Goal: Communication & Community: Answer question/provide support

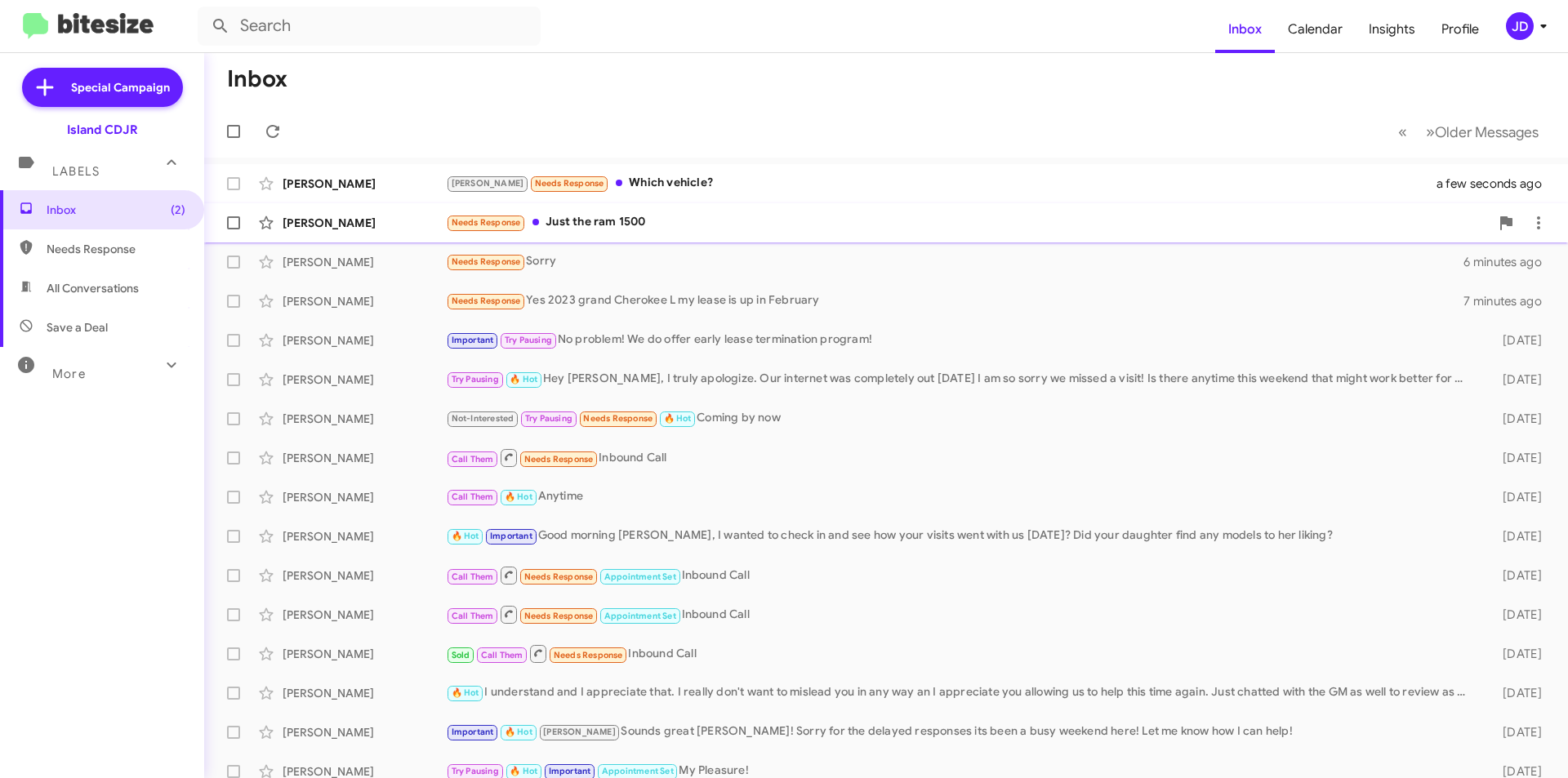
click at [443, 226] on div "[PERSON_NAME]" at bounding box center [364, 223] width 163 height 16
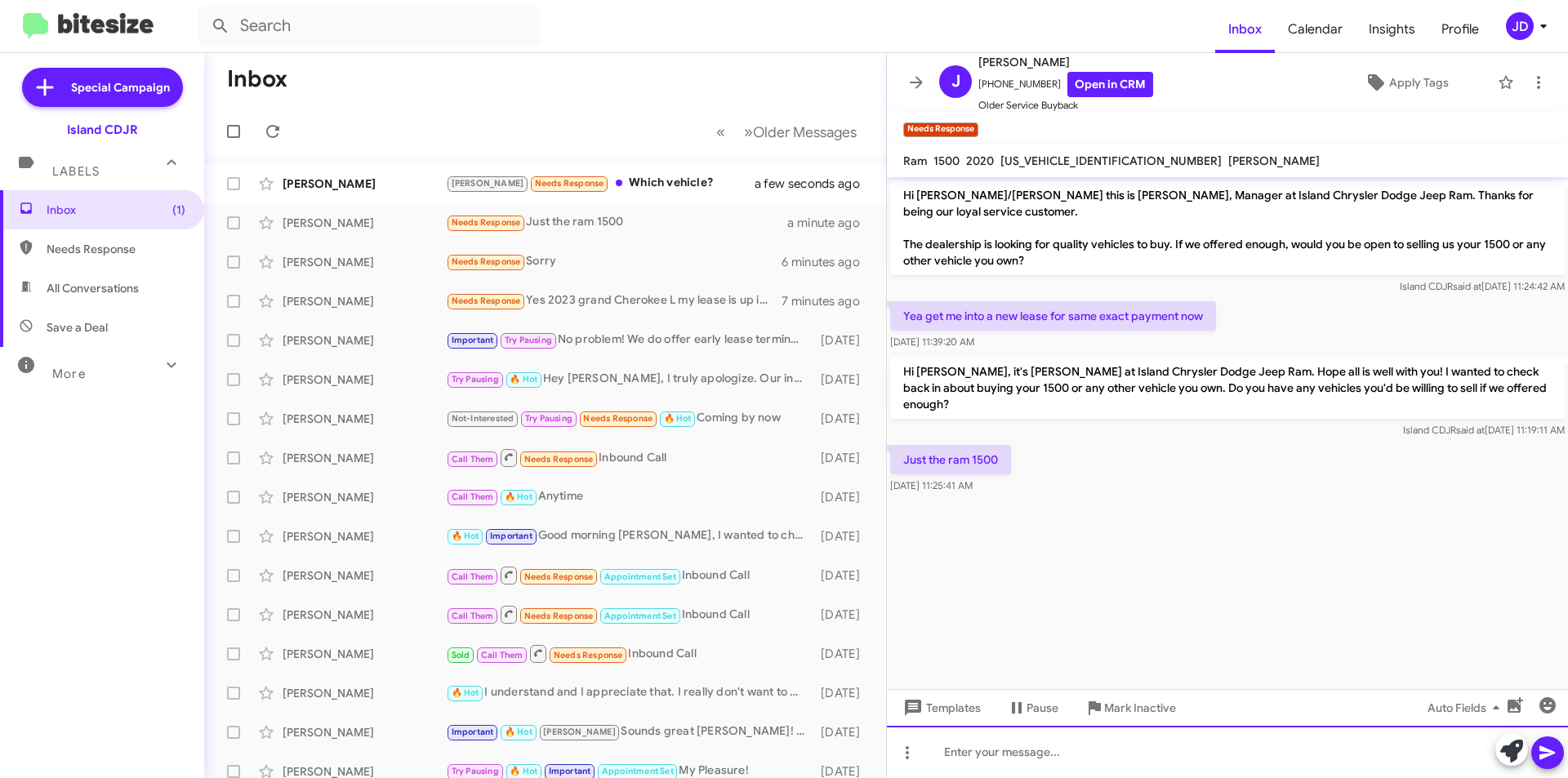
click at [1165, 758] on div at bounding box center [1227, 752] width 681 height 53
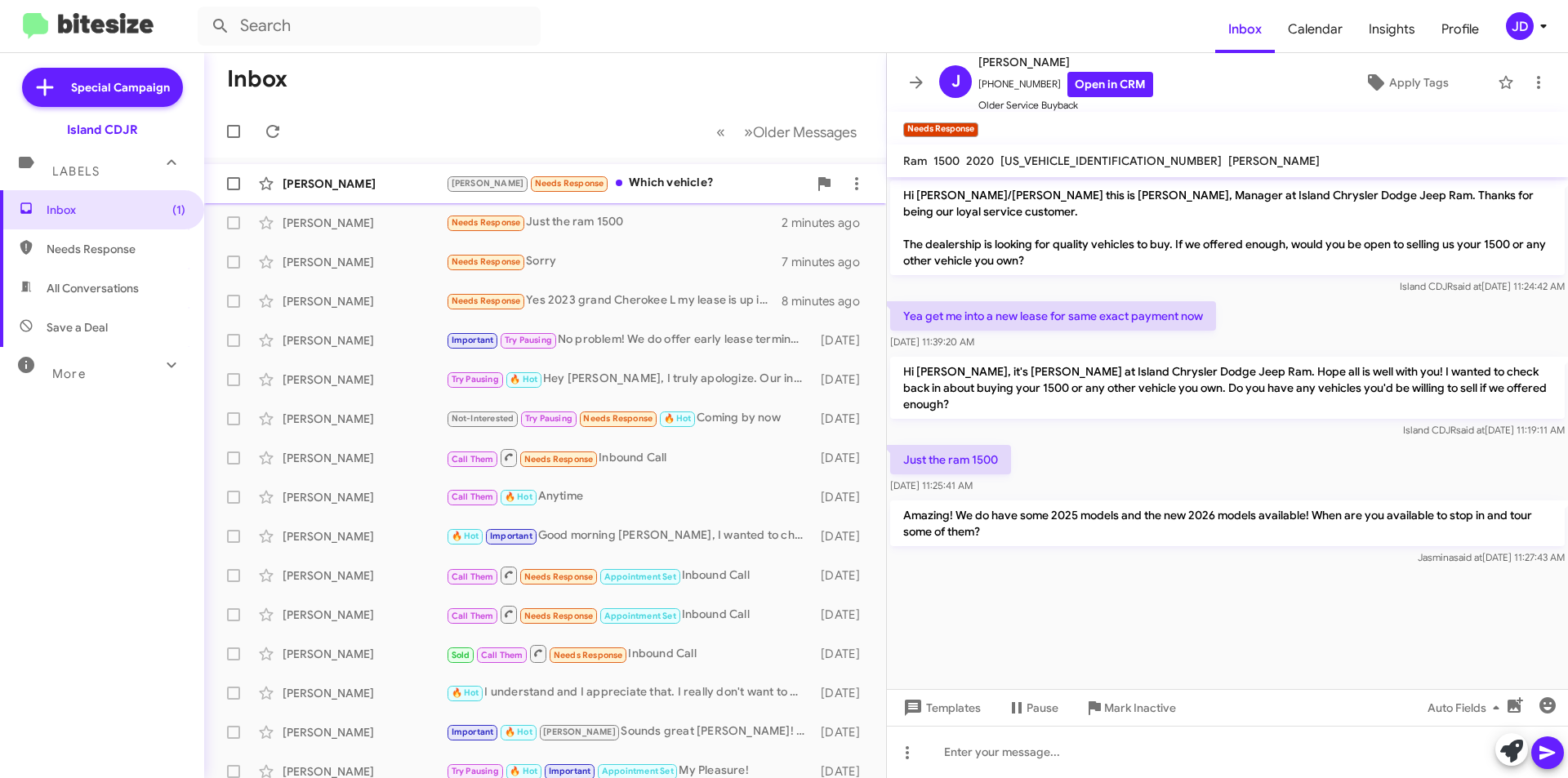
click at [665, 183] on div "[PERSON_NAME] Needs Response Which vehicle?" at bounding box center [627, 183] width 362 height 19
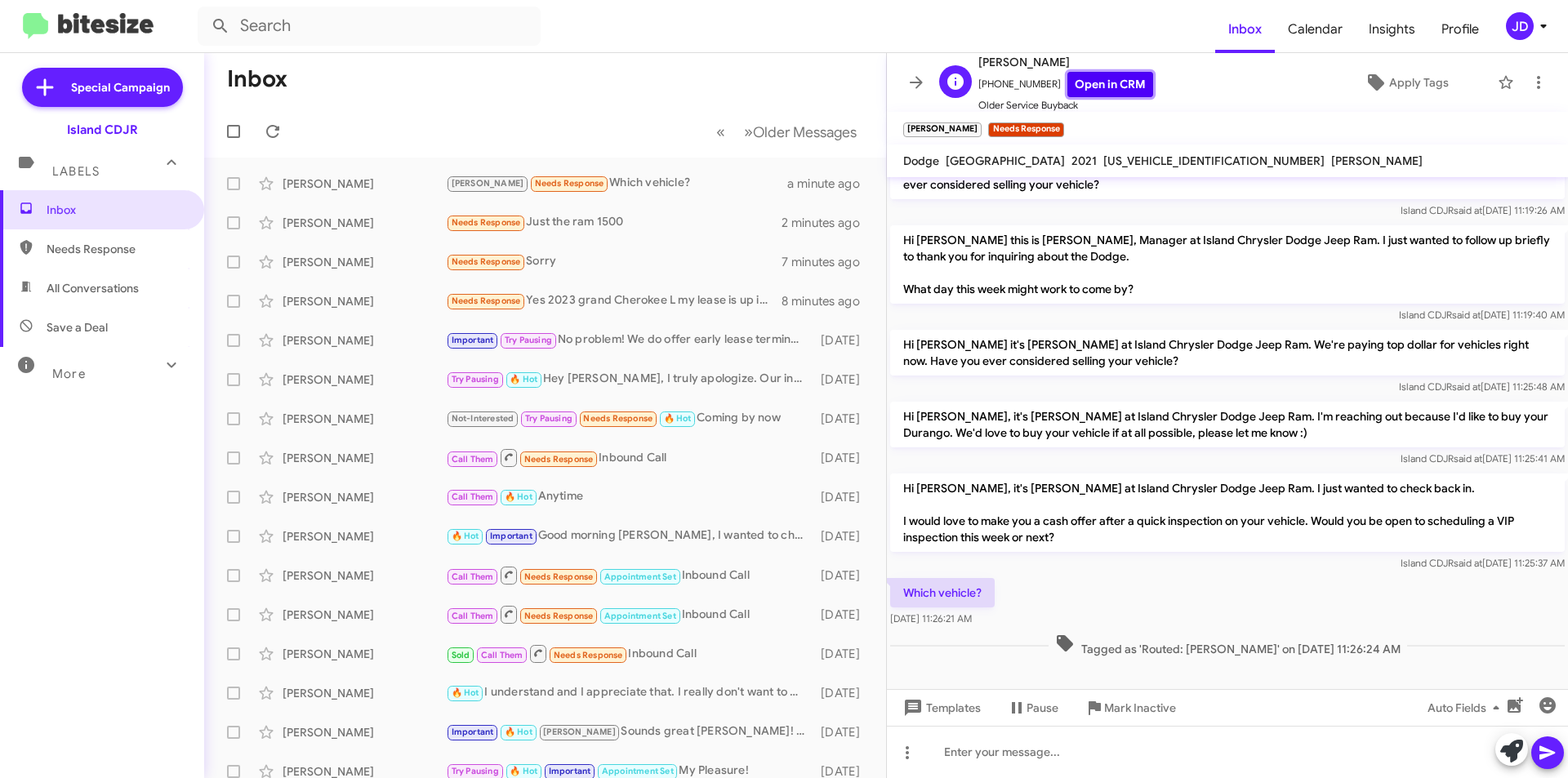
click at [1084, 75] on link "Open in CRM" at bounding box center [1110, 85] width 86 height 25
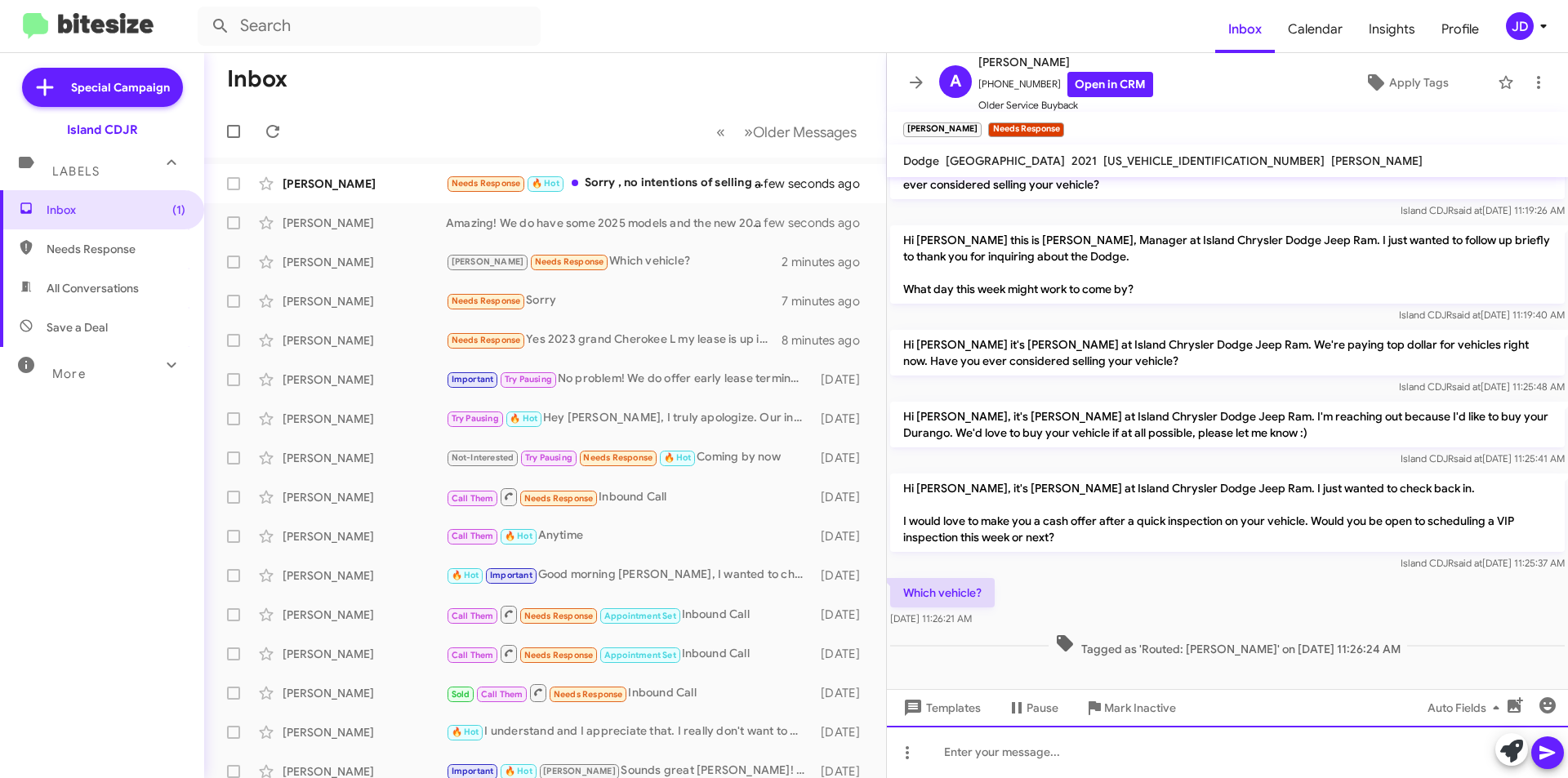
click at [1031, 771] on div at bounding box center [1227, 752] width 681 height 53
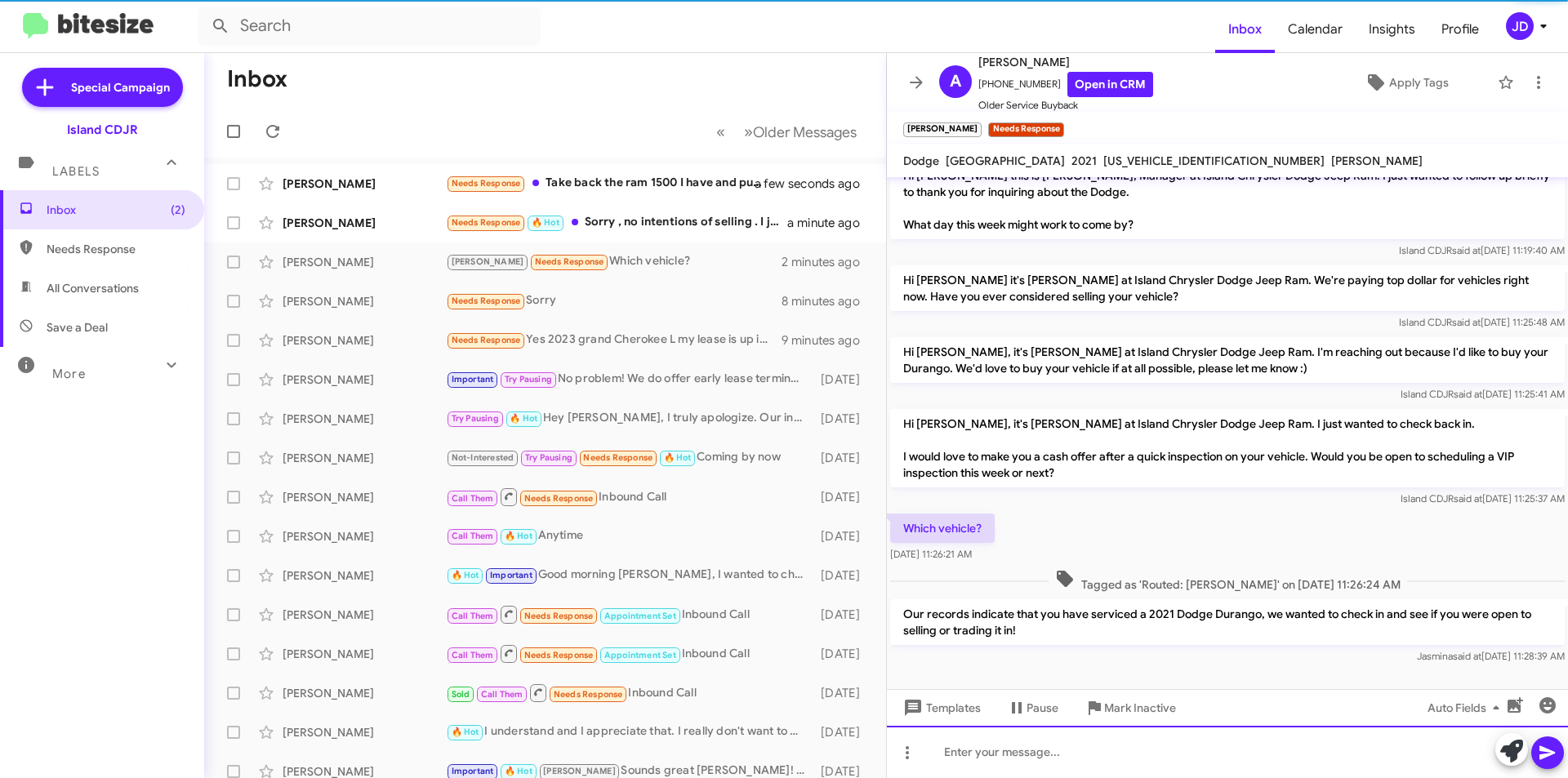
scroll to position [102, 0]
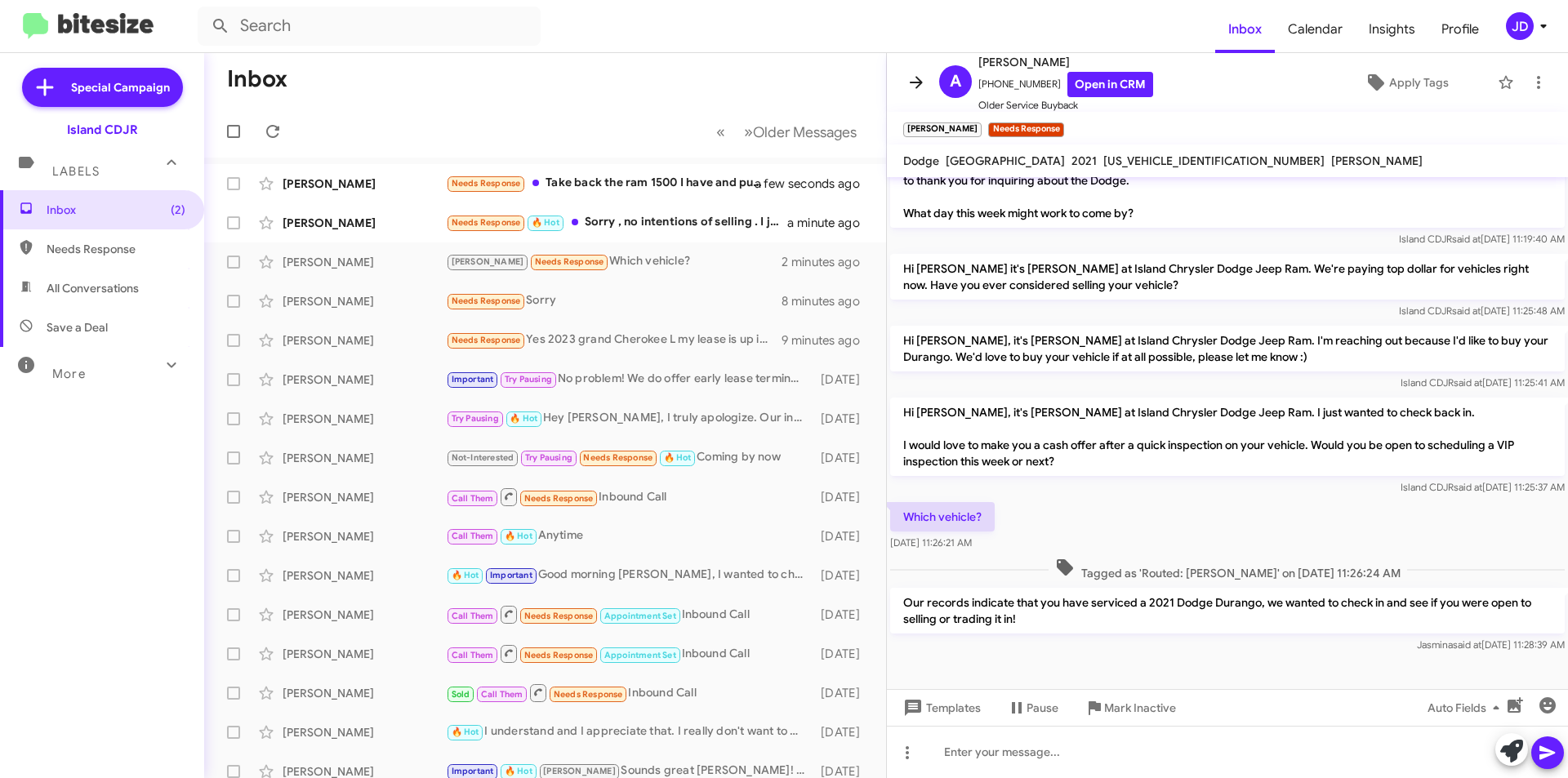
click at [910, 78] on icon at bounding box center [916, 83] width 20 height 20
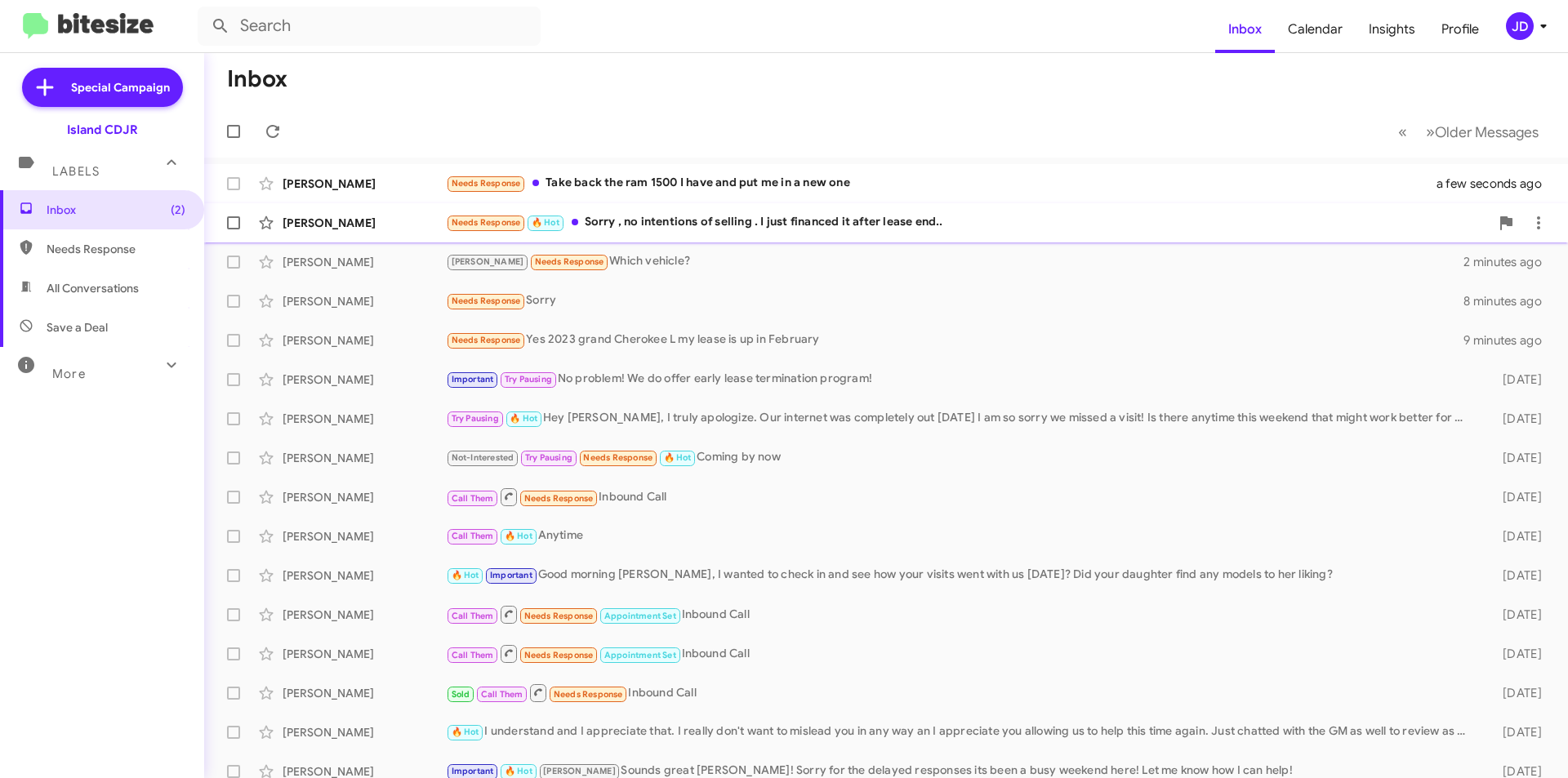
click at [870, 217] on div "Needs Response 🔥 Hot Sorry , no intentions of selling . I just financed it afte…" at bounding box center [967, 222] width 1044 height 19
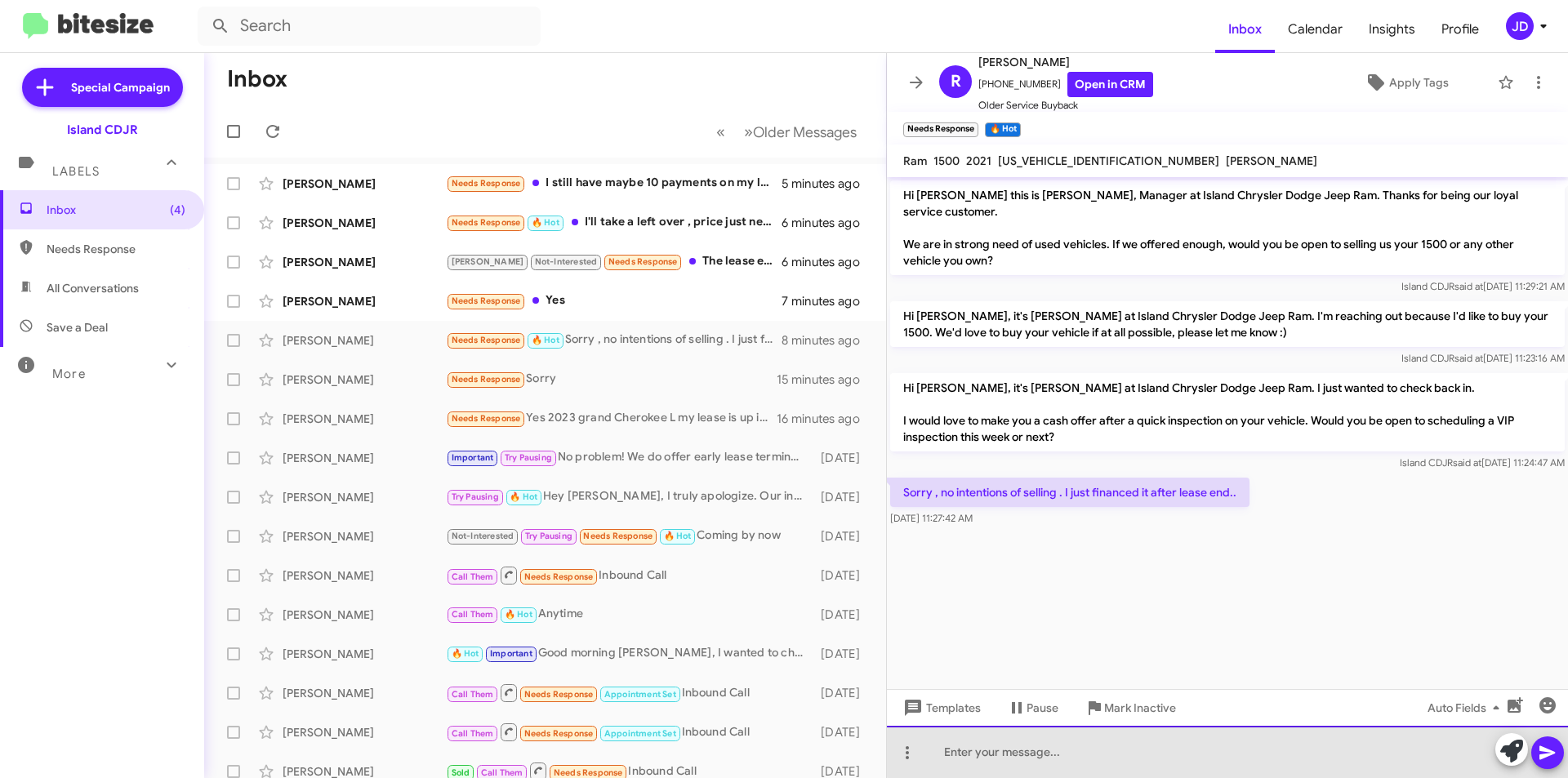
click at [1234, 754] on div at bounding box center [1227, 752] width 681 height 53
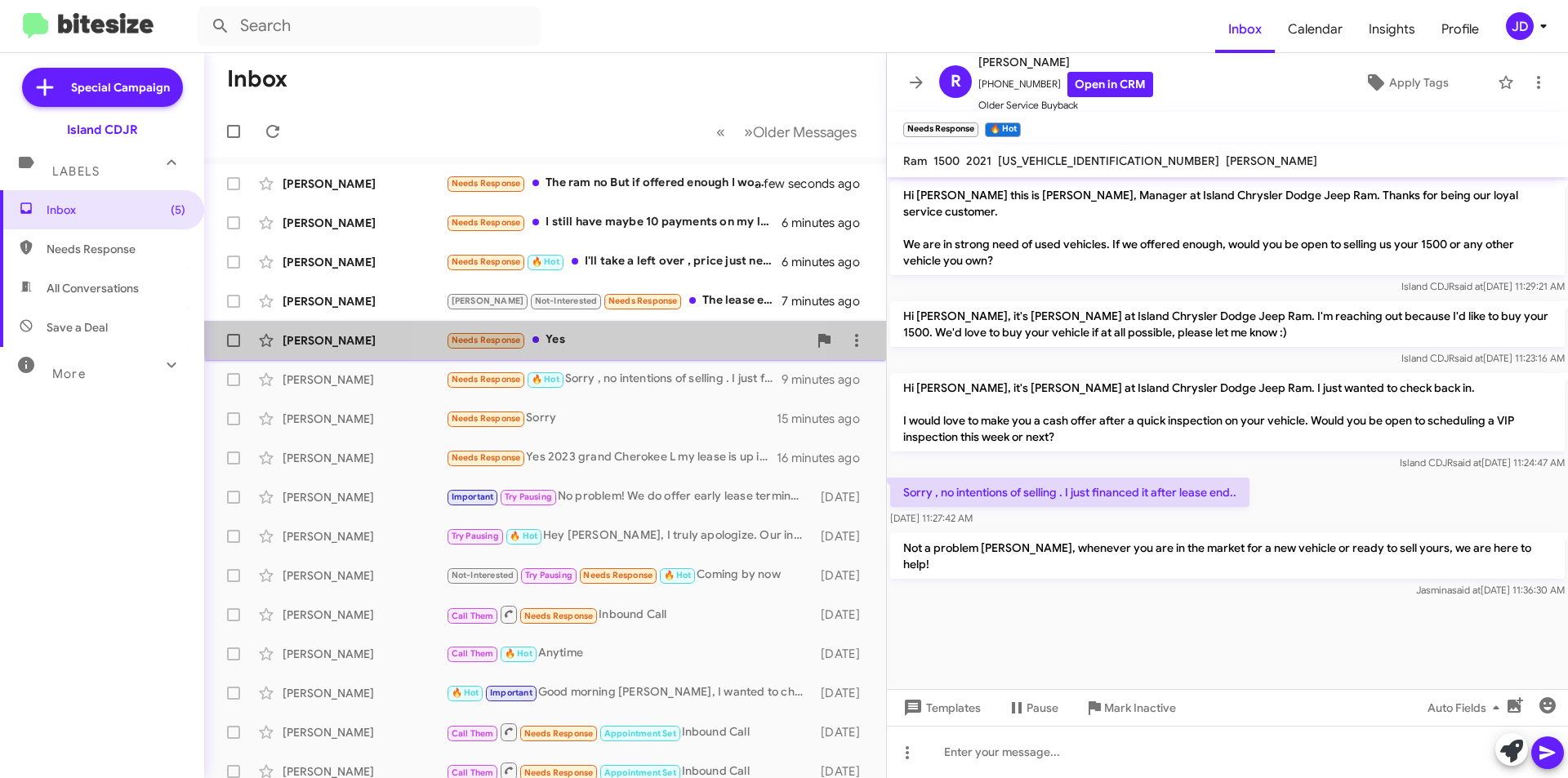
click at [620, 329] on div "[PERSON_NAME] Needs Response Yes 7 minutes ago" at bounding box center [546, 340] width 656 height 33
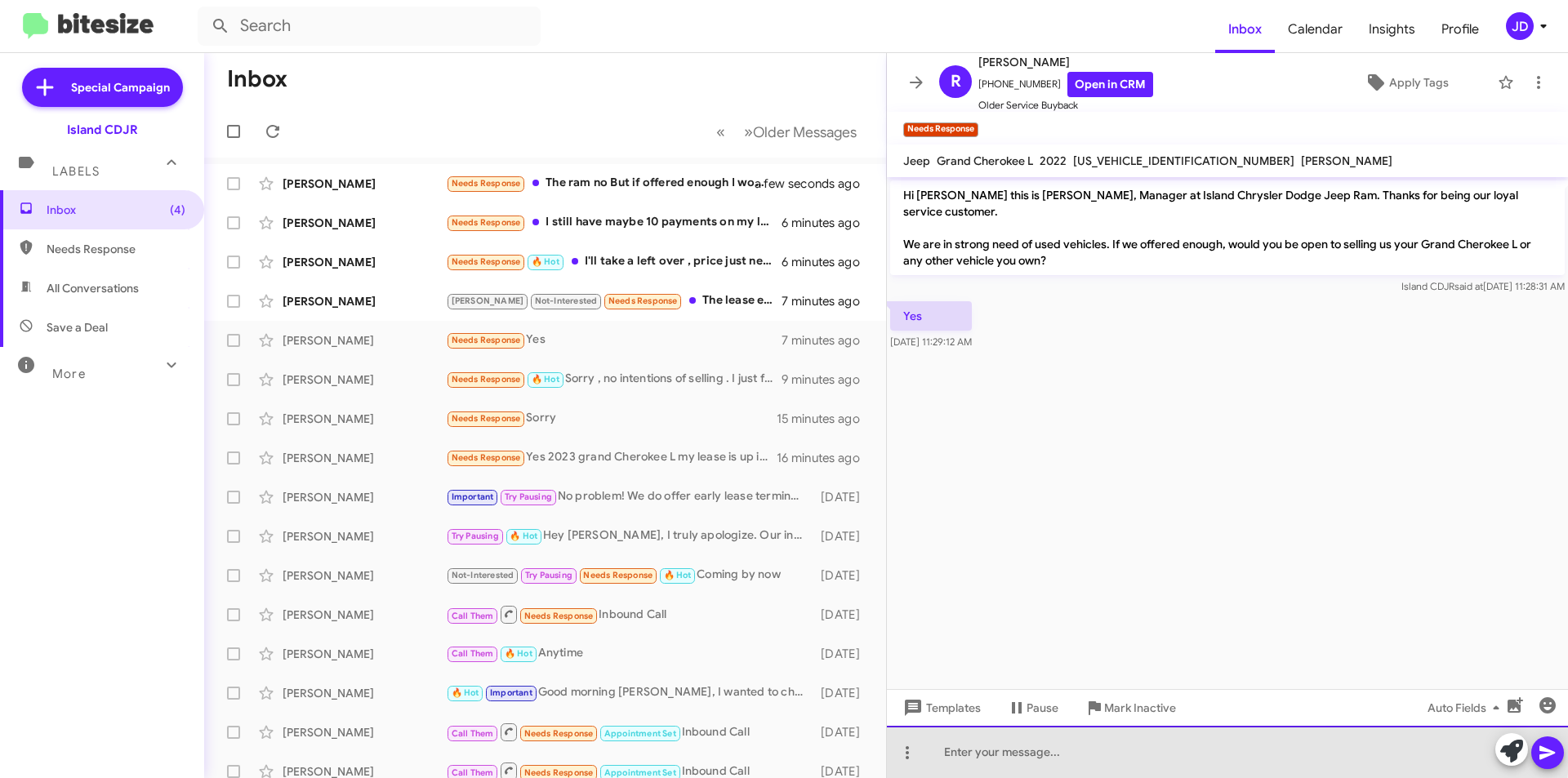
click at [1136, 748] on div at bounding box center [1227, 752] width 681 height 53
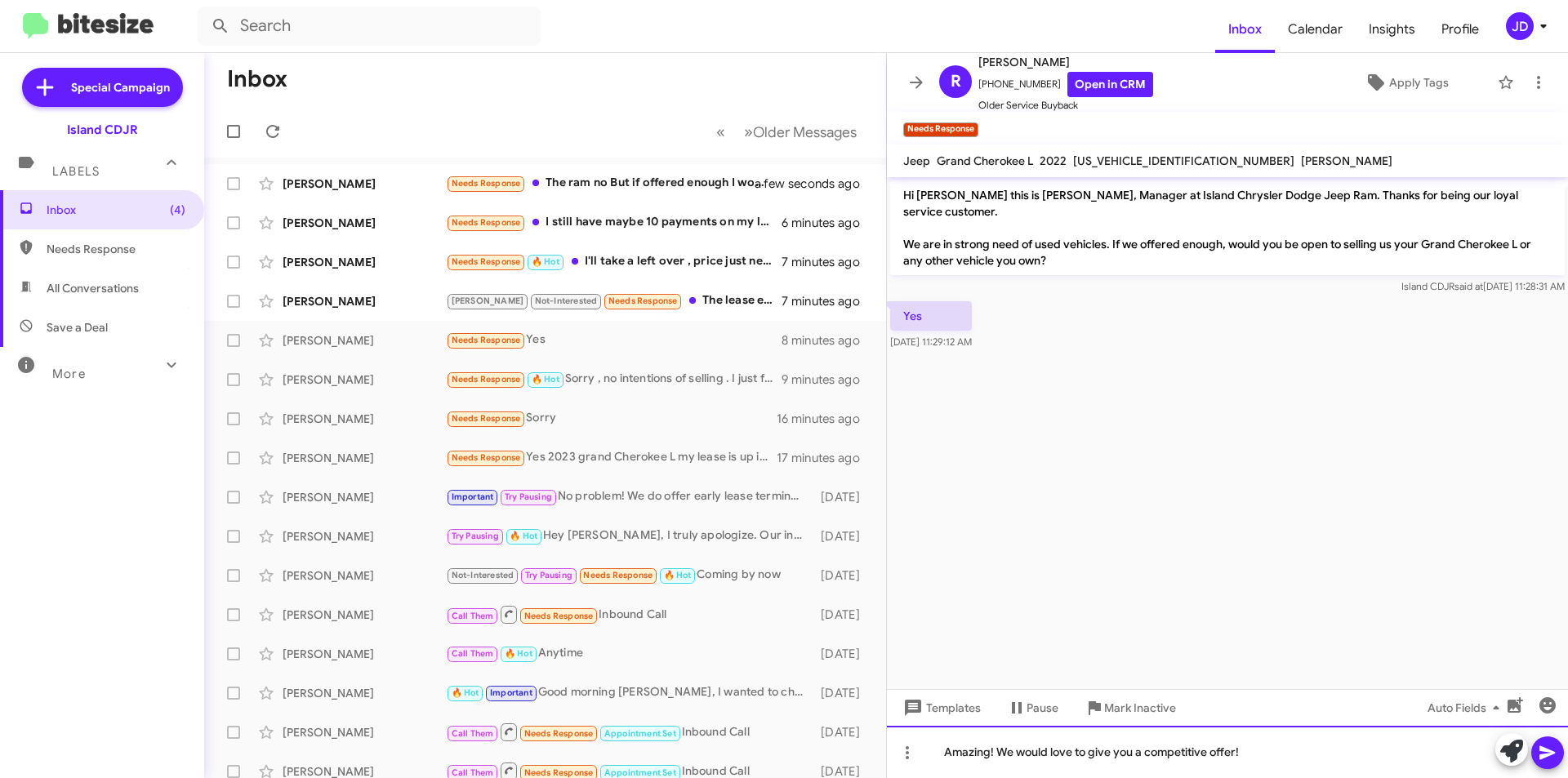
click at [1330, 741] on div "Amazing! We would love to give you a competitive offer!" at bounding box center [1227, 752] width 681 height 53
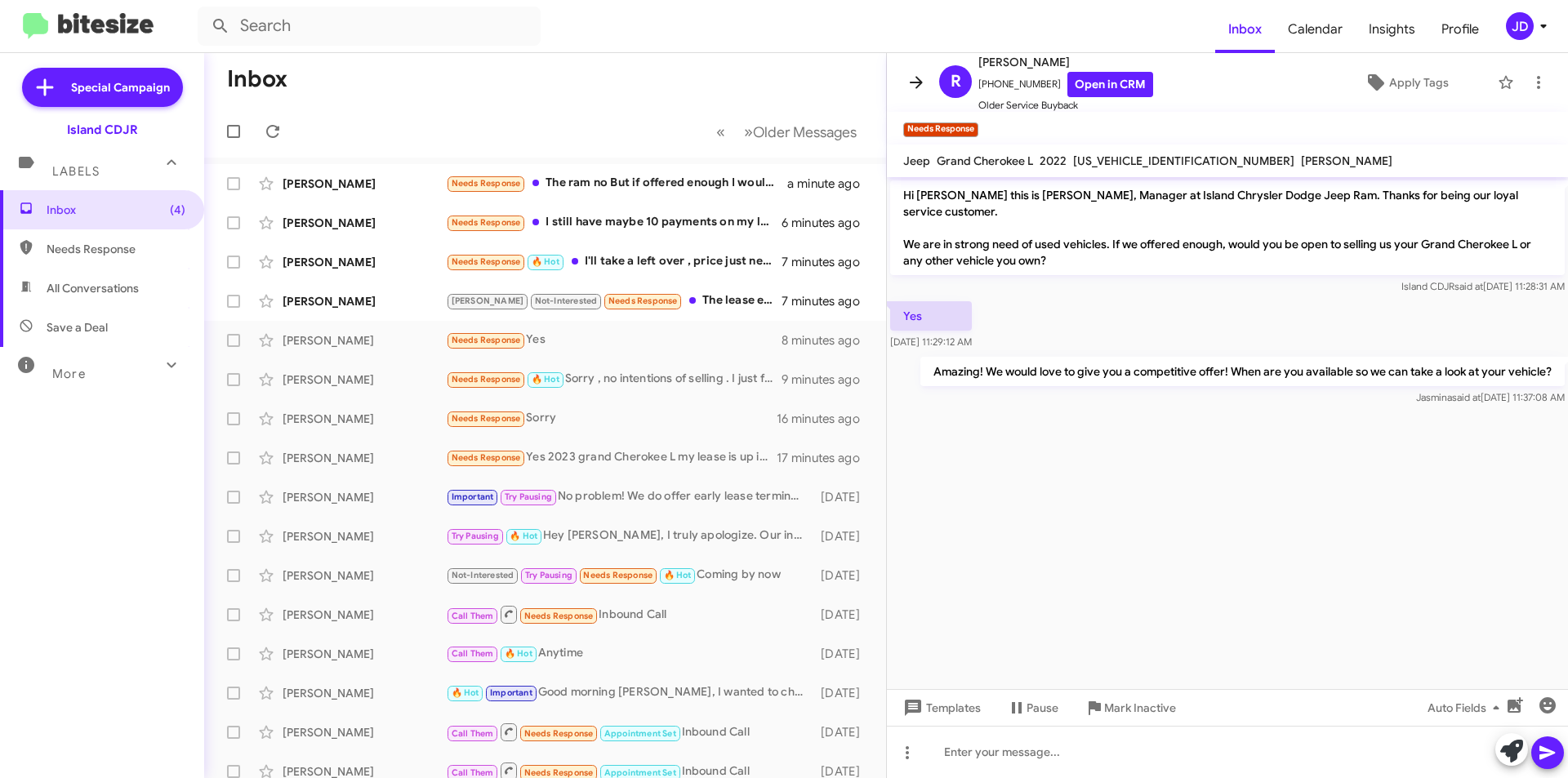
click at [926, 75] on span at bounding box center [916, 83] width 33 height 20
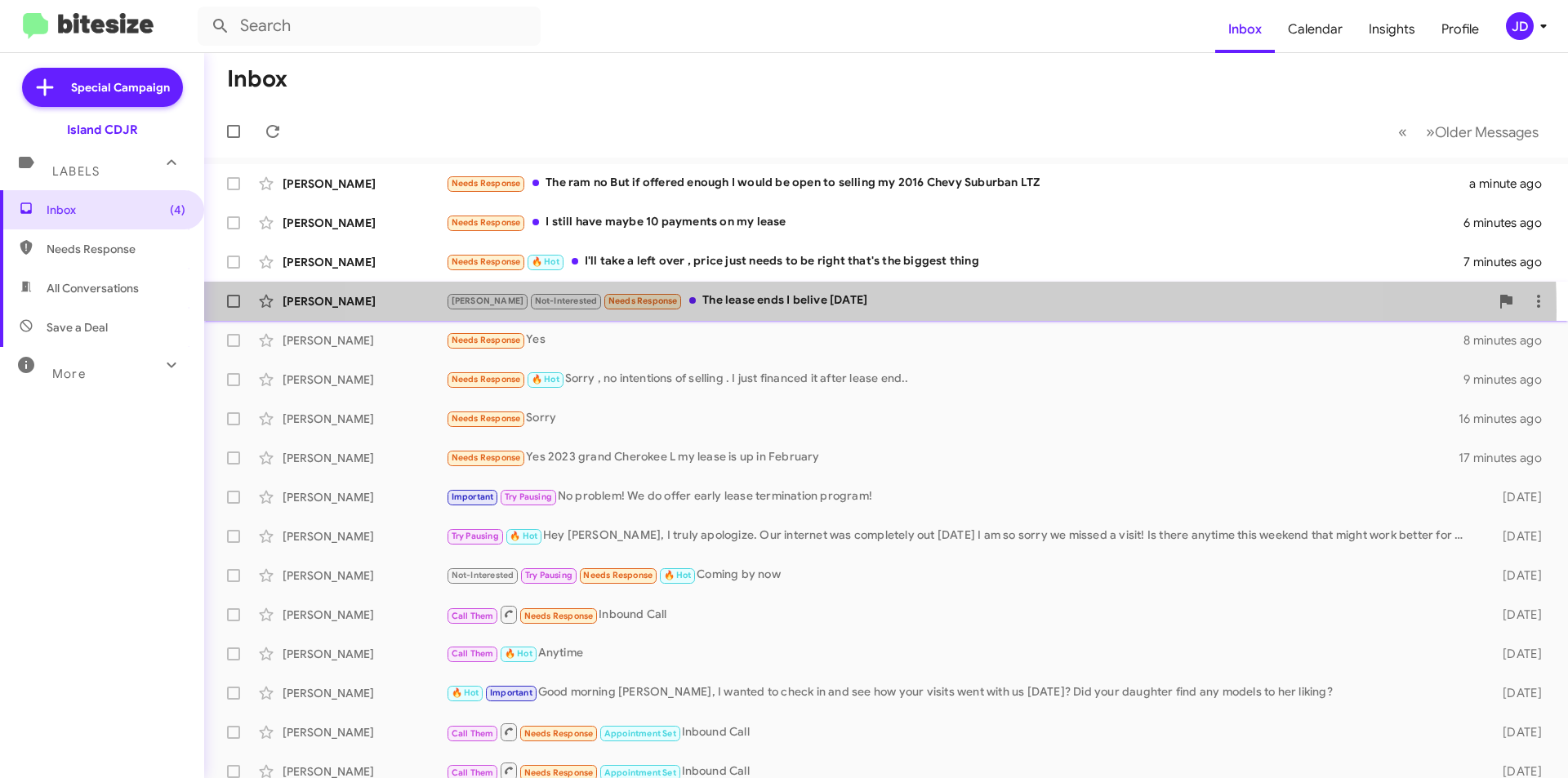
click at [847, 311] on div "[PERSON_NAME] [PERSON_NAME] Not-Interested Needs Response The lease ends I beli…" at bounding box center [886, 301] width 1338 height 33
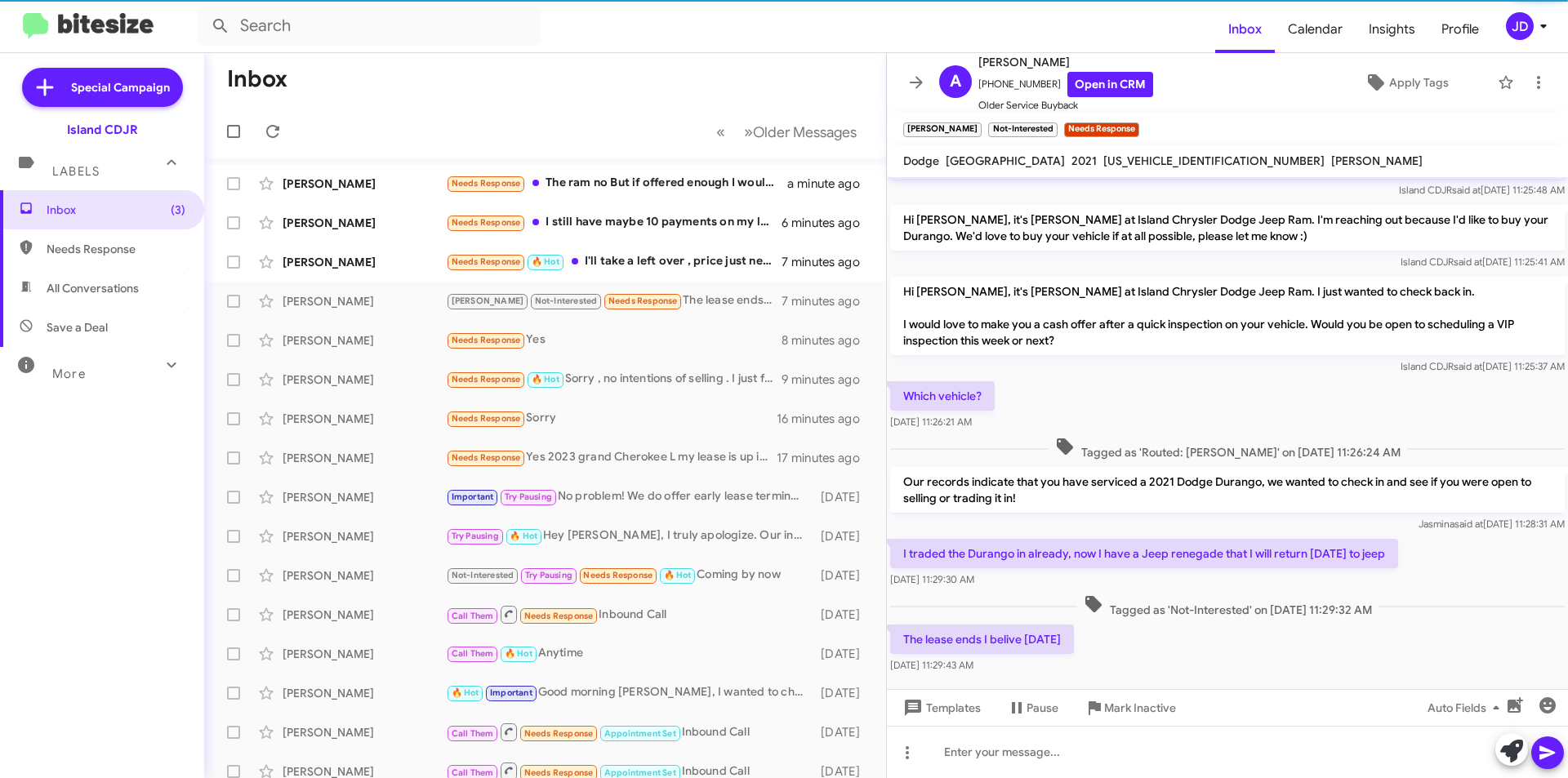
scroll to position [257, 0]
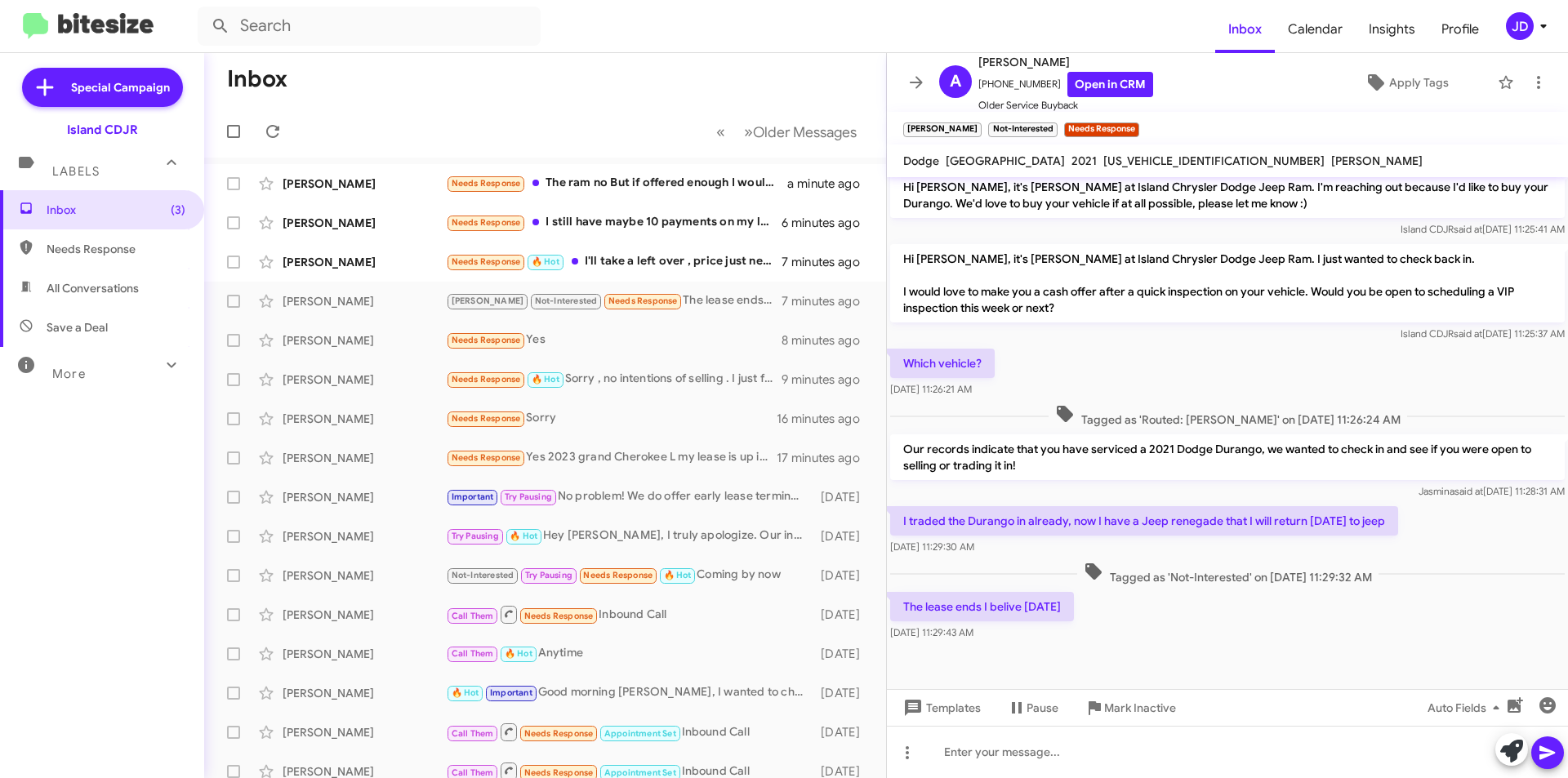
drag, startPoint x: 1253, startPoint y: 534, endPoint x: 1350, endPoint y: 545, distance: 97.6
click at [1350, 545] on div "I traded the Durango in already, now I have a Jeep renegade that I will return …" at bounding box center [1145, 530] width 508 height 49
click at [1350, 545] on div "[DATE] 11:29:30 AM" at bounding box center [1145, 547] width 508 height 16
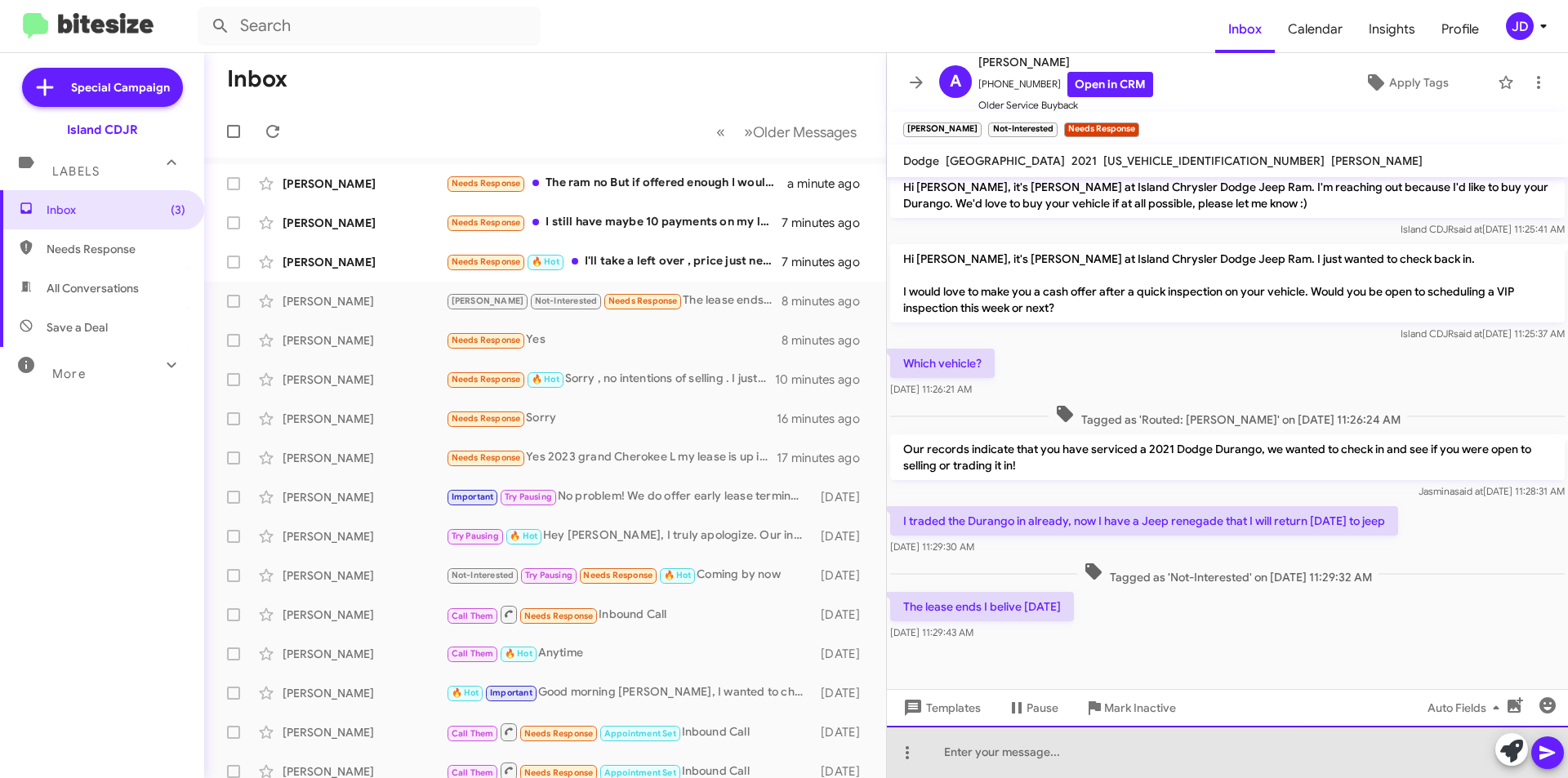
click at [1118, 768] on div at bounding box center [1227, 752] width 681 height 53
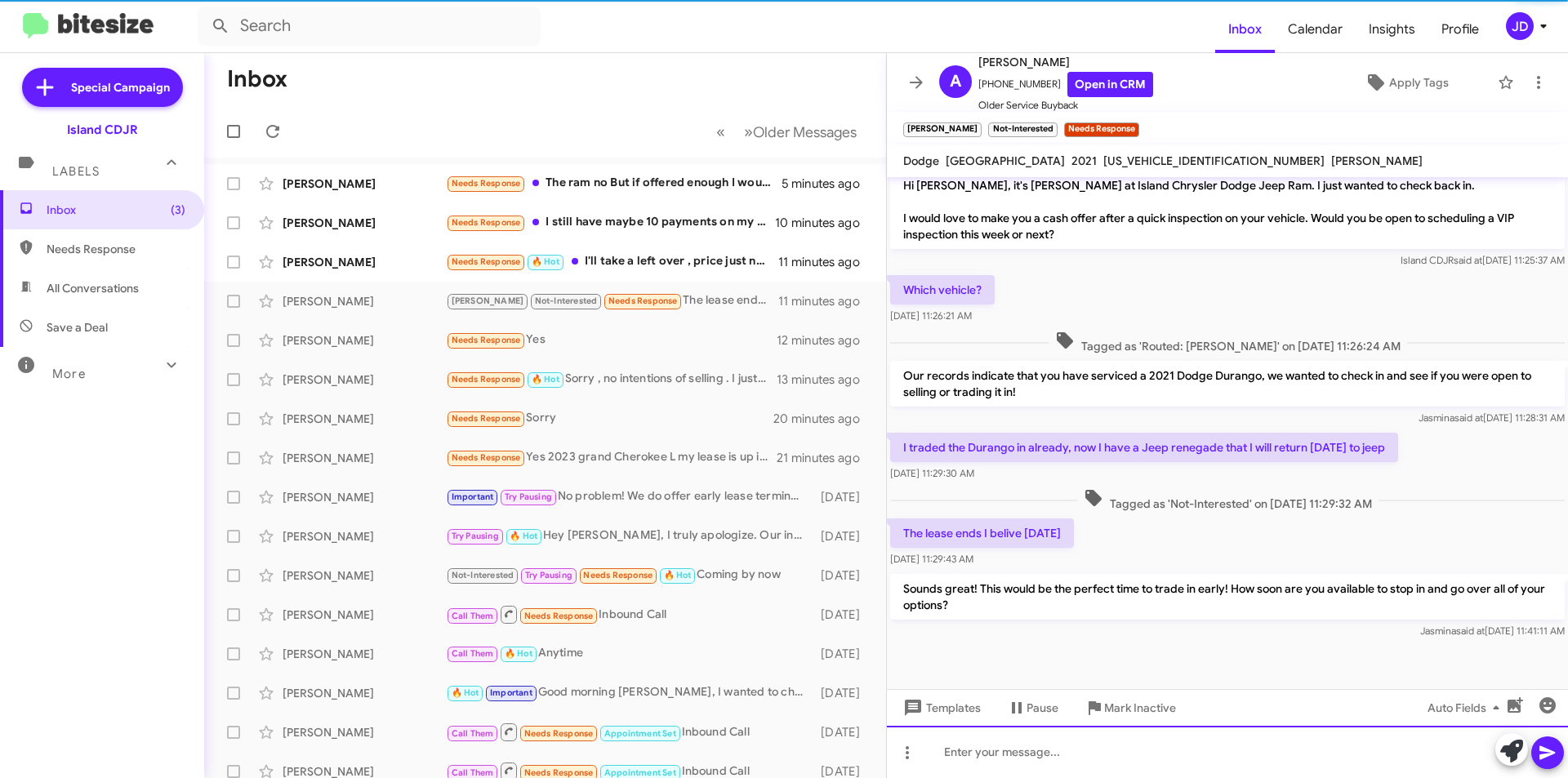
scroll to position [332, 0]
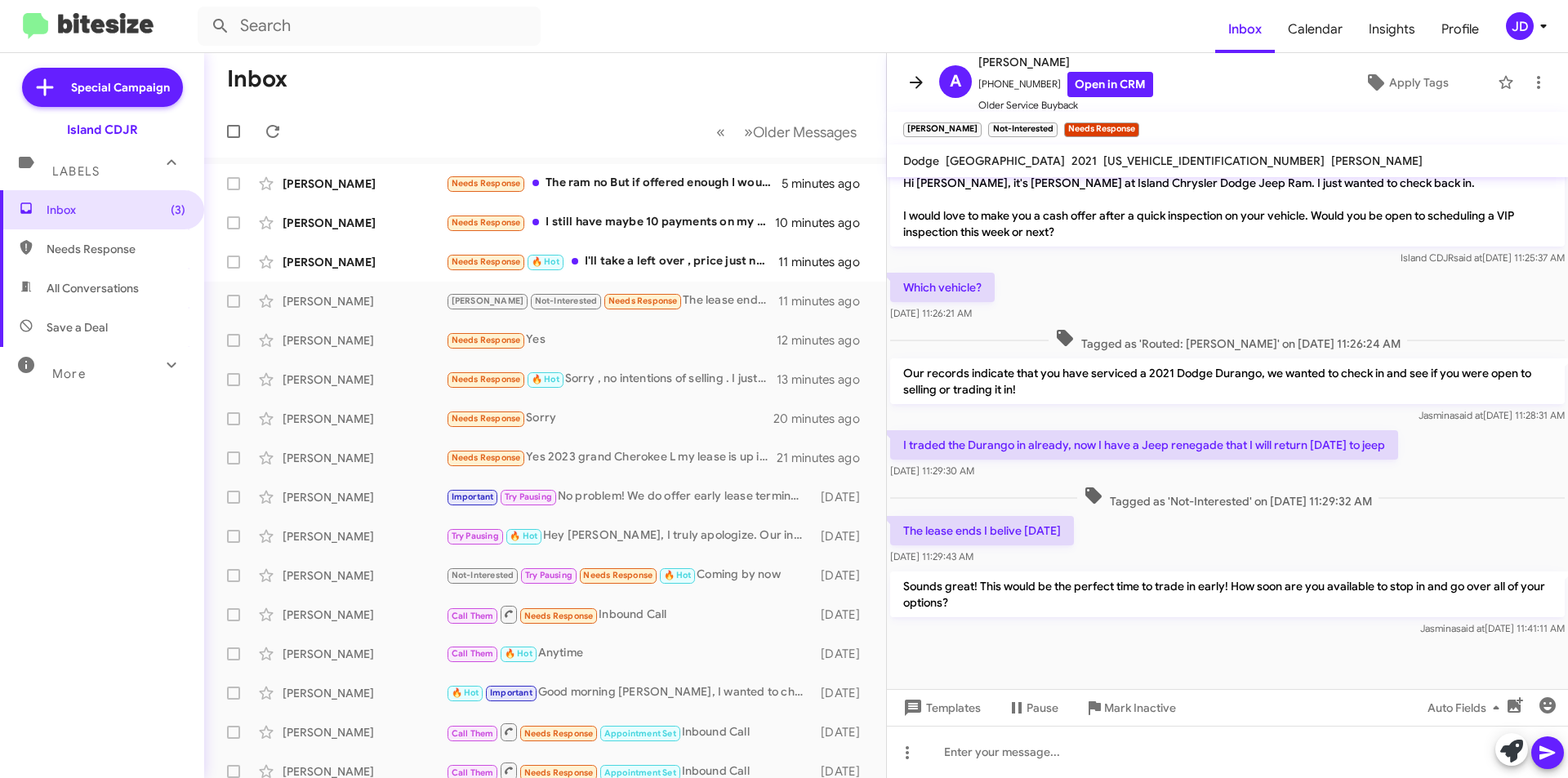
click at [924, 94] on button at bounding box center [916, 82] width 33 height 33
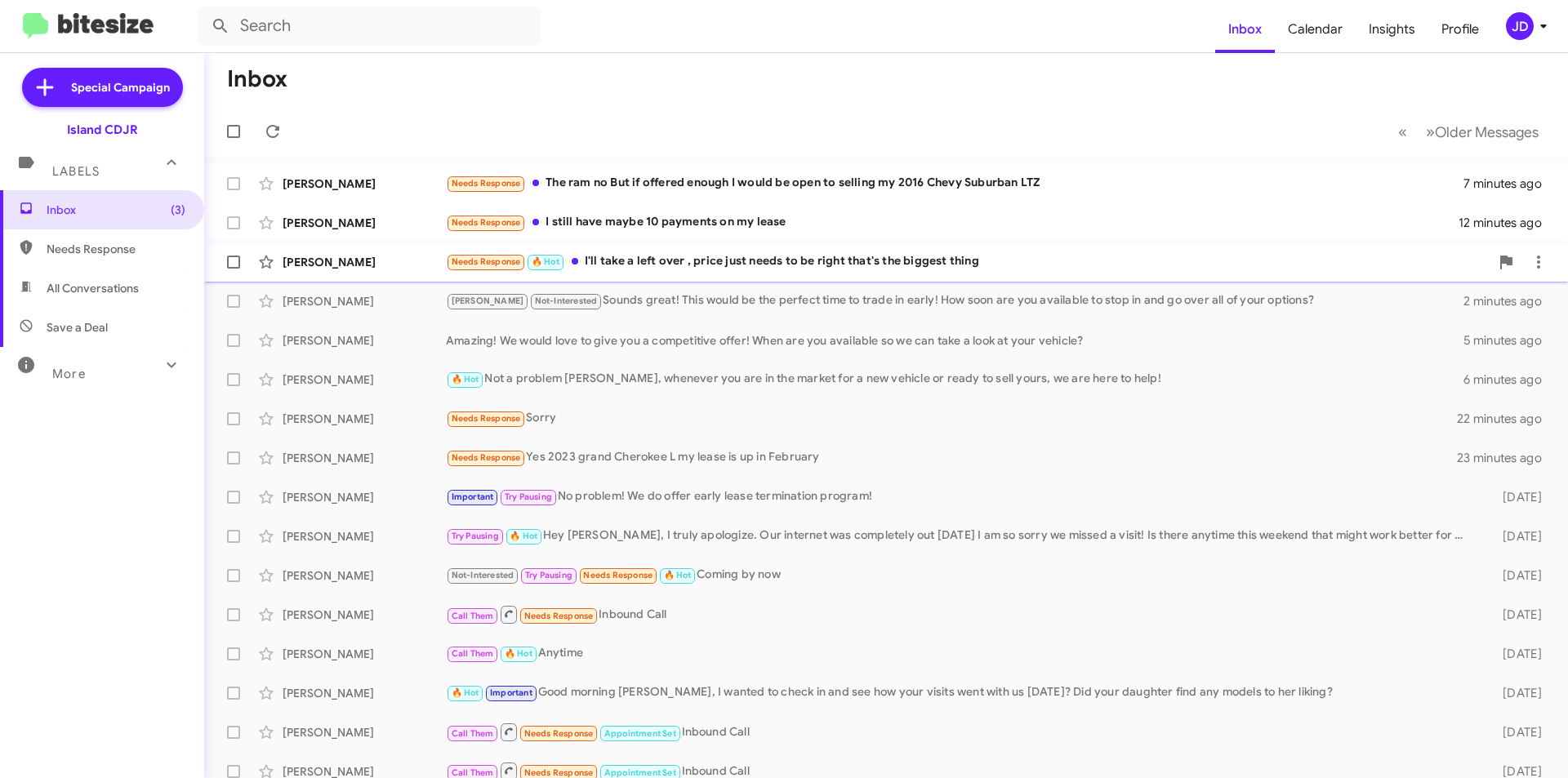
click at [911, 274] on div "[PERSON_NAME] Needs Response 🔥 Hot I'll take a left over , price just needs to …" at bounding box center [886, 262] width 1338 height 33
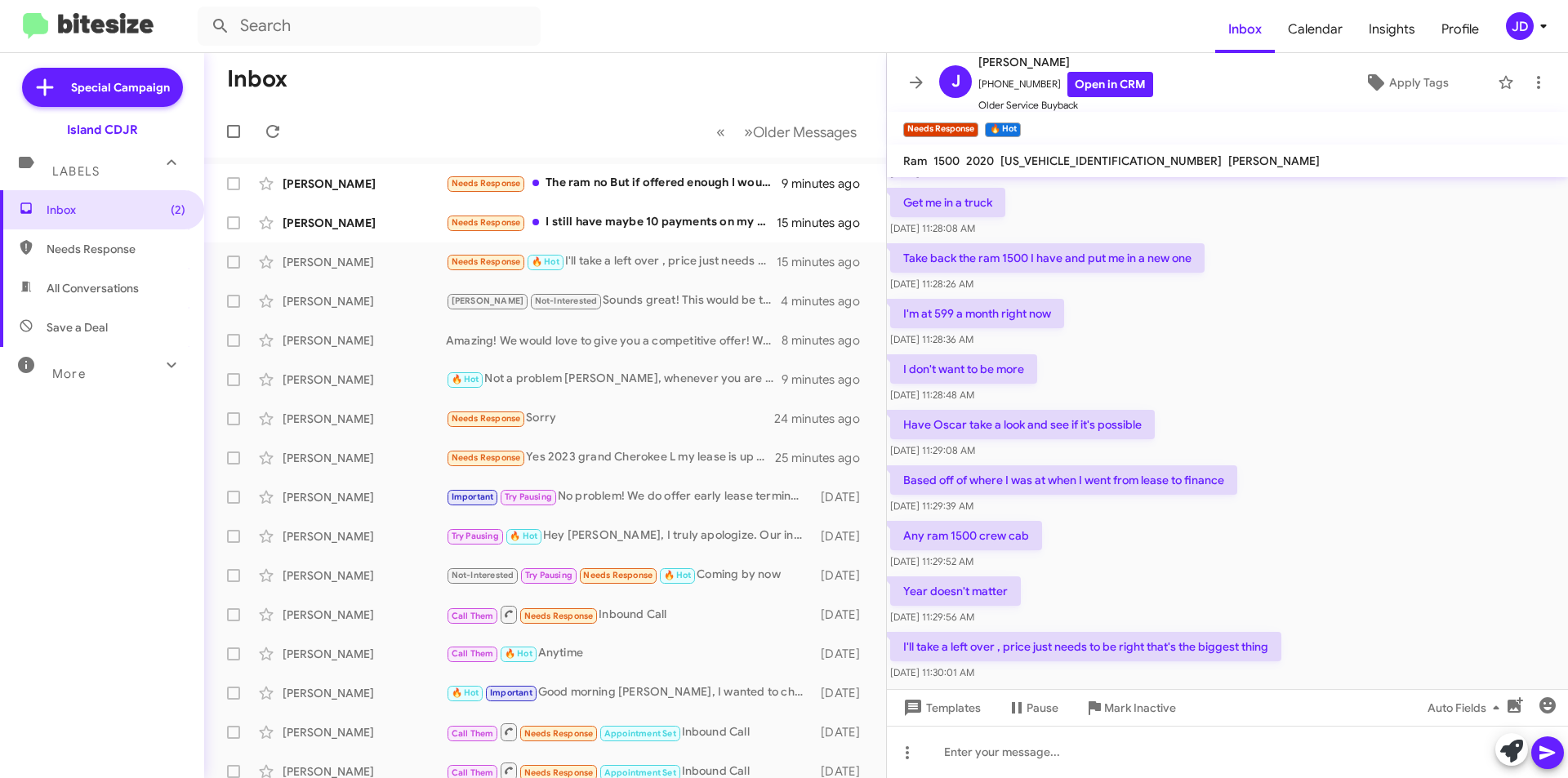
scroll to position [480, 0]
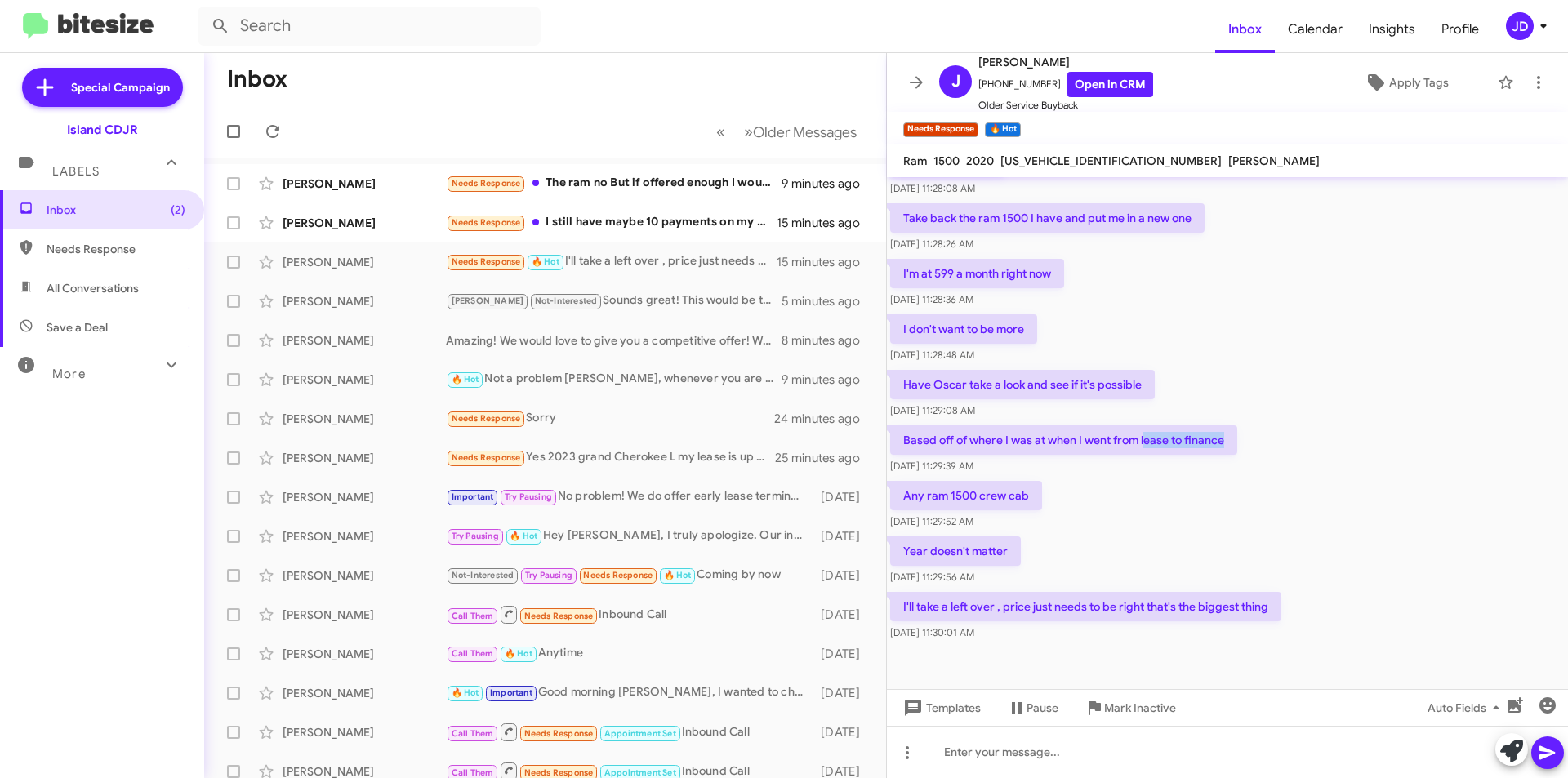
drag, startPoint x: 1146, startPoint y: 432, endPoint x: 1247, endPoint y: 433, distance: 101.0
click at [1247, 433] on div "Based off of where I was at when I went from lease to finance [DATE] 11:29:39 AM" at bounding box center [1227, 450] width 681 height 55
click at [1245, 433] on div "Based off of where I was at when I went from lease to finance [DATE] 11:29:39 AM" at bounding box center [1227, 450] width 681 height 55
click at [1239, 478] on div "Any ram 1500 crew cab [DATE] 11:29:52 AM" at bounding box center [1227, 505] width 681 height 55
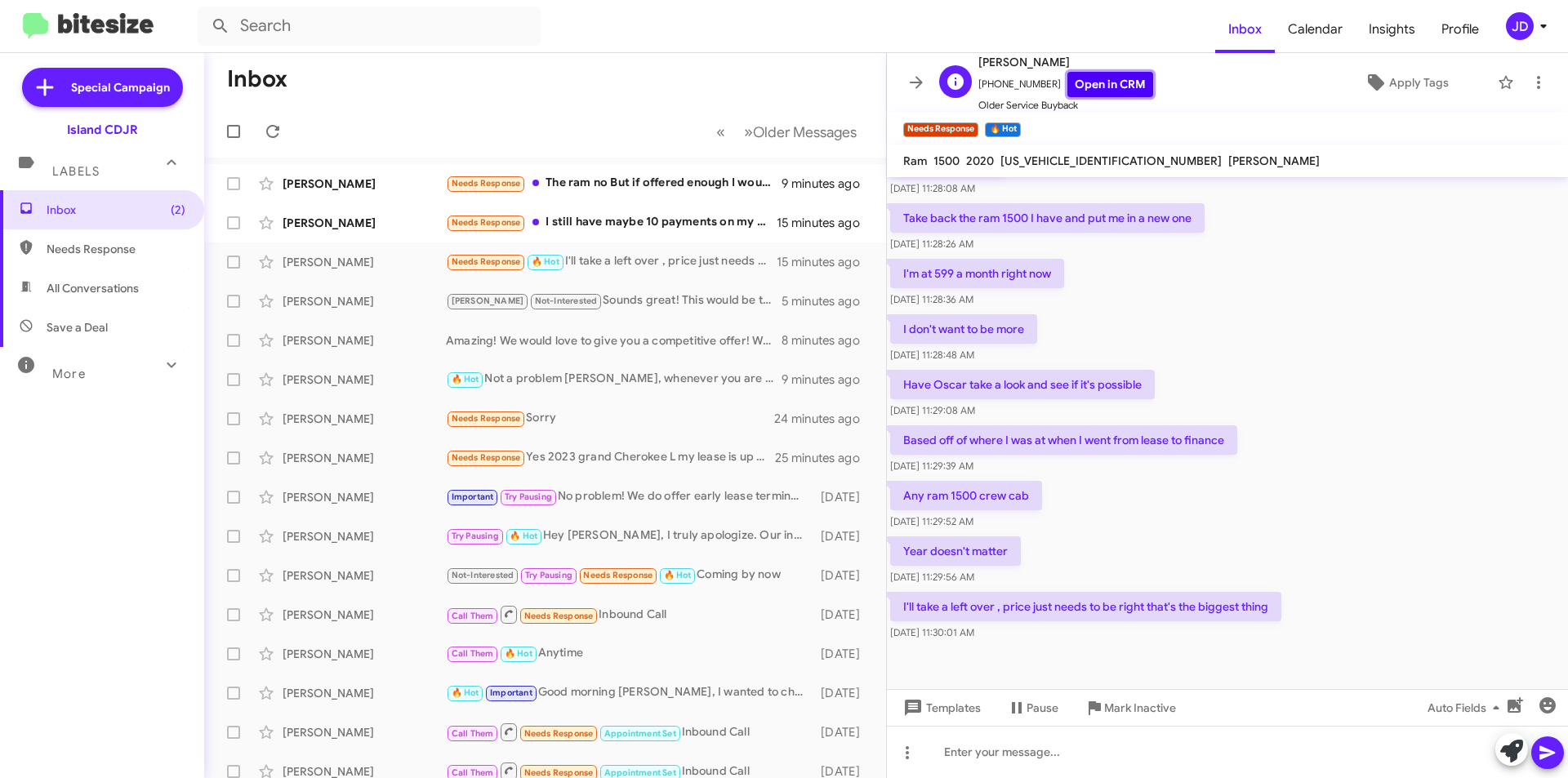
click at [1101, 76] on link "Open in CRM" at bounding box center [1110, 85] width 86 height 25
click at [1046, 772] on div at bounding box center [1227, 752] width 681 height 53
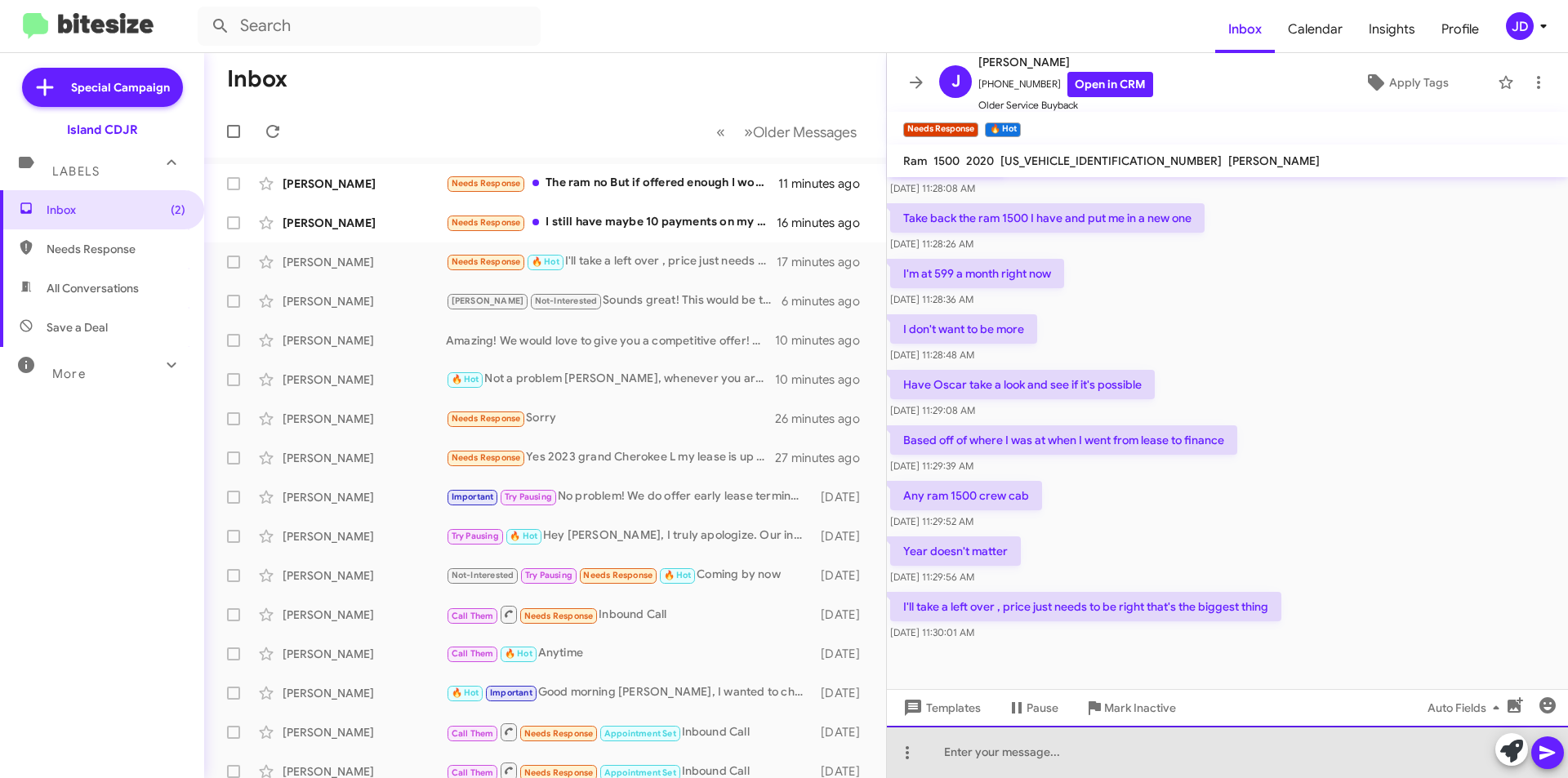
click at [1139, 732] on div at bounding box center [1227, 752] width 681 height 53
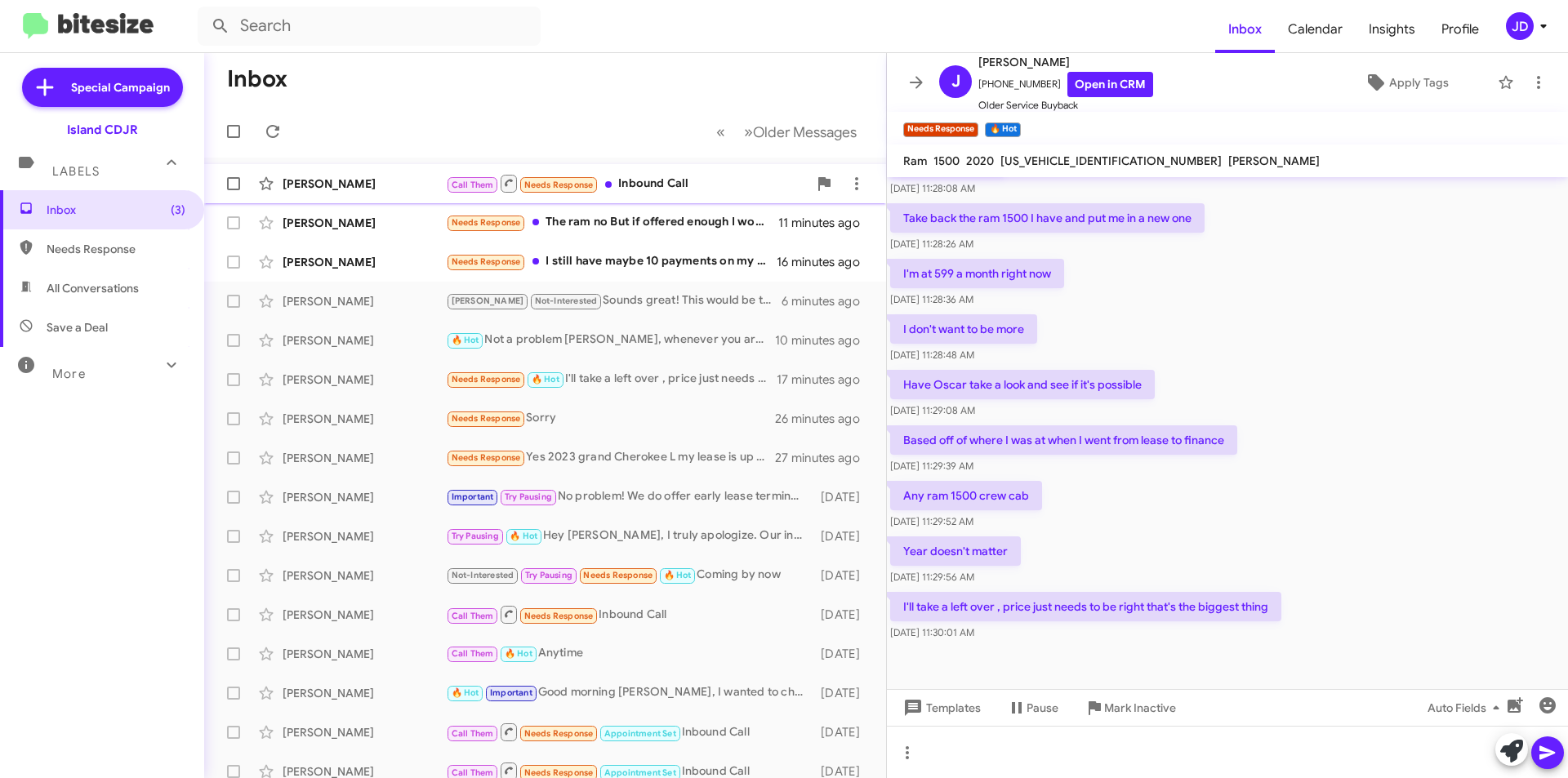
click at [643, 175] on div "Call Them Needs Response Inbound Call" at bounding box center [627, 183] width 362 height 20
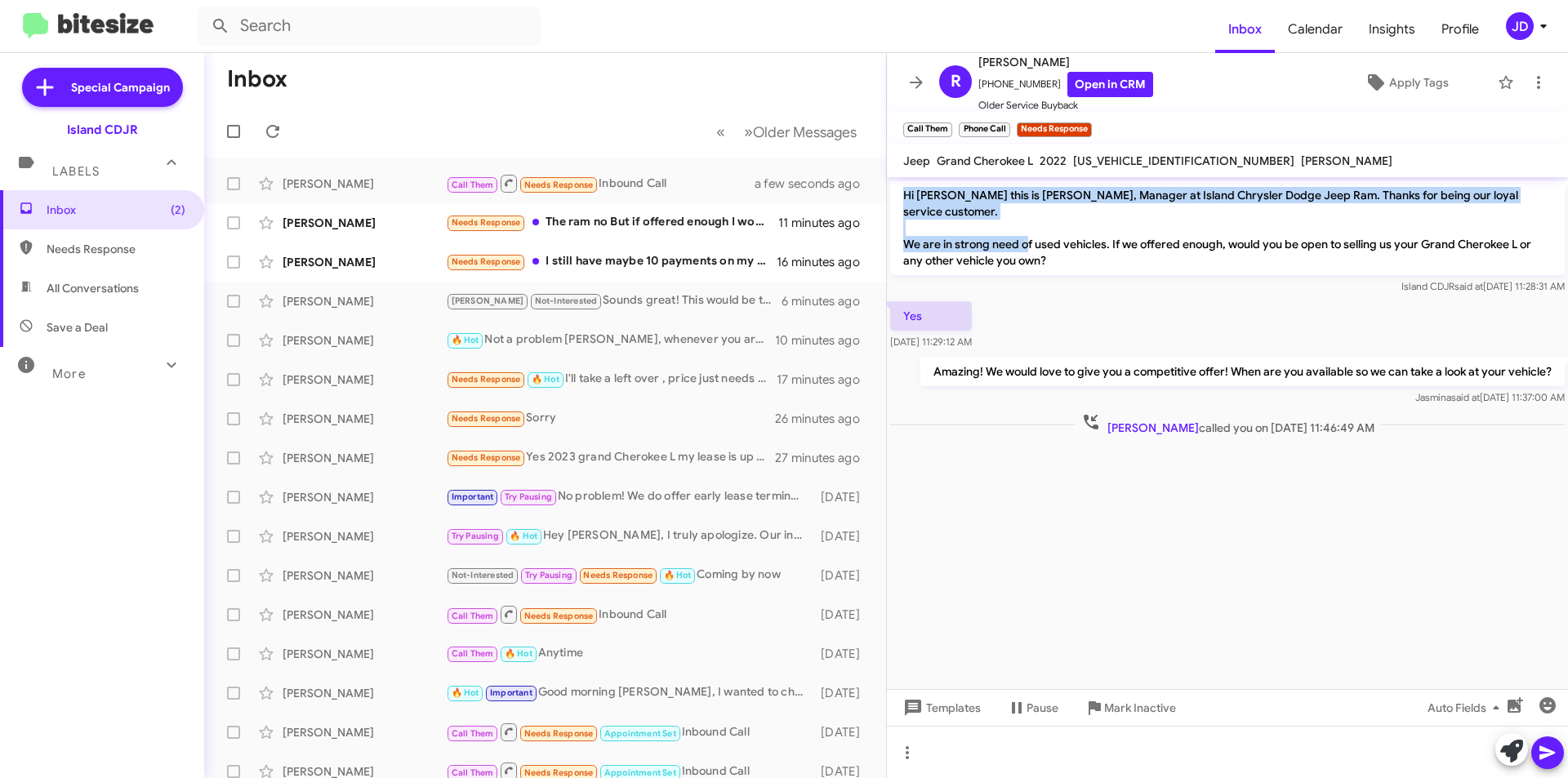
drag, startPoint x: 892, startPoint y: 193, endPoint x: 1065, endPoint y: 230, distance: 176.9
click at [1065, 230] on p "Hi [PERSON_NAME] this is [PERSON_NAME], Manager at Island Chrysler Dodge Jeep R…" at bounding box center [1227, 227] width 675 height 94
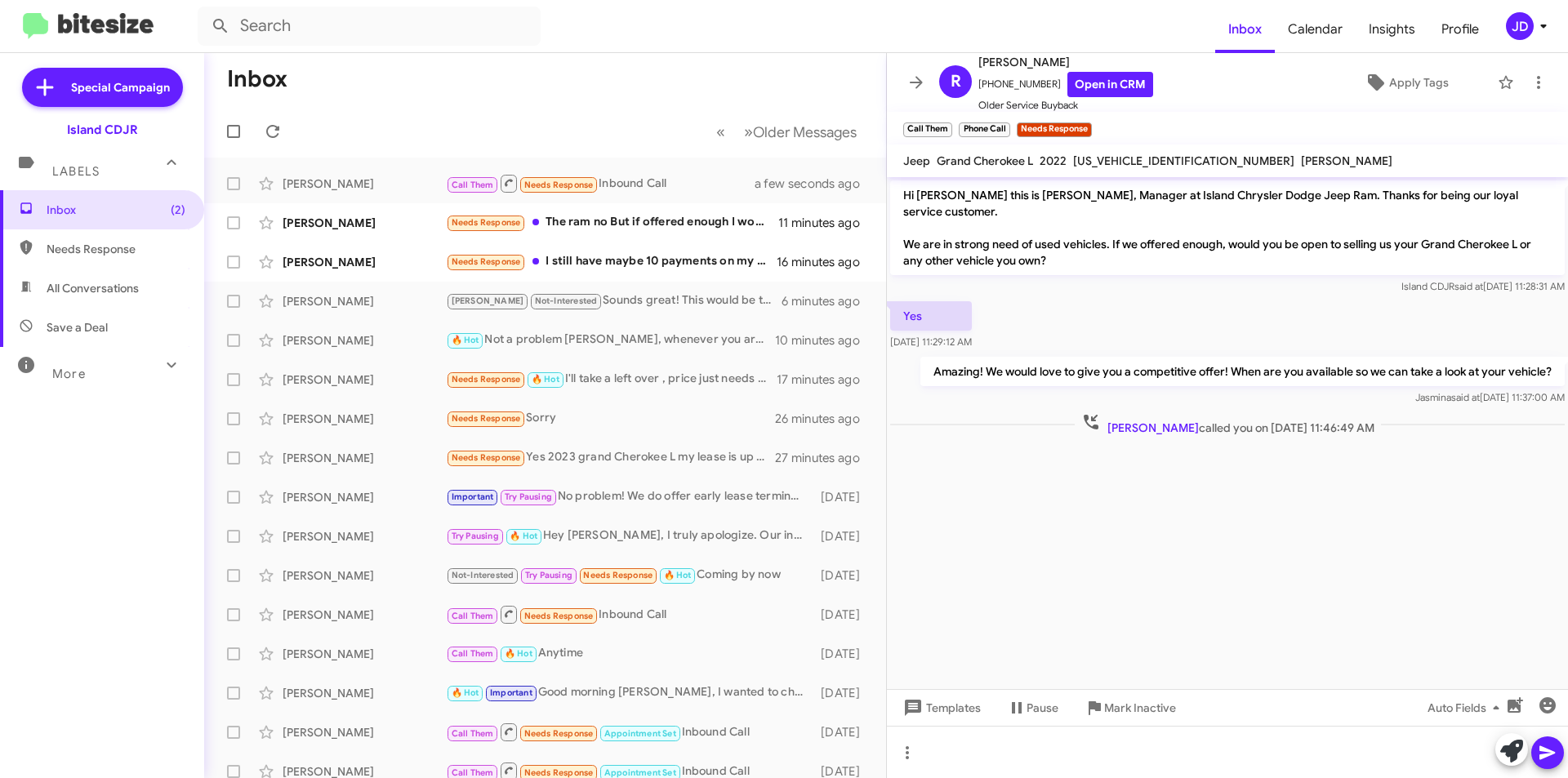
click at [1067, 231] on p "Hi [PERSON_NAME] this is [PERSON_NAME], Manager at Island Chrysler Dodge Jeep R…" at bounding box center [1227, 227] width 675 height 94
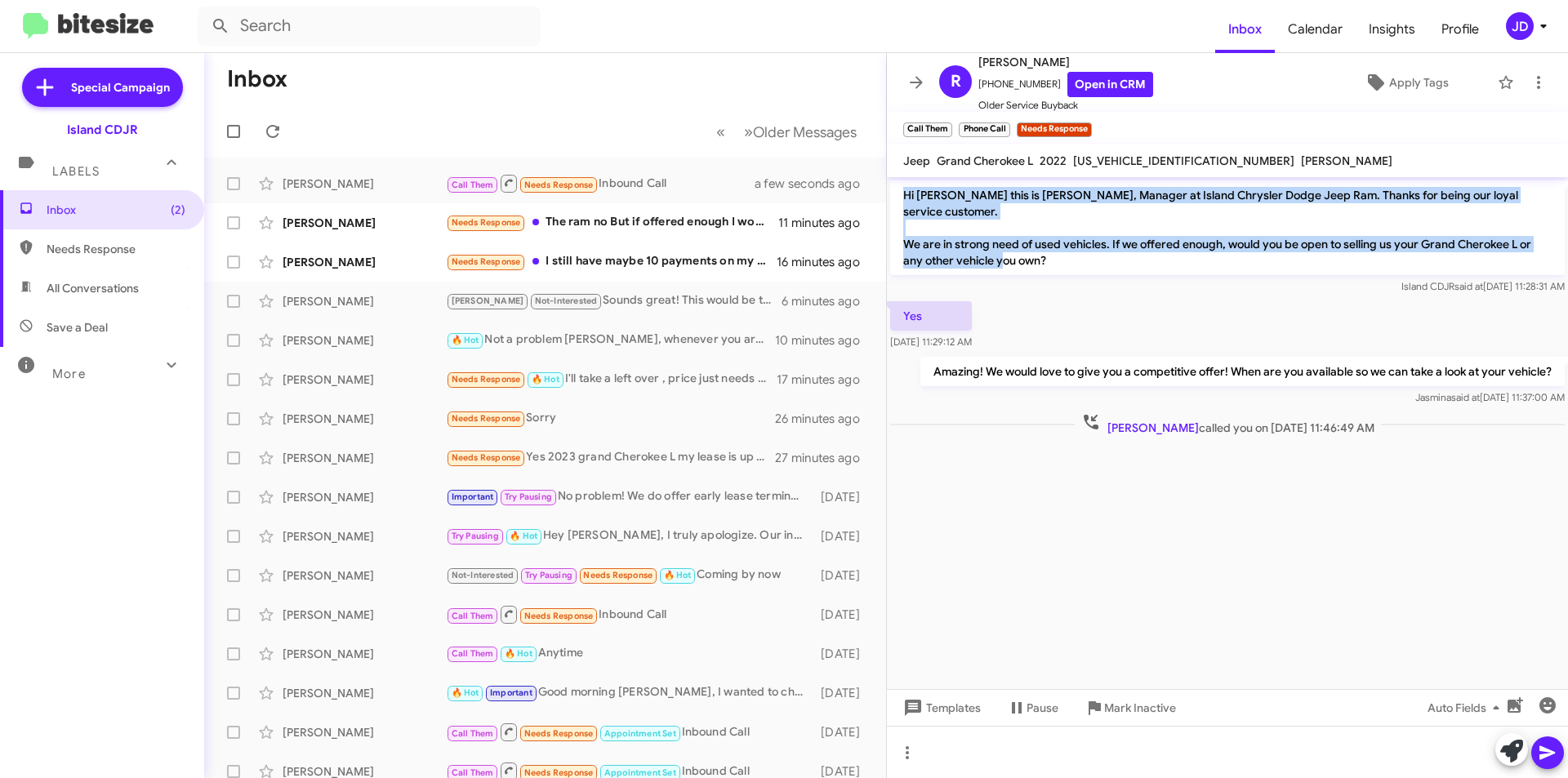
drag, startPoint x: 1071, startPoint y: 250, endPoint x: 899, endPoint y: 190, distance: 182.2
click at [899, 190] on p "Hi [PERSON_NAME] this is [PERSON_NAME], Manager at Island Chrysler Dodge Jeep R…" at bounding box center [1227, 227] width 675 height 94
drag, startPoint x: 899, startPoint y: 190, endPoint x: 1047, endPoint y: 247, distance: 158.6
click at [1047, 253] on p "Hi [PERSON_NAME] this is [PERSON_NAME], Manager at Island Chrysler Dodge Jeep R…" at bounding box center [1227, 227] width 675 height 94
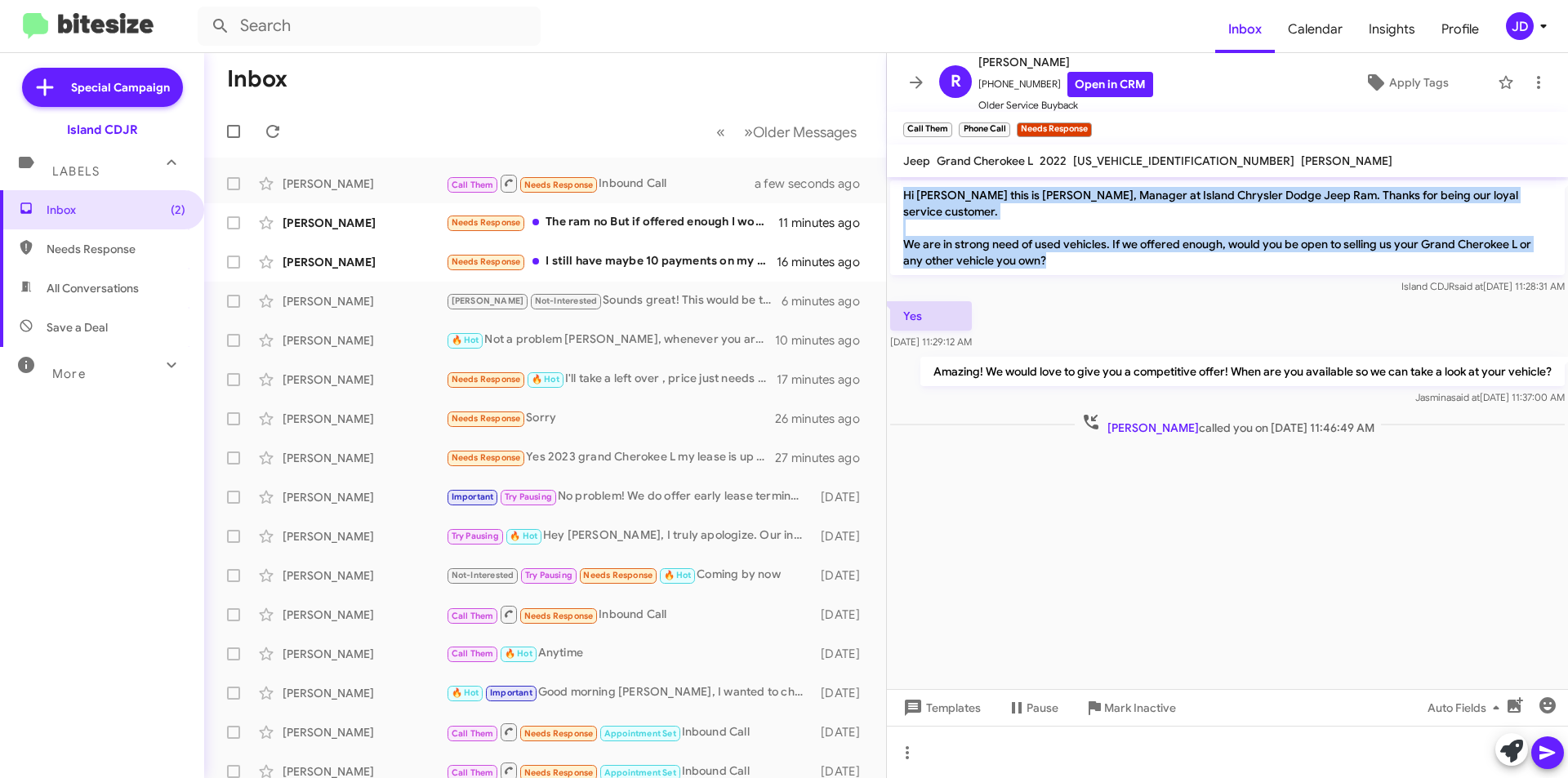
click at [1049, 245] on p "Hi [PERSON_NAME] this is [PERSON_NAME], Manager at Island Chrysler Dodge Jeep R…" at bounding box center [1227, 227] width 675 height 94
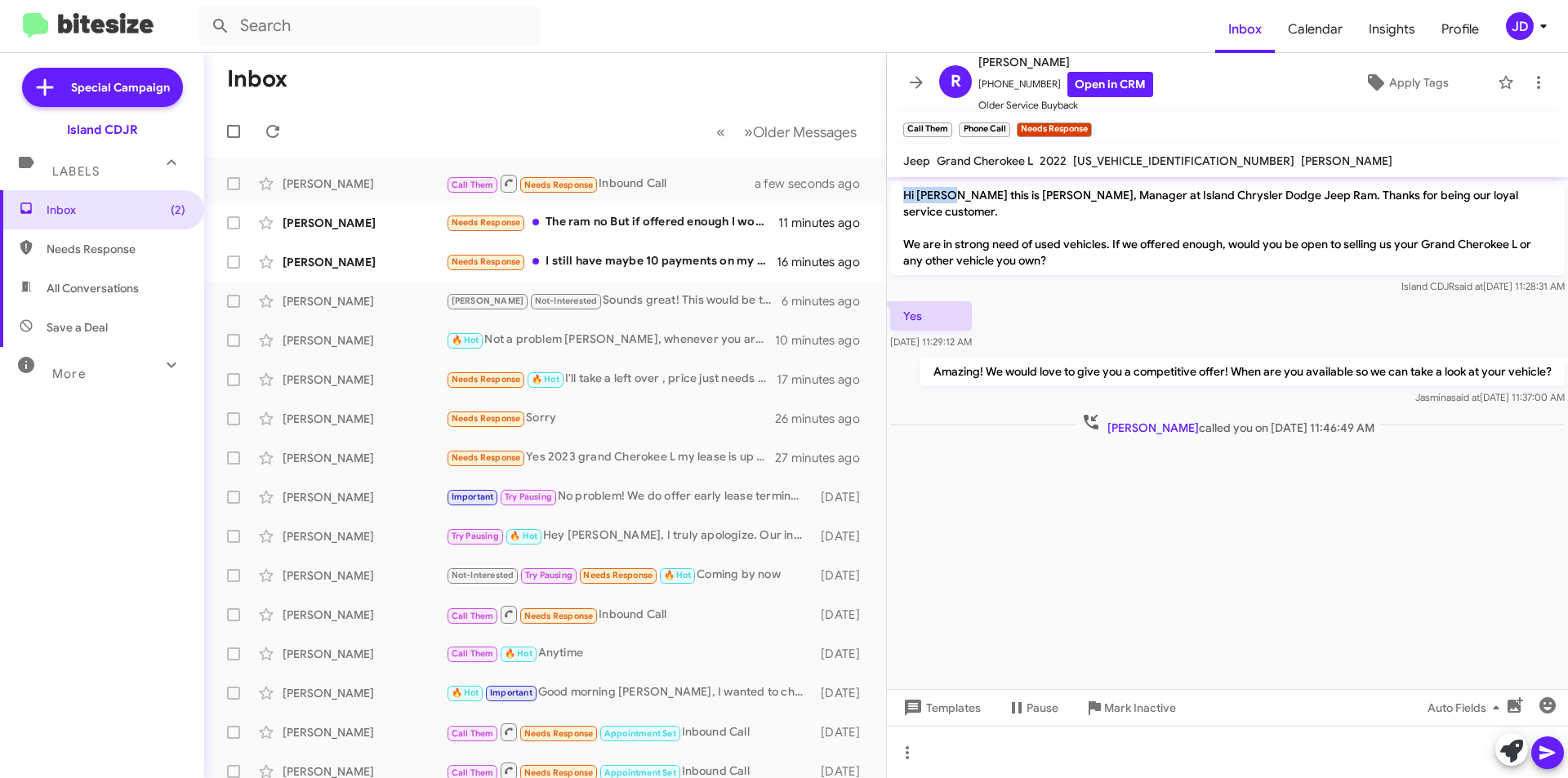
drag, startPoint x: 1049, startPoint y: 245, endPoint x: 928, endPoint y: 194, distance: 131.3
click at [932, 196] on p "Hi [PERSON_NAME] this is [PERSON_NAME], Manager at Island Chrysler Dodge Jeep R…" at bounding box center [1227, 227] width 675 height 94
click at [928, 194] on p "Hi [PERSON_NAME] this is [PERSON_NAME], Manager at Island Chrysler Dodge Jeep R…" at bounding box center [1227, 227] width 675 height 94
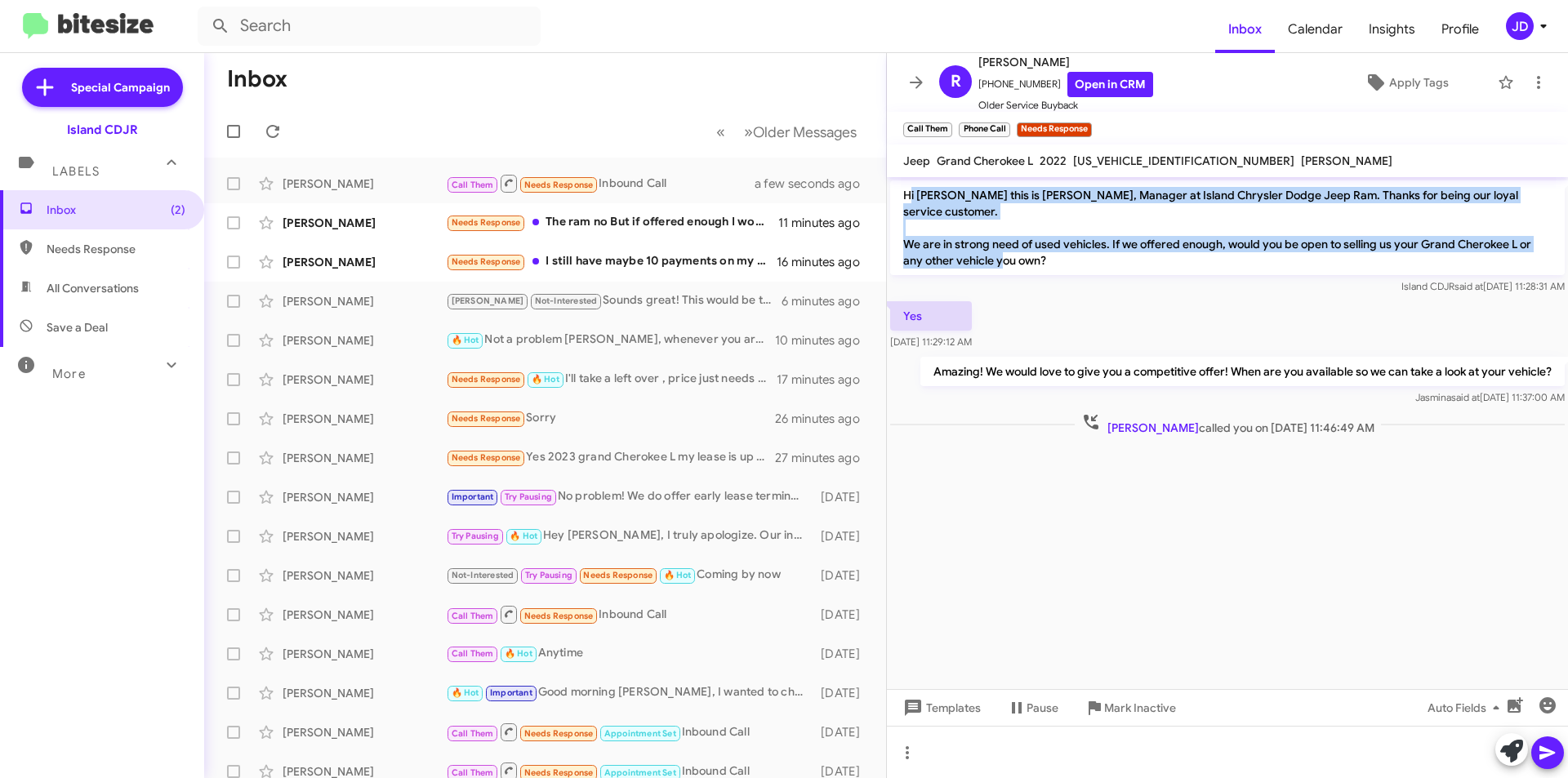
drag, startPoint x: 911, startPoint y: 195, endPoint x: 1068, endPoint y: 258, distance: 169.2
click at [1068, 258] on p "Hi [PERSON_NAME] this is [PERSON_NAME], Manager at Island Chrysler Dodge Jeep R…" at bounding box center [1227, 227] width 675 height 94
click at [1067, 246] on p "Hi [PERSON_NAME] this is [PERSON_NAME], Manager at Island Chrysler Dodge Jeep R…" at bounding box center [1227, 227] width 675 height 94
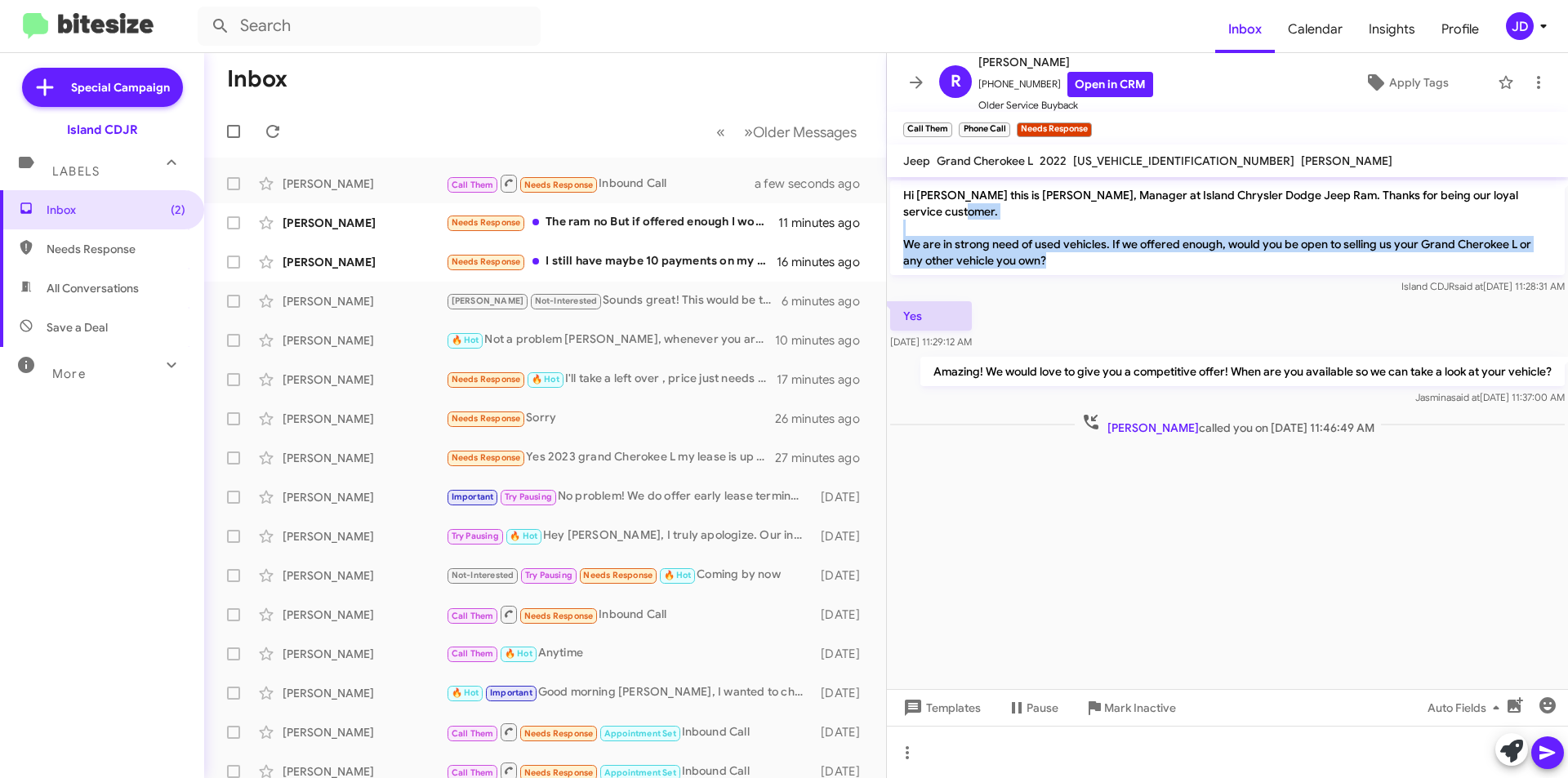
drag, startPoint x: 1067, startPoint y: 246, endPoint x: 902, endPoint y: 205, distance: 170.0
click at [902, 205] on p "Hi [PERSON_NAME] this is [PERSON_NAME], Manager at Island Chrysler Dodge Jeep R…" at bounding box center [1227, 227] width 675 height 94
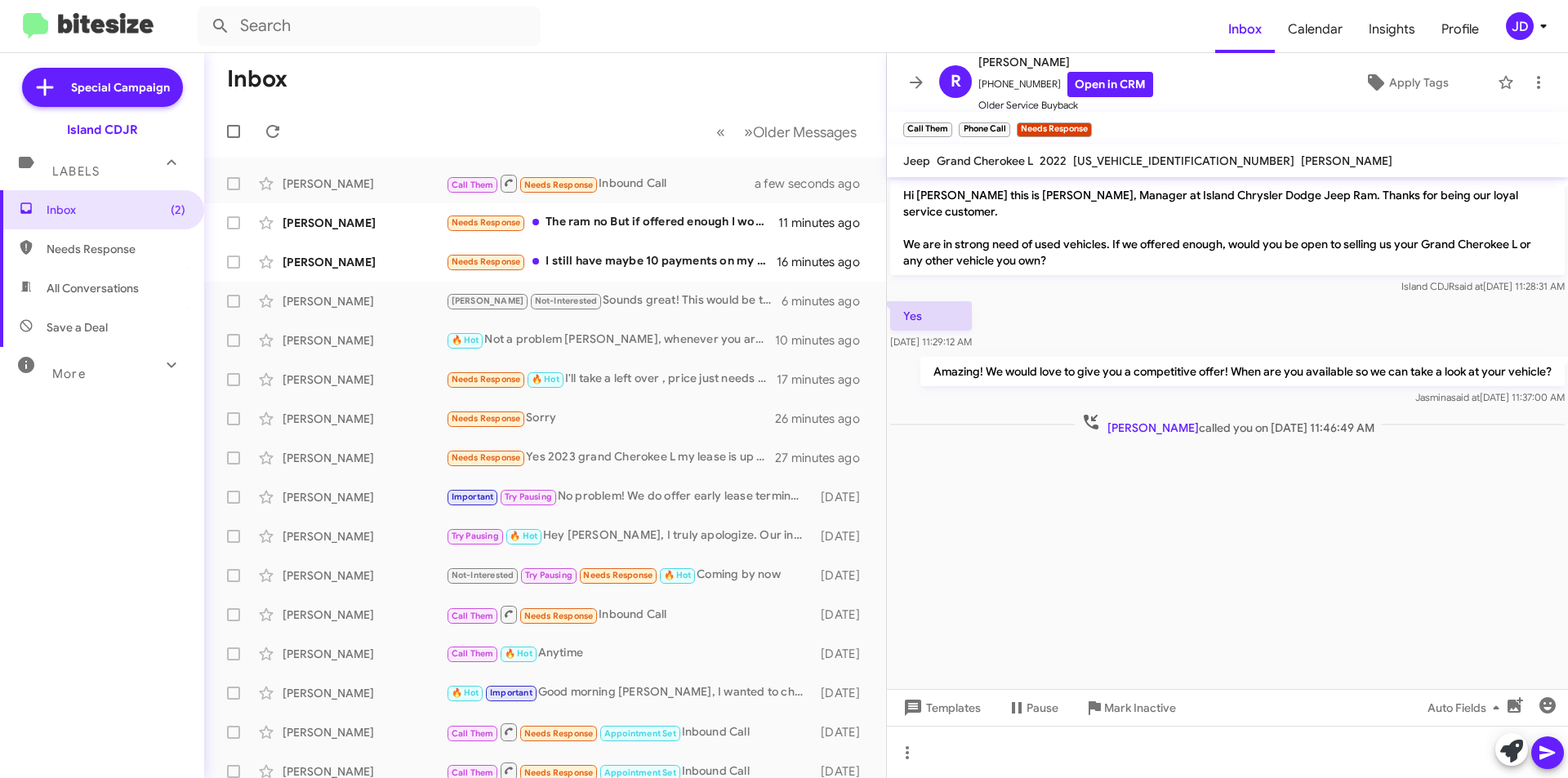
click at [900, 195] on p "Hi [PERSON_NAME] this is [PERSON_NAME], Manager at Island Chrysler Dodge Jeep R…" at bounding box center [1227, 227] width 675 height 94
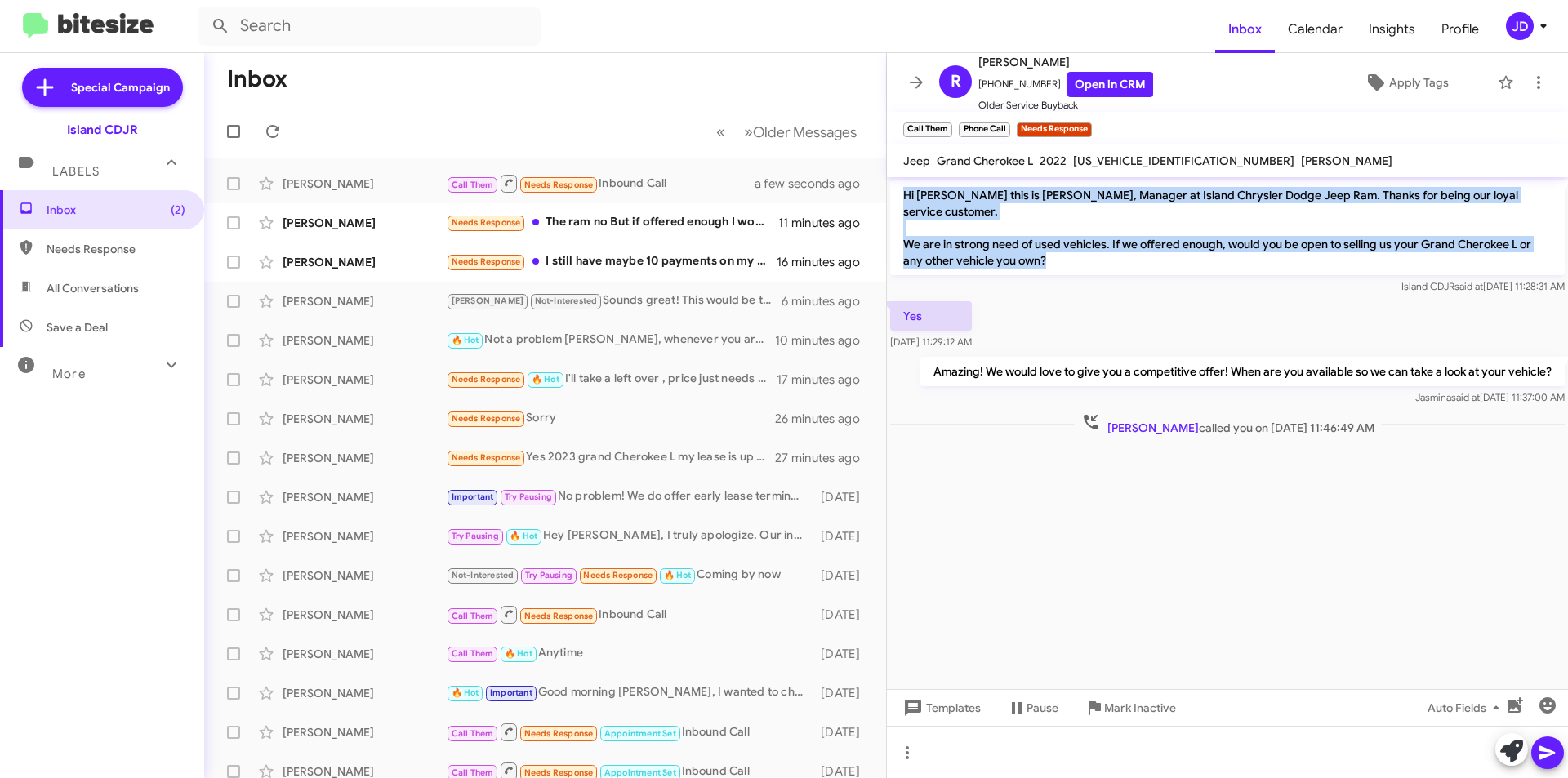
drag, startPoint x: 900, startPoint y: 195, endPoint x: 1066, endPoint y: 250, distance: 174.9
click at [1066, 250] on p "Hi [PERSON_NAME] this is [PERSON_NAME], Manager at Island Chrysler Dodge Jeep R…" at bounding box center [1227, 227] width 675 height 94
drag, startPoint x: 903, startPoint y: 192, endPoint x: 1360, endPoint y: 250, distance: 460.7
click at [1360, 250] on p "Hi [PERSON_NAME] this is [PERSON_NAME], Manager at Island Chrysler Dodge Jeep R…" at bounding box center [1227, 227] width 675 height 94
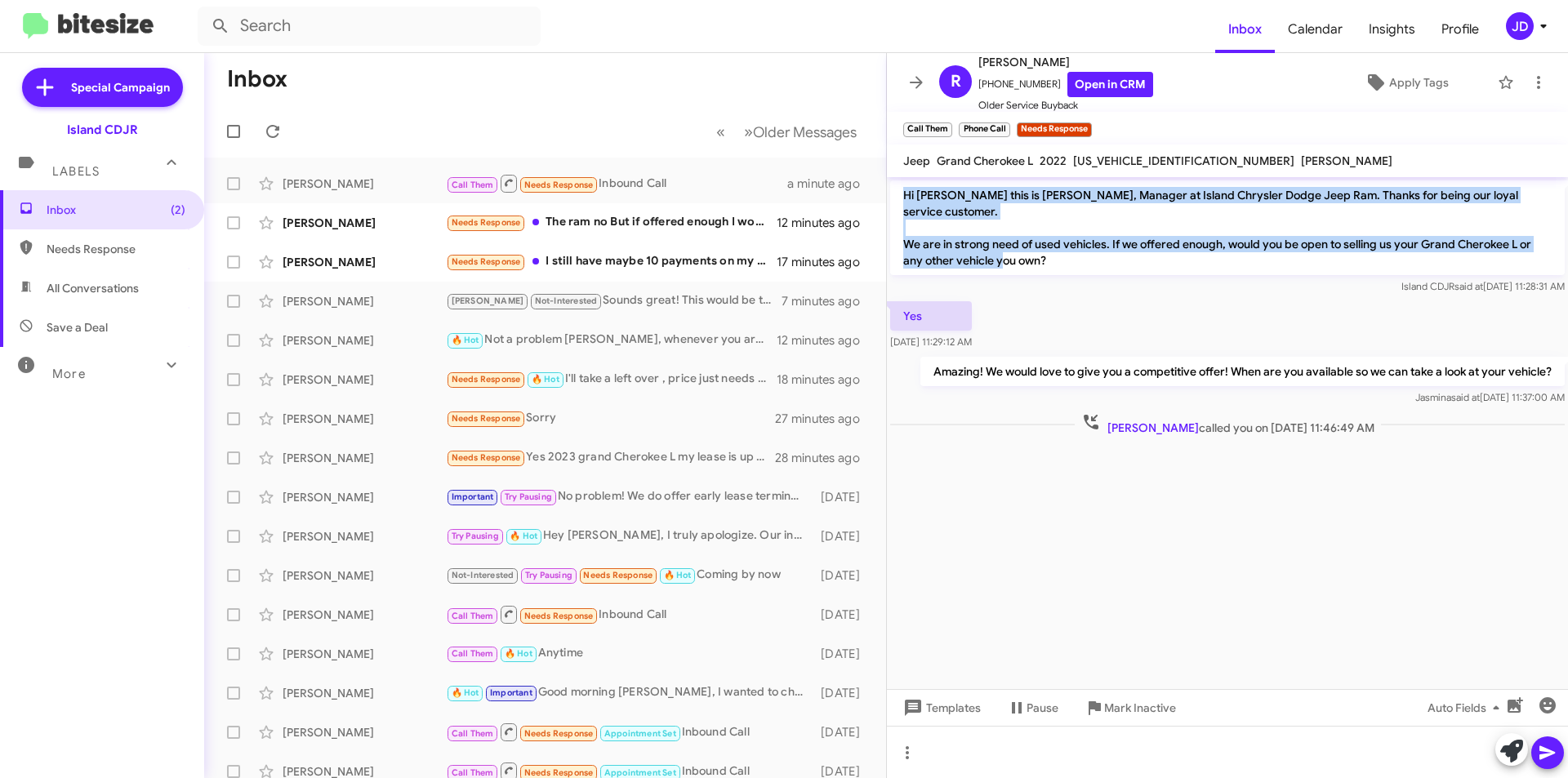
click at [1350, 250] on p "Hi [PERSON_NAME] this is [PERSON_NAME], Manager at Island Chrysler Dodge Jeep R…" at bounding box center [1227, 227] width 675 height 94
drag, startPoint x: 1350, startPoint y: 250, endPoint x: 895, endPoint y: 190, distance: 458.9
click at [895, 190] on p "Hi [PERSON_NAME] this is [PERSON_NAME], Manager at Island Chrysler Dodge Jeep R…" at bounding box center [1227, 227] width 675 height 94
click at [906, 192] on p "Hi [PERSON_NAME] this is [PERSON_NAME], Manager at Island Chrysler Dodge Jeep R…" at bounding box center [1227, 227] width 675 height 94
drag, startPoint x: 906, startPoint y: 192, endPoint x: 1056, endPoint y: 245, distance: 159.1
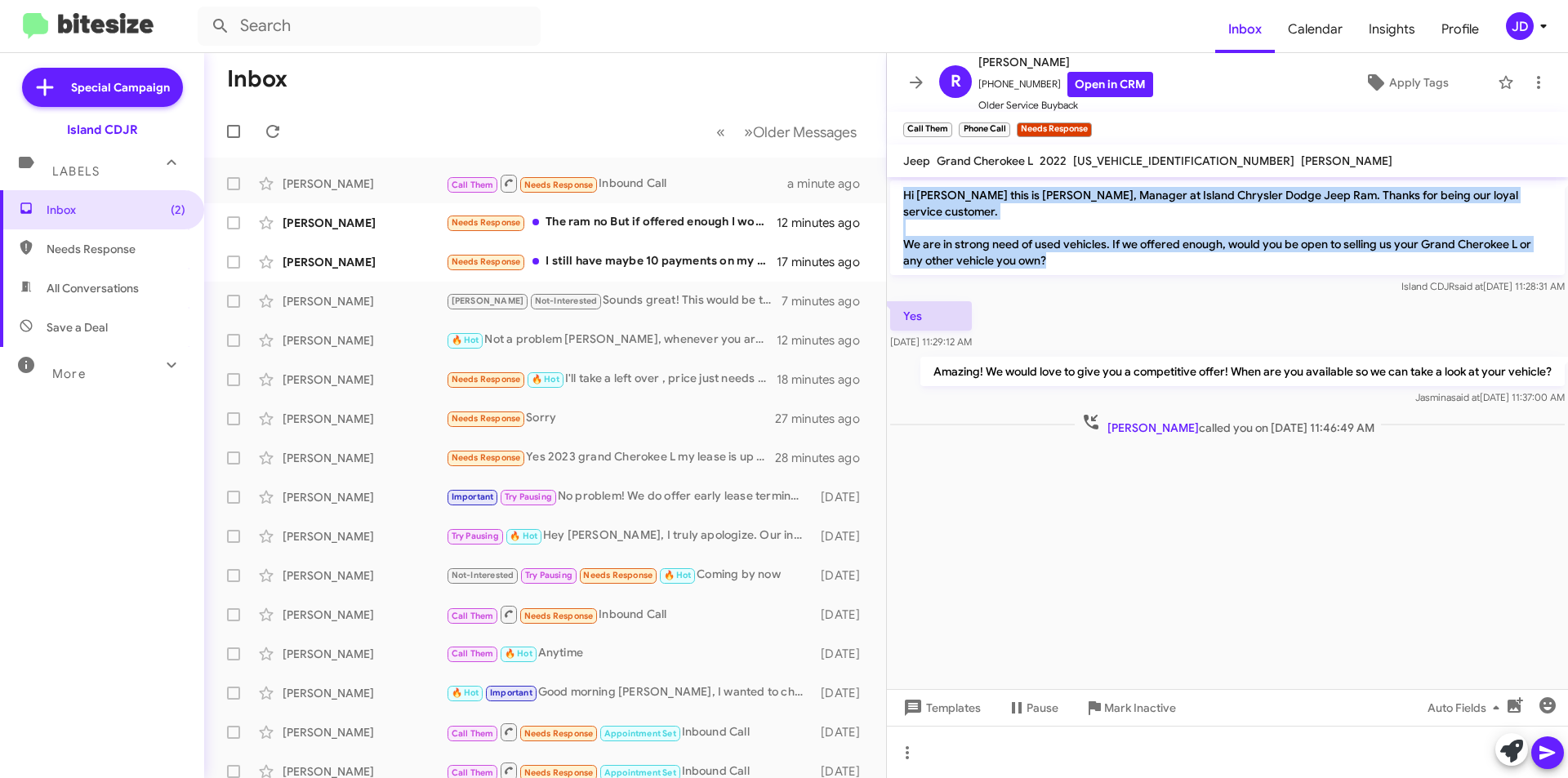
click at [1056, 245] on p "Hi [PERSON_NAME] this is [PERSON_NAME], Manager at Island Chrysler Dodge Jeep R…" at bounding box center [1227, 227] width 675 height 94
drag, startPoint x: 1056, startPoint y: 245, endPoint x: 902, endPoint y: 188, distance: 164.2
click at [902, 188] on p "Hi [PERSON_NAME] this is [PERSON_NAME], Manager at Island Chrysler Dodge Jeep R…" at bounding box center [1227, 227] width 675 height 94
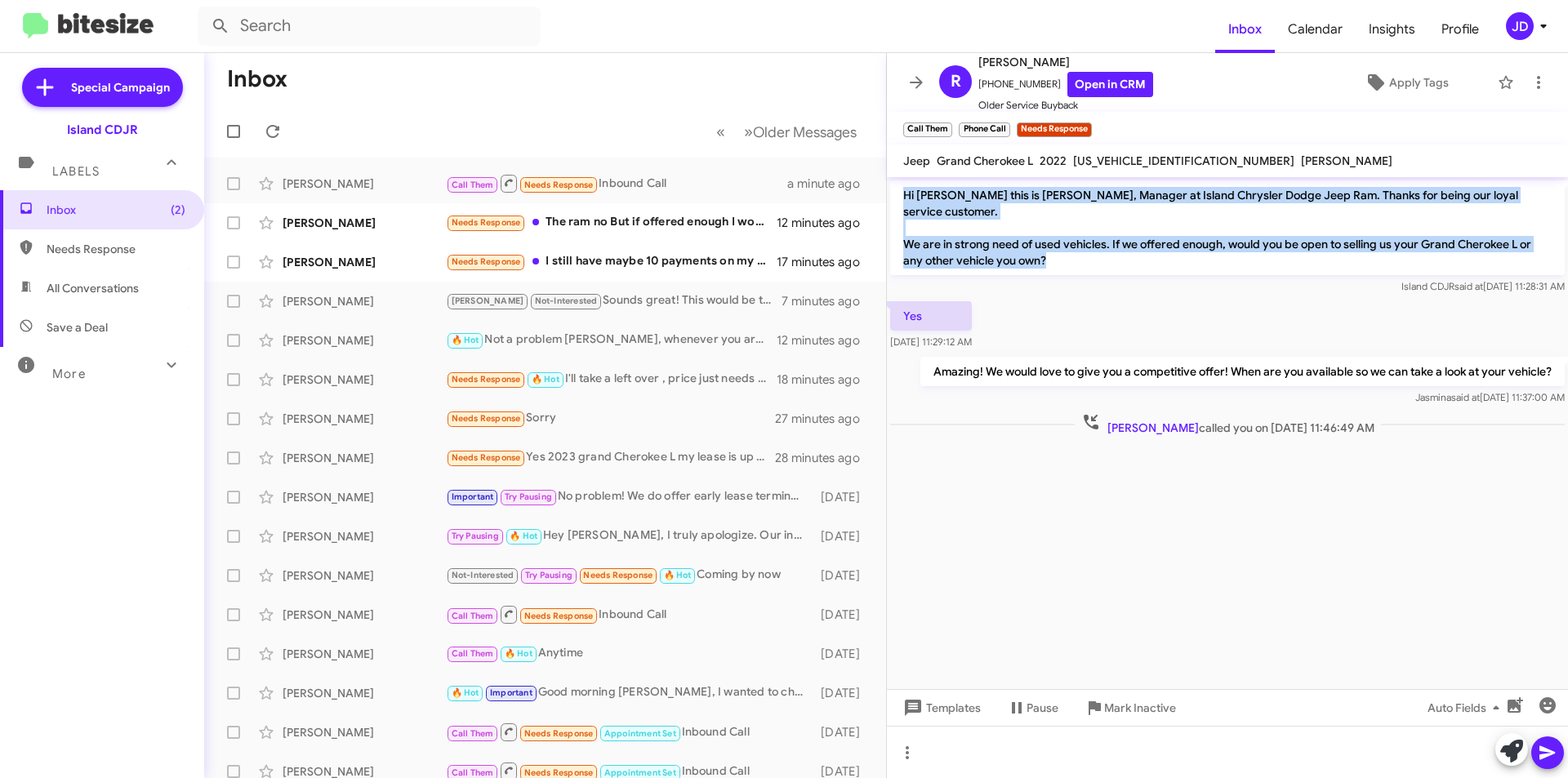
drag, startPoint x: 902, startPoint y: 188, endPoint x: 1057, endPoint y: 255, distance: 168.9
click at [1057, 256] on p "Hi [PERSON_NAME] this is [PERSON_NAME], Manager at Island Chrysler Dodge Jeep R…" at bounding box center [1227, 227] width 675 height 94
click at [1060, 240] on p "Hi [PERSON_NAME] this is [PERSON_NAME], Manager at Island Chrysler Dodge Jeep R…" at bounding box center [1227, 227] width 675 height 94
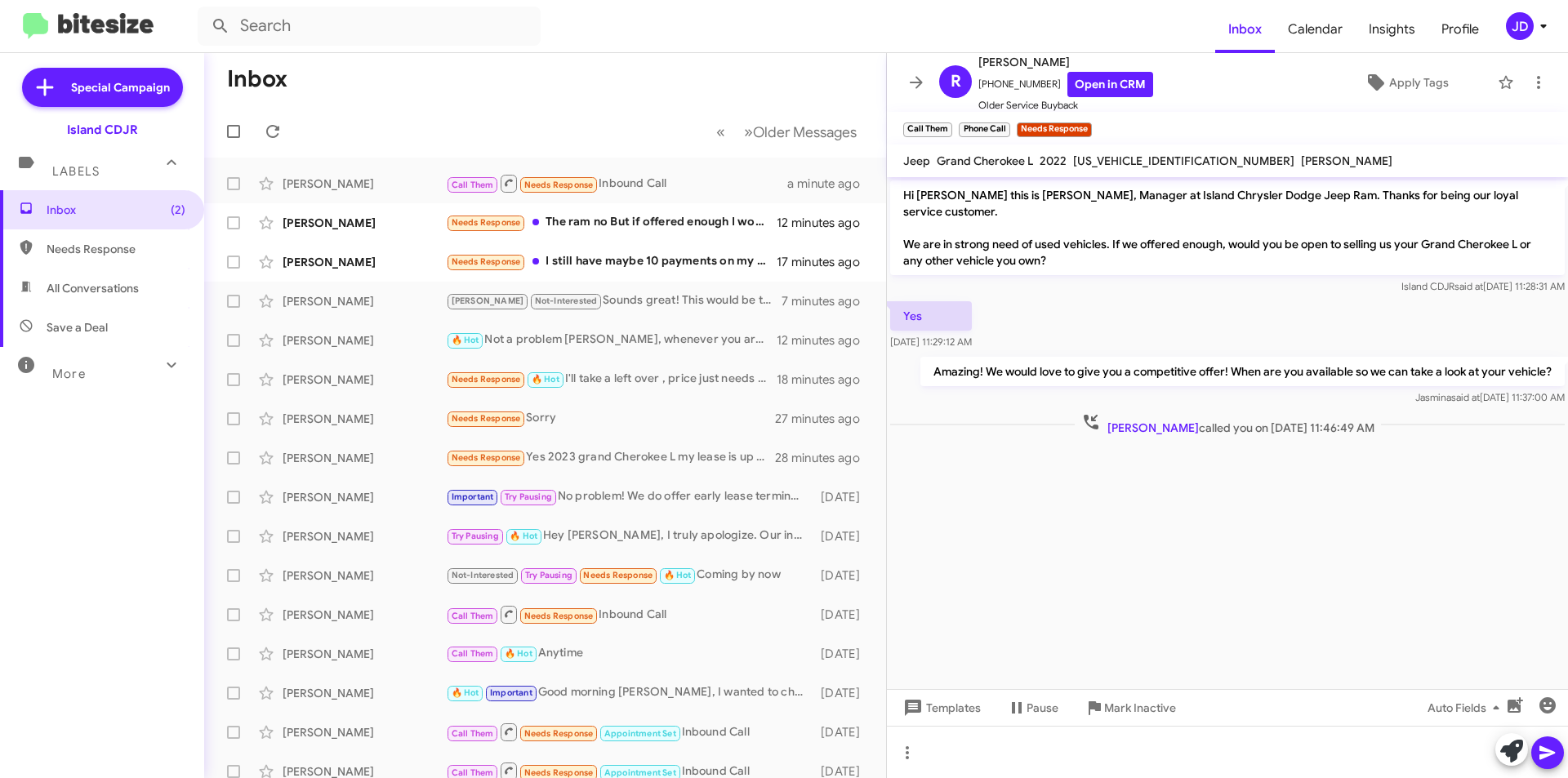
click at [1138, 298] on div "Yes [DATE] 11:29:12 AM" at bounding box center [1227, 325] width 681 height 55
click at [1071, 83] on link "Open in CRM" at bounding box center [1110, 85] width 86 height 25
click at [923, 72] on button at bounding box center [916, 82] width 33 height 33
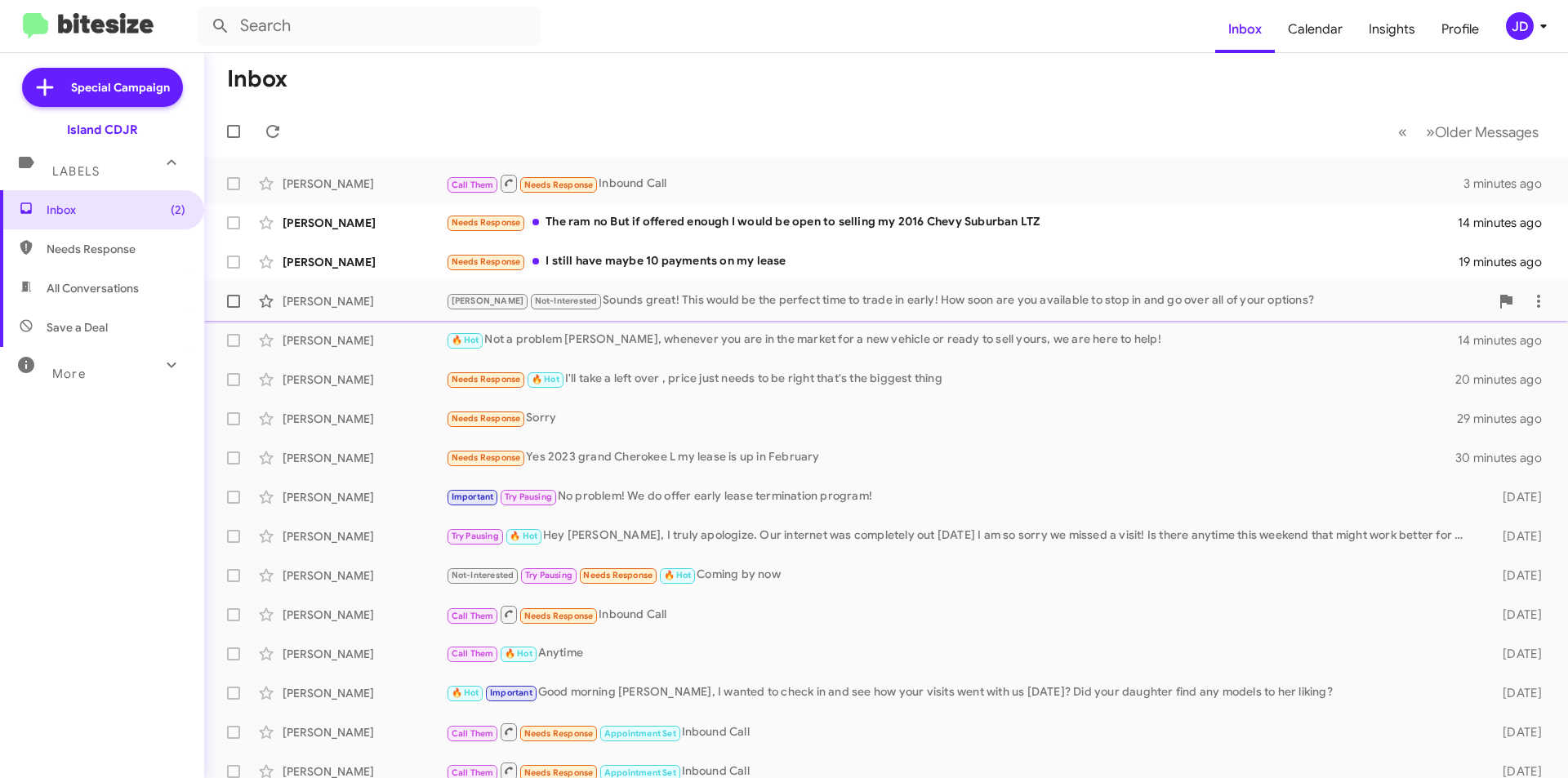
click at [793, 292] on div "[PERSON_NAME] Not-Interested Sounds great! This would be the perfect time to tr…" at bounding box center [967, 300] width 1044 height 19
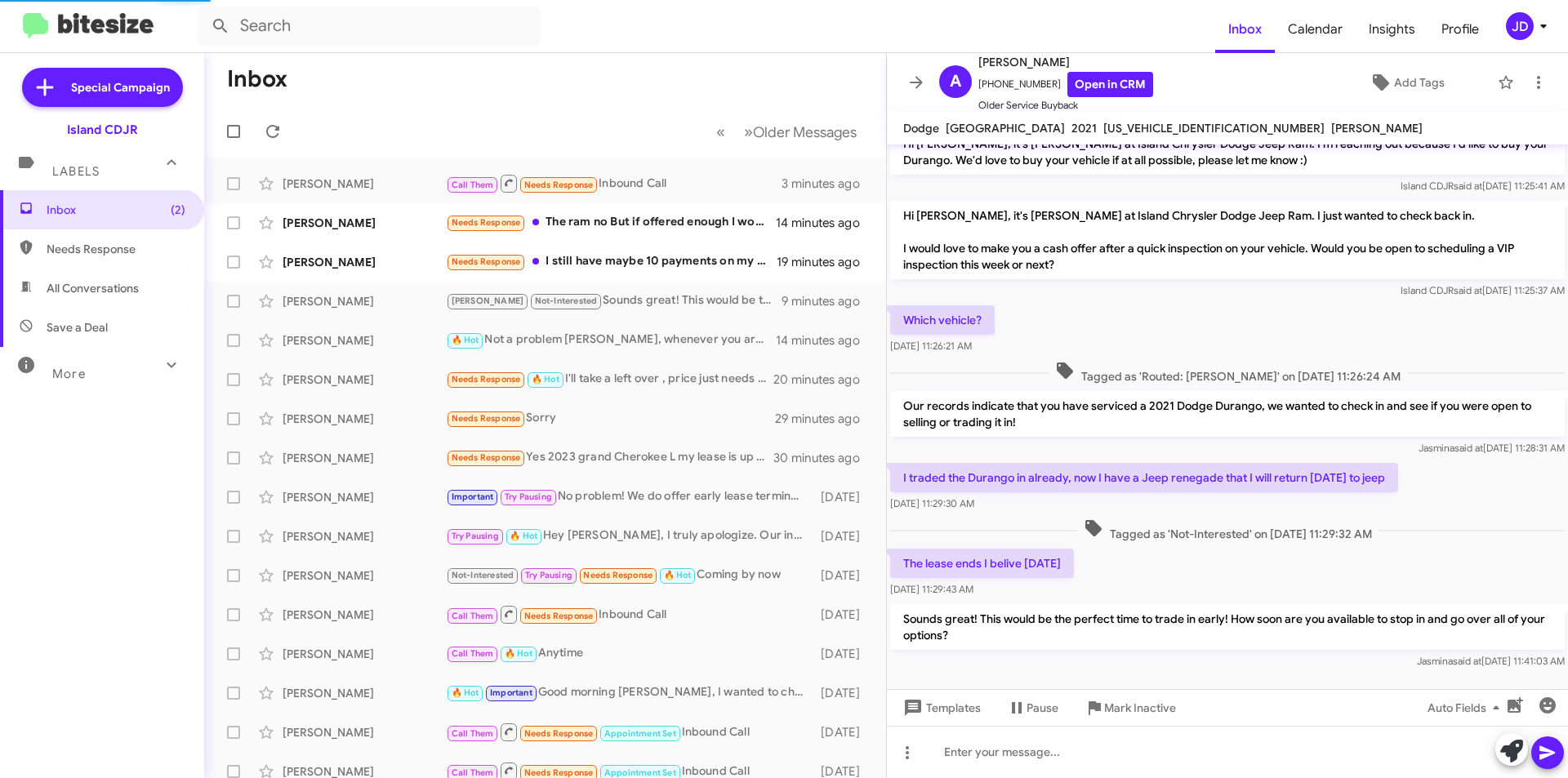
scroll to position [299, 0]
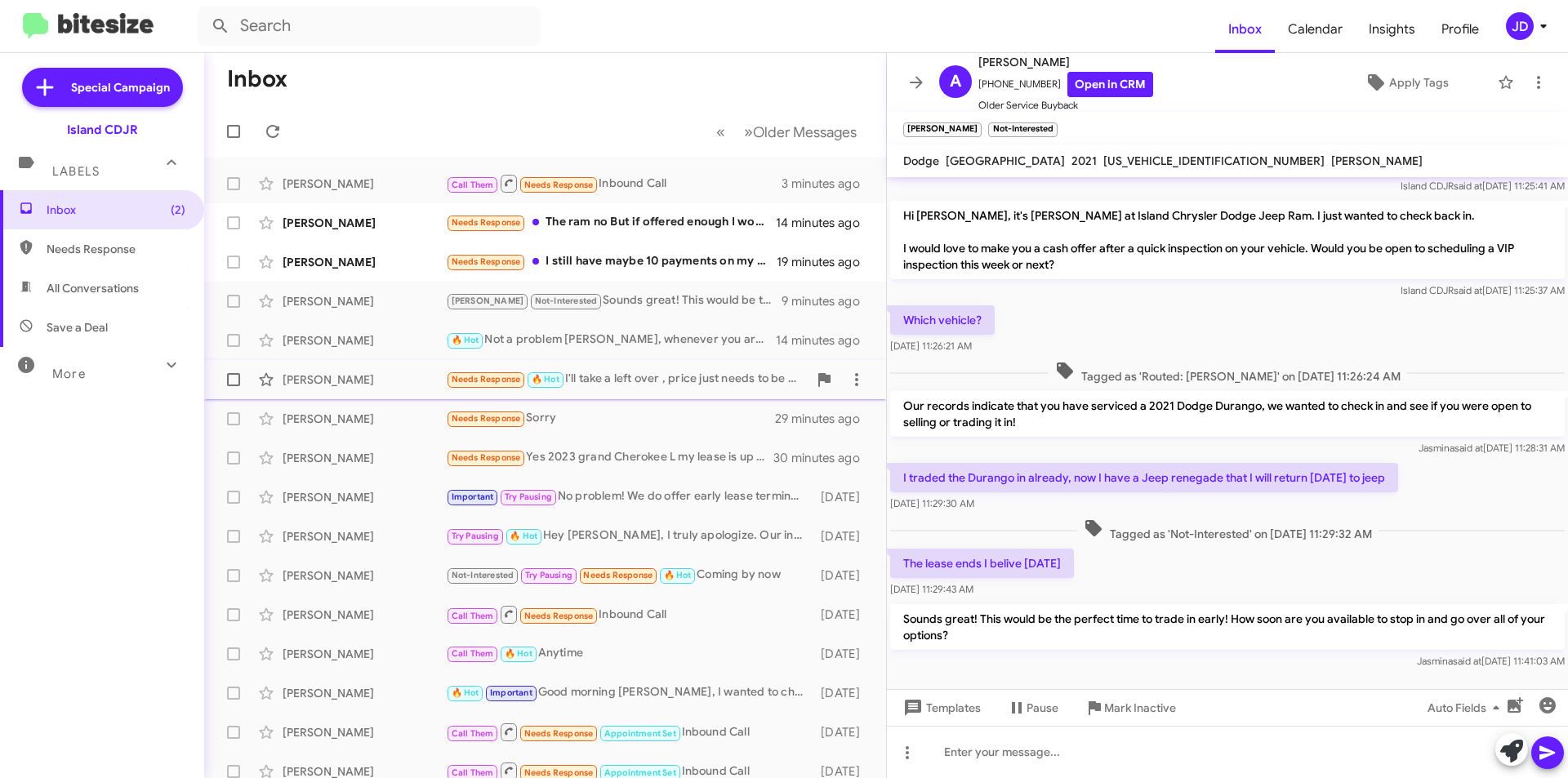
click at [633, 387] on div "Needs Response 🔥 Hot I'll take a left over , price just needs to be right that'…" at bounding box center [627, 379] width 362 height 19
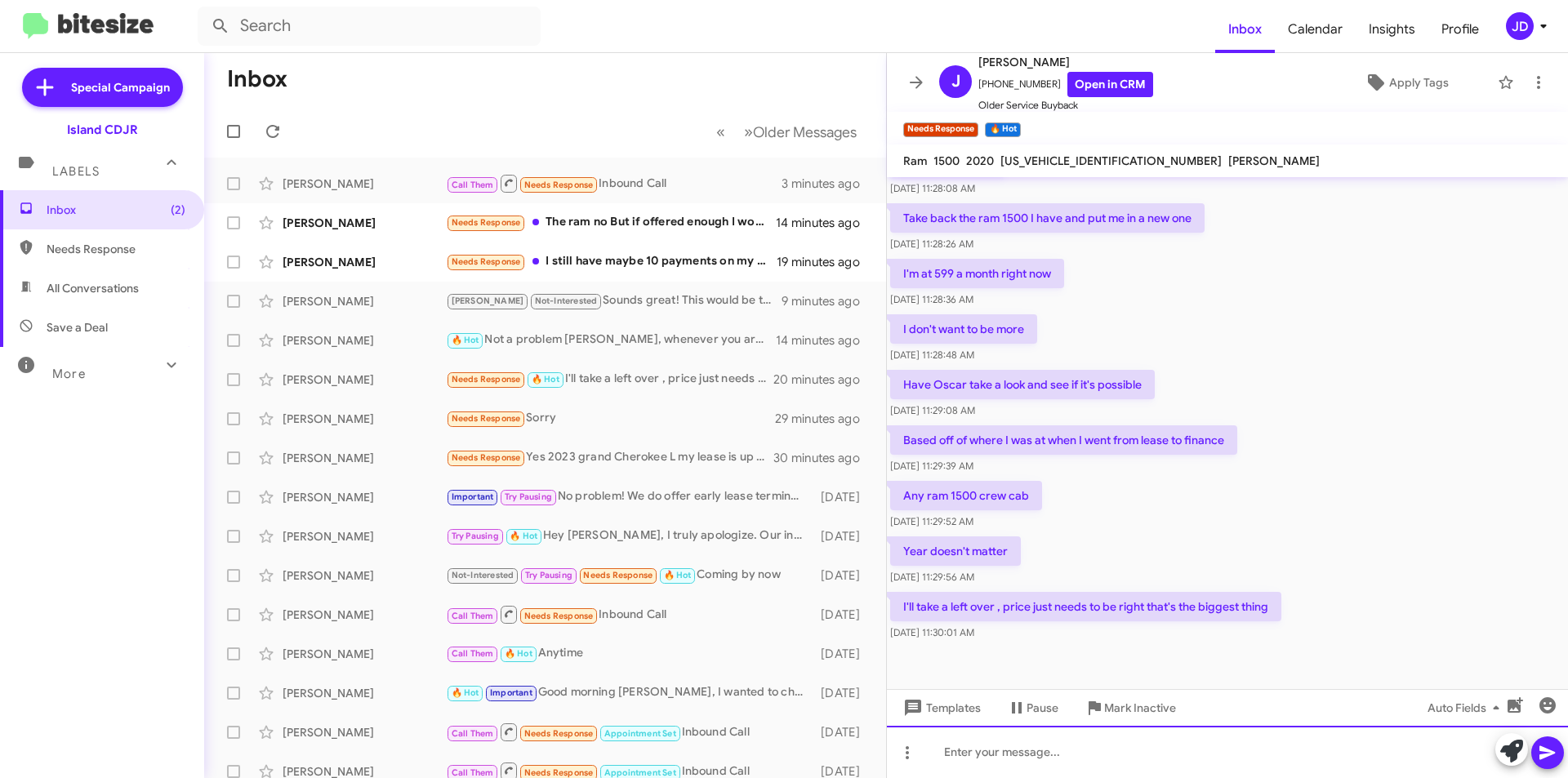
click at [1117, 765] on div at bounding box center [1227, 752] width 681 height 53
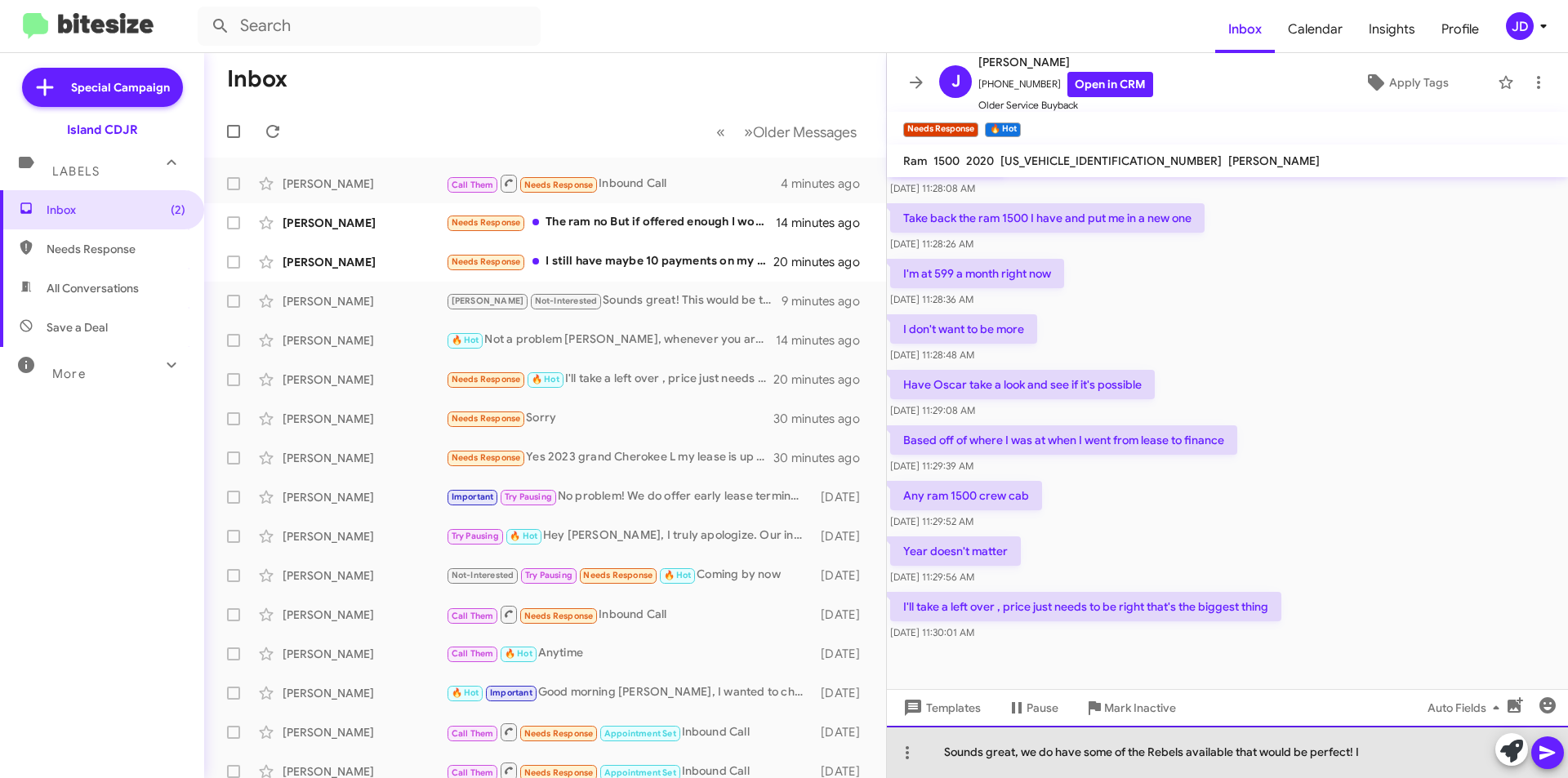
click at [1390, 755] on div "Sounds great, we do have some of the Rebels available that would be perfect! I" at bounding box center [1227, 752] width 681 height 53
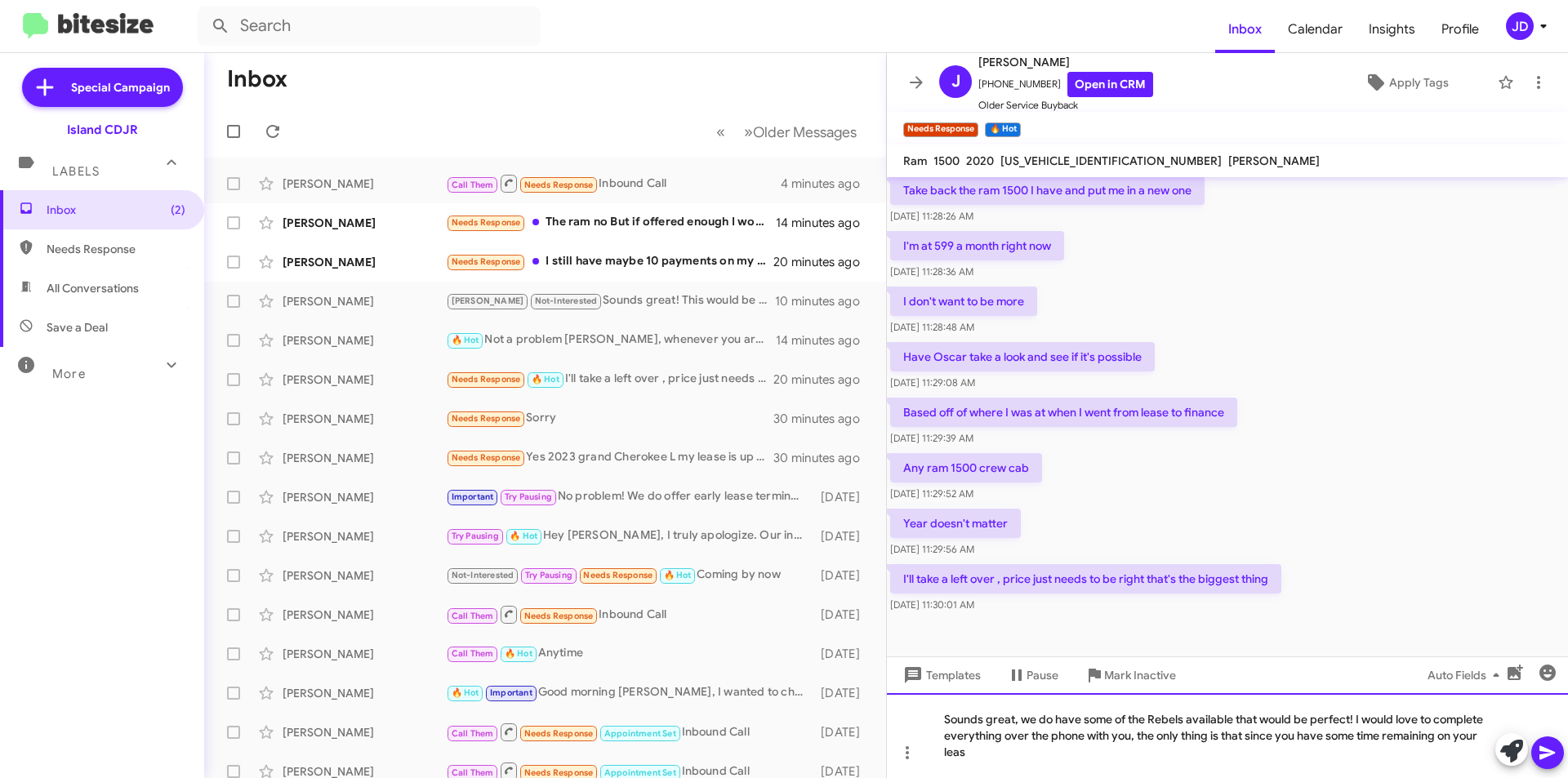
scroll to position [512, 0]
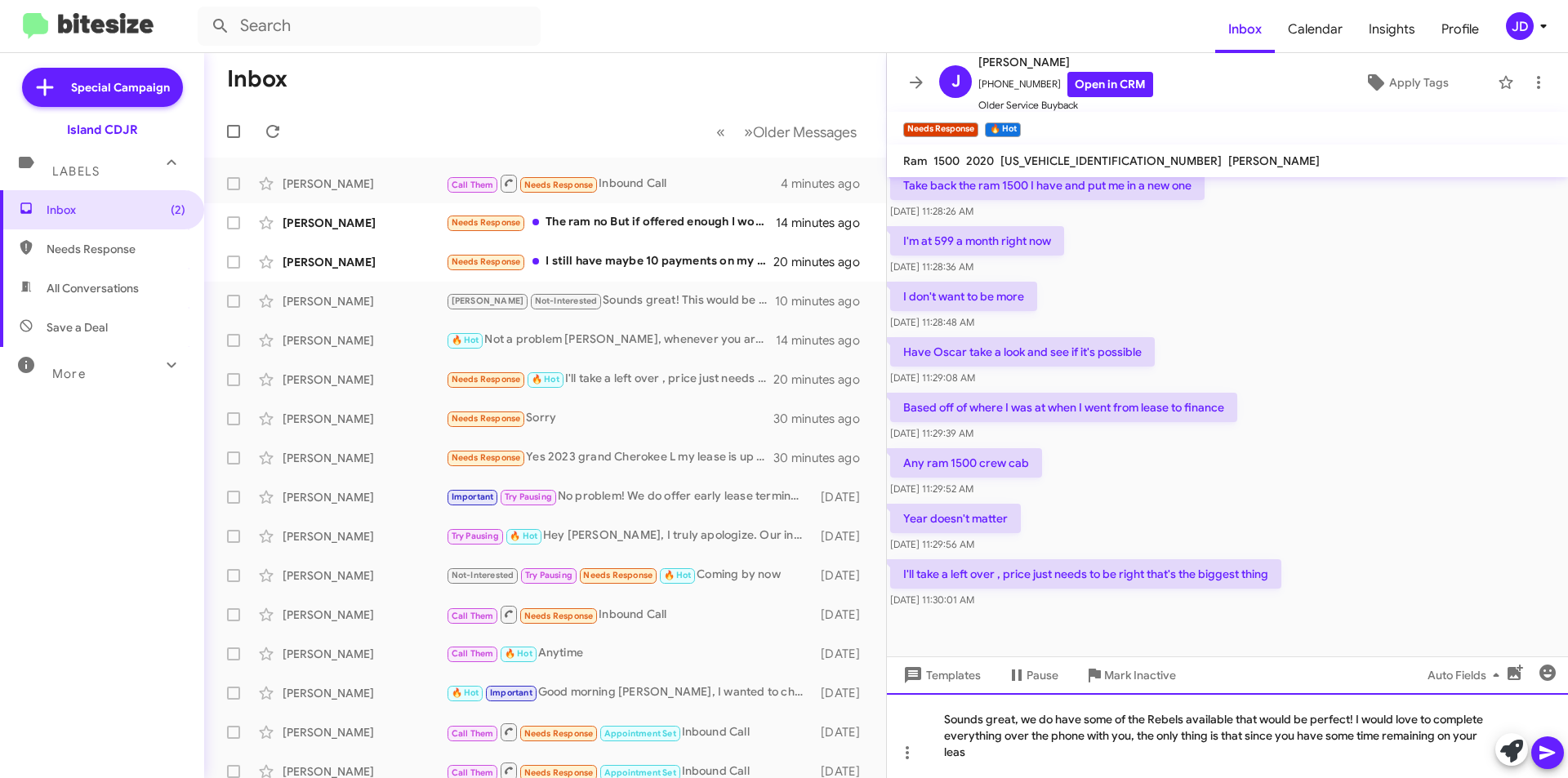
click at [1360, 769] on div "Sounds great, we do have some of the Rebels available that would be perfect! I …" at bounding box center [1227, 735] width 681 height 85
drag, startPoint x: 1359, startPoint y: 768, endPoint x: 929, endPoint y: 751, distance: 430.3
click at [929, 751] on div "Sounds great, we do have some of the Rebels available that would be perfect! I …" at bounding box center [1227, 735] width 681 height 85
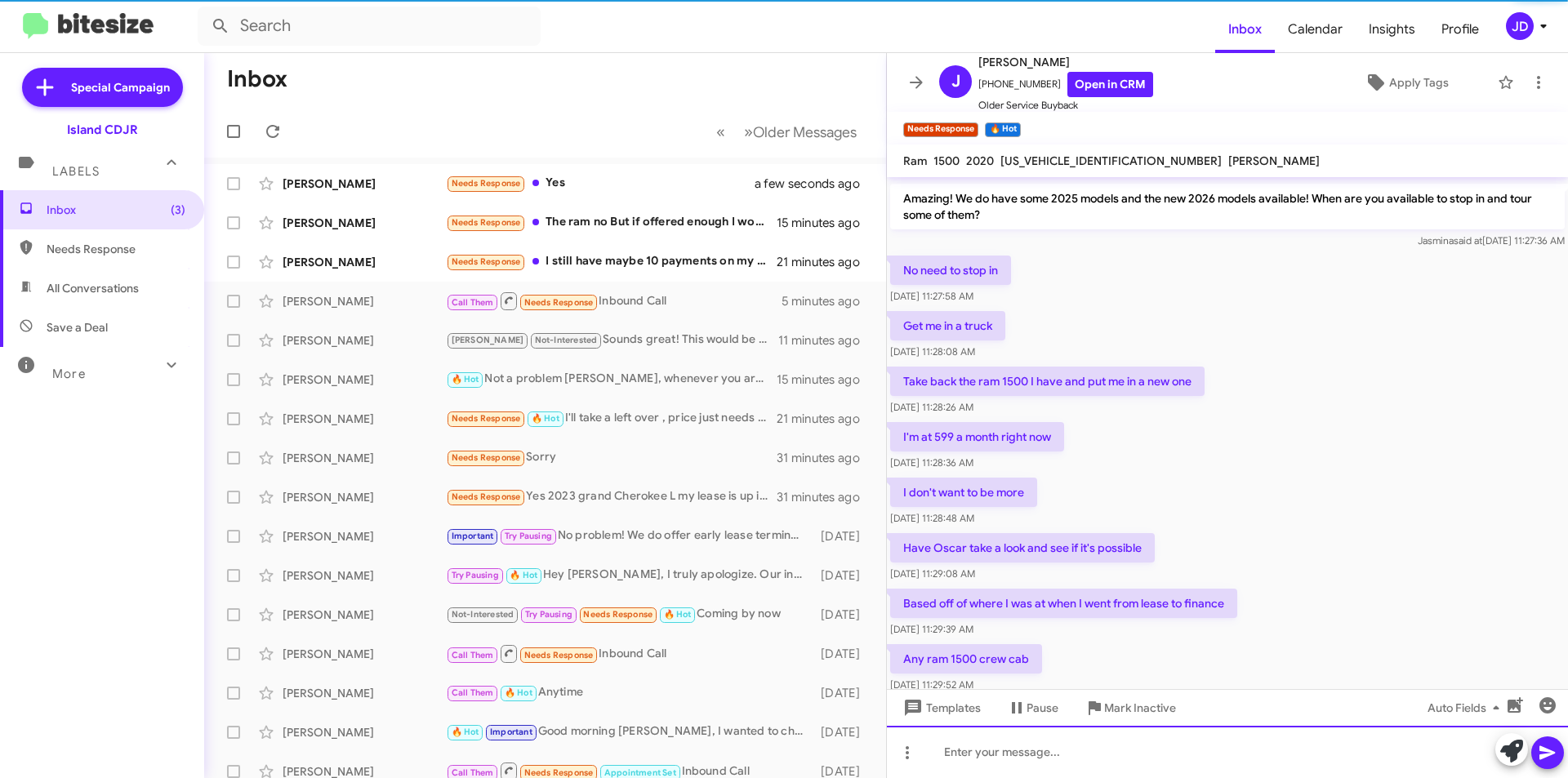
scroll to position [589, 0]
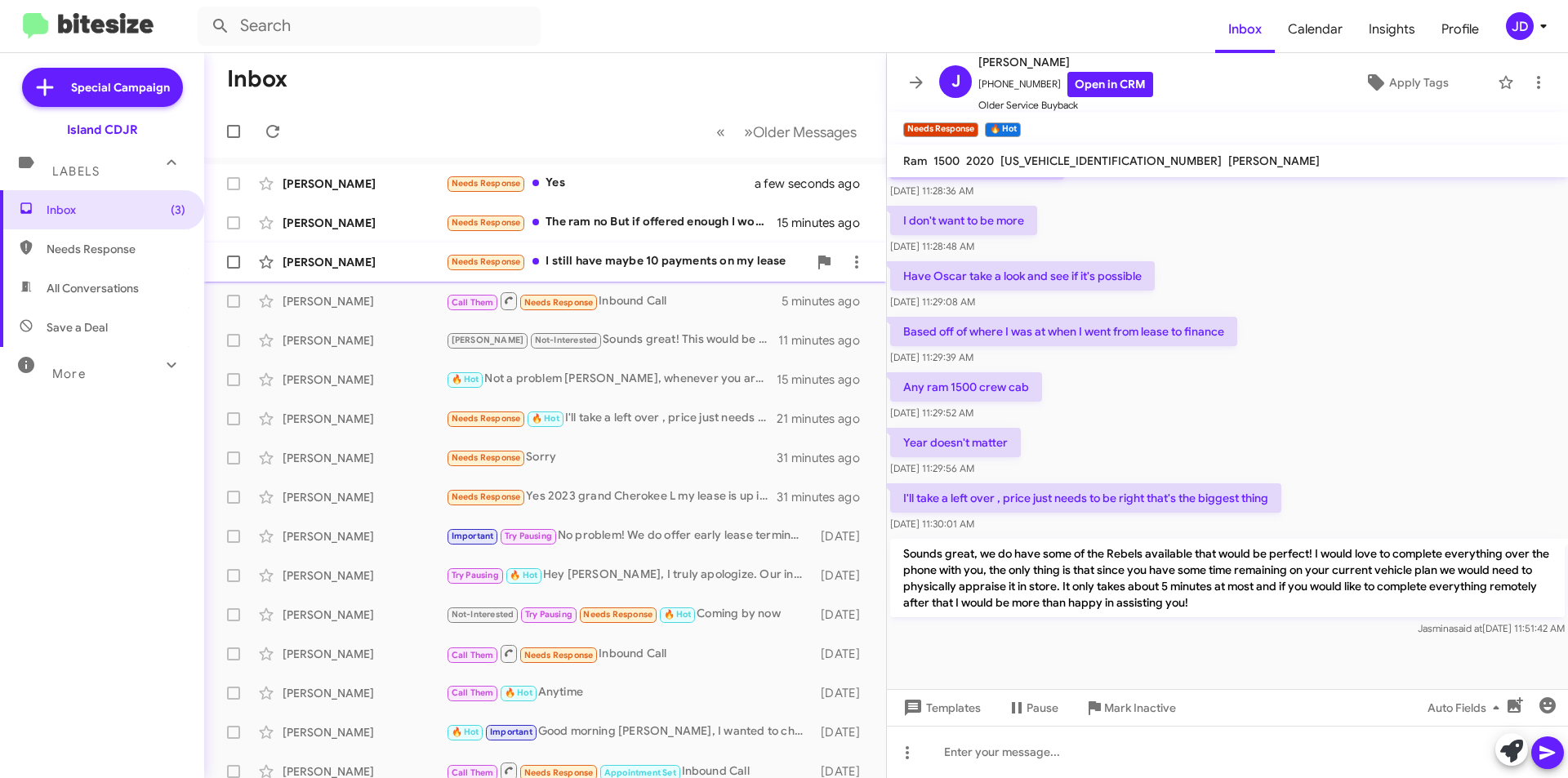
click at [594, 278] on span "[PERSON_NAME] Needs Response I still have maybe 10 payments on my lease 21 minu…" at bounding box center [545, 262] width 682 height 39
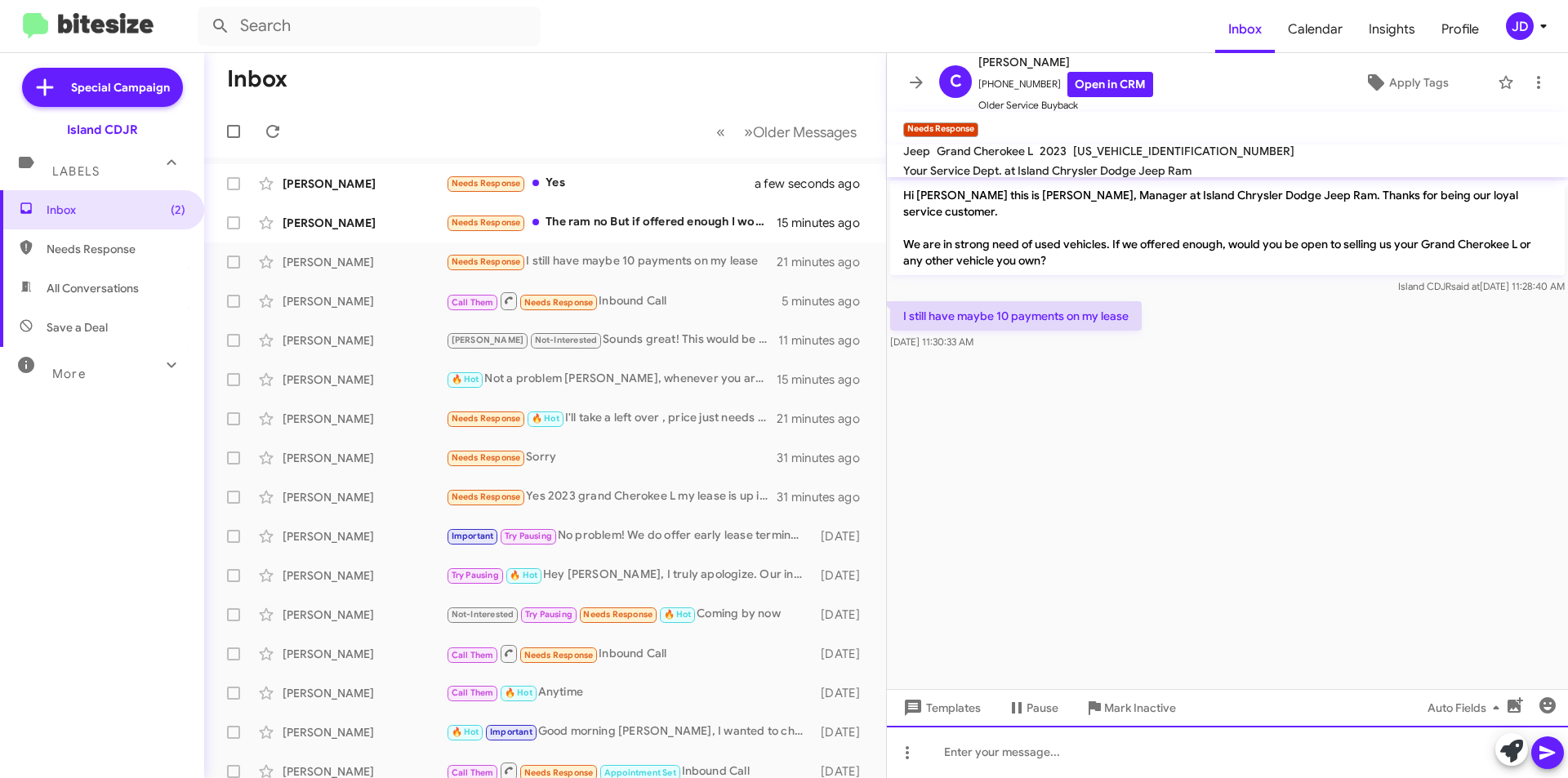
click at [1494, 749] on div at bounding box center [1227, 752] width 681 height 53
click at [1506, 754] on icon at bounding box center [1512, 751] width 23 height 23
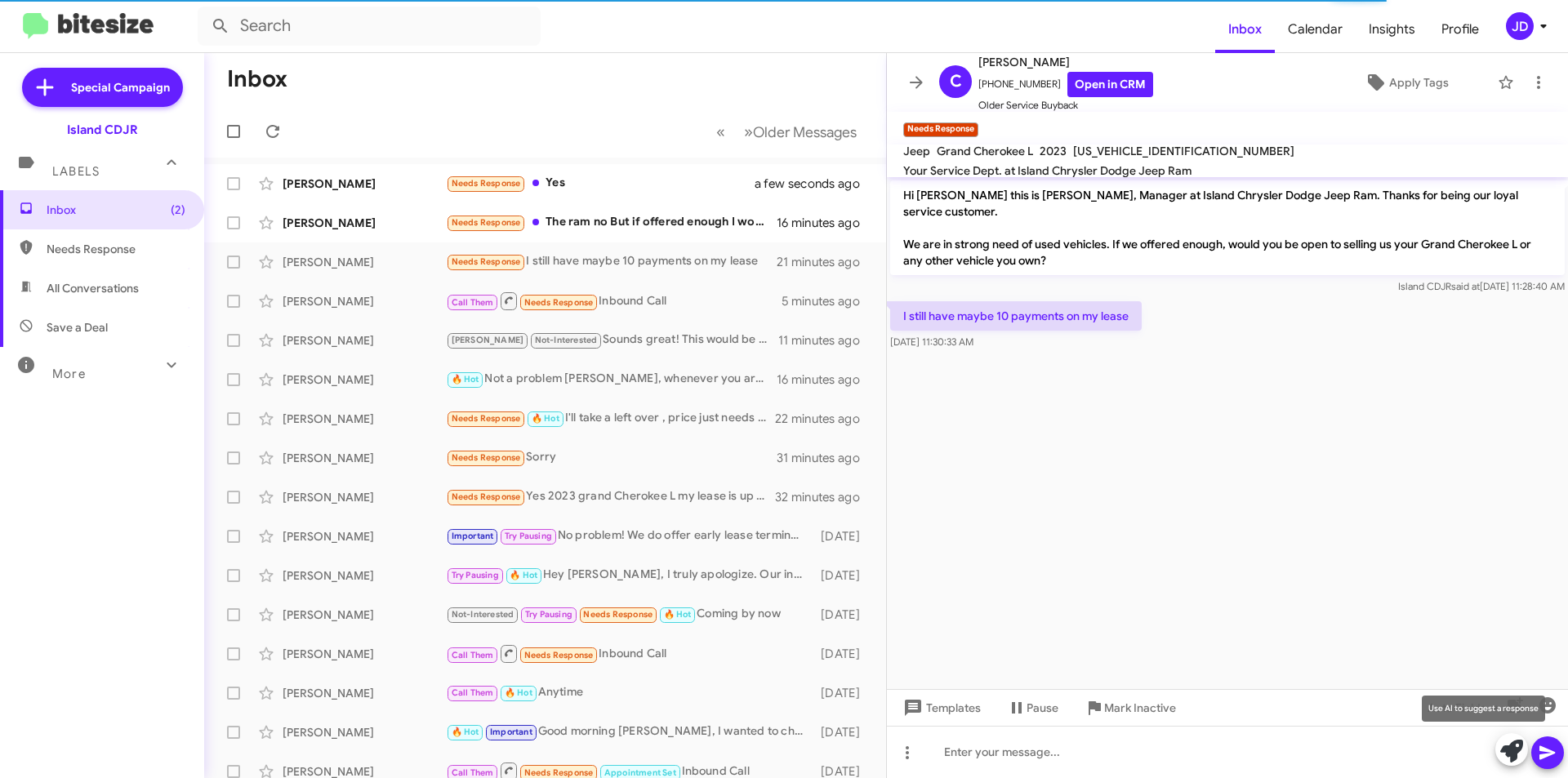
click at [1501, 760] on icon at bounding box center [1512, 751] width 23 height 23
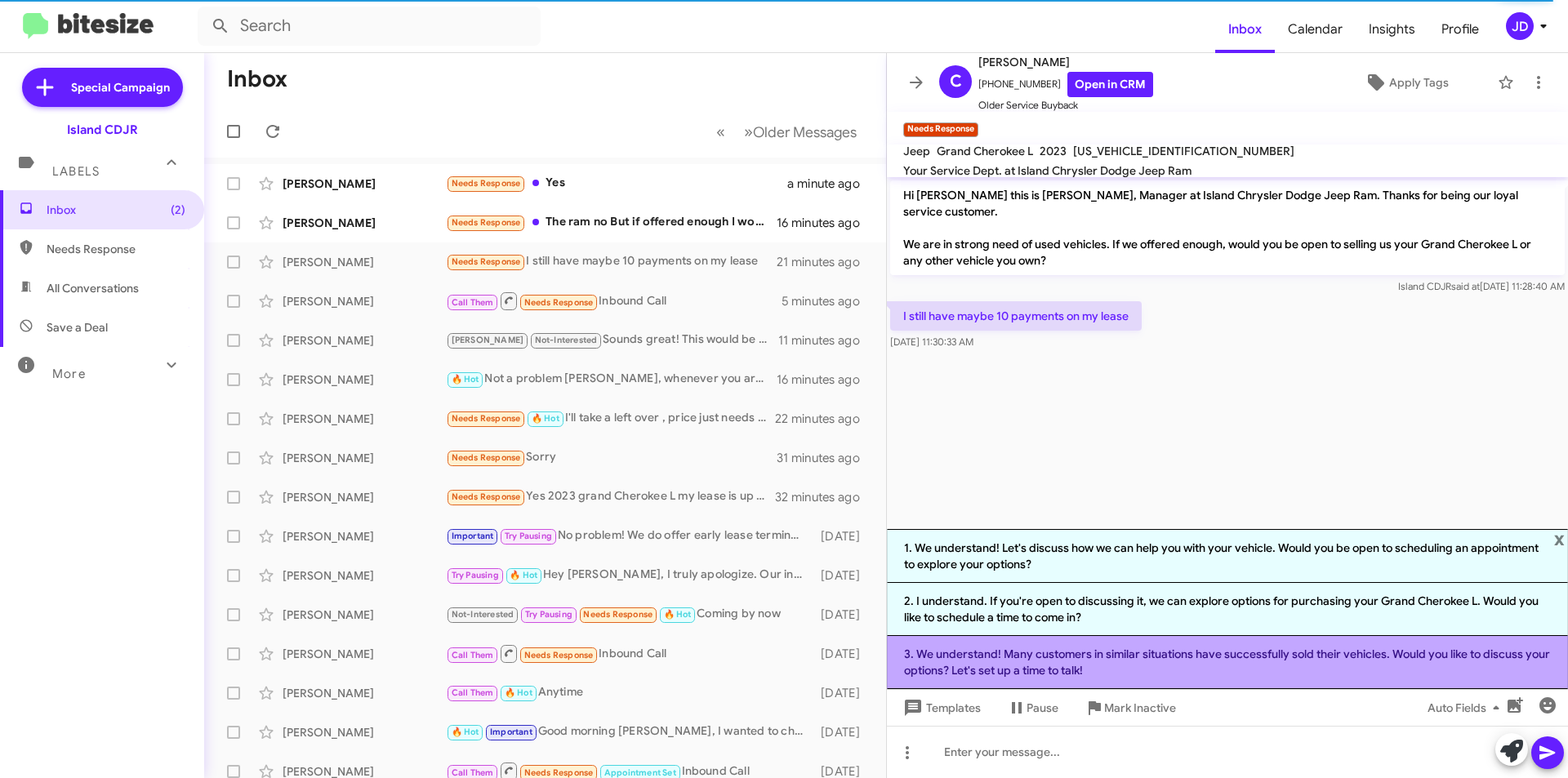
click at [1268, 667] on li "3. We understand! Many customers in similar situations have successfully sold t…" at bounding box center [1227, 663] width 681 height 53
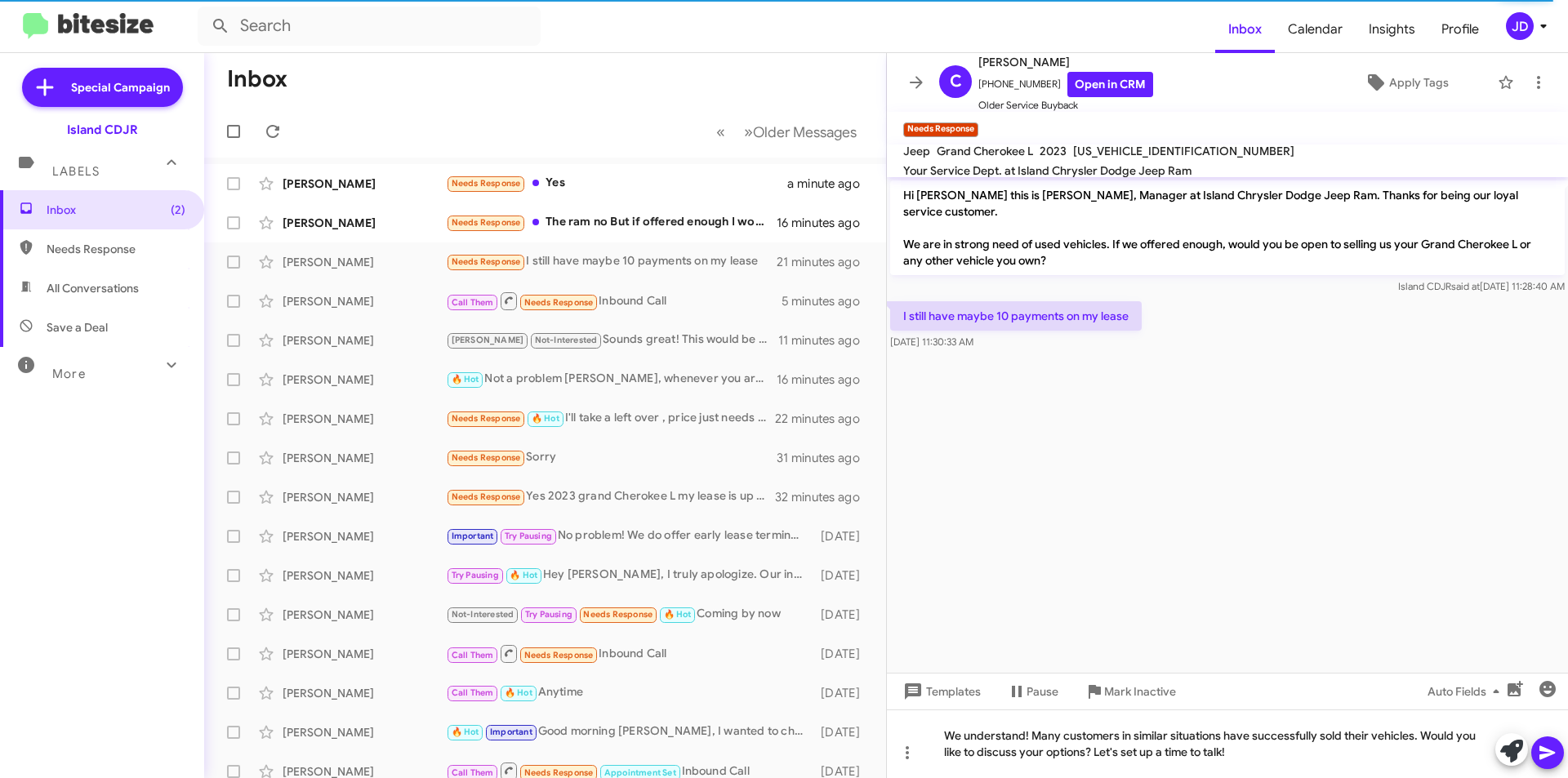
click at [1562, 746] on button at bounding box center [1547, 752] width 33 height 33
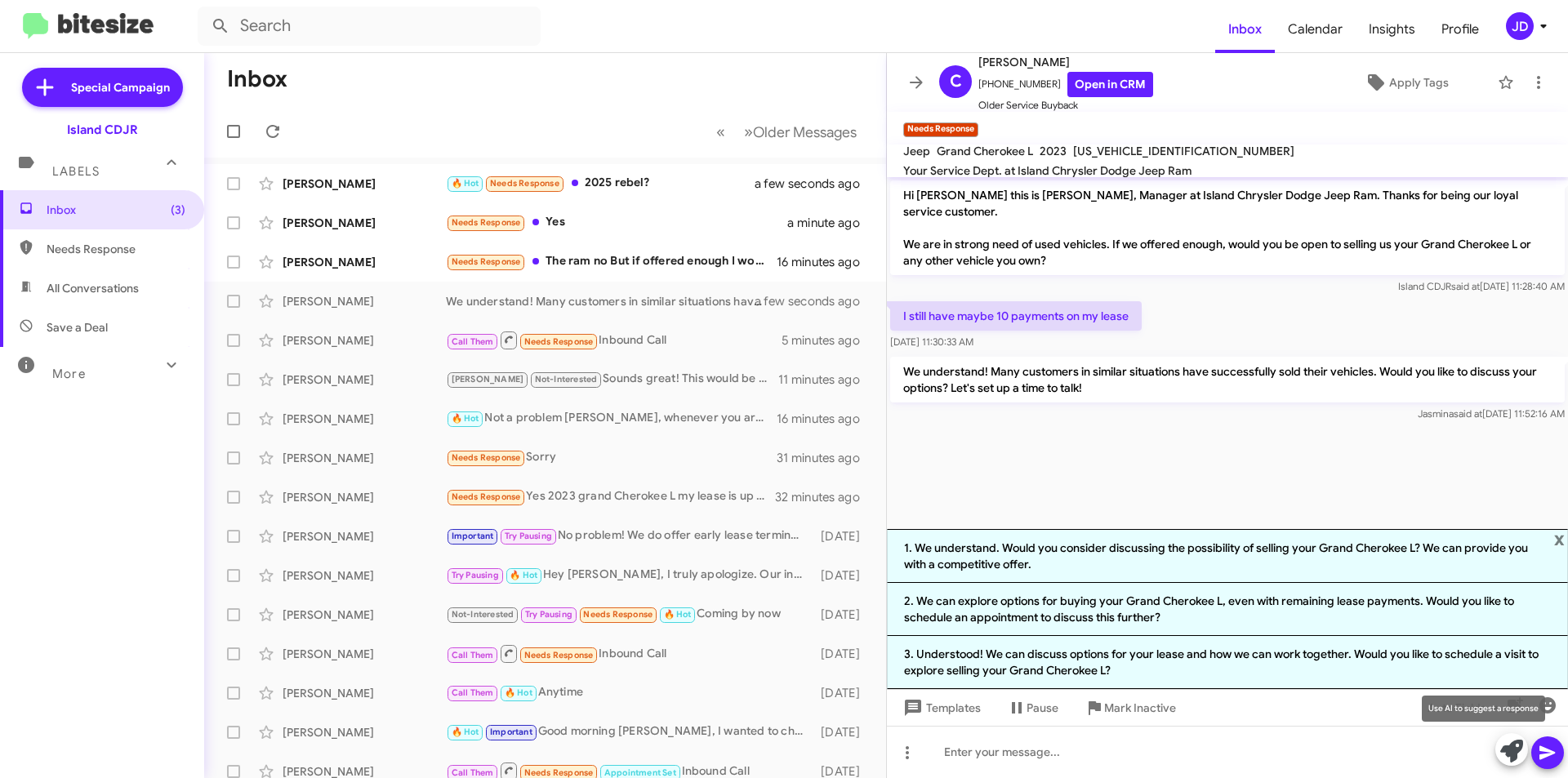
click at [1508, 746] on icon at bounding box center [1512, 751] width 23 height 23
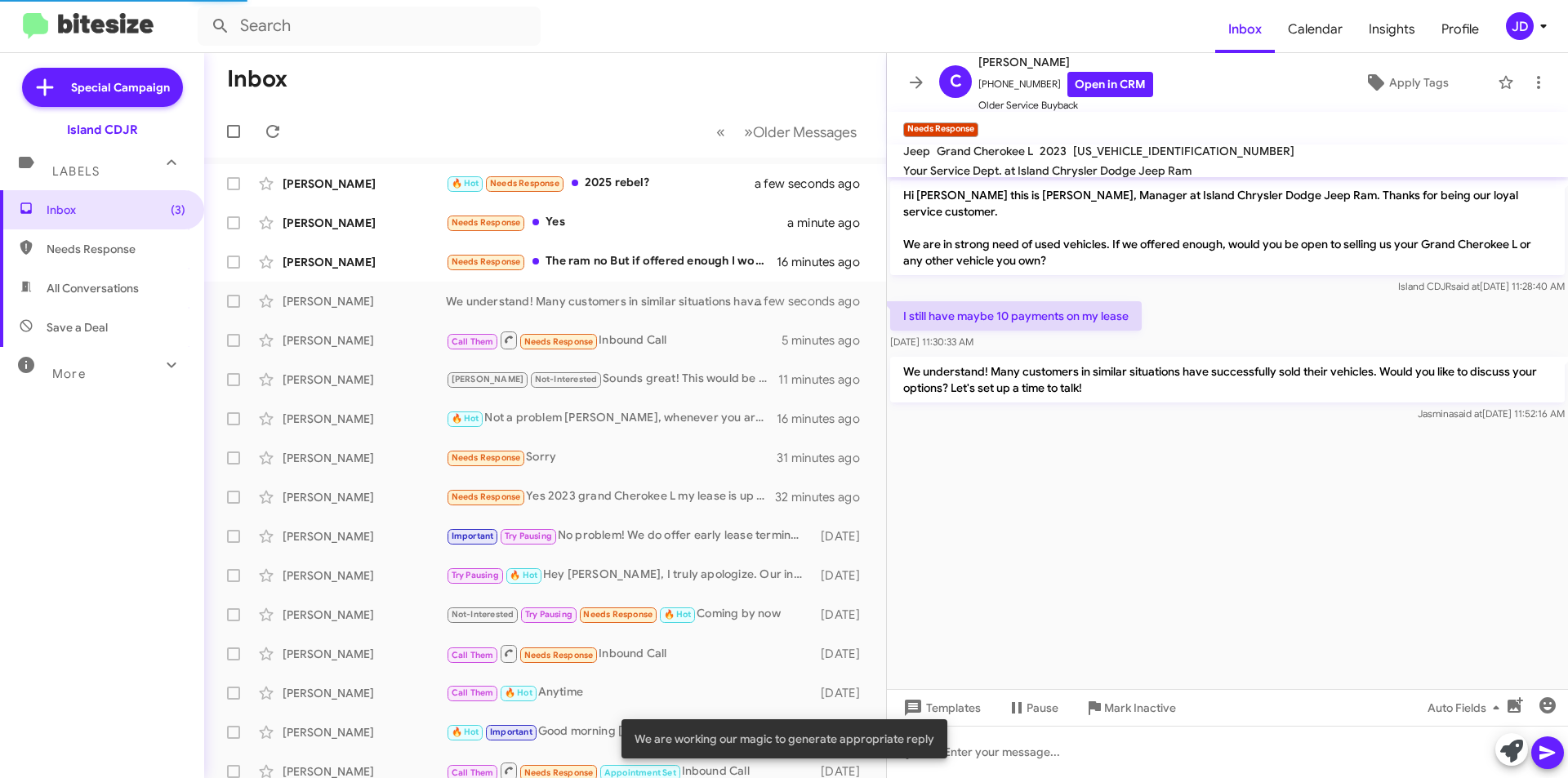
click at [1508, 746] on icon at bounding box center [1512, 751] width 23 height 23
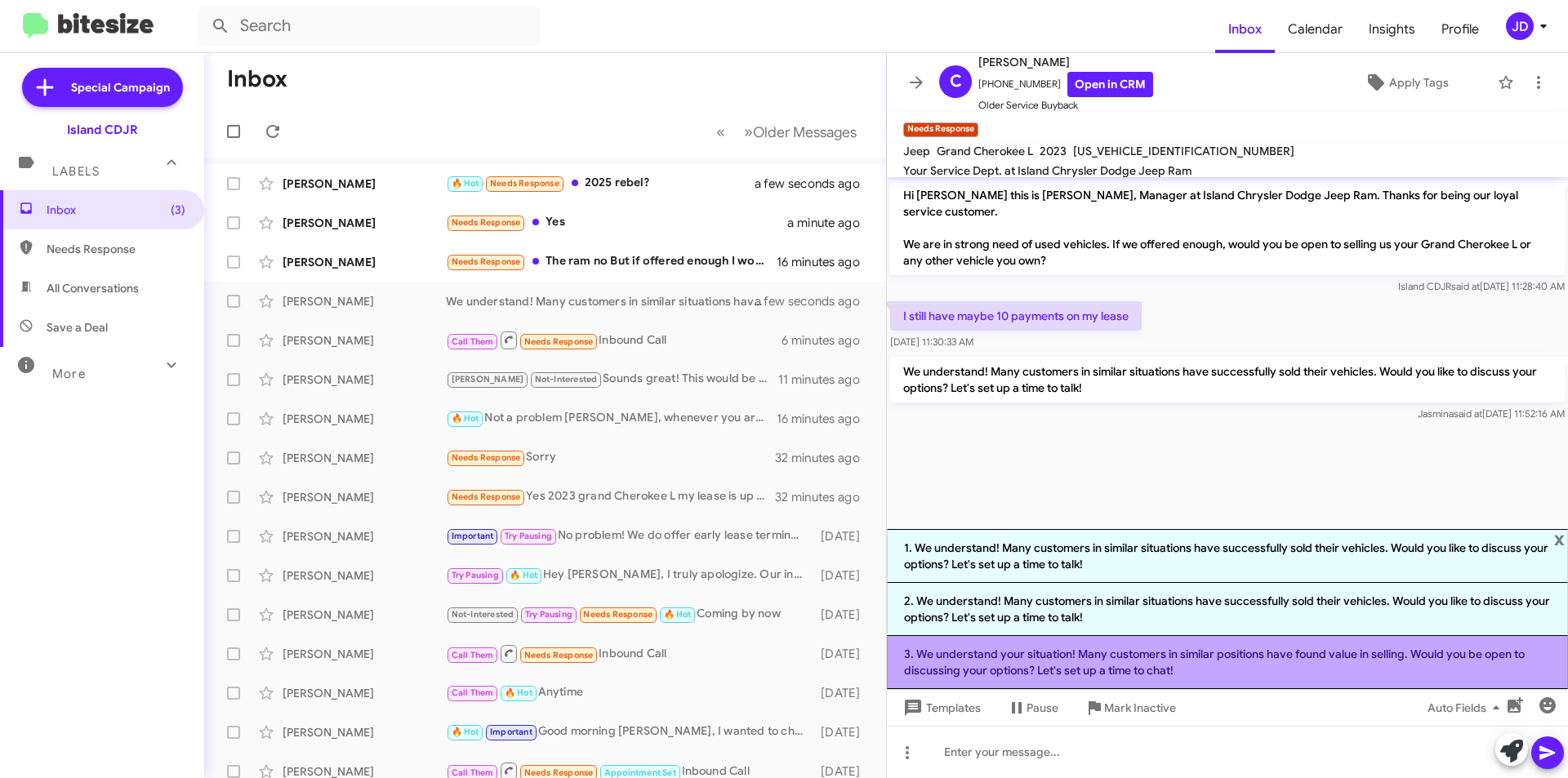
click at [1281, 651] on li "3. We understand your situation! Many customers in similar positions have found…" at bounding box center [1227, 663] width 681 height 53
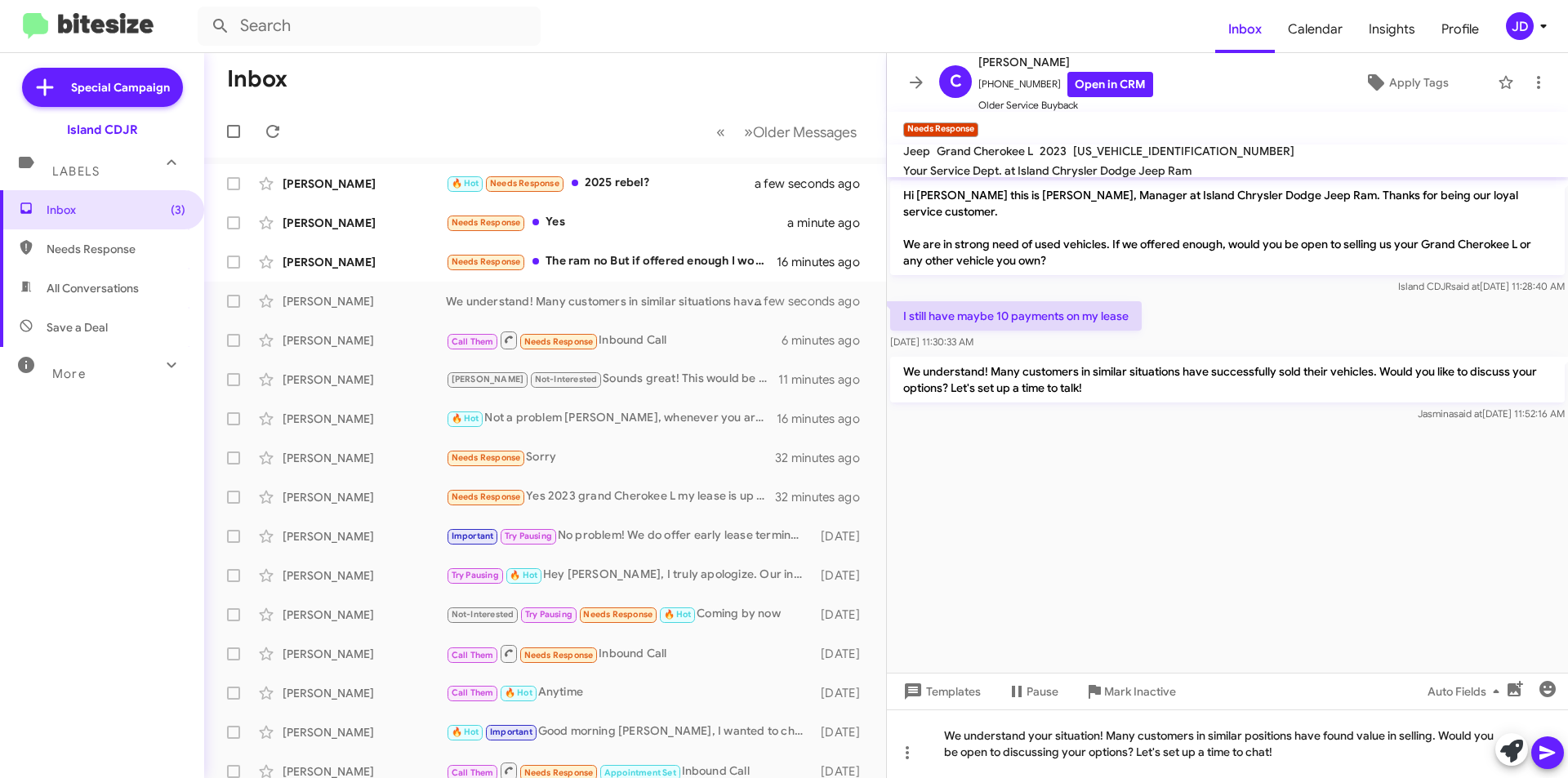
click at [1548, 752] on icon at bounding box center [1547, 753] width 15 height 14
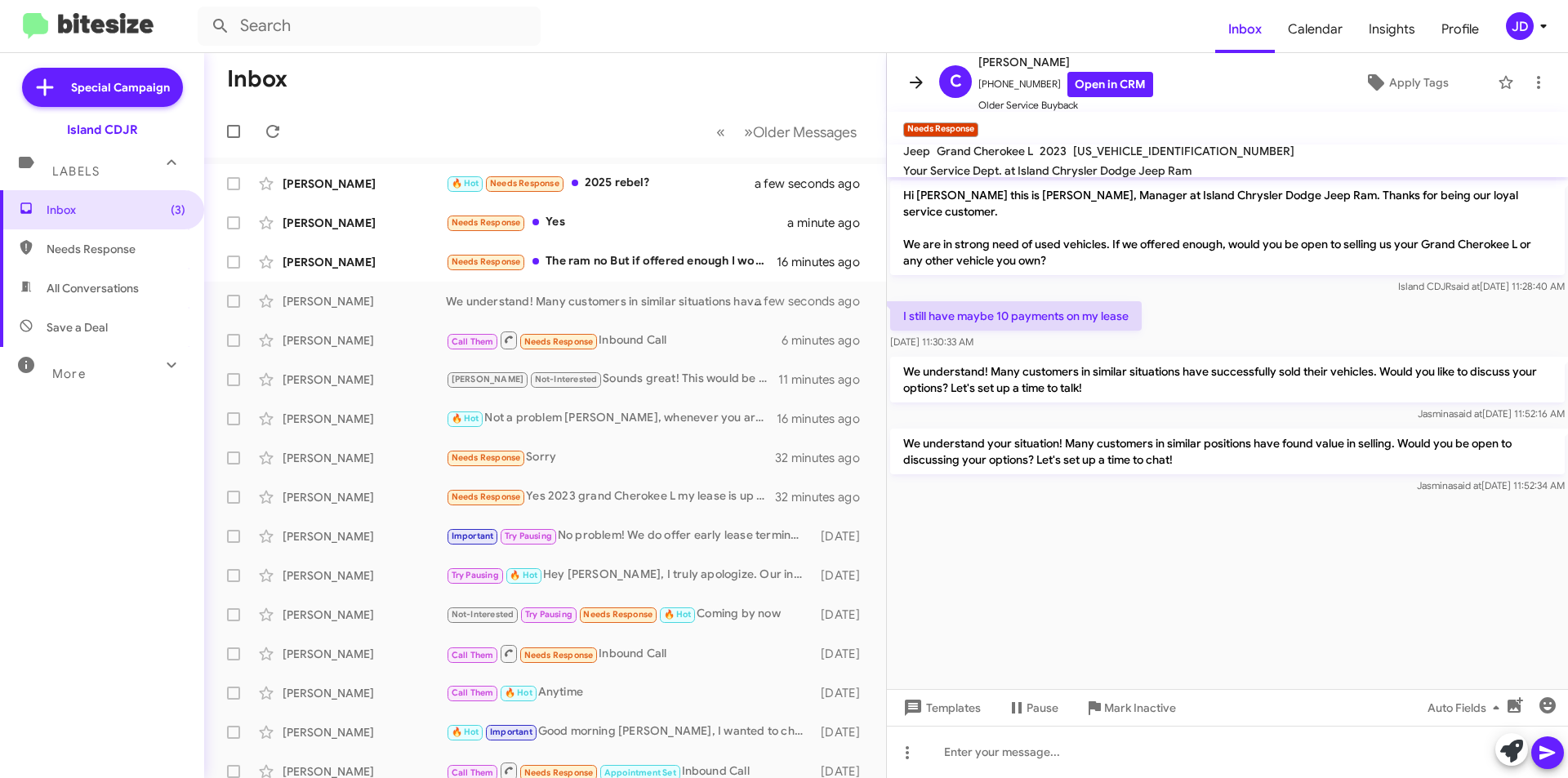
click at [906, 76] on span at bounding box center [916, 83] width 33 height 20
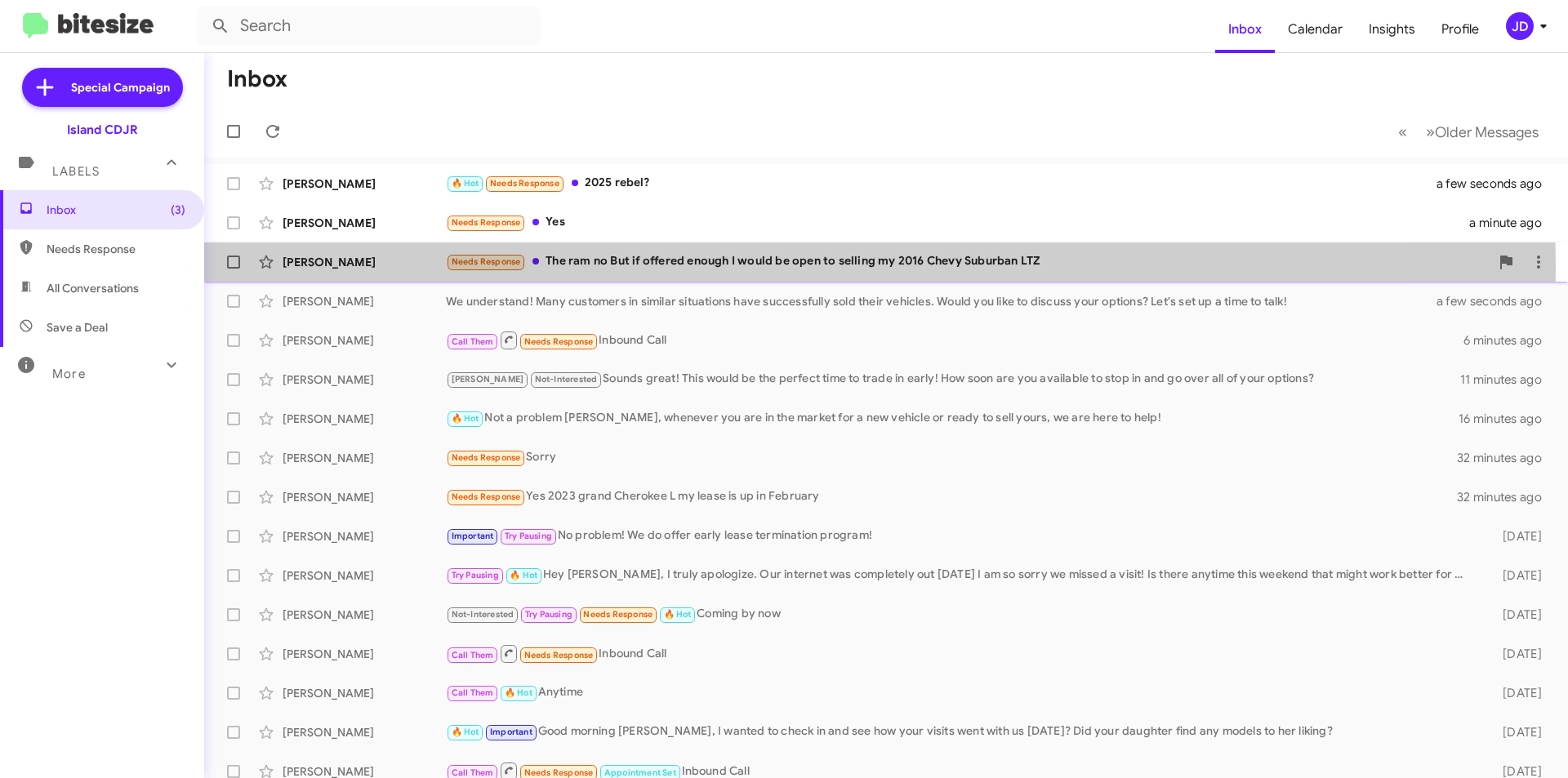
click at [755, 266] on div "Needs Response The ram no But if offered enough I would be open to selling my 2…" at bounding box center [967, 261] width 1044 height 19
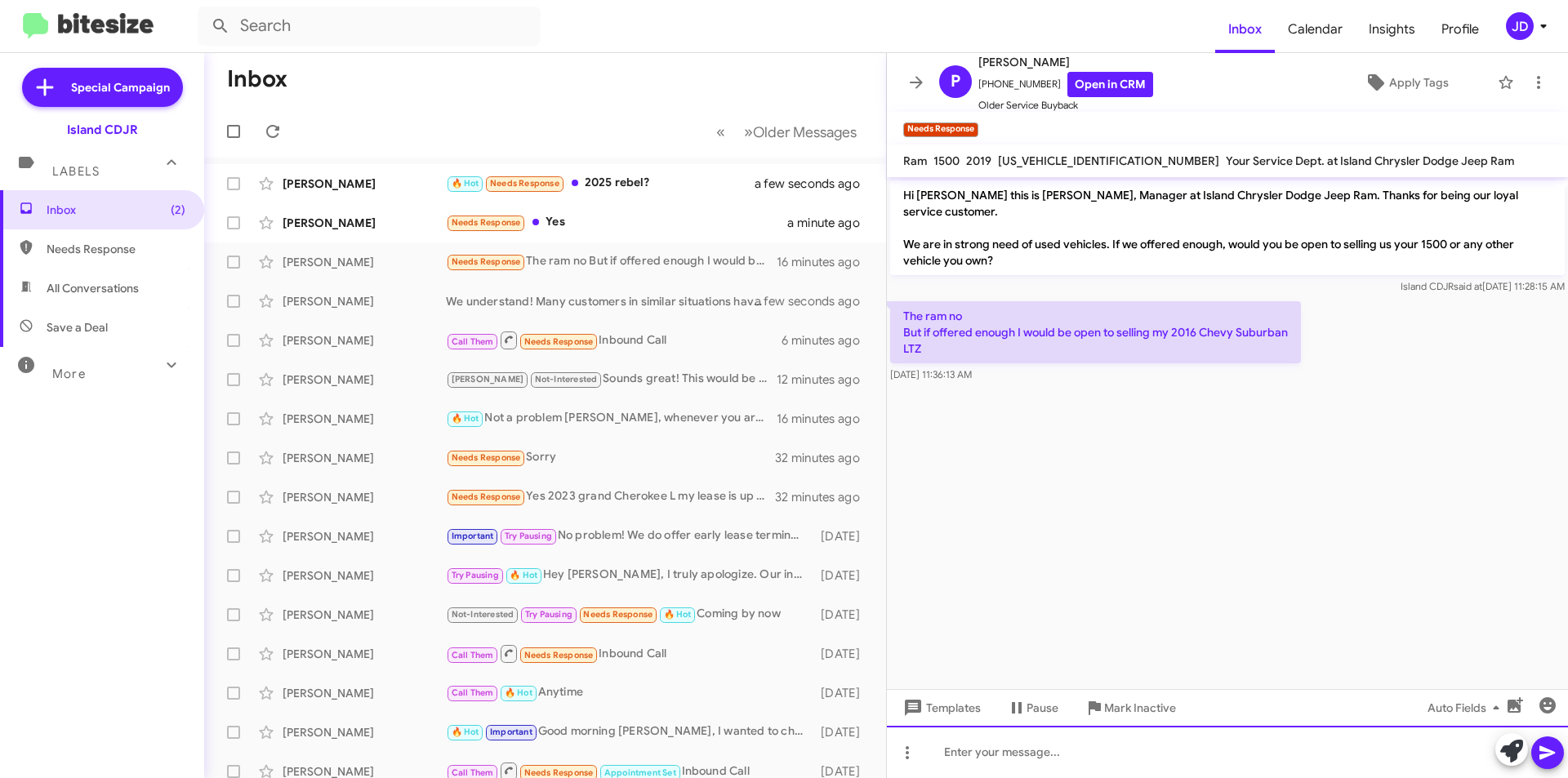
click at [1045, 735] on div at bounding box center [1227, 752] width 681 height 53
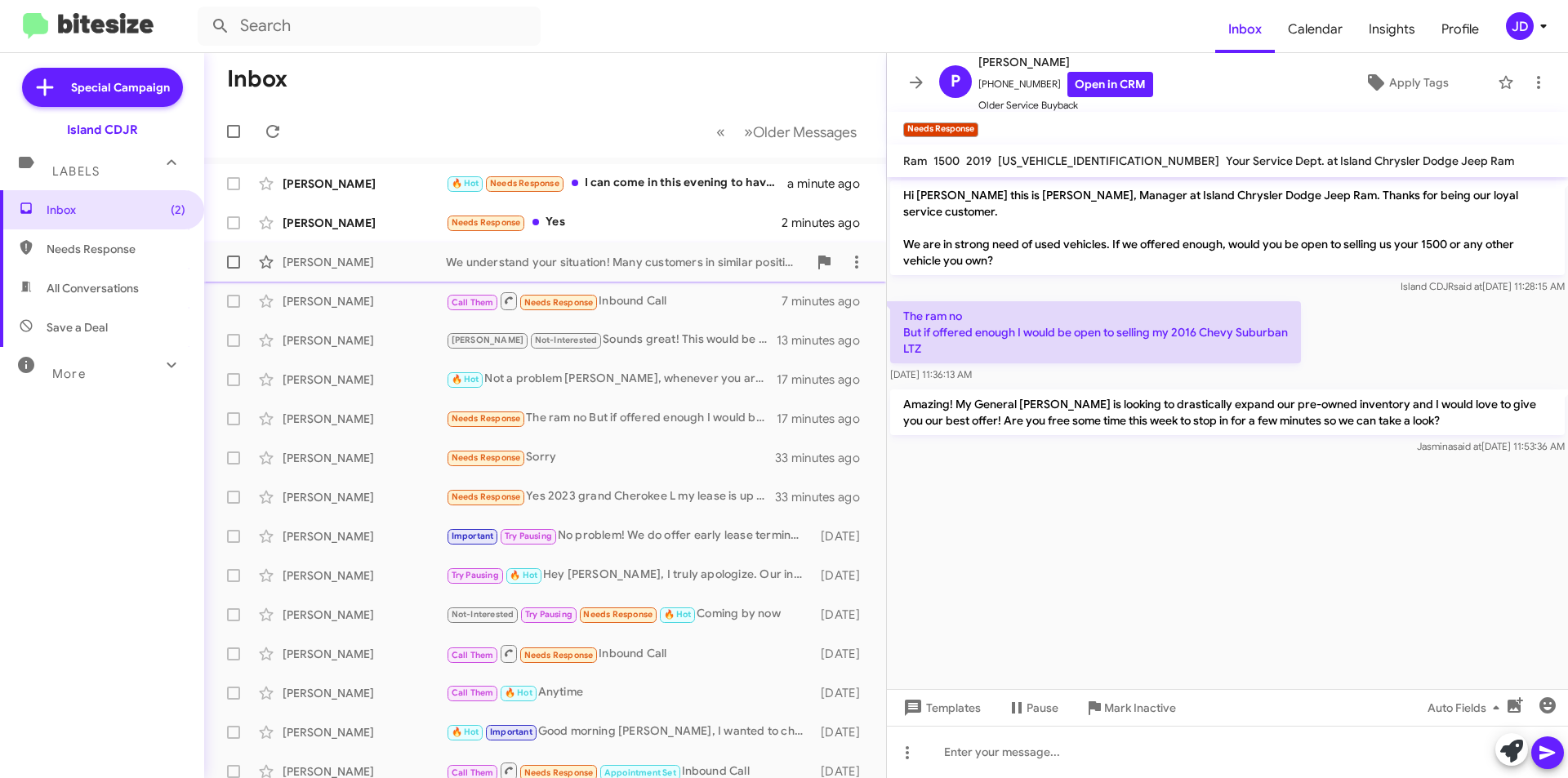
click at [680, 250] on div "[PERSON_NAME] We understand your situation! Many customers in similar positions…" at bounding box center [546, 262] width 656 height 33
click at [679, 230] on div "Needs Response Yes" at bounding box center [627, 222] width 362 height 19
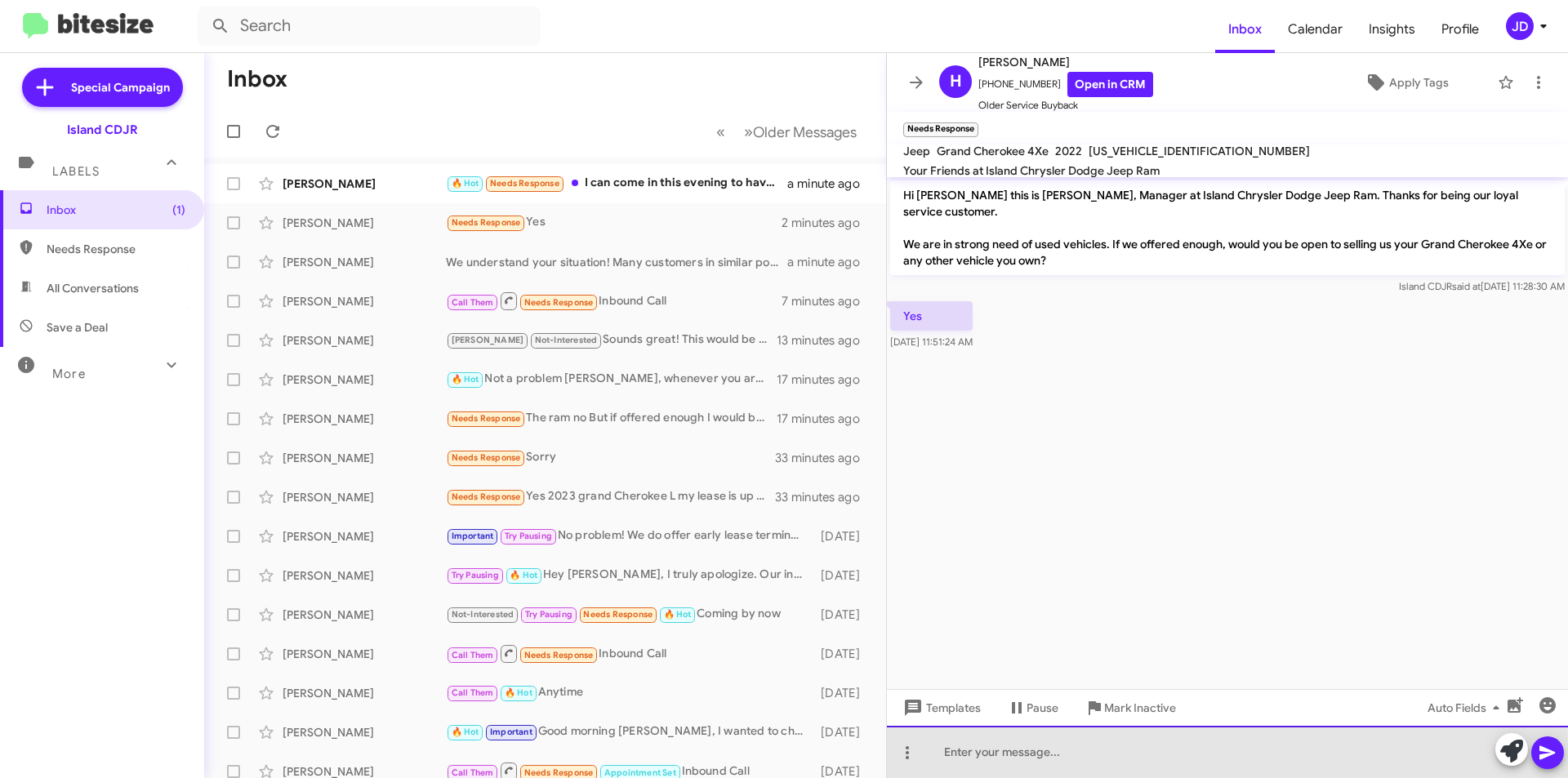
click at [1090, 759] on div at bounding box center [1227, 752] width 681 height 53
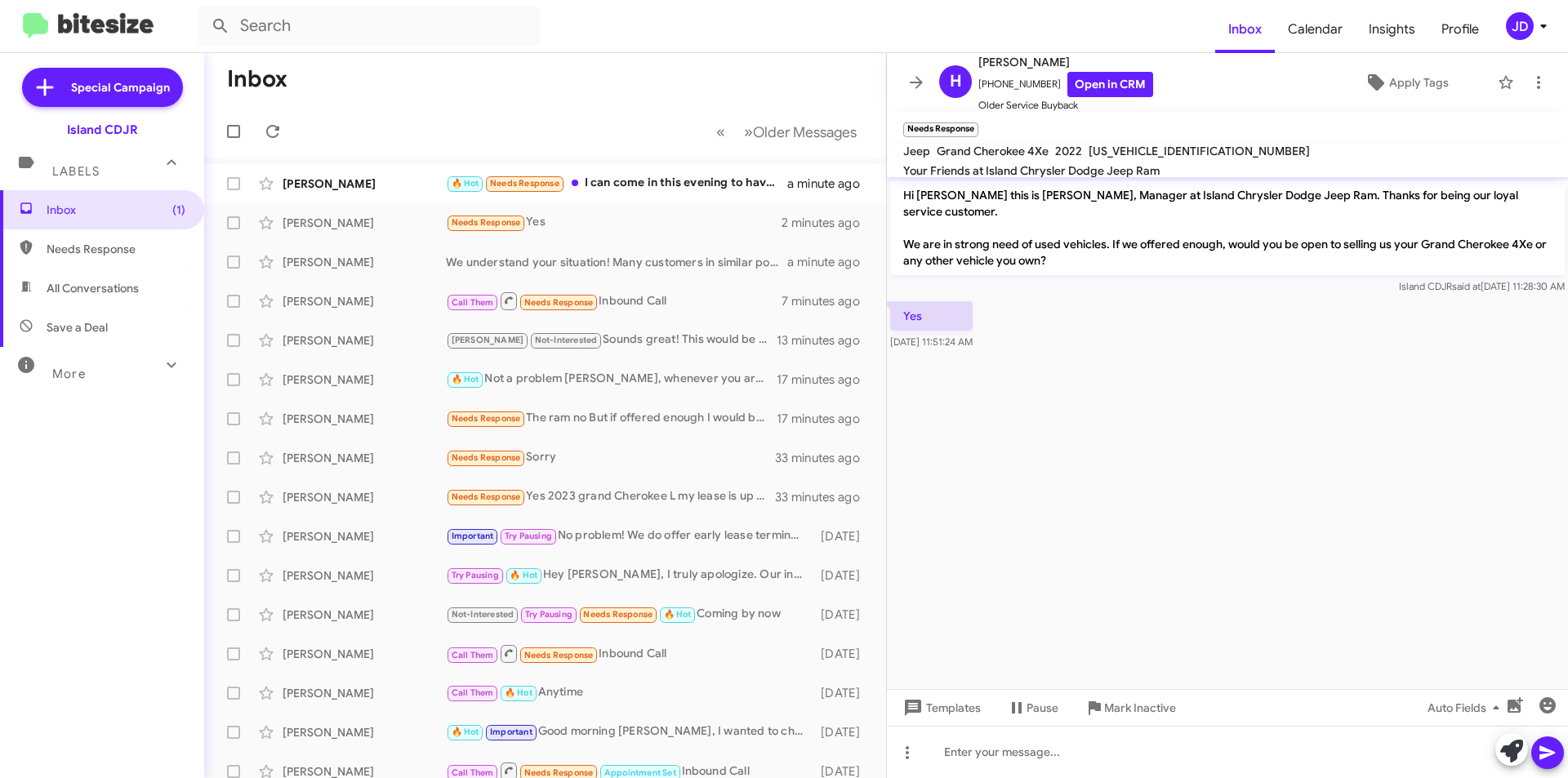
drag, startPoint x: 1151, startPoint y: 199, endPoint x: 1162, endPoint y: 220, distance: 23.7
click at [1153, 203] on p "Hi [PERSON_NAME] this is [PERSON_NAME], Manager at Island Chrysler Dodge Jeep R…" at bounding box center [1227, 227] width 675 height 94
drag, startPoint x: 1176, startPoint y: 235, endPoint x: 1185, endPoint y: 244, distance: 12.7
click at [1185, 244] on p "Hi [PERSON_NAME] this is [PERSON_NAME], Manager at Island Chrysler Dodge Jeep R…" at bounding box center [1227, 227] width 675 height 94
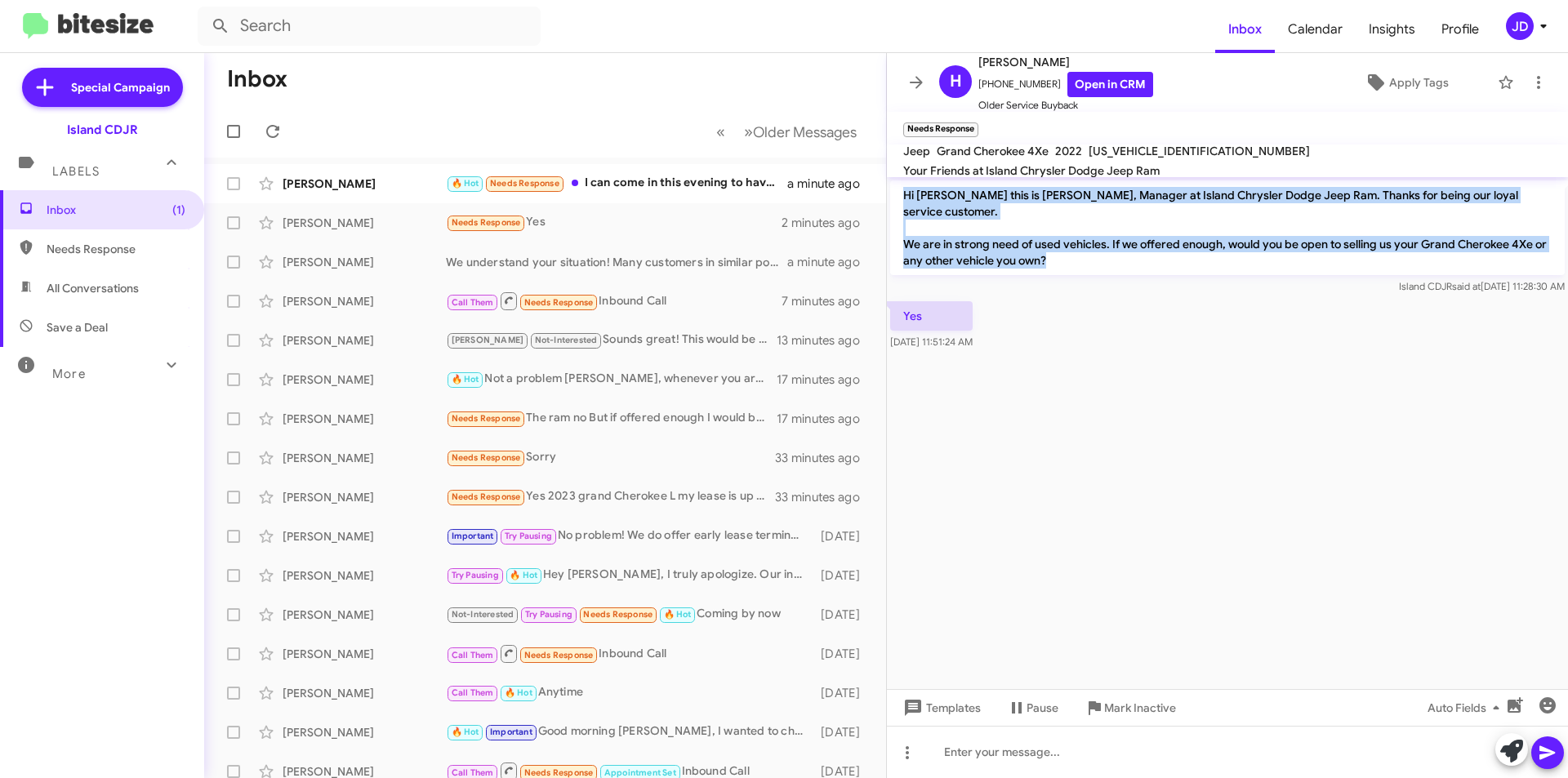
drag, startPoint x: 1185, startPoint y: 244, endPoint x: 904, endPoint y: 190, distance: 286.1
click at [904, 190] on p "Hi [PERSON_NAME] this is [PERSON_NAME], Manager at Island Chrysler Dodge Jeep R…" at bounding box center [1227, 227] width 675 height 94
drag, startPoint x: 904, startPoint y: 190, endPoint x: 1093, endPoint y: 236, distance: 194.5
click at [1093, 236] on p "Hi [PERSON_NAME] this is [PERSON_NAME], Manager at Island Chrysler Dodge Jeep R…" at bounding box center [1227, 227] width 675 height 94
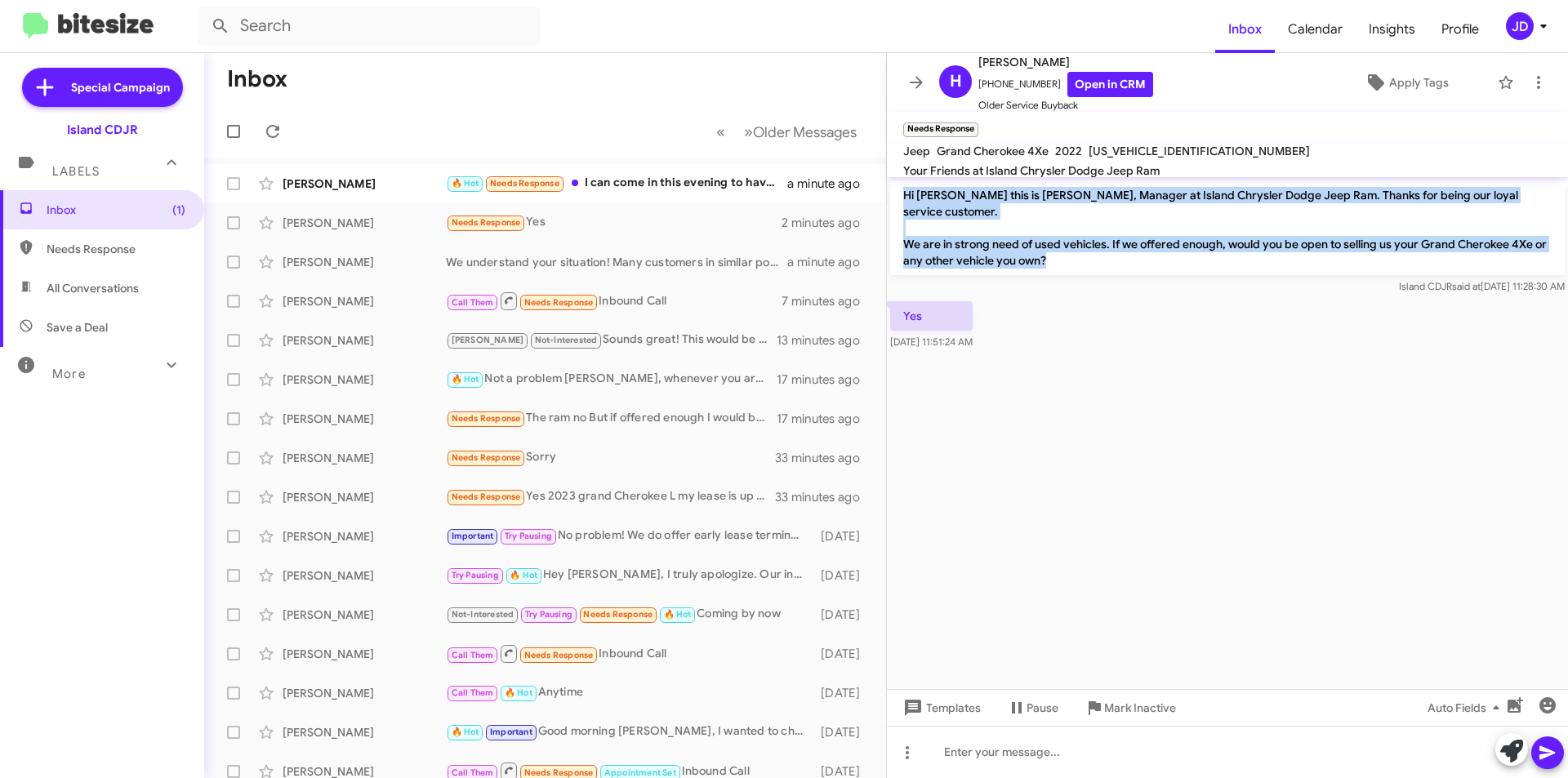
click at [1093, 236] on p "Hi [PERSON_NAME] this is [PERSON_NAME], Manager at Island Chrysler Dodge Jeep R…" at bounding box center [1227, 227] width 675 height 94
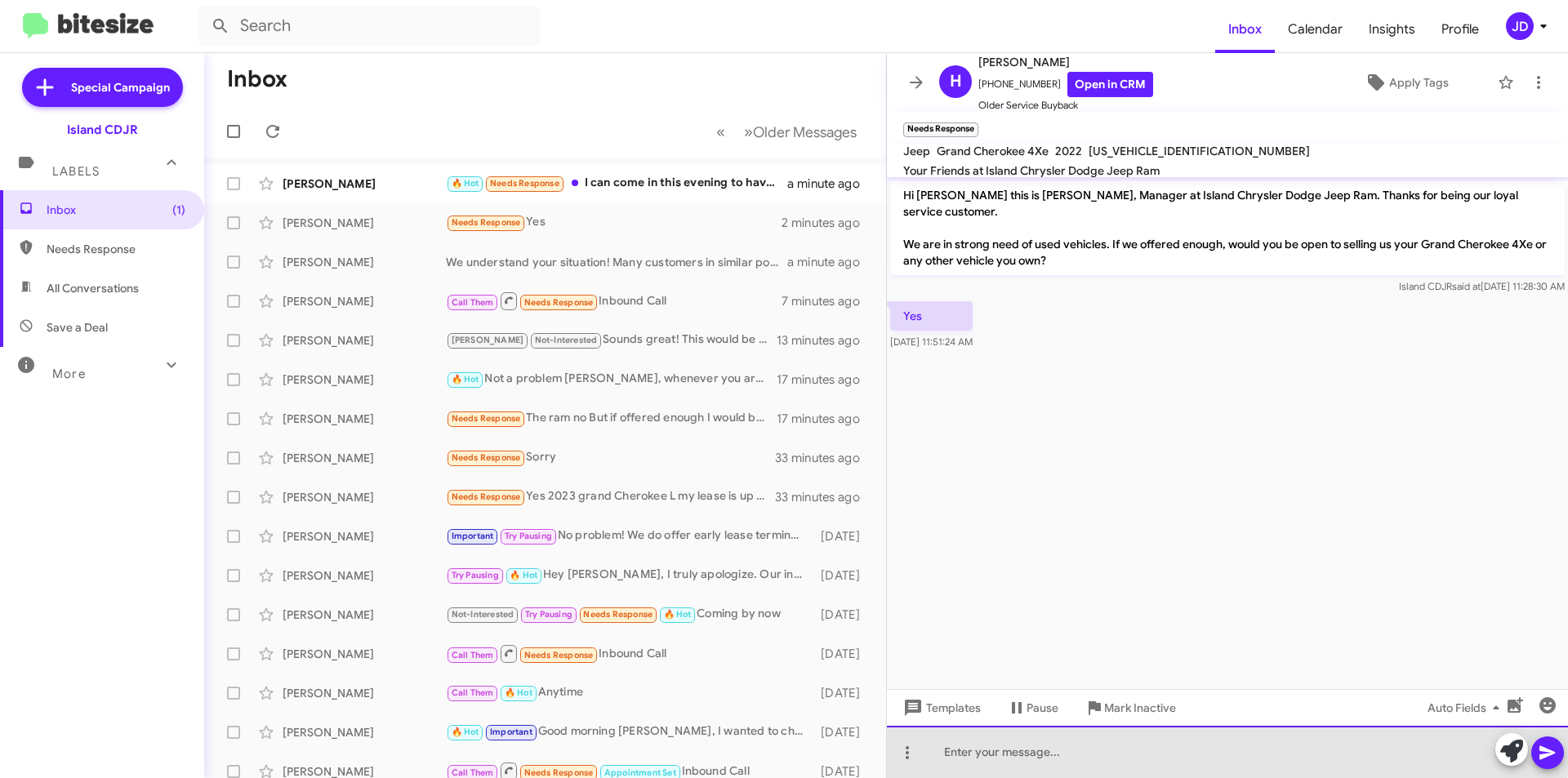
click at [1121, 735] on div at bounding box center [1227, 752] width 681 height 53
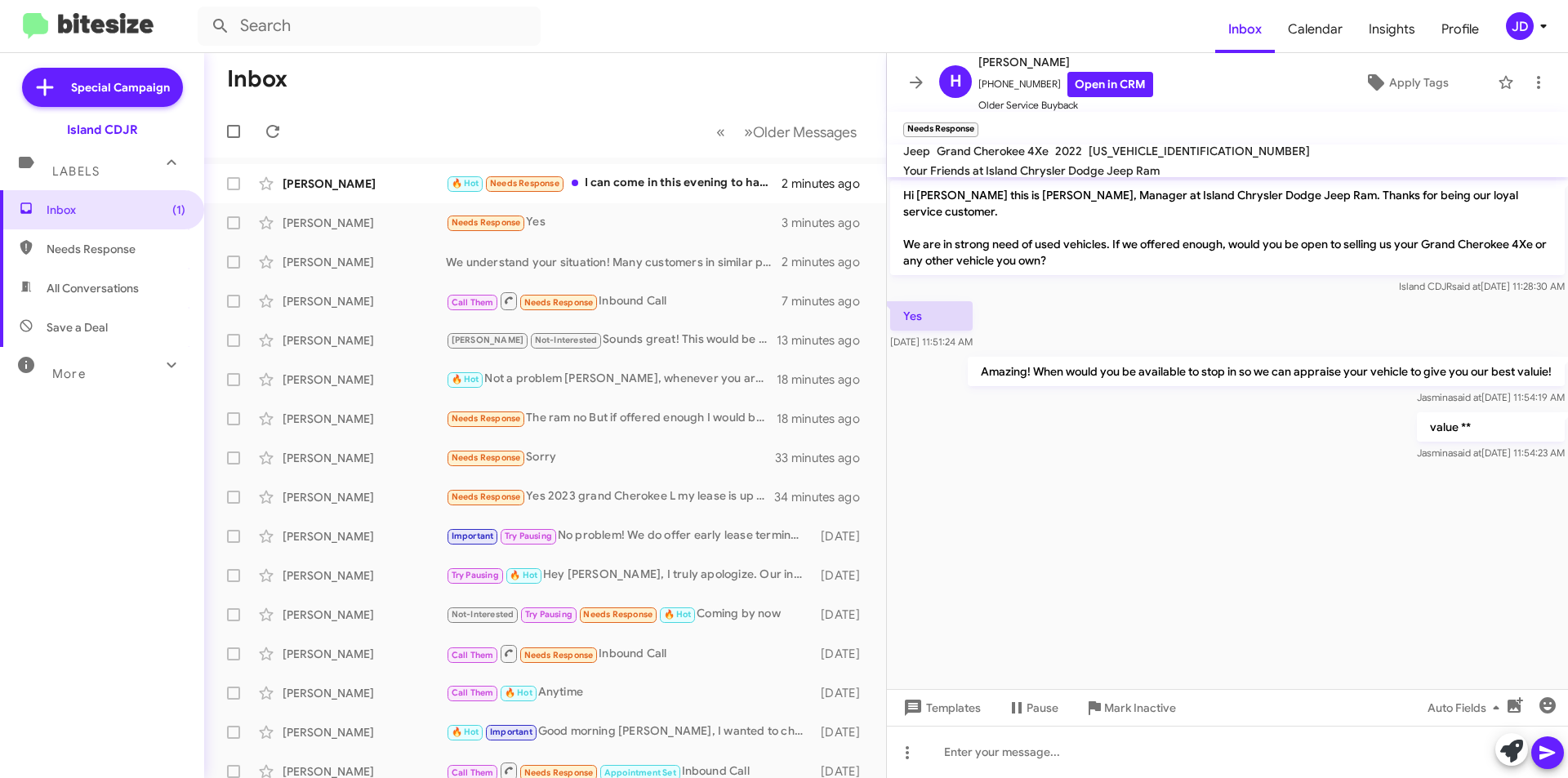
drag, startPoint x: 1101, startPoint y: 570, endPoint x: 899, endPoint y: 106, distance: 506.1
click at [899, 106] on mat-toolbar "H [PERSON_NAME] [PHONE_NUMBER] Open in CRM Older Service Buyback Apply Tags" at bounding box center [1227, 83] width 681 height 59
click at [912, 83] on icon at bounding box center [916, 82] width 13 height 12
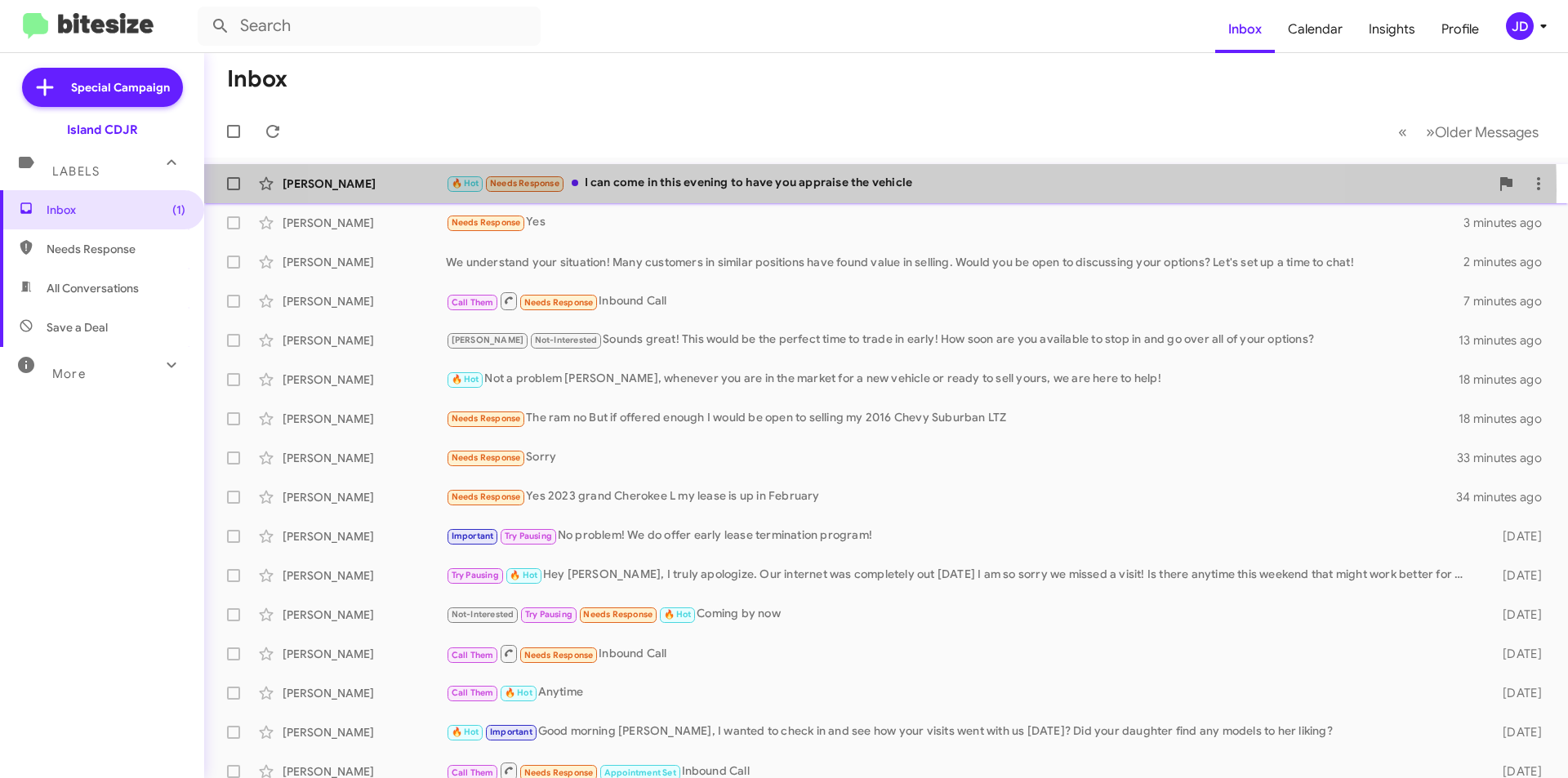
click at [828, 190] on div "🔥 Hot Needs Response I can come in this evening to have you appraise the vehicle" at bounding box center [967, 183] width 1044 height 19
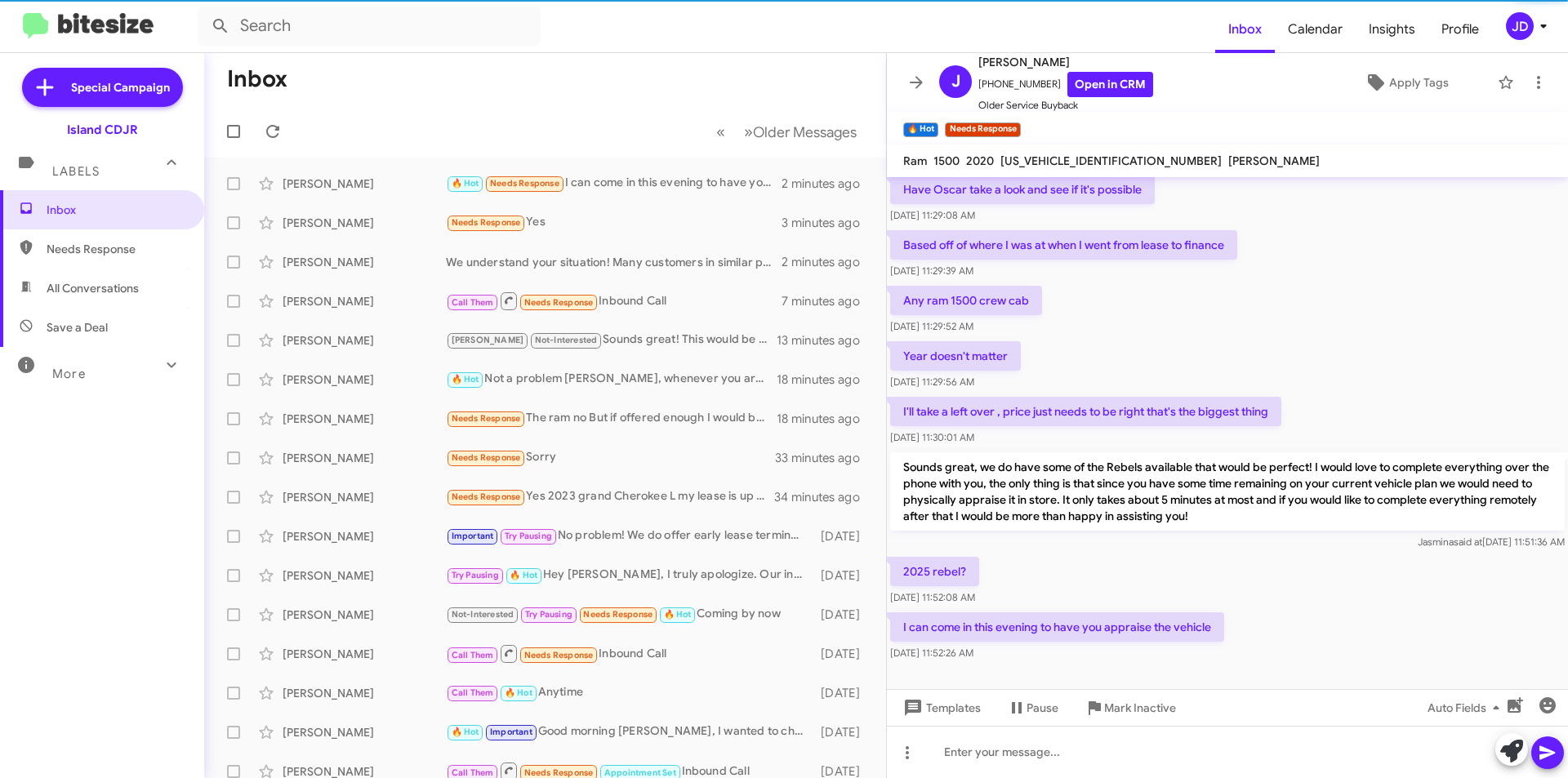
scroll to position [708, 0]
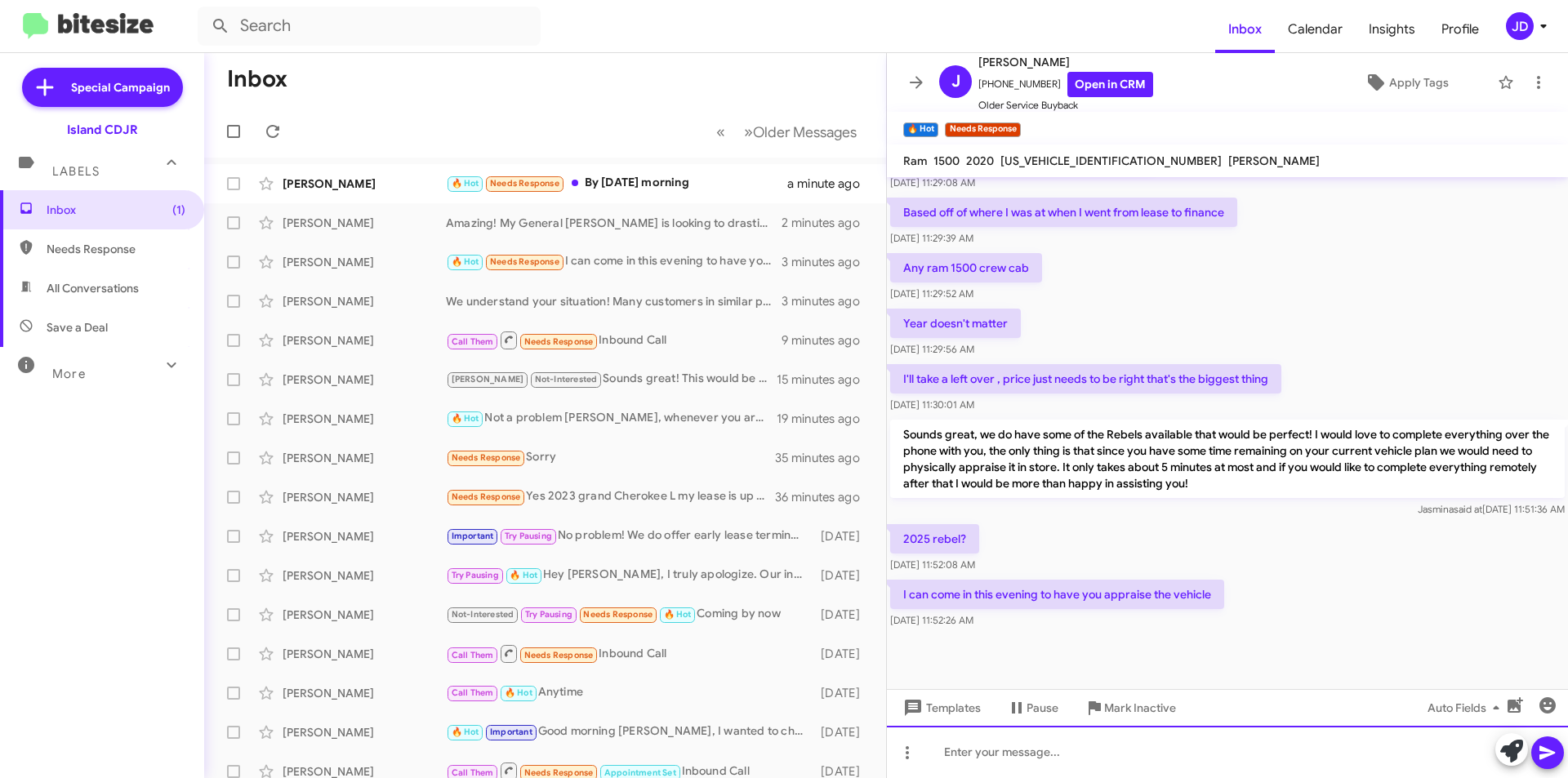
click at [987, 764] on div at bounding box center [1227, 752] width 681 height 53
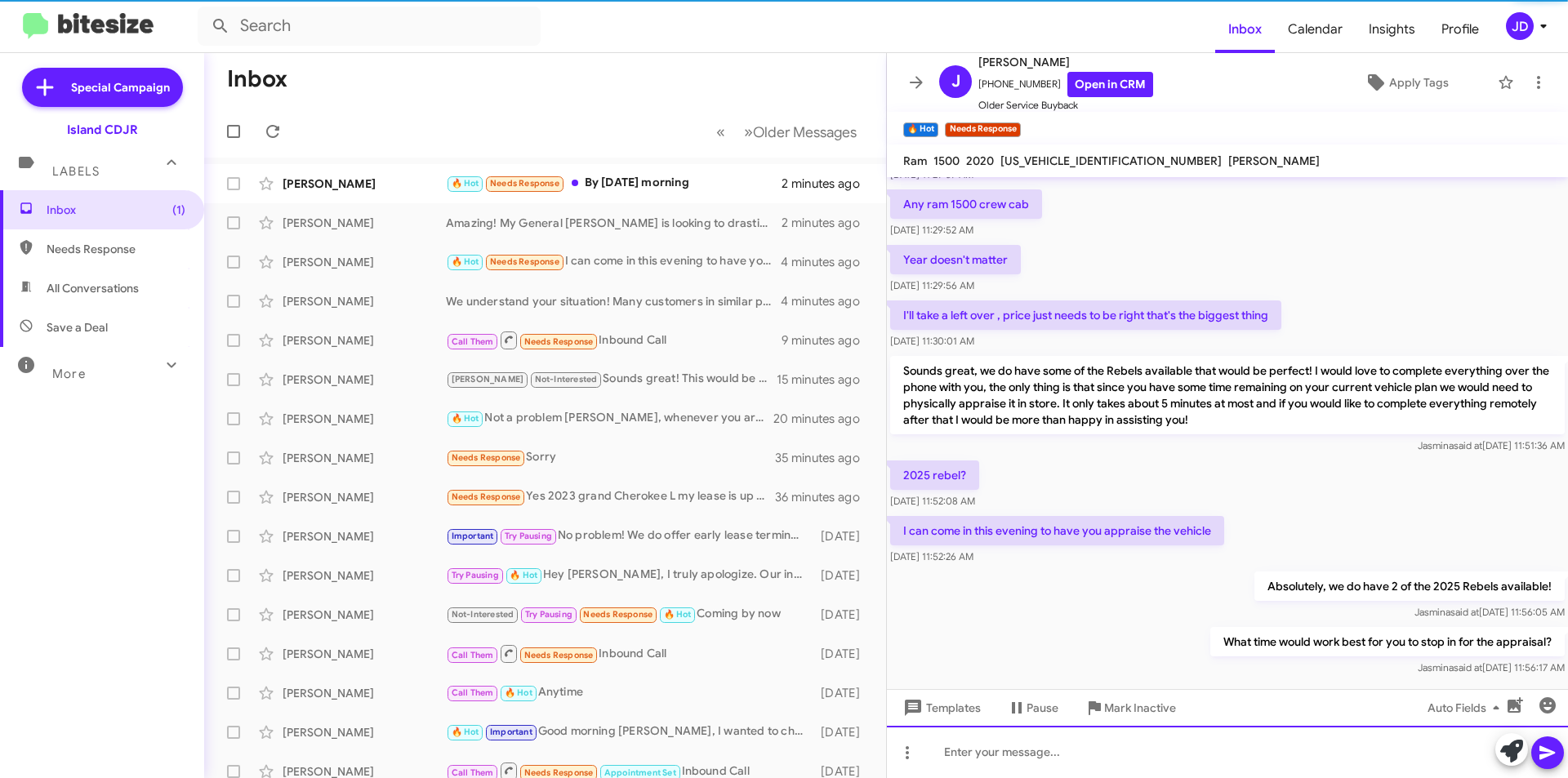
scroll to position [827, 0]
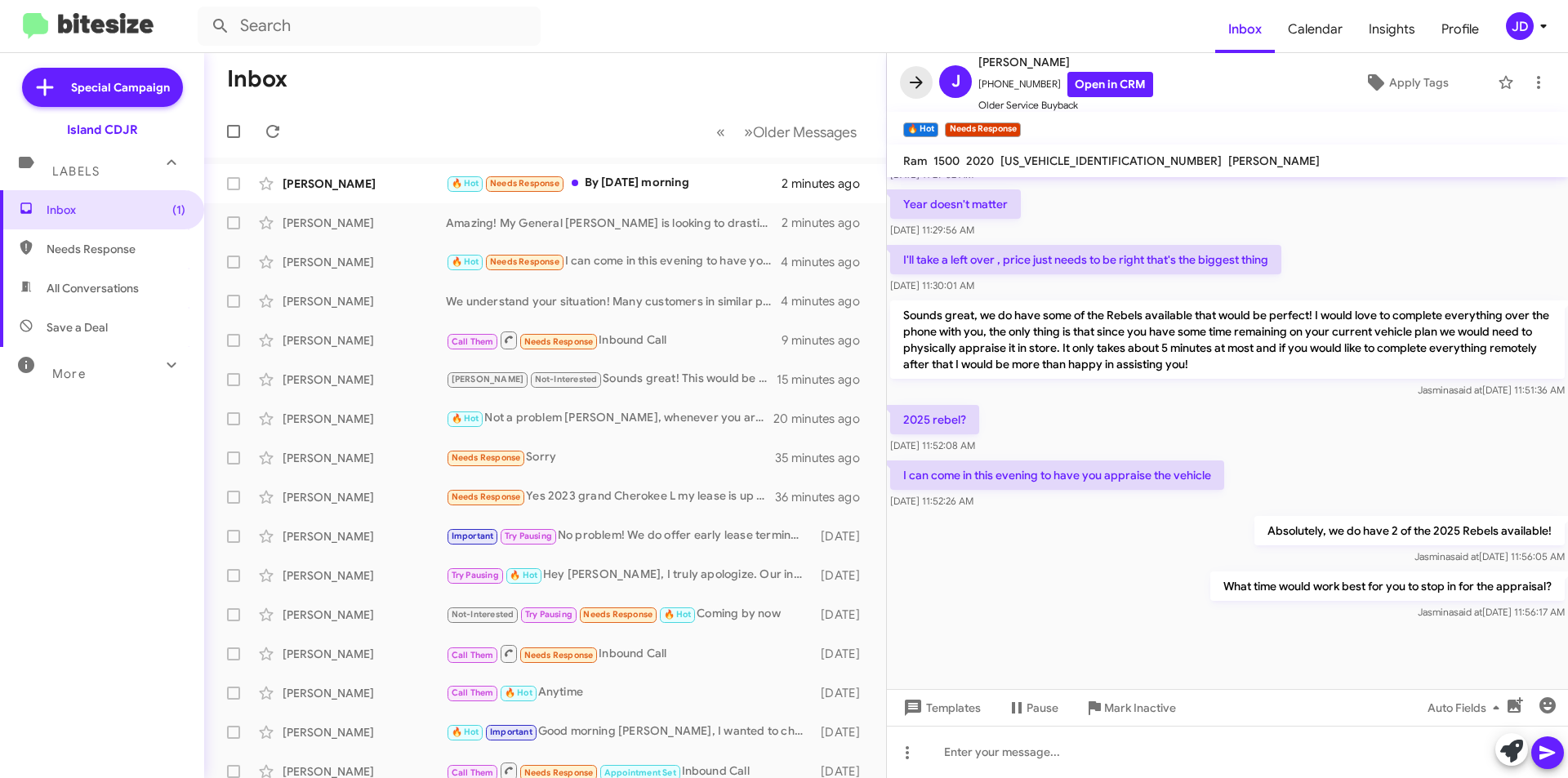
click at [918, 82] on icon at bounding box center [916, 82] width 13 height 12
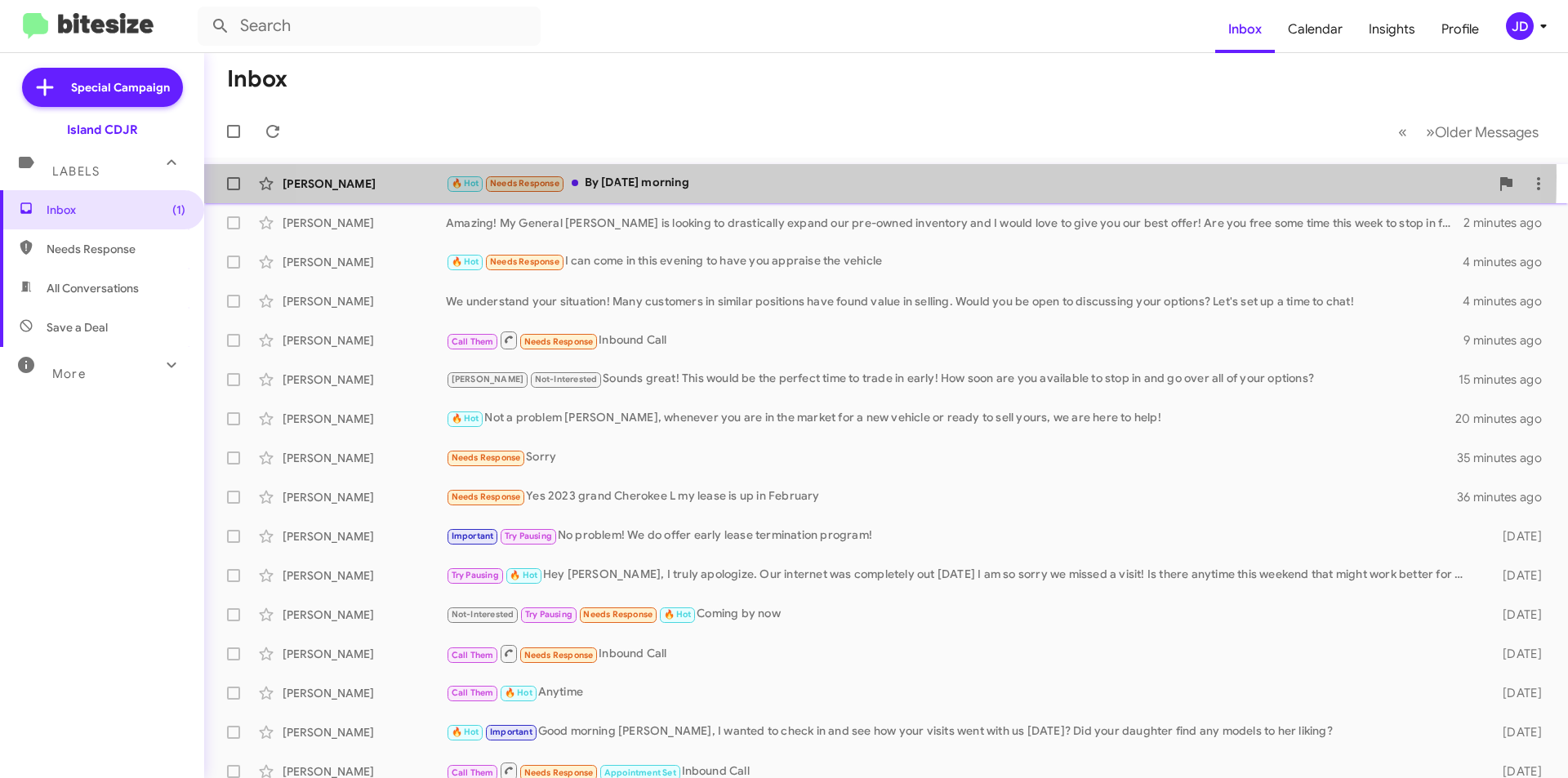
click at [823, 176] on div "🔥 Hot Needs Response By [DATE] morning" at bounding box center [967, 183] width 1044 height 19
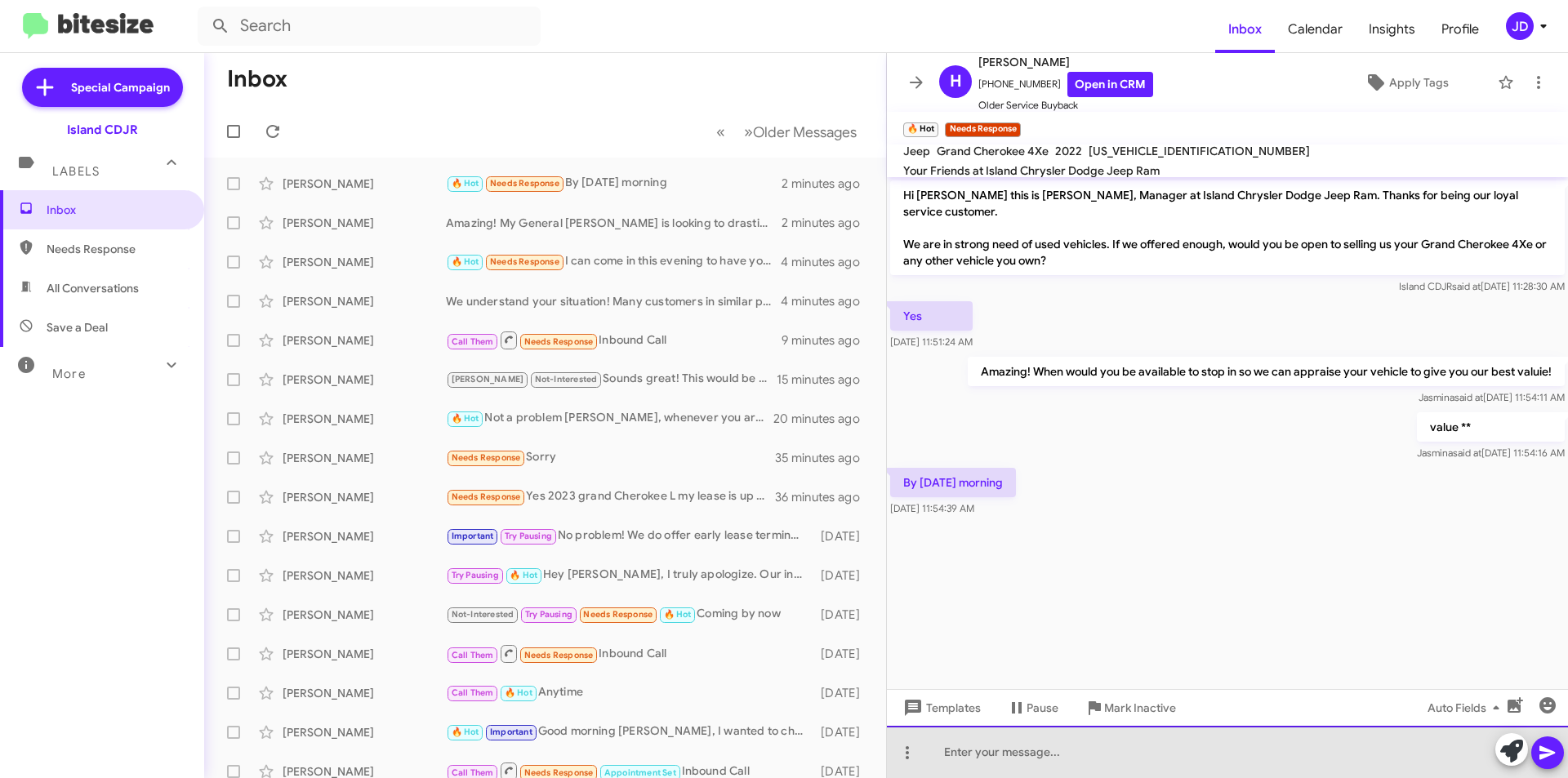
click at [1126, 742] on div at bounding box center [1227, 752] width 681 height 53
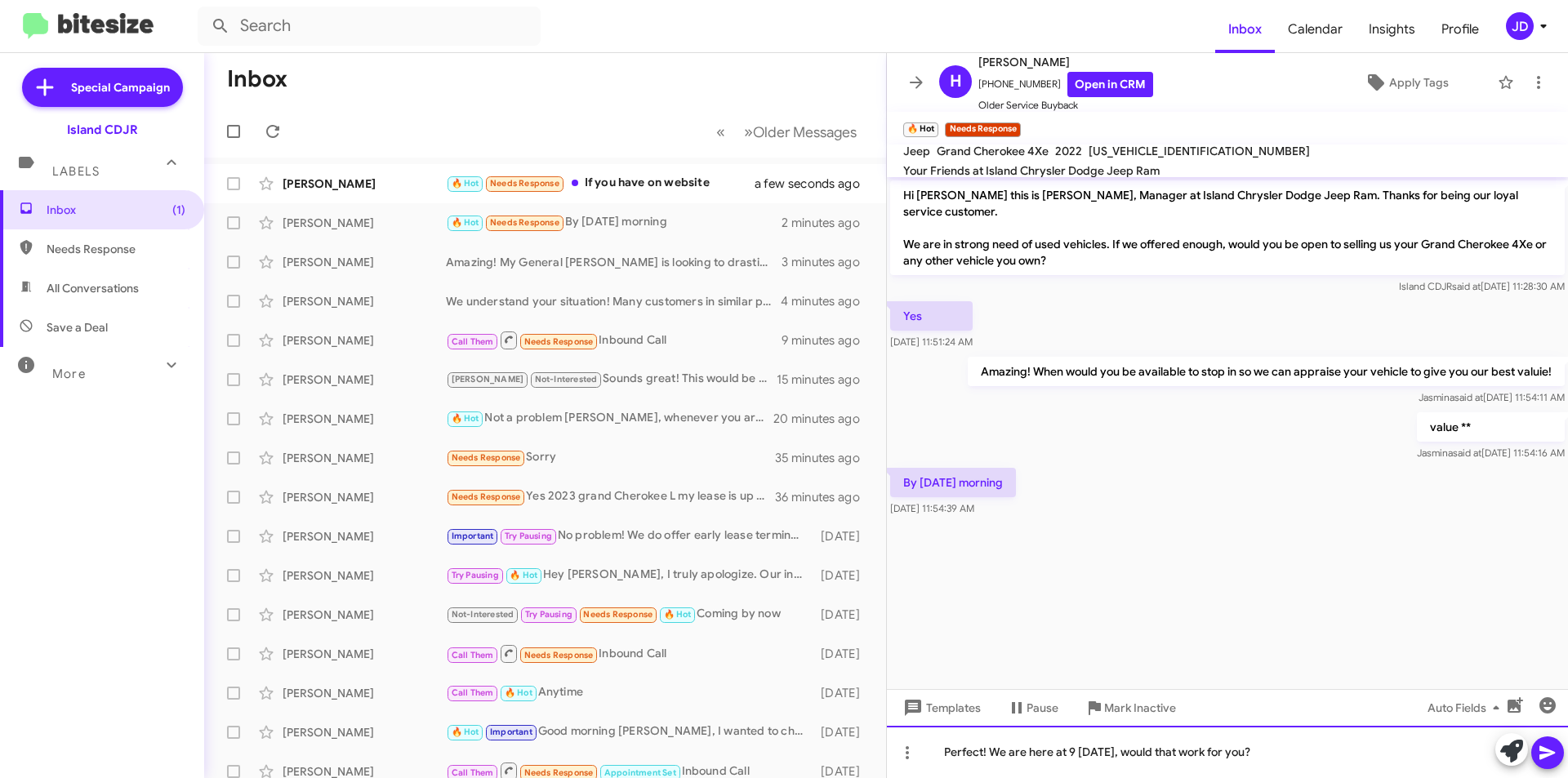
click at [1099, 743] on div "Perfect! We are here at 9 [DATE], would that work for you?" at bounding box center [1227, 752] width 681 height 53
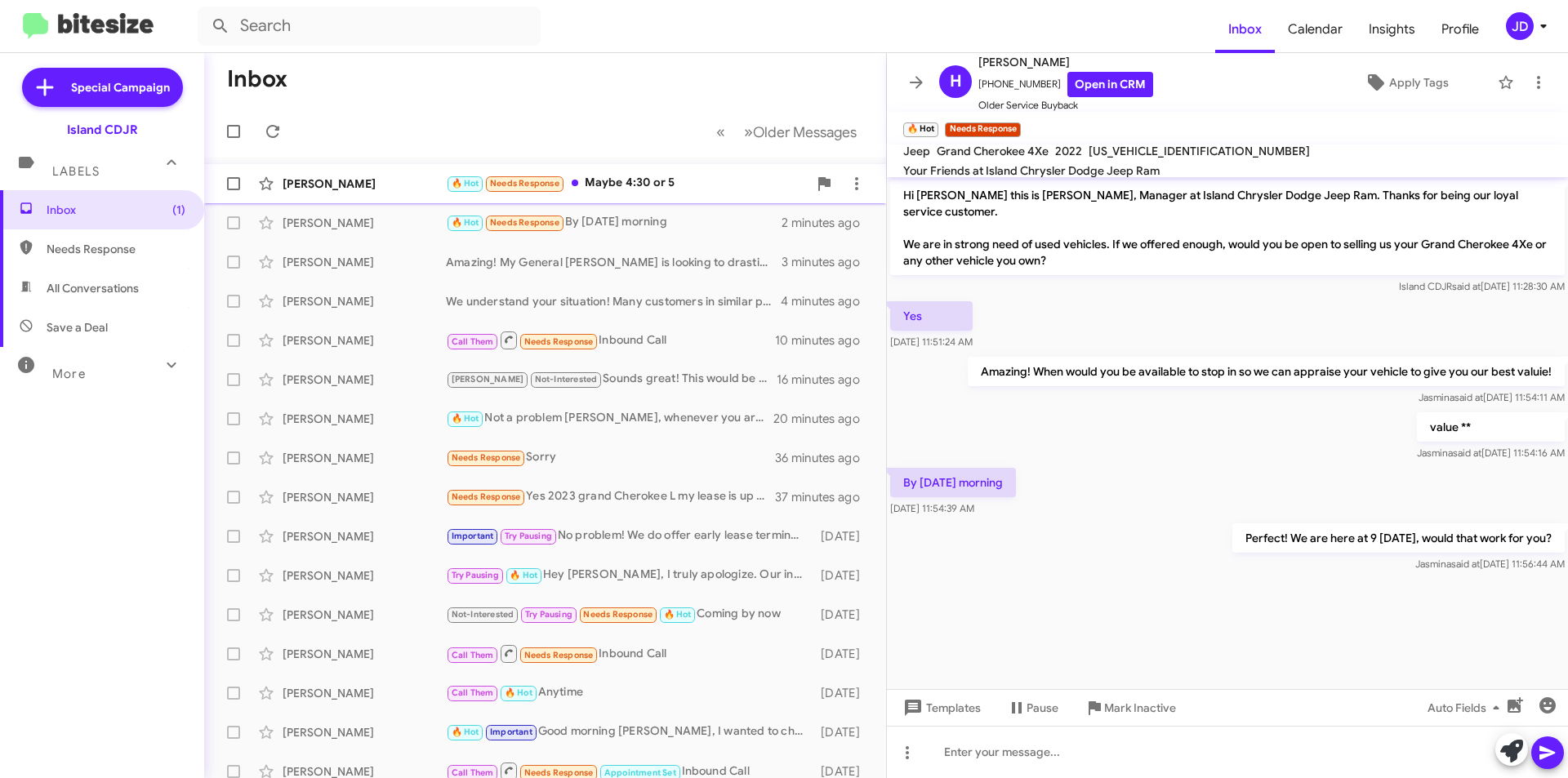
click at [681, 188] on div "🔥 Hot Needs Response Maybe 4:30 or 5" at bounding box center [627, 183] width 362 height 19
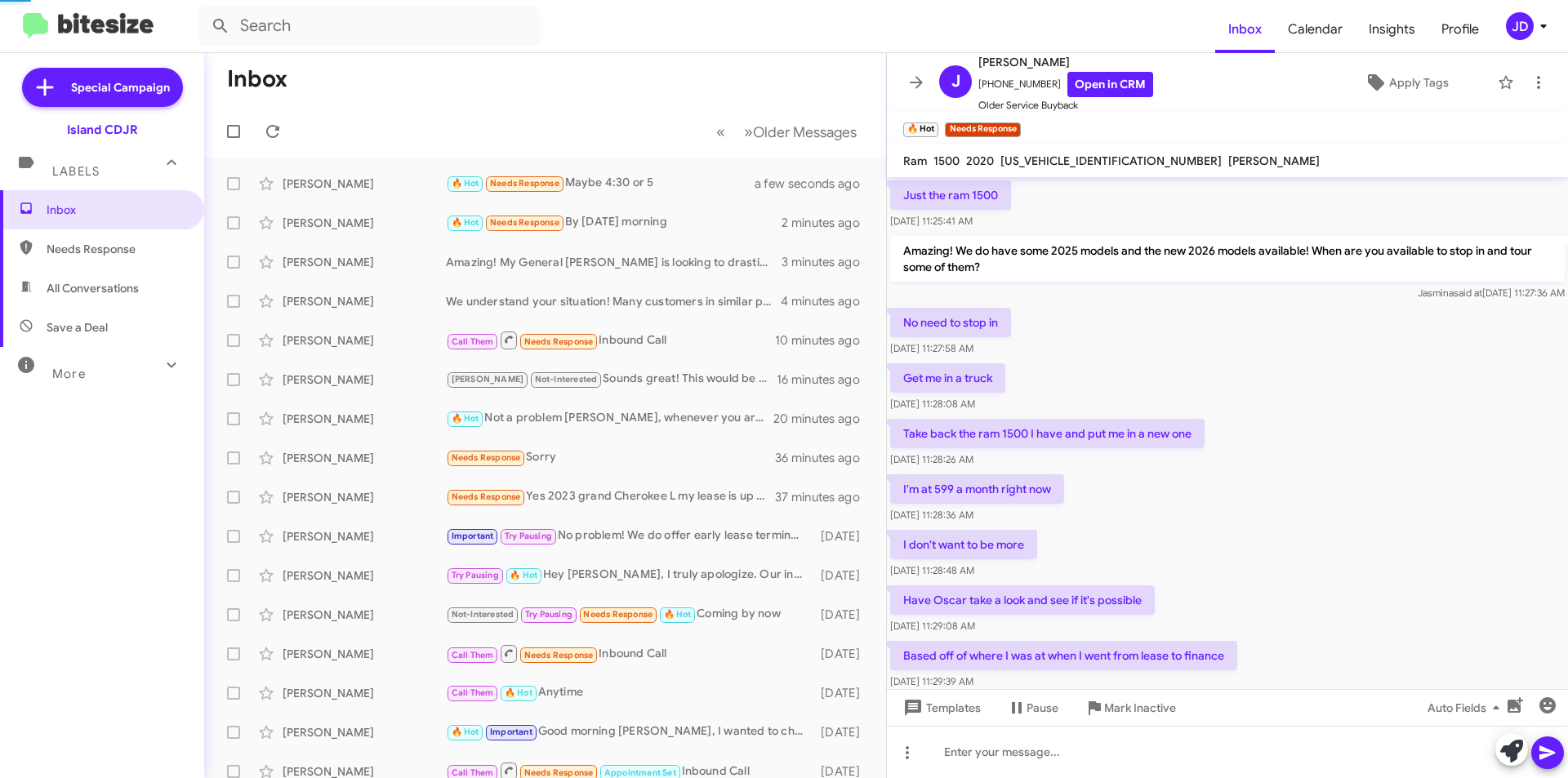
scroll to position [745, 0]
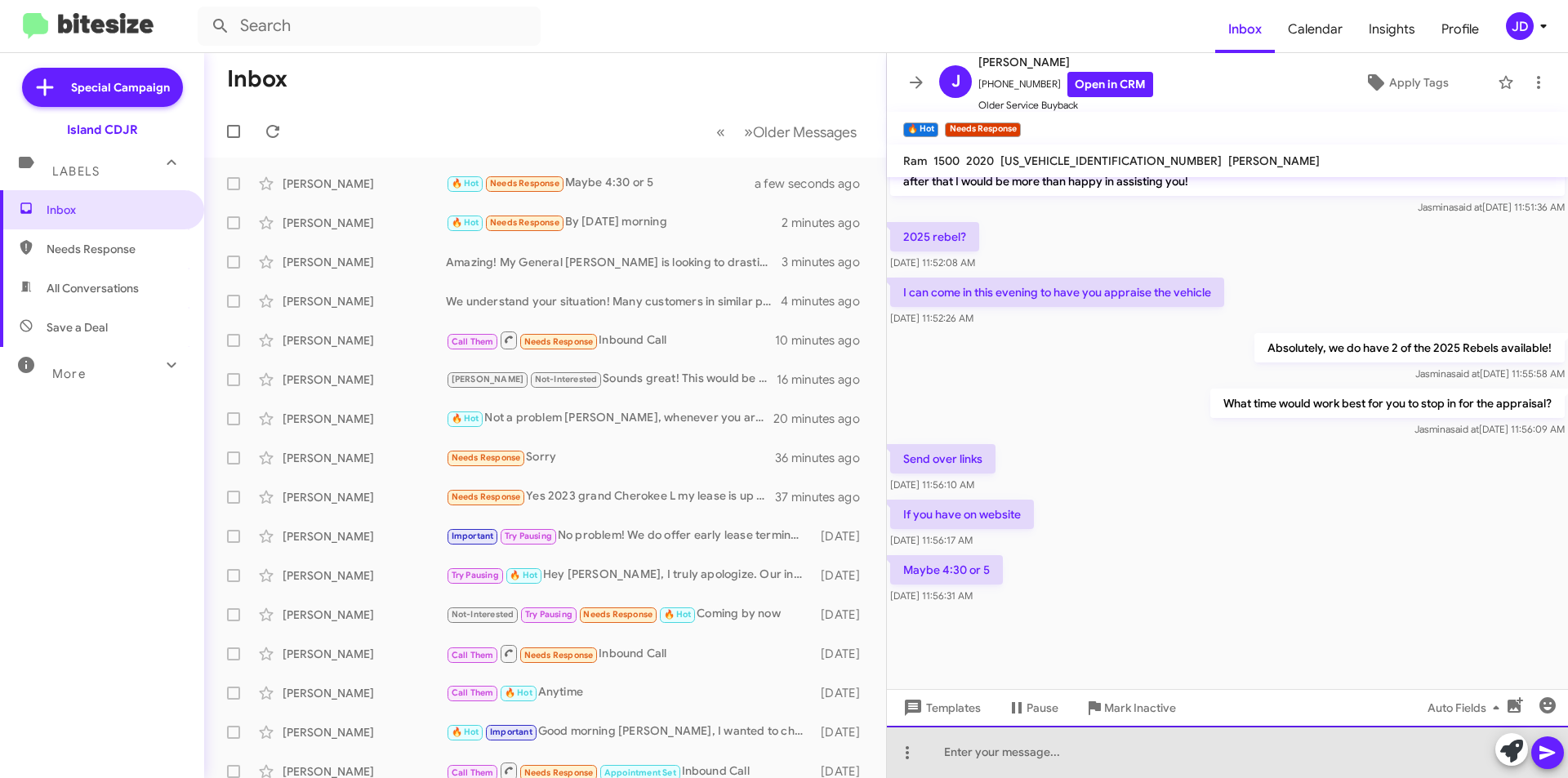
click at [1112, 751] on div at bounding box center [1227, 752] width 681 height 53
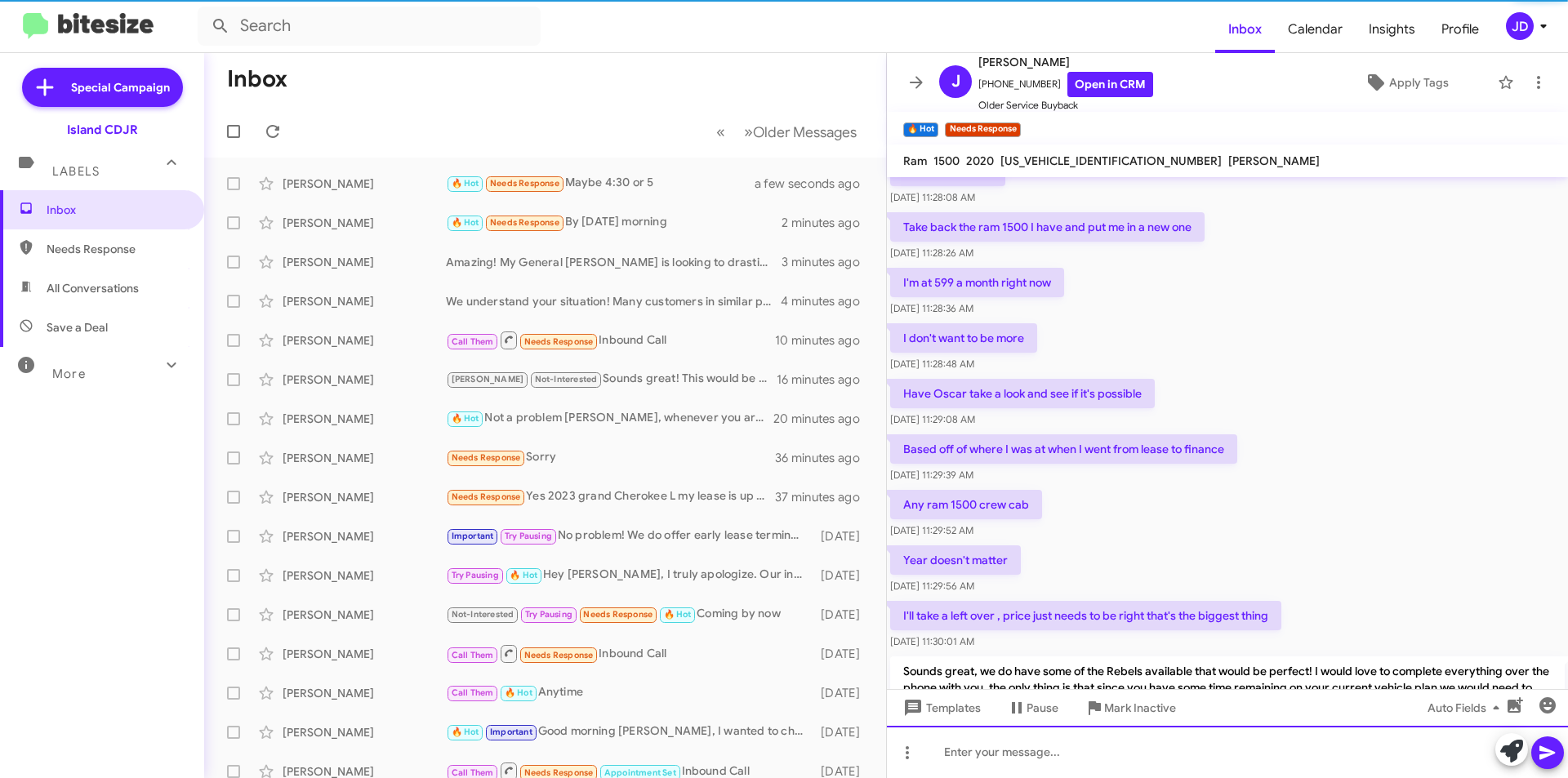
scroll to position [0, 0]
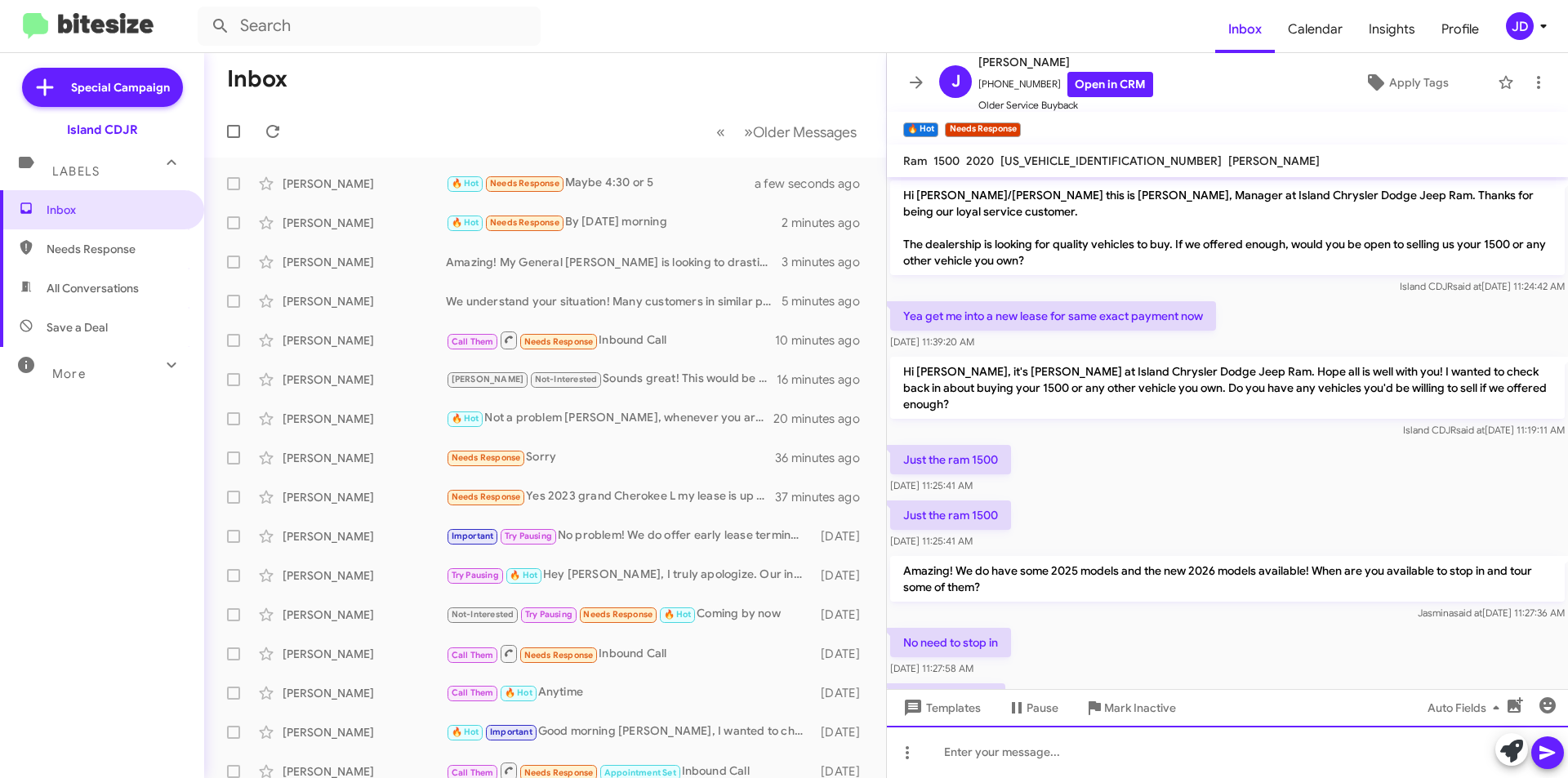
click at [1133, 758] on div at bounding box center [1227, 752] width 681 height 53
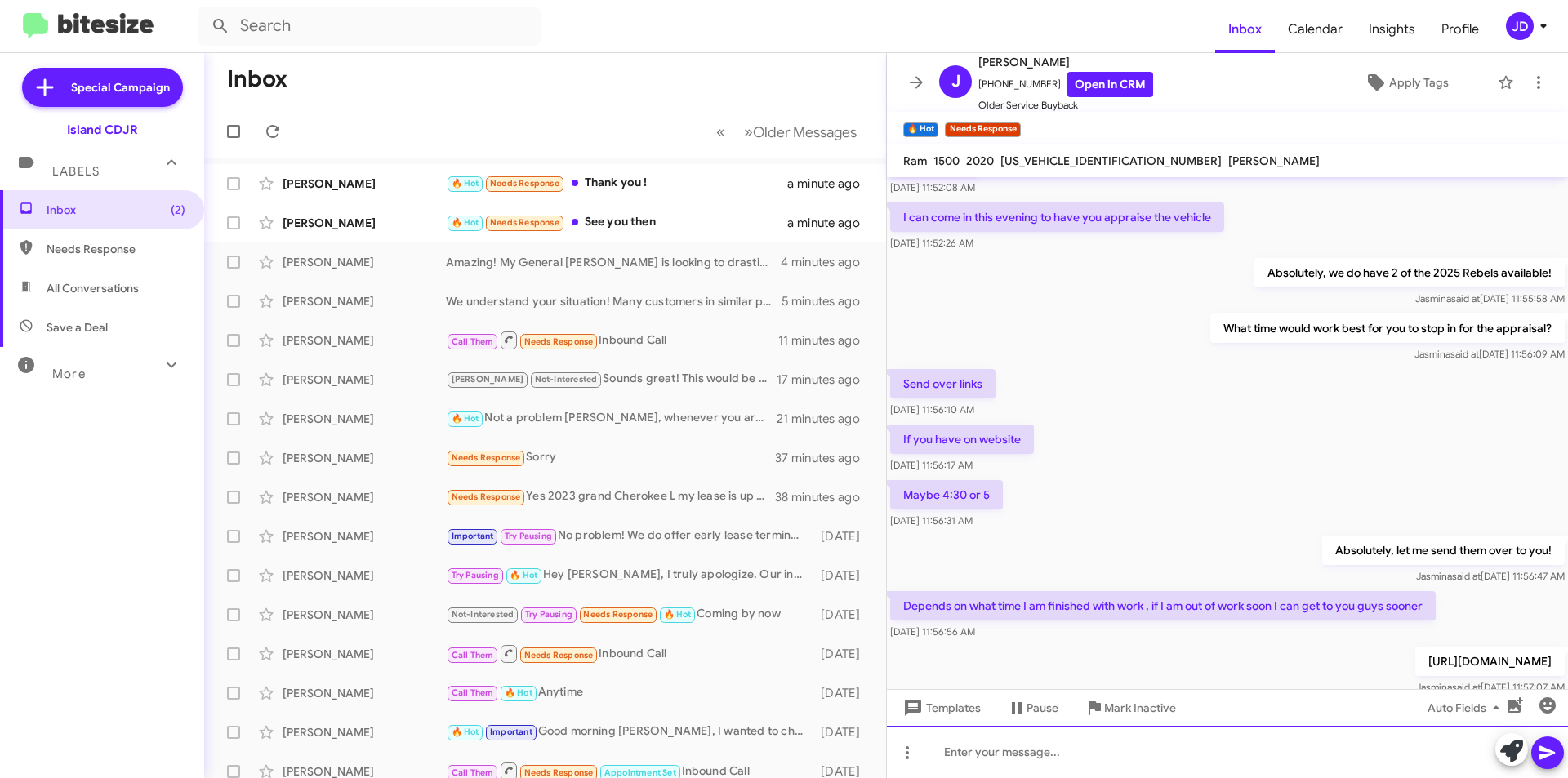
scroll to position [1483, 0]
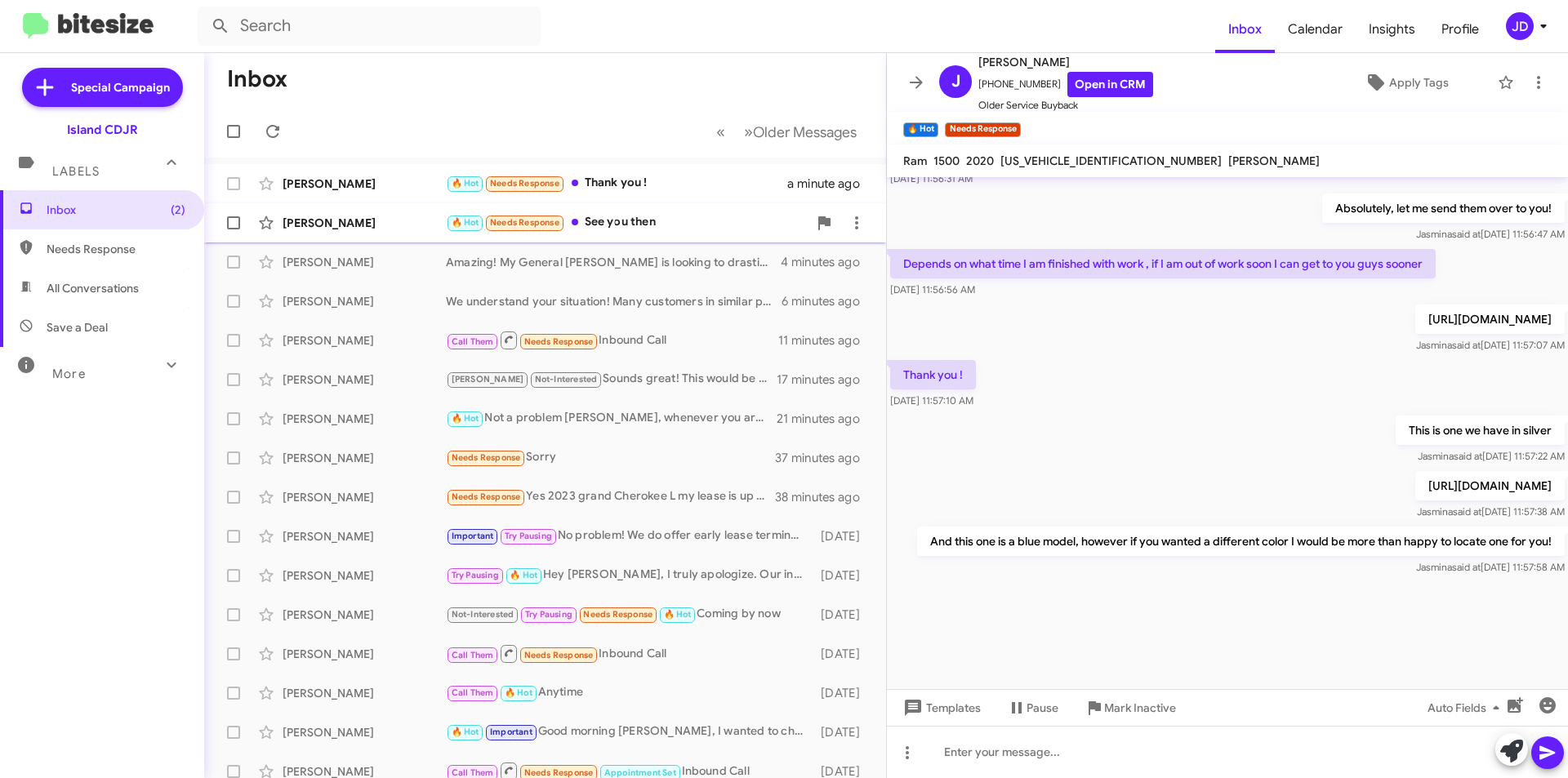
click at [715, 225] on div "🔥 Hot Needs Response See you then" at bounding box center [627, 222] width 362 height 19
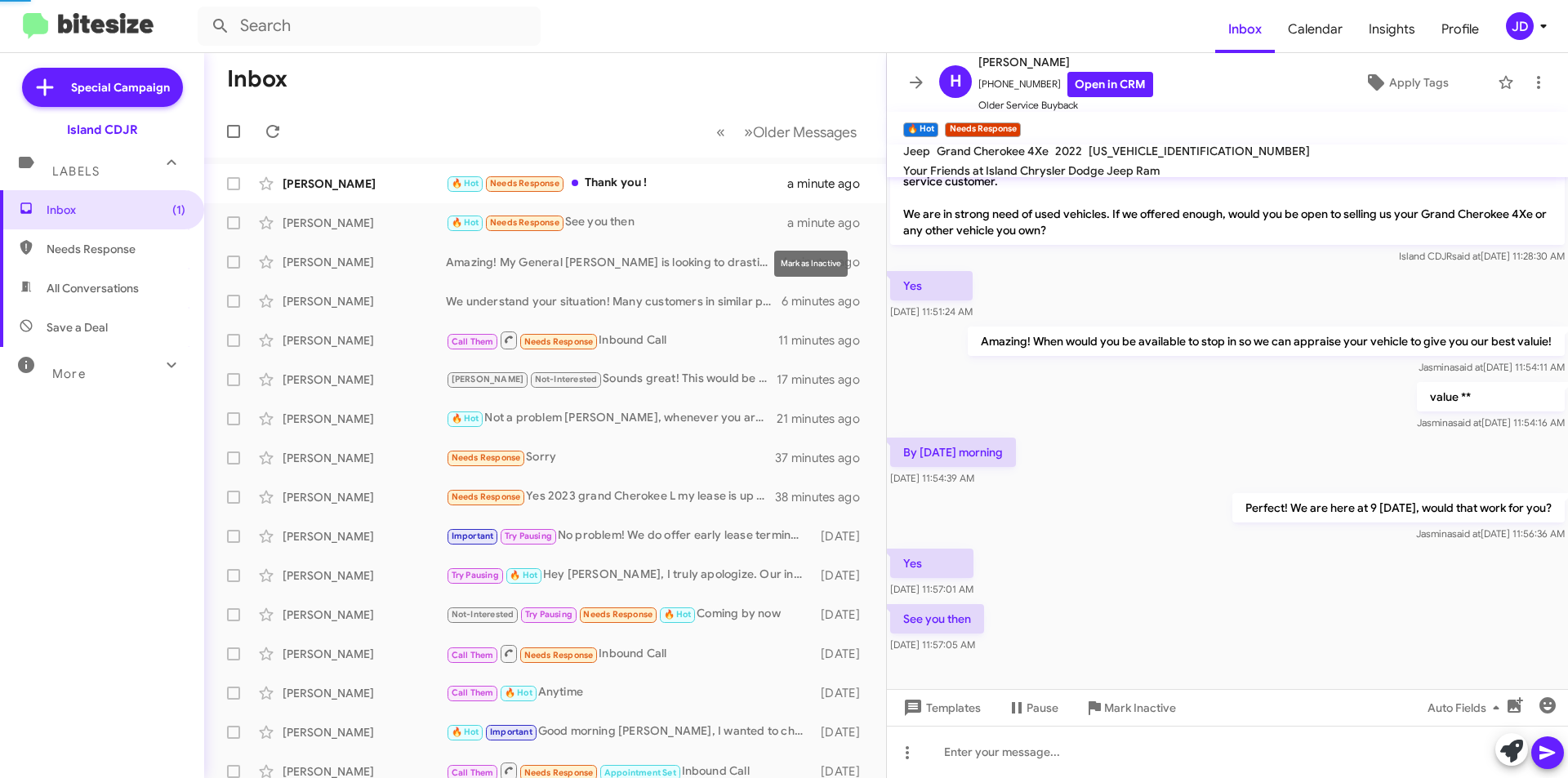
scroll to position [14, 0]
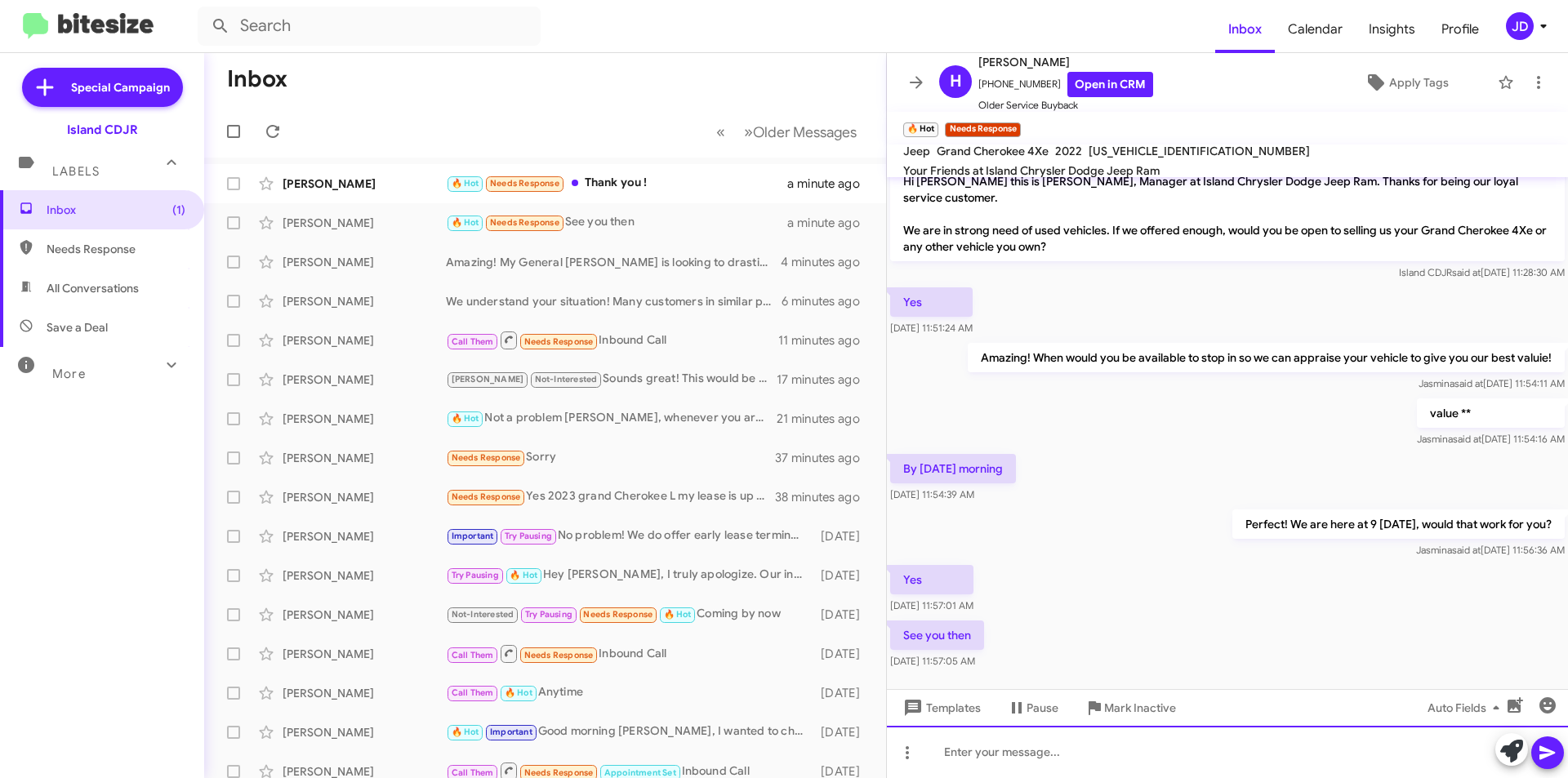
click at [1156, 754] on div at bounding box center [1227, 752] width 681 height 53
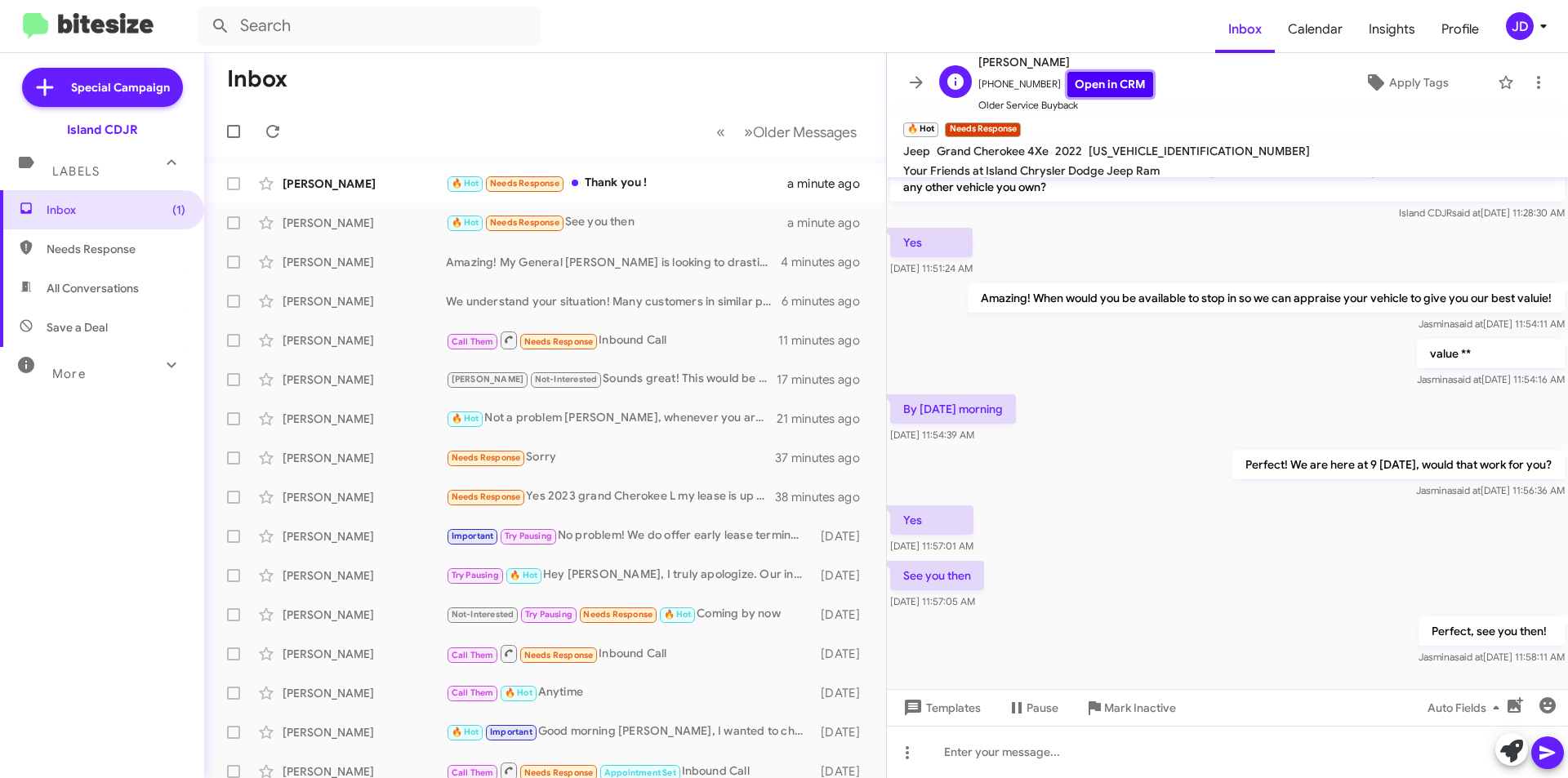
click at [1121, 87] on link "Open in CRM" at bounding box center [1110, 85] width 86 height 25
click at [1015, 757] on div at bounding box center [1227, 752] width 681 height 53
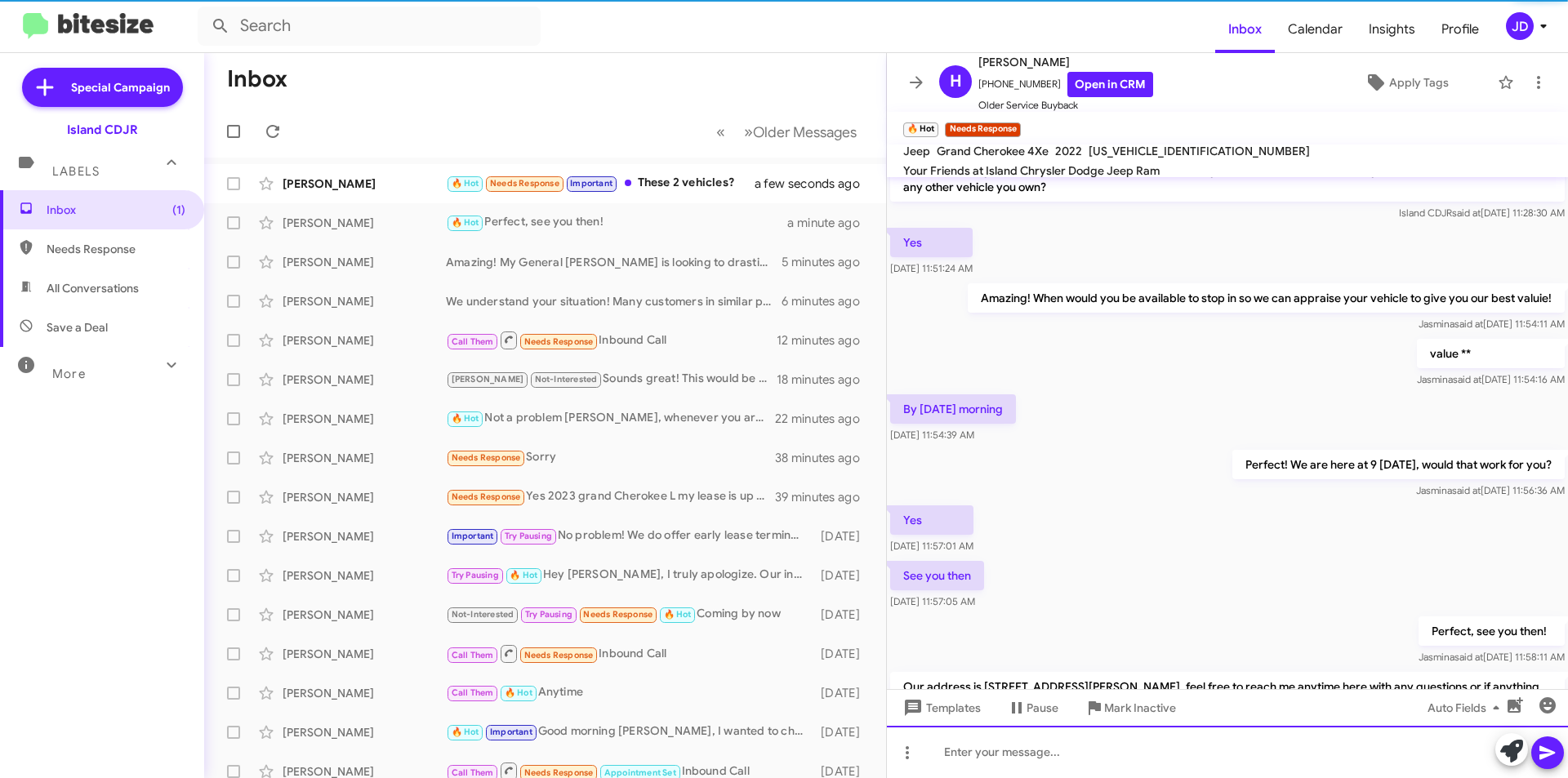
scroll to position [133, 0]
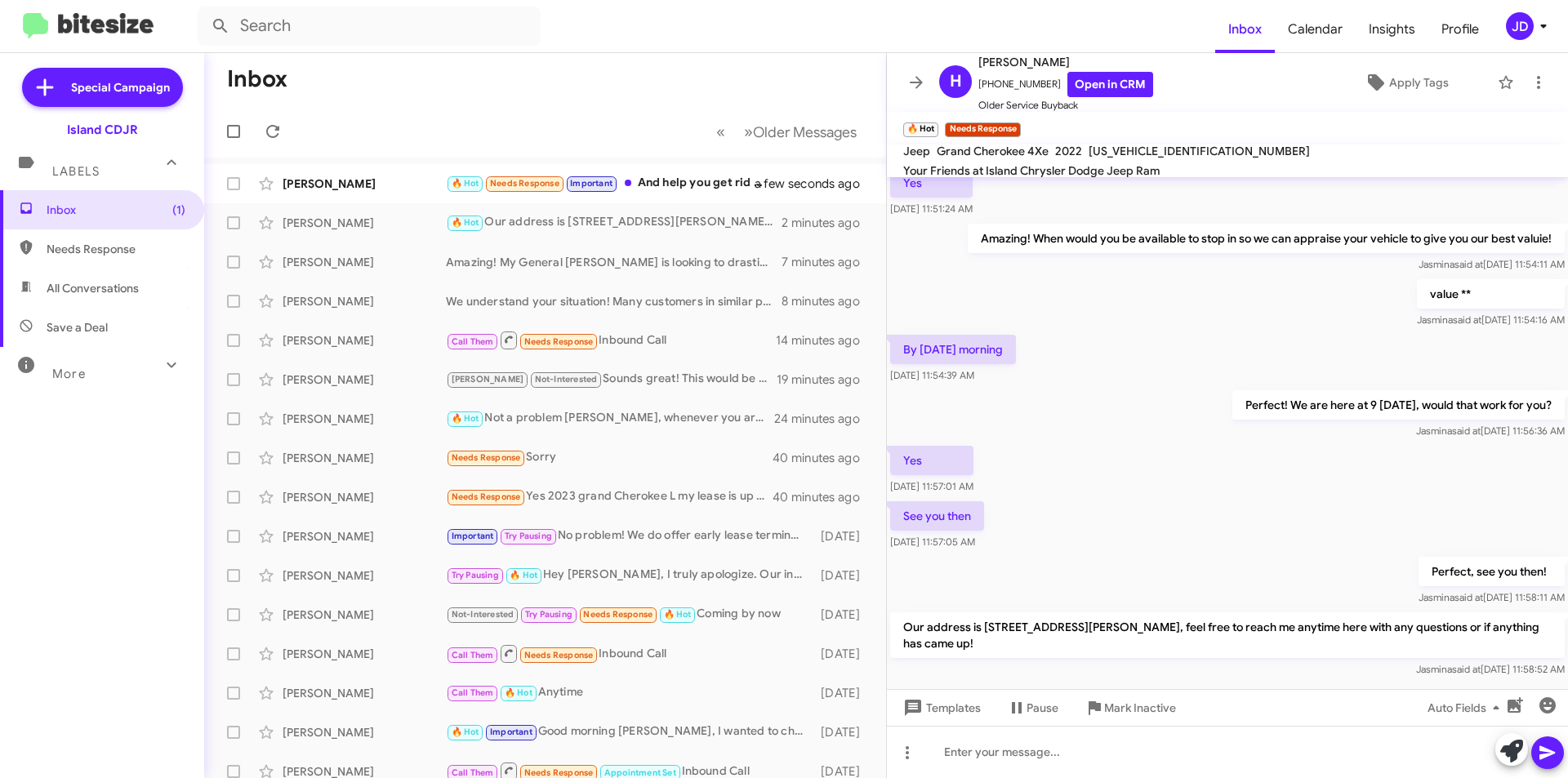
click at [899, 83] on mat-toolbar "H [PERSON_NAME] [PHONE_NUMBER] Open in CRM Older Service Buyback Apply Tags" at bounding box center [1227, 83] width 681 height 59
click at [910, 85] on icon at bounding box center [916, 83] width 20 height 20
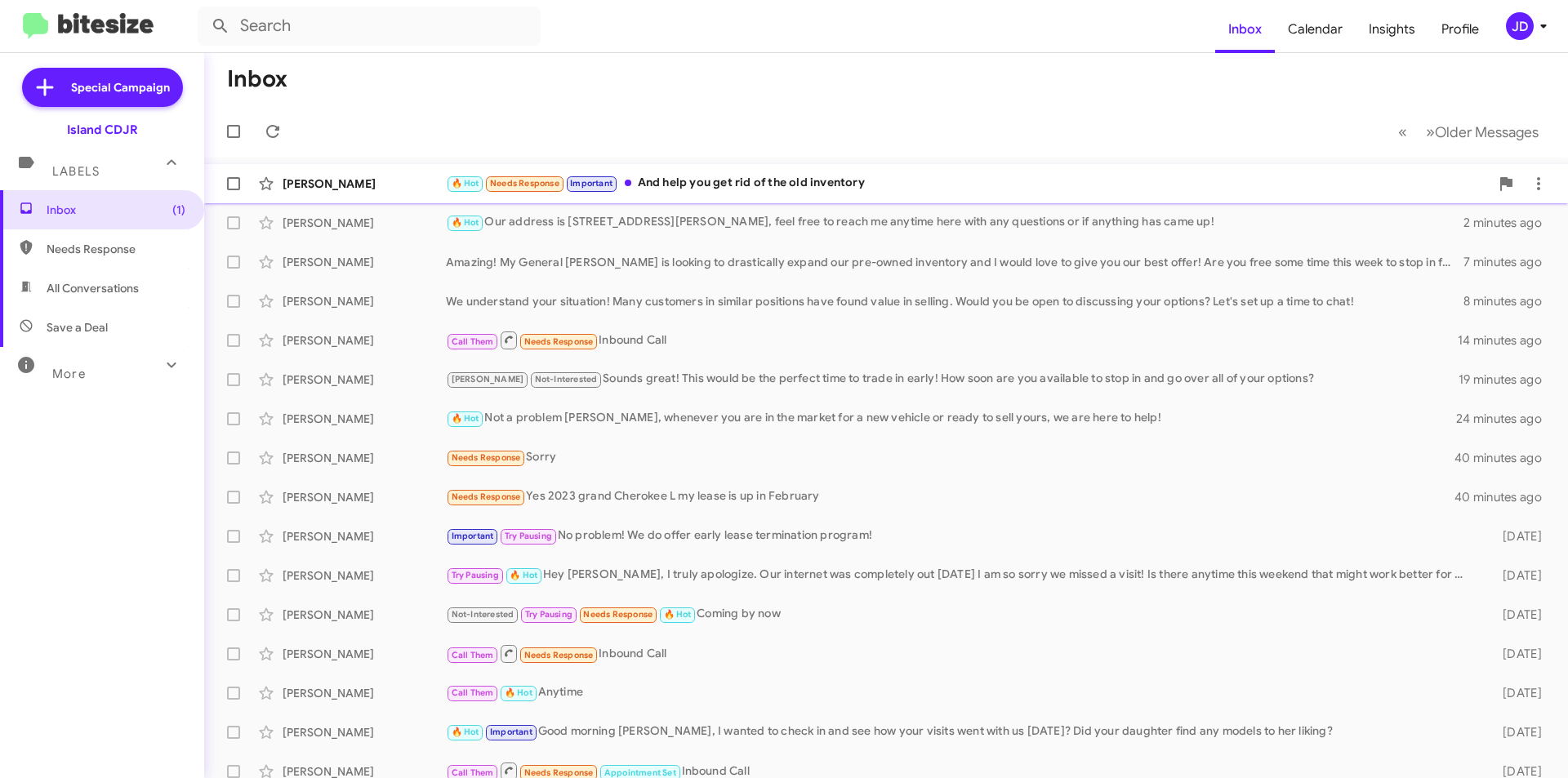
click at [751, 168] on div "[PERSON_NAME] 🔥 Hot Needs Response Important And help you get rid of the old in…" at bounding box center [886, 184] width 1338 height 33
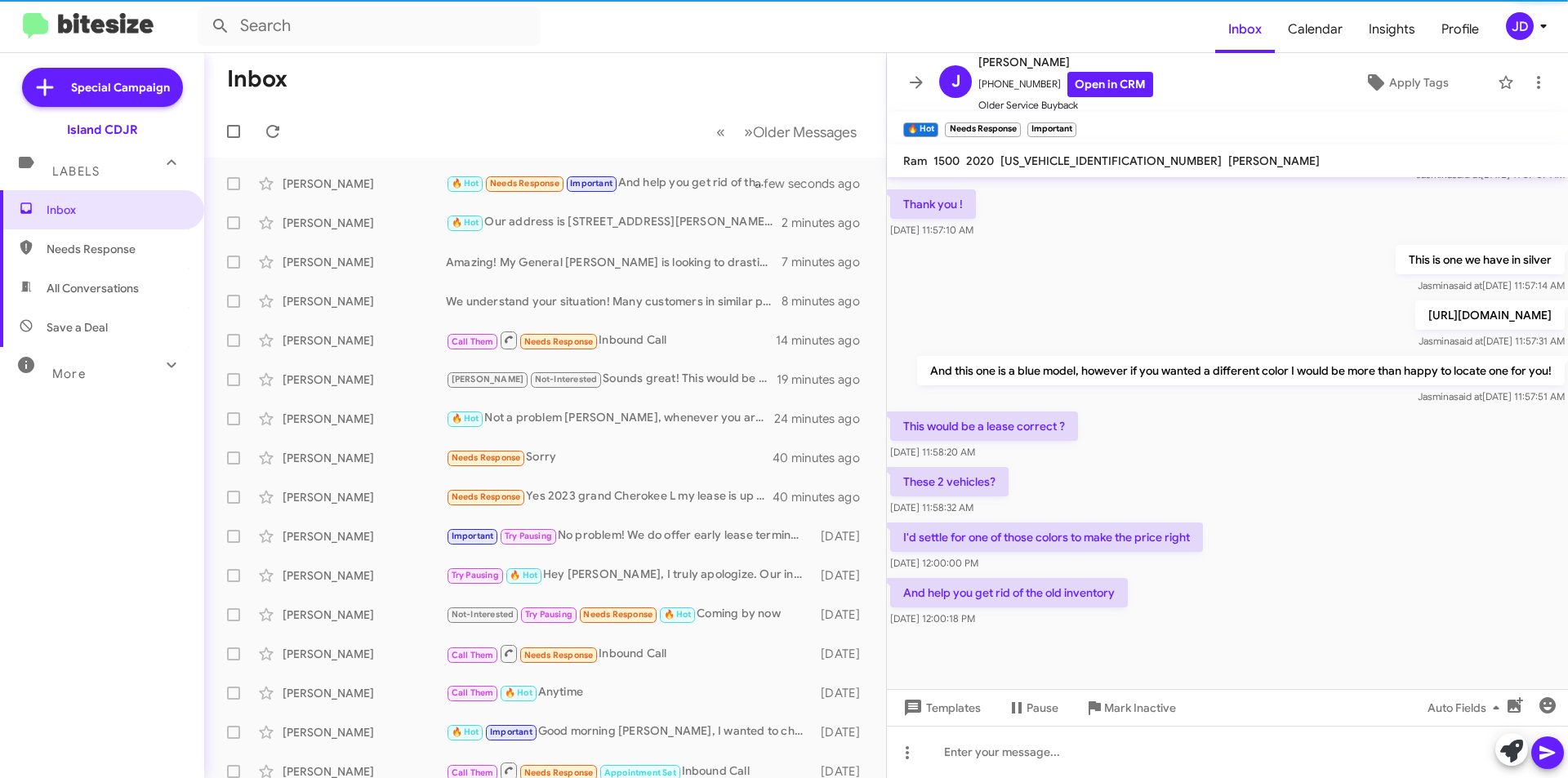
scroll to position [729, 0]
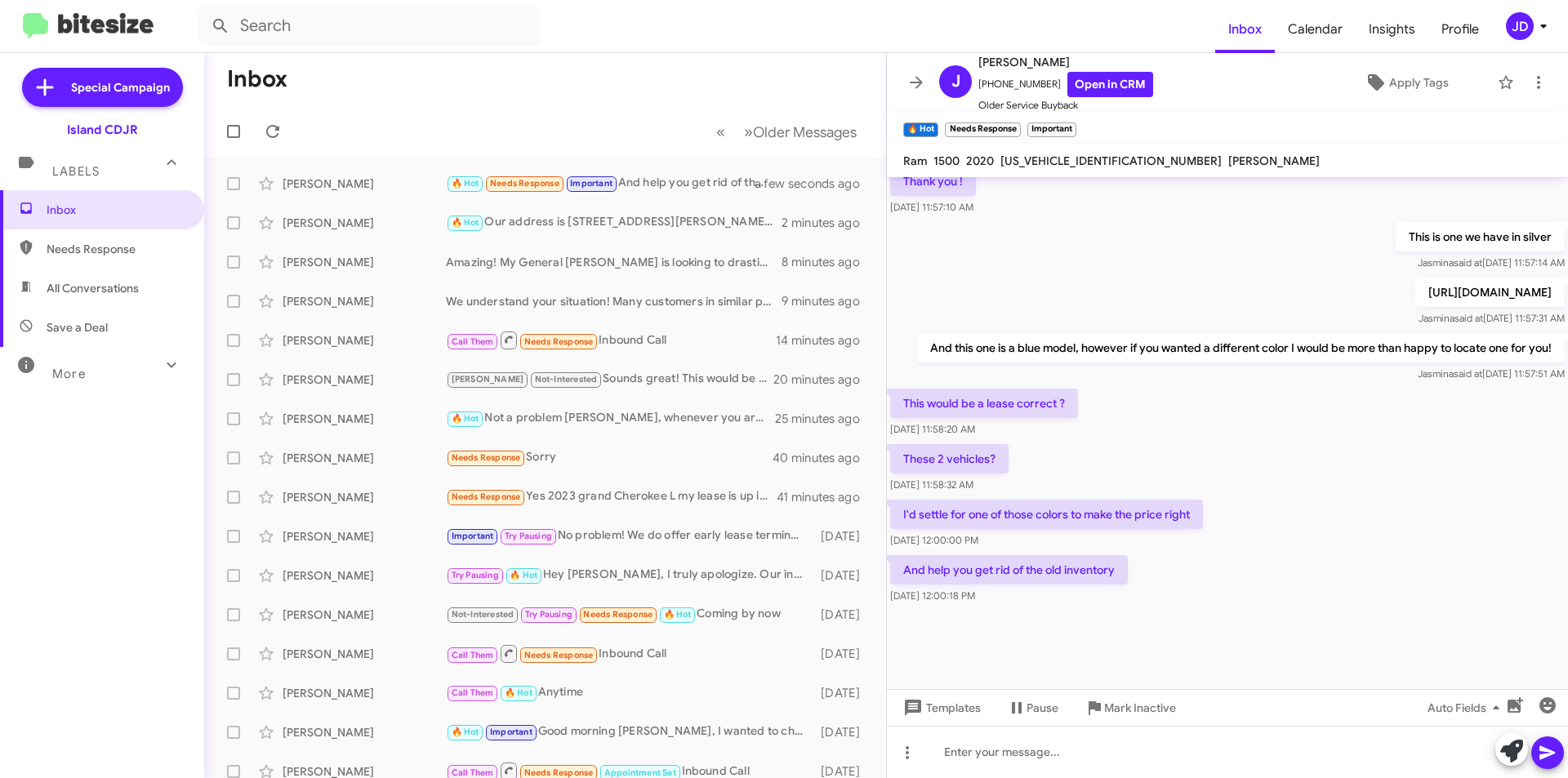
click at [1009, 512] on p "I'd settle for one of those colors to make the price right" at bounding box center [1047, 514] width 313 height 29
click at [1025, 762] on div at bounding box center [1227, 752] width 681 height 53
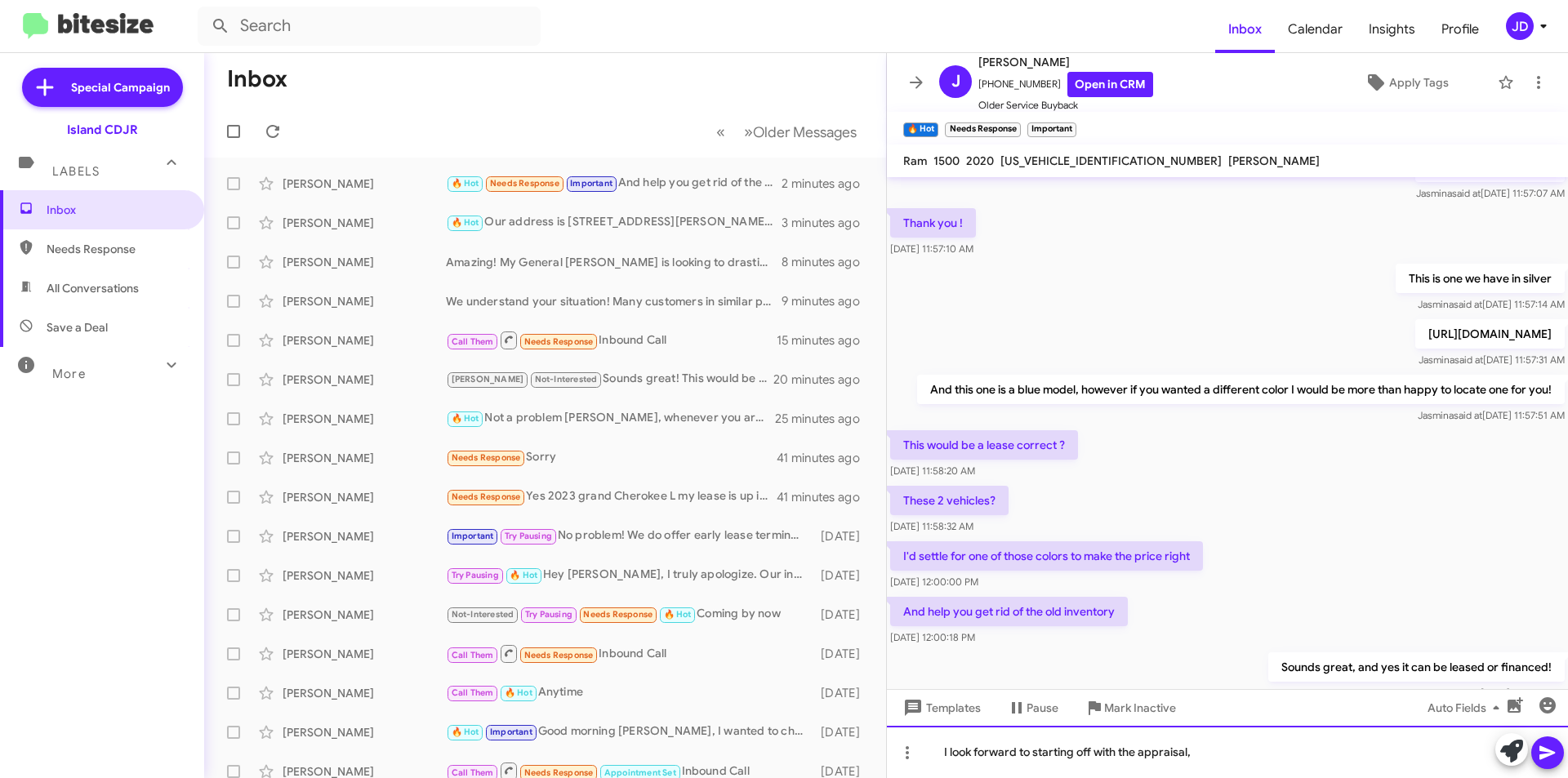
scroll to position [1721, 0]
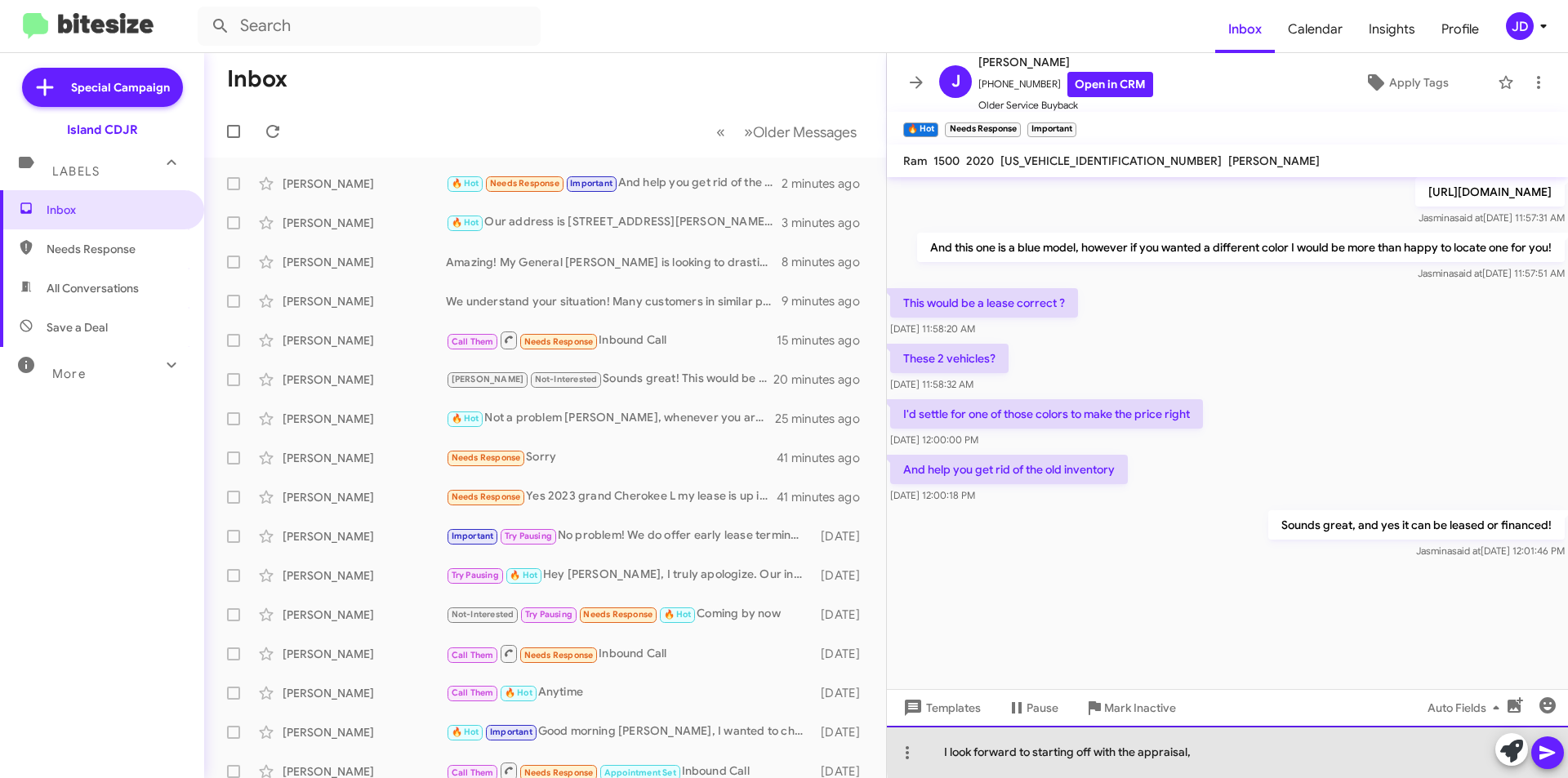
drag, startPoint x: 1009, startPoint y: 747, endPoint x: 936, endPoint y: 750, distance: 73.1
click at [936, 750] on div "I look forward to starting off with the appraisal," at bounding box center [1227, 752] width 681 height 53
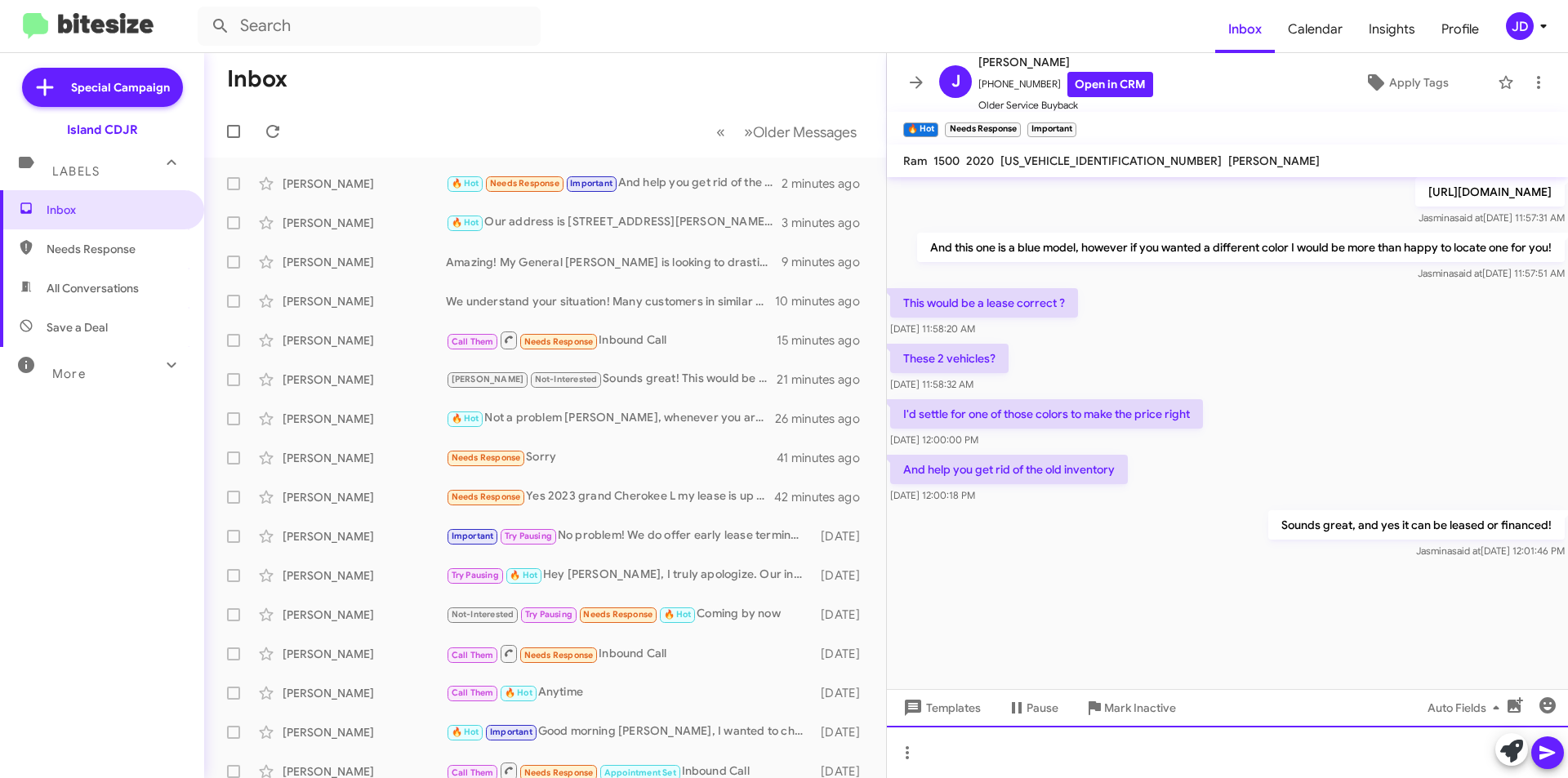
scroll to position [1640, 0]
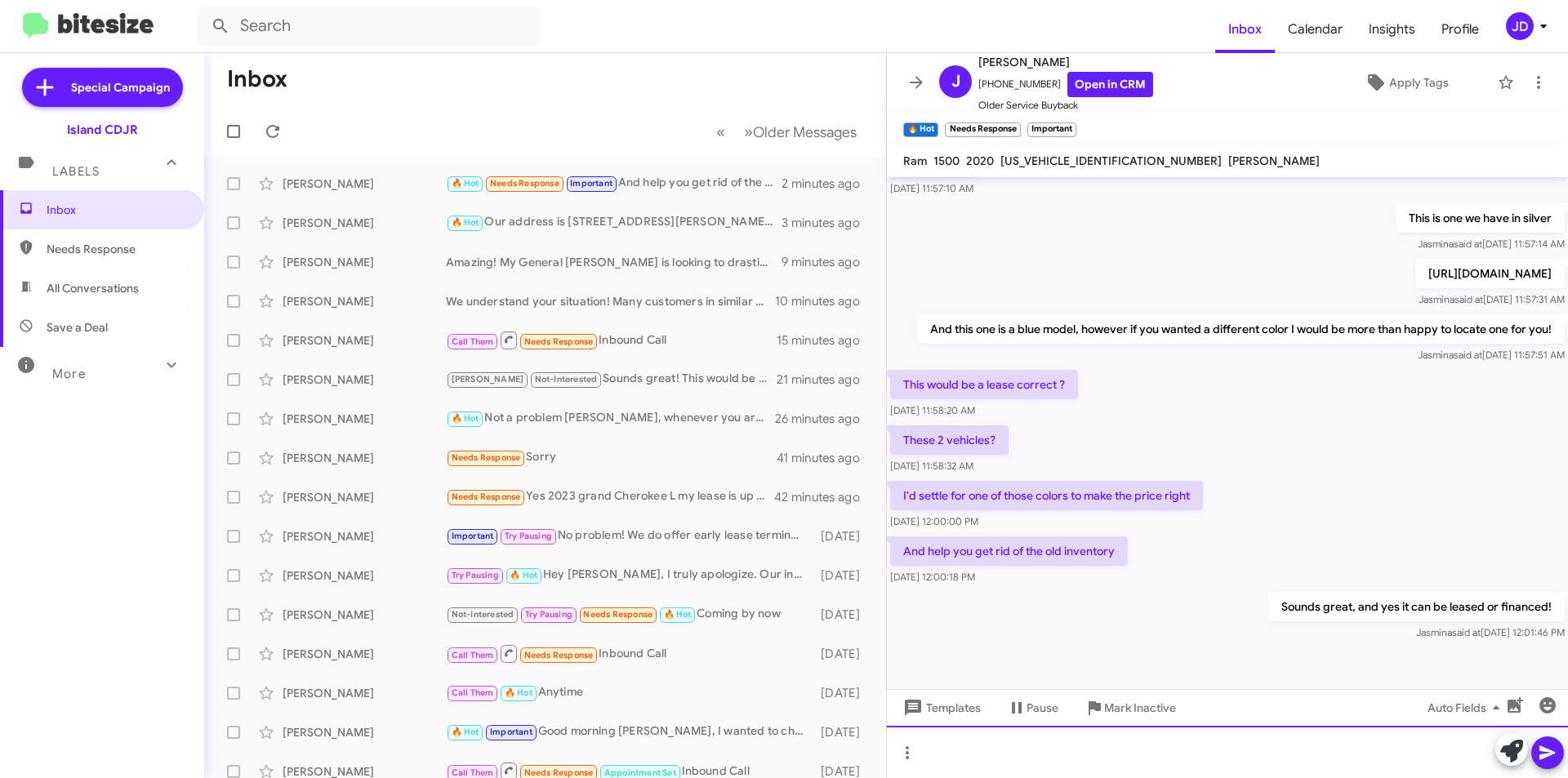
click at [1094, 766] on div at bounding box center [1227, 752] width 681 height 53
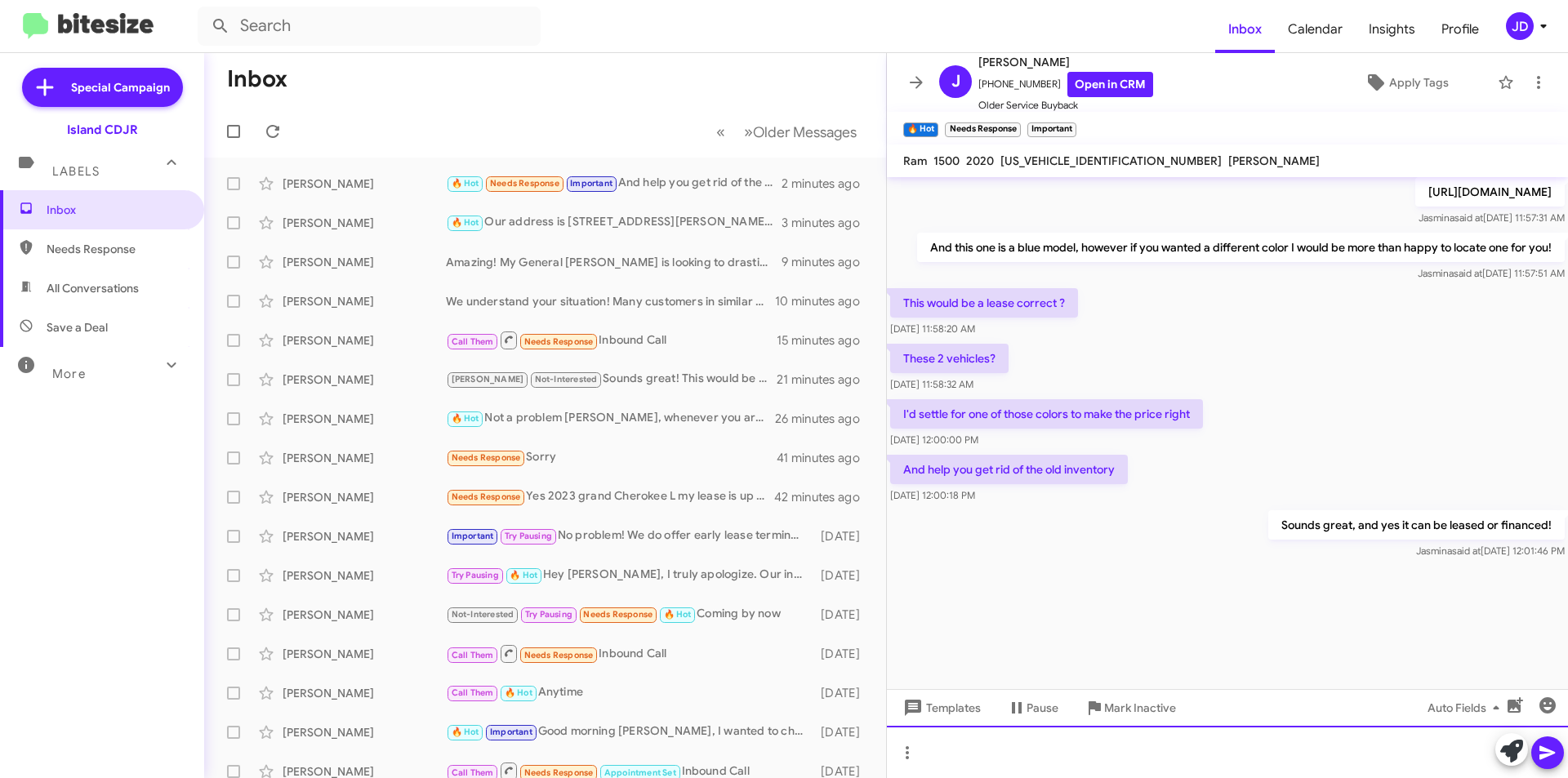
click at [1059, 768] on div at bounding box center [1227, 752] width 681 height 53
click at [1421, 737] on div "I would just need to start with the appraisal first to get you the most accurat…" at bounding box center [1227, 752] width 681 height 53
click at [1409, 741] on div "I would just need to start with the appraisal first to get you the most accurat…" at bounding box center [1227, 752] width 681 height 53
click at [1410, 743] on div "I would just need to start with the appraisal first to get you the most accurat…" at bounding box center [1227, 752] width 681 height 53
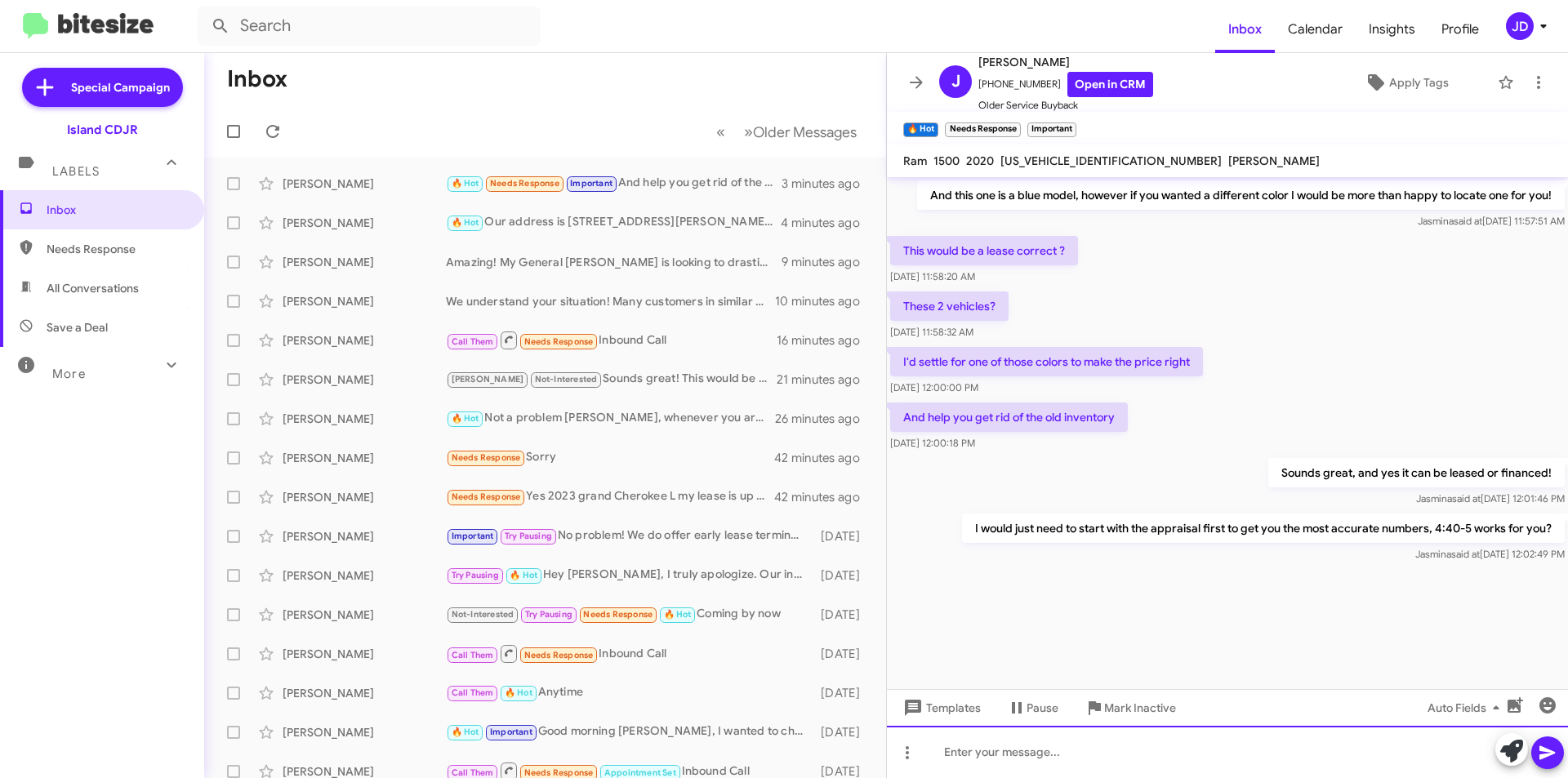
scroll to position [1781, 0]
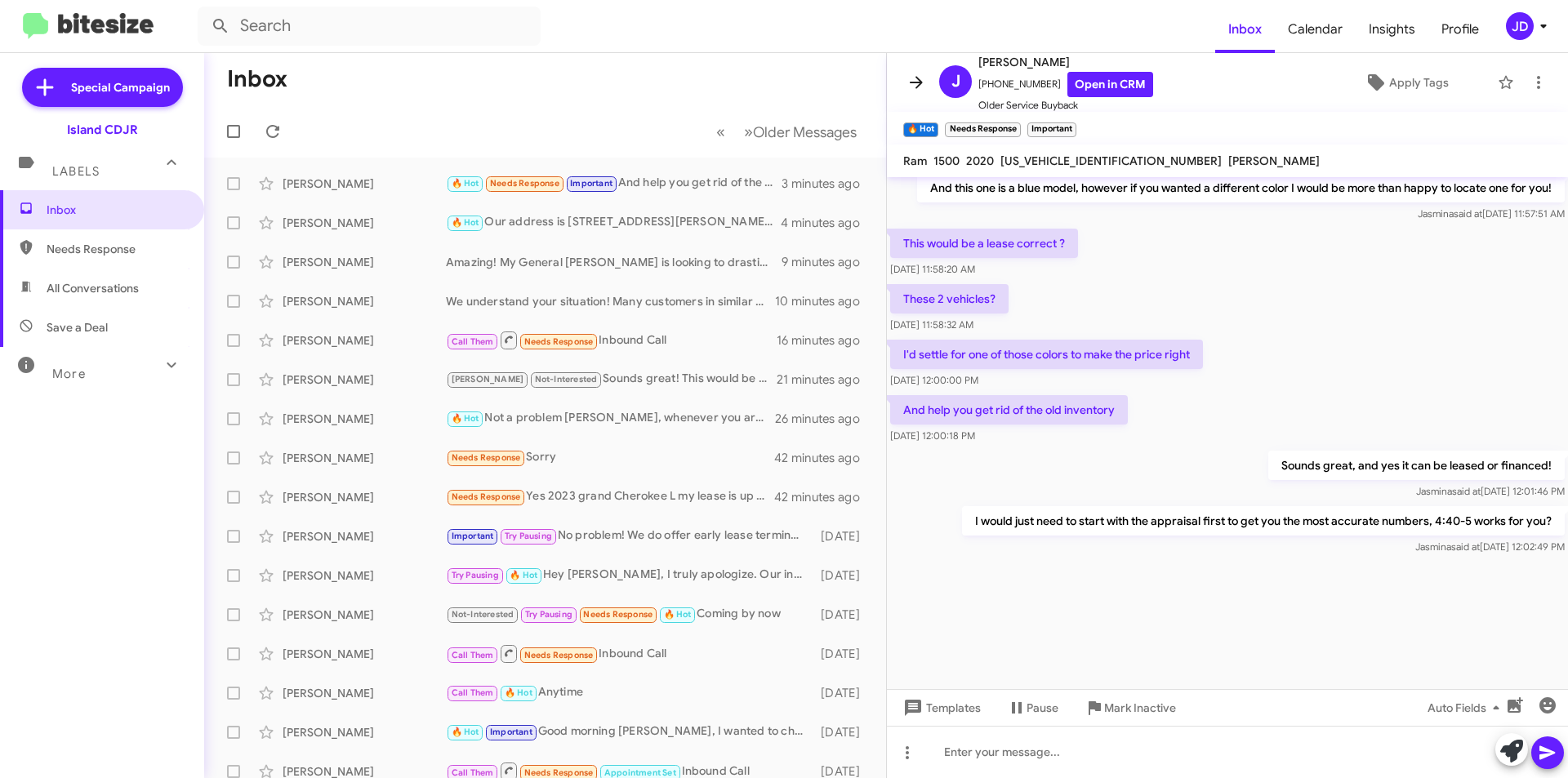
click at [915, 86] on icon at bounding box center [916, 83] width 20 height 20
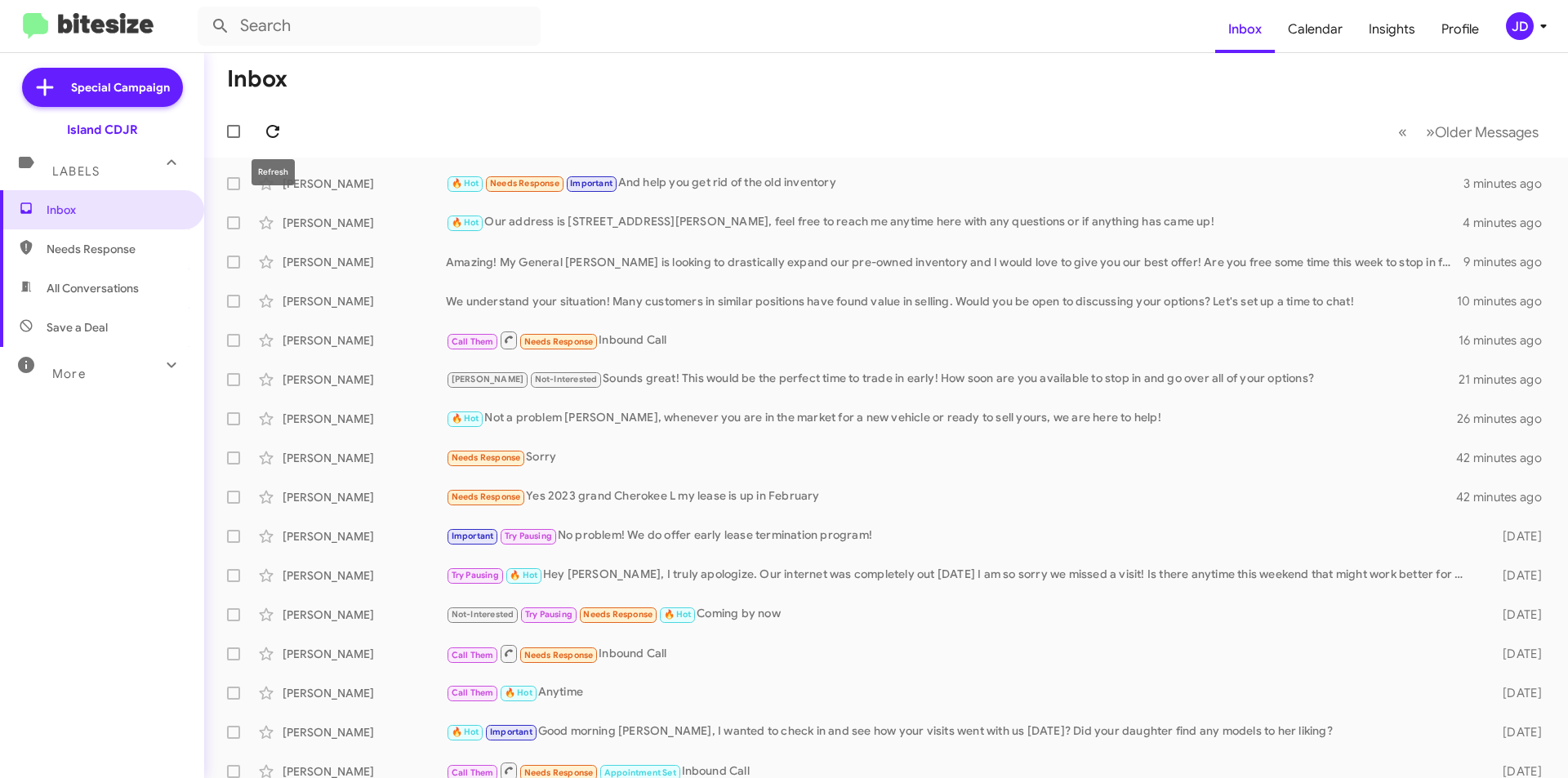
click at [262, 134] on span at bounding box center [273, 132] width 33 height 20
click at [735, 195] on div "[PERSON_NAME] 🔥 Hot Important Needs Response Yes a few seconds ago" at bounding box center [886, 184] width 1338 height 33
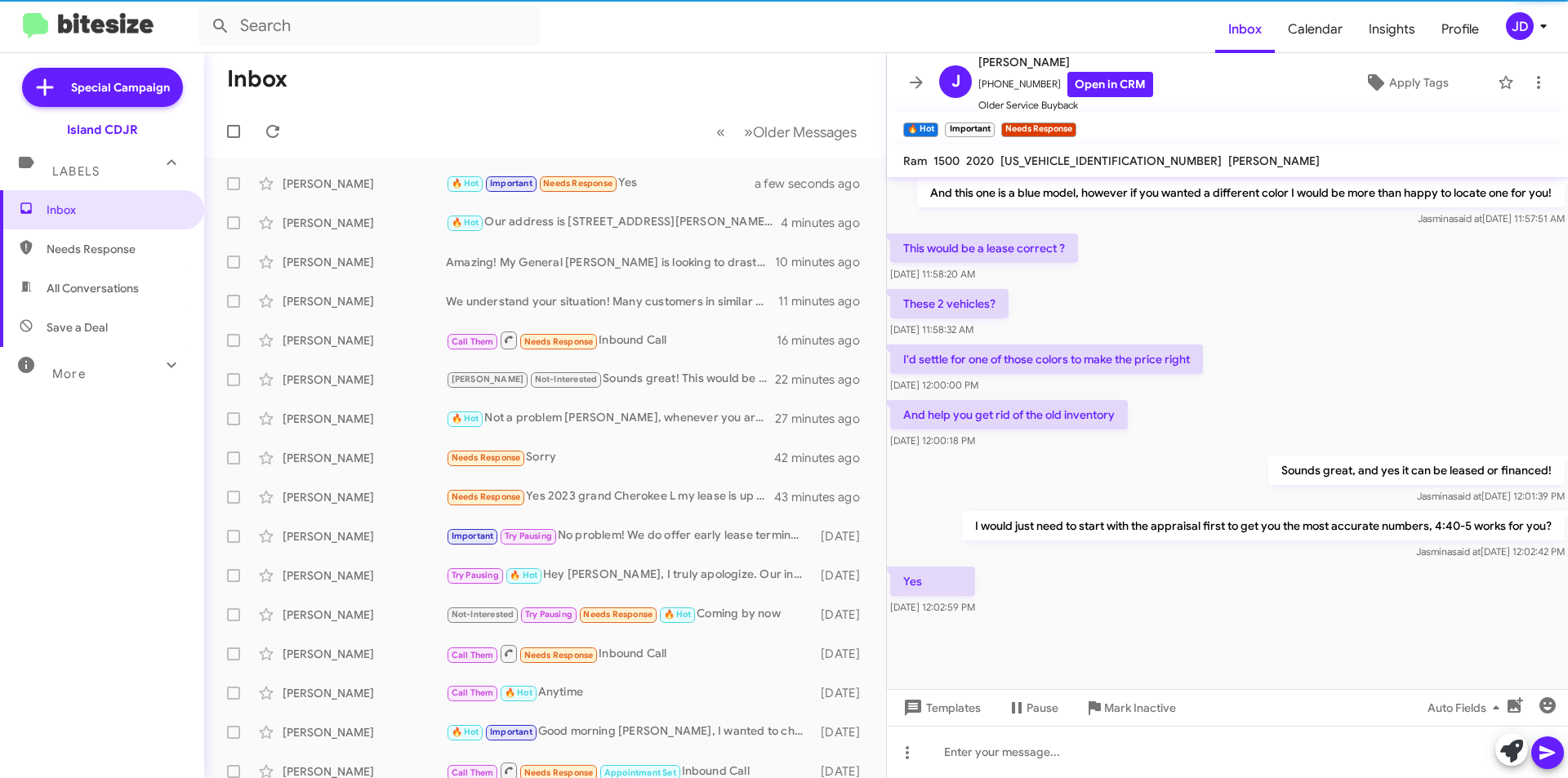
scroll to position [680, 0]
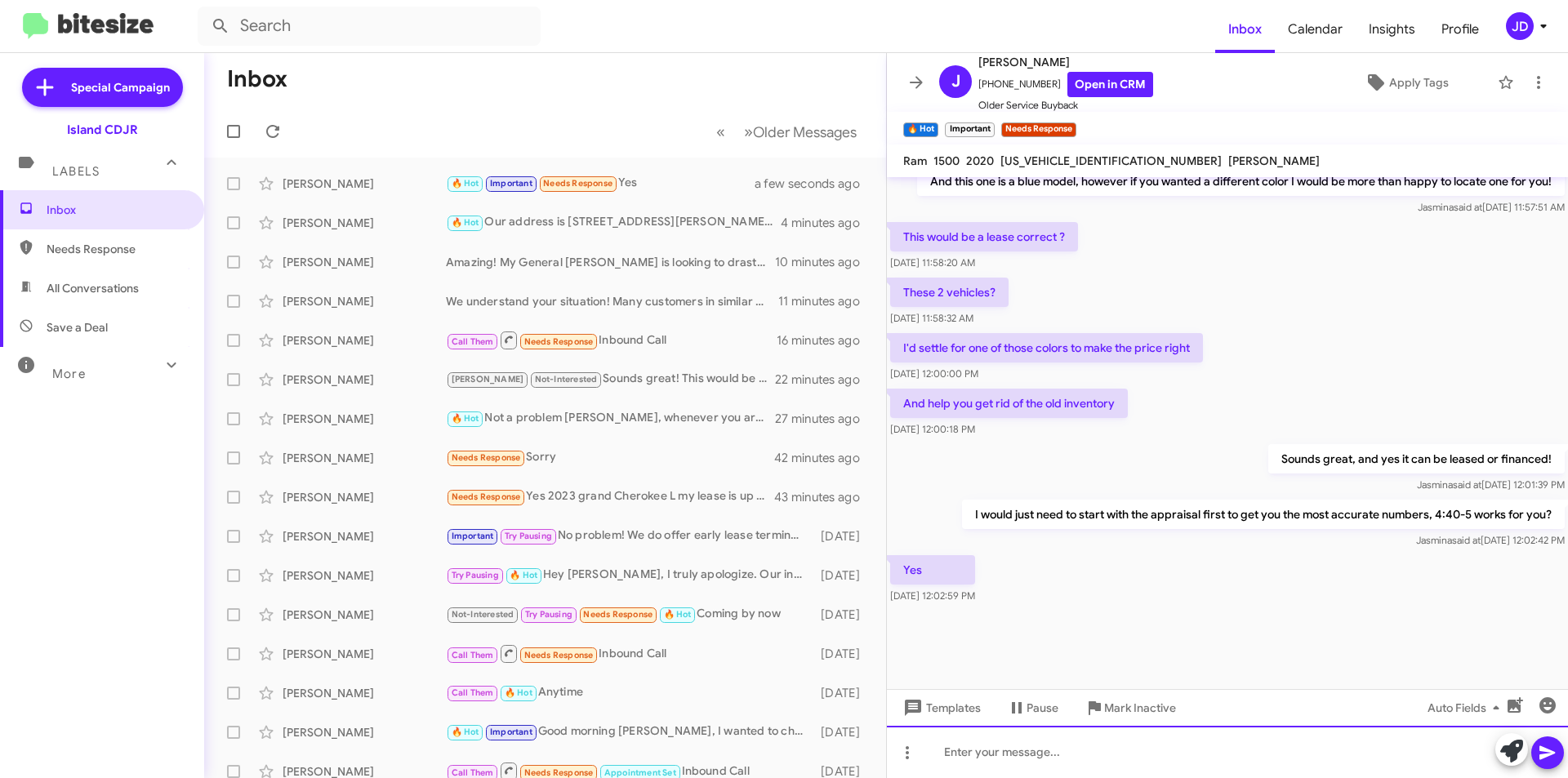
click at [1143, 742] on div at bounding box center [1227, 752] width 681 height 53
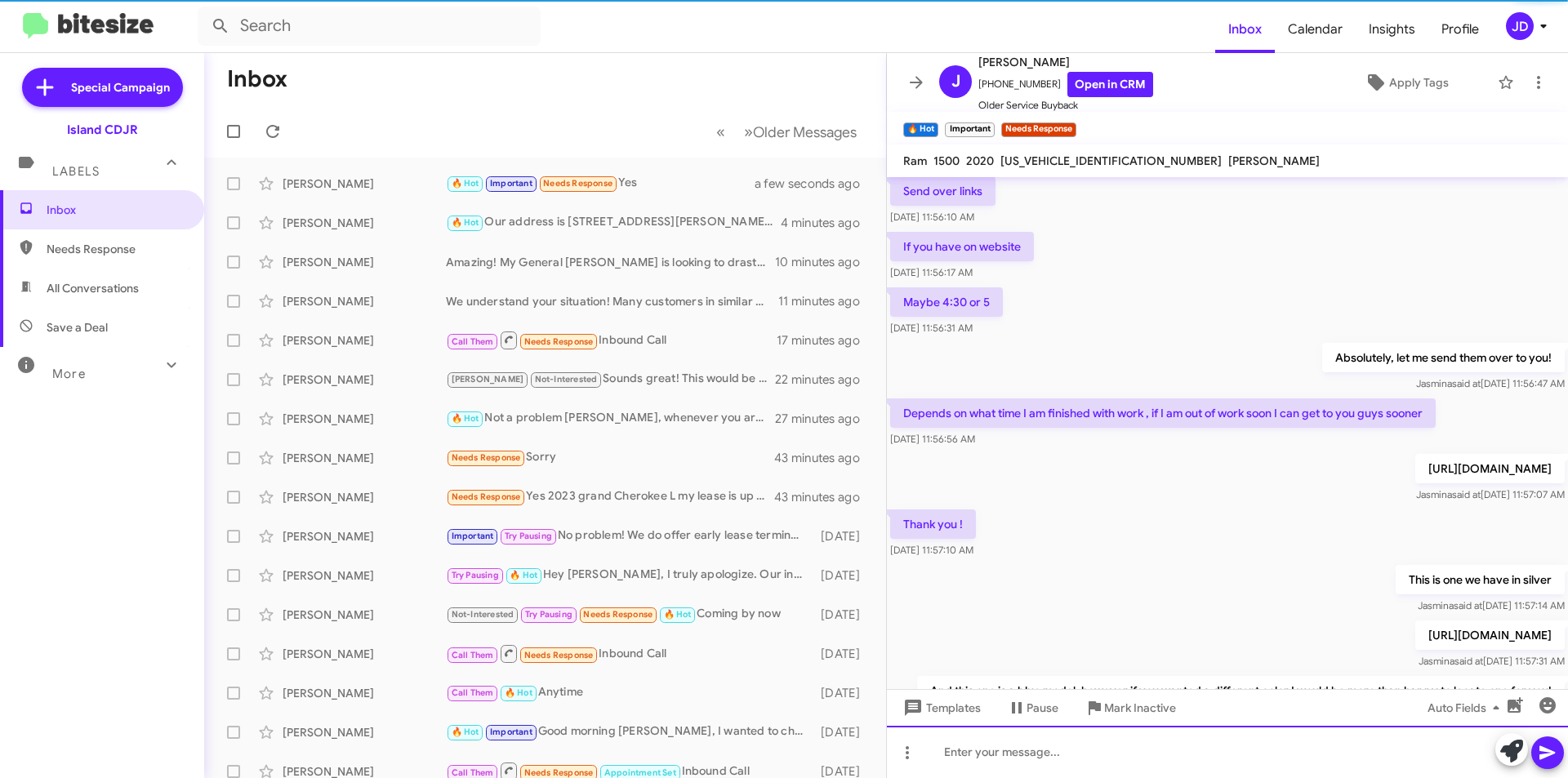
scroll to position [0, 0]
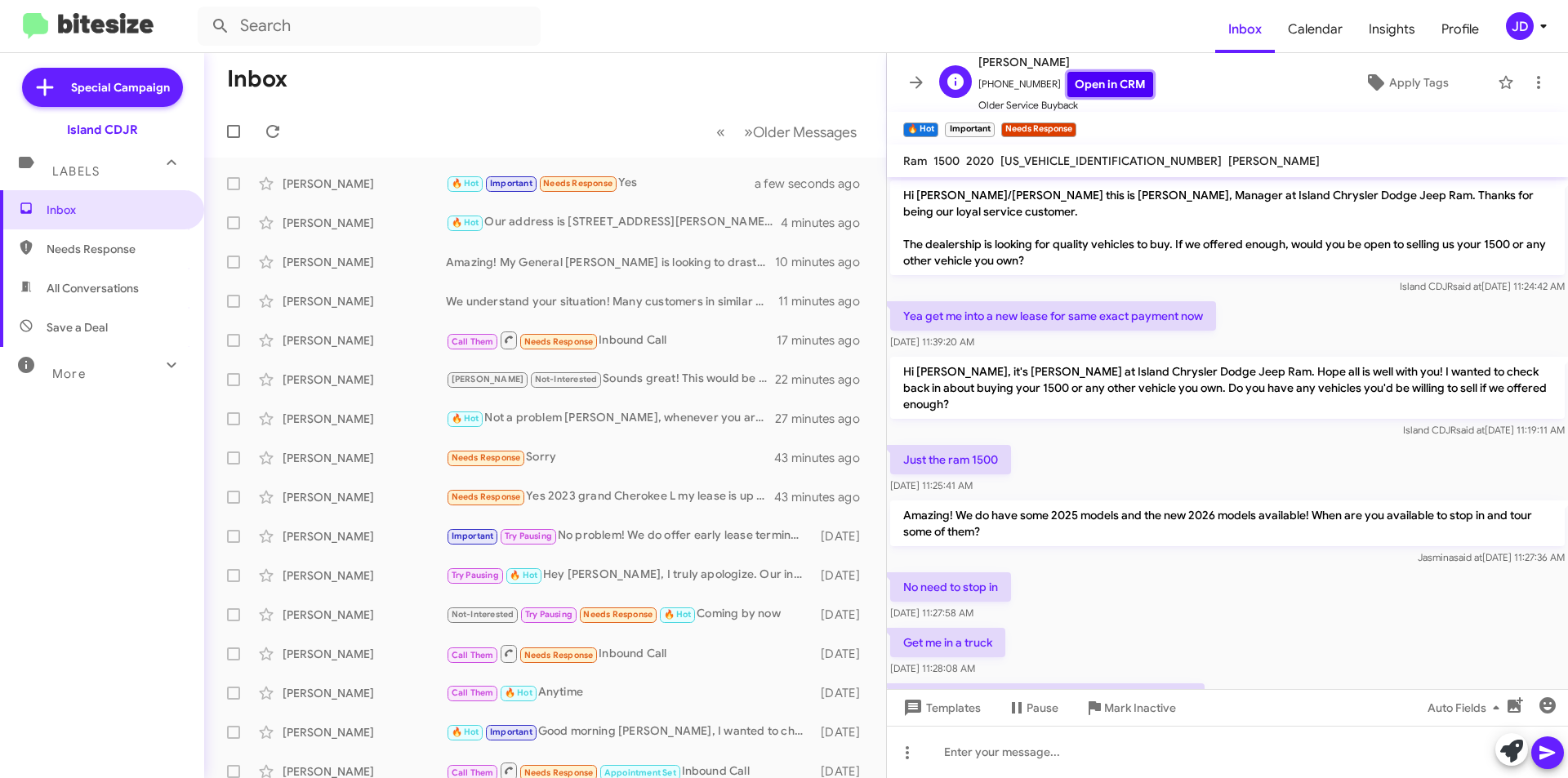
click at [1126, 79] on link "Open in CRM" at bounding box center [1110, 85] width 86 height 25
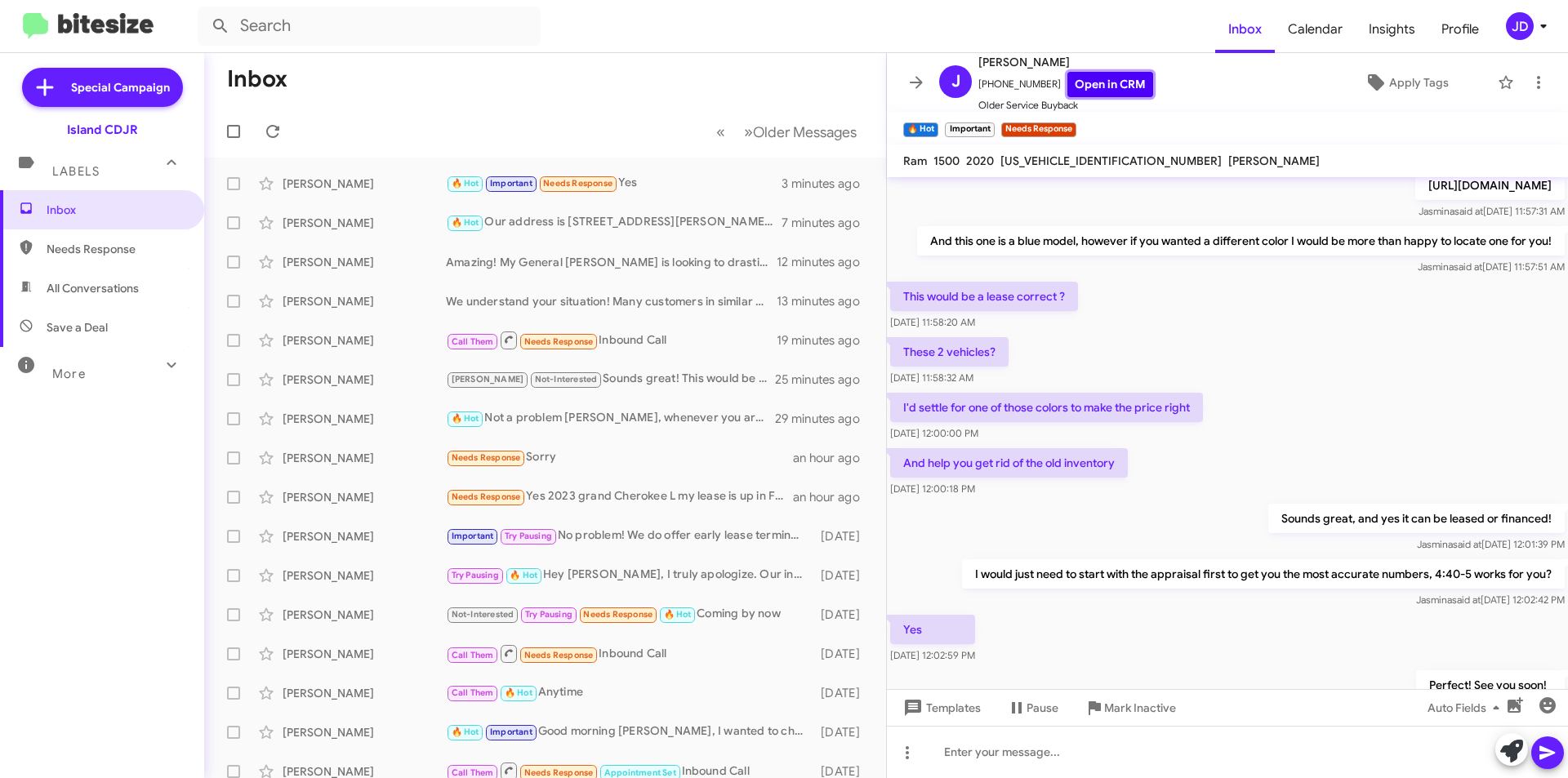
scroll to position [1960, 0]
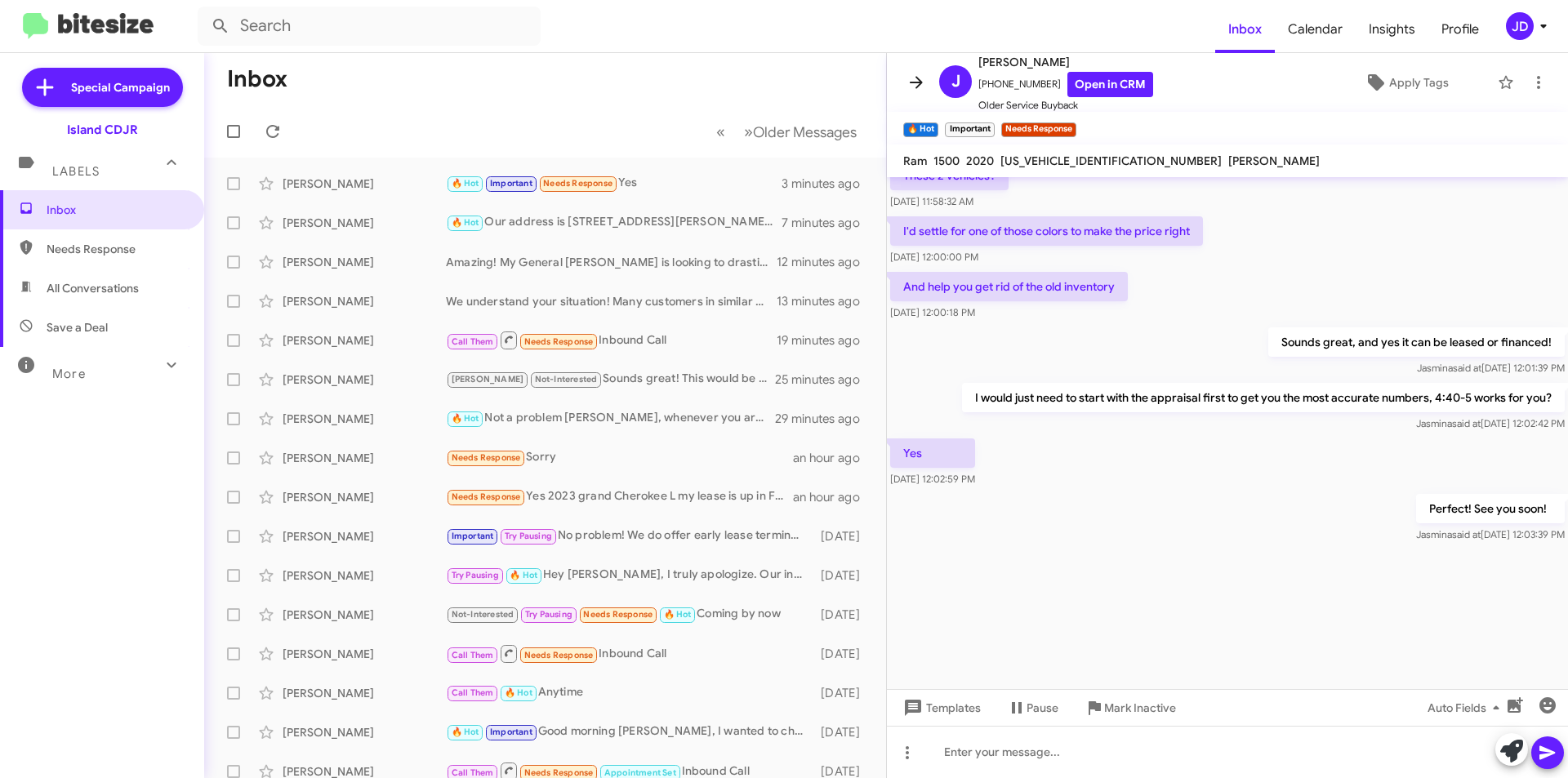
click at [908, 86] on icon at bounding box center [916, 83] width 20 height 20
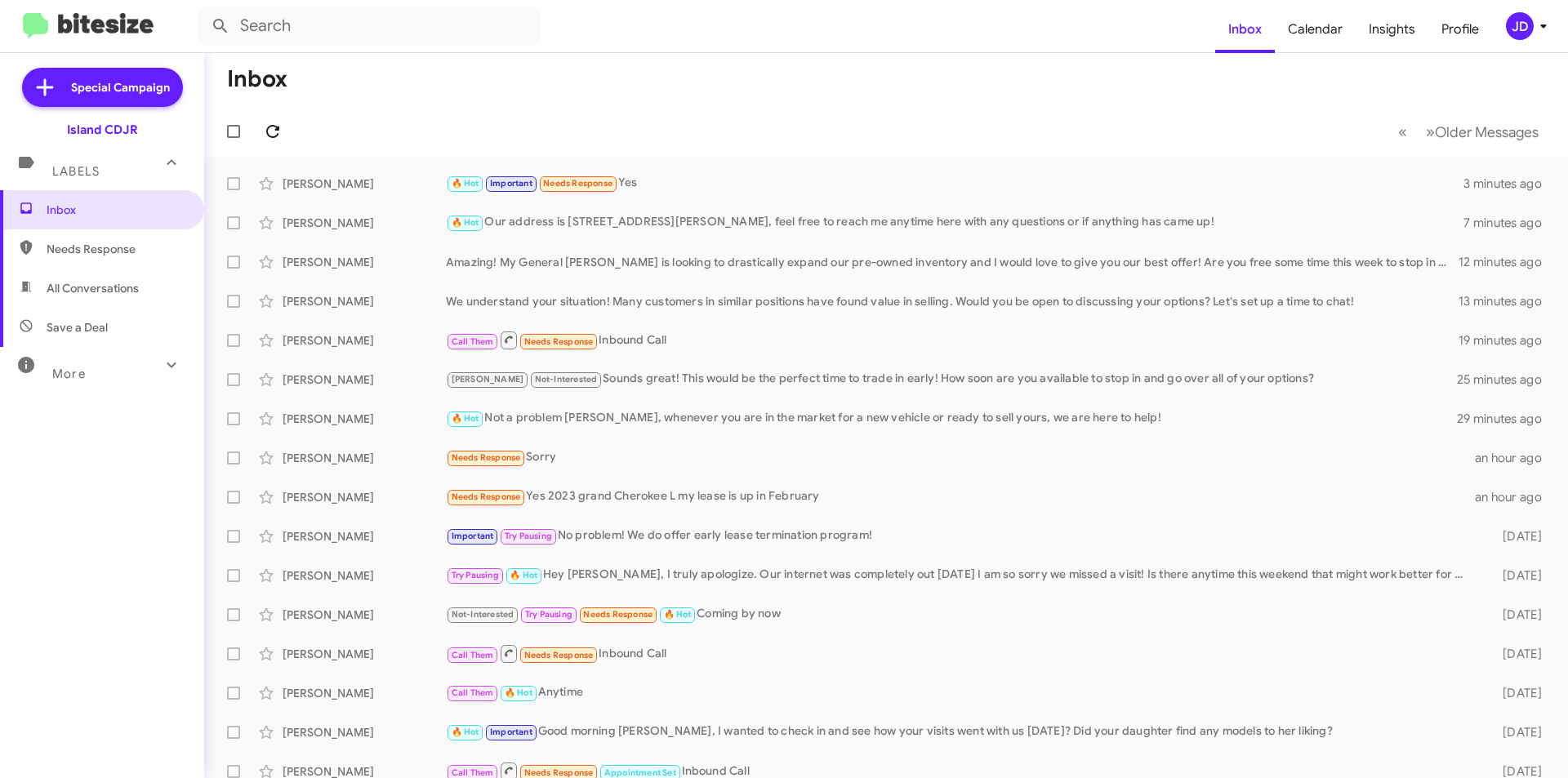
click at [284, 119] on button at bounding box center [273, 131] width 33 height 33
click at [674, 451] on div "Needs Response Sorry" at bounding box center [967, 457] width 1044 height 19
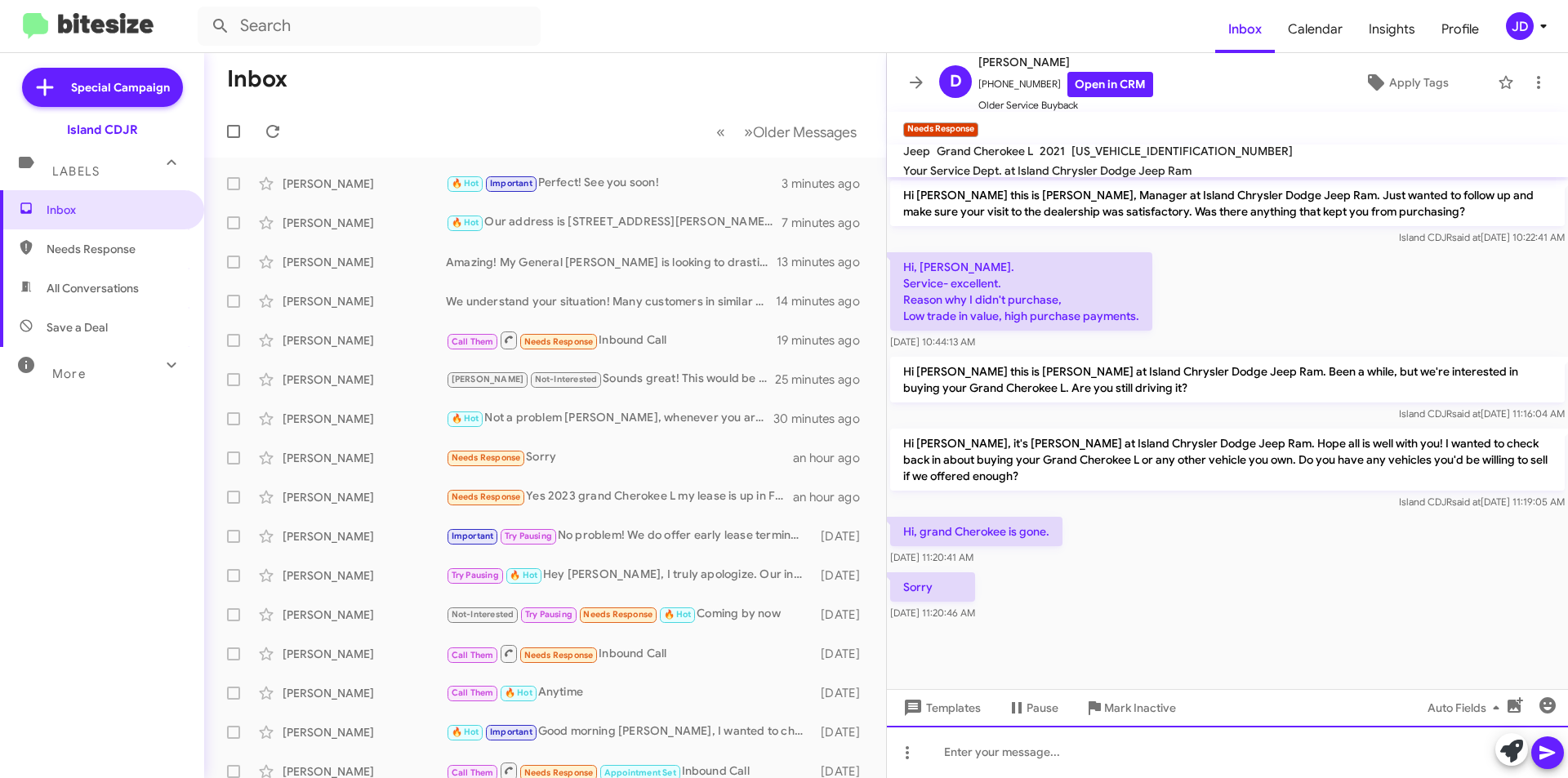
click at [1054, 754] on div at bounding box center [1227, 752] width 681 height 53
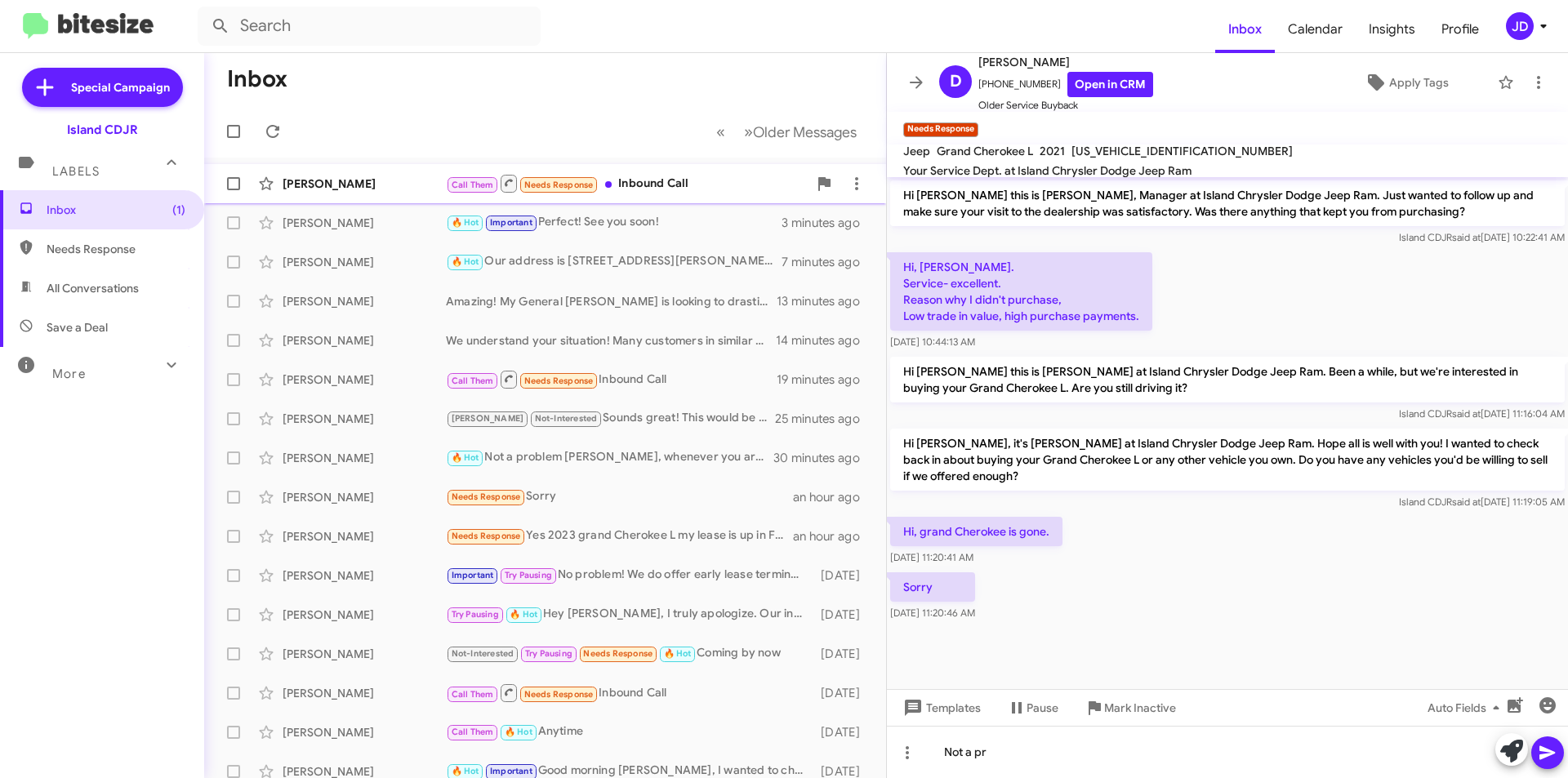
click at [668, 175] on div "Call Them Needs Response Inbound Call" at bounding box center [627, 183] width 362 height 20
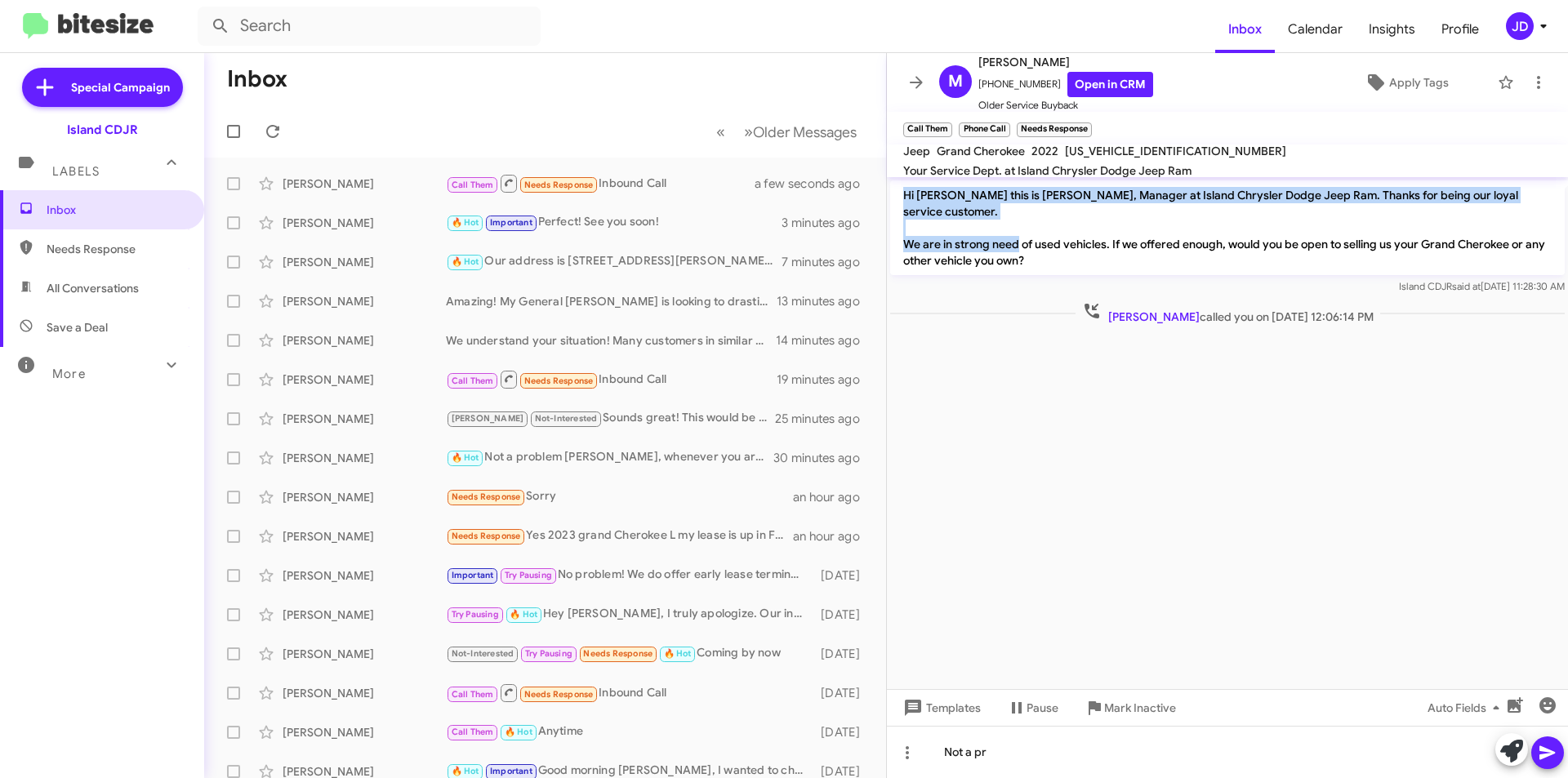
drag, startPoint x: 900, startPoint y: 192, endPoint x: 1052, endPoint y: 232, distance: 157.2
click at [1052, 232] on p "Hi [PERSON_NAME] this is [PERSON_NAME], Manager at Island Chrysler Dodge Jeep R…" at bounding box center [1227, 227] width 675 height 94
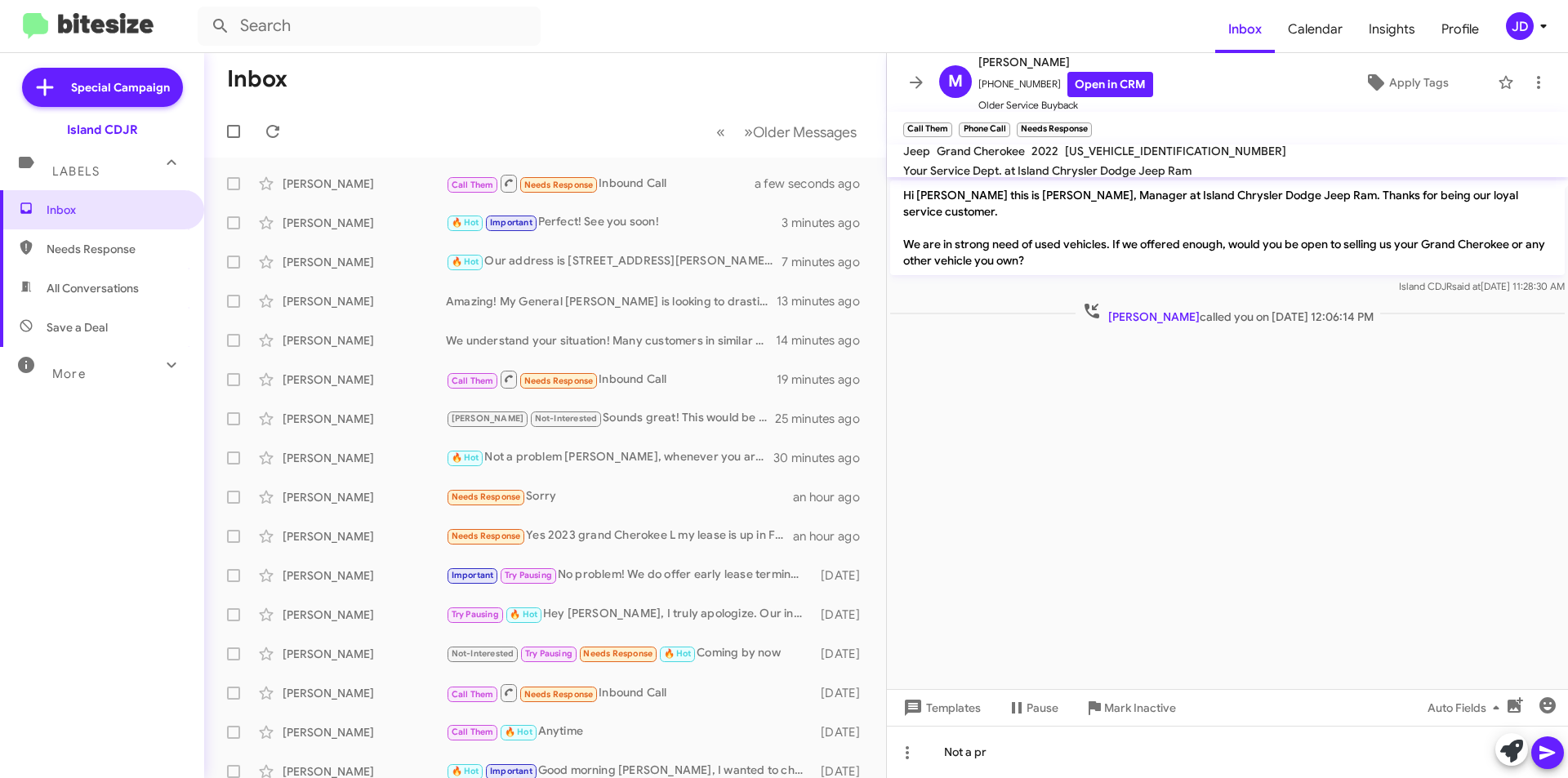
click at [1052, 242] on p "Hi [PERSON_NAME] this is [PERSON_NAME], Manager at Island Chrysler Dodge Jeep R…" at bounding box center [1227, 227] width 675 height 94
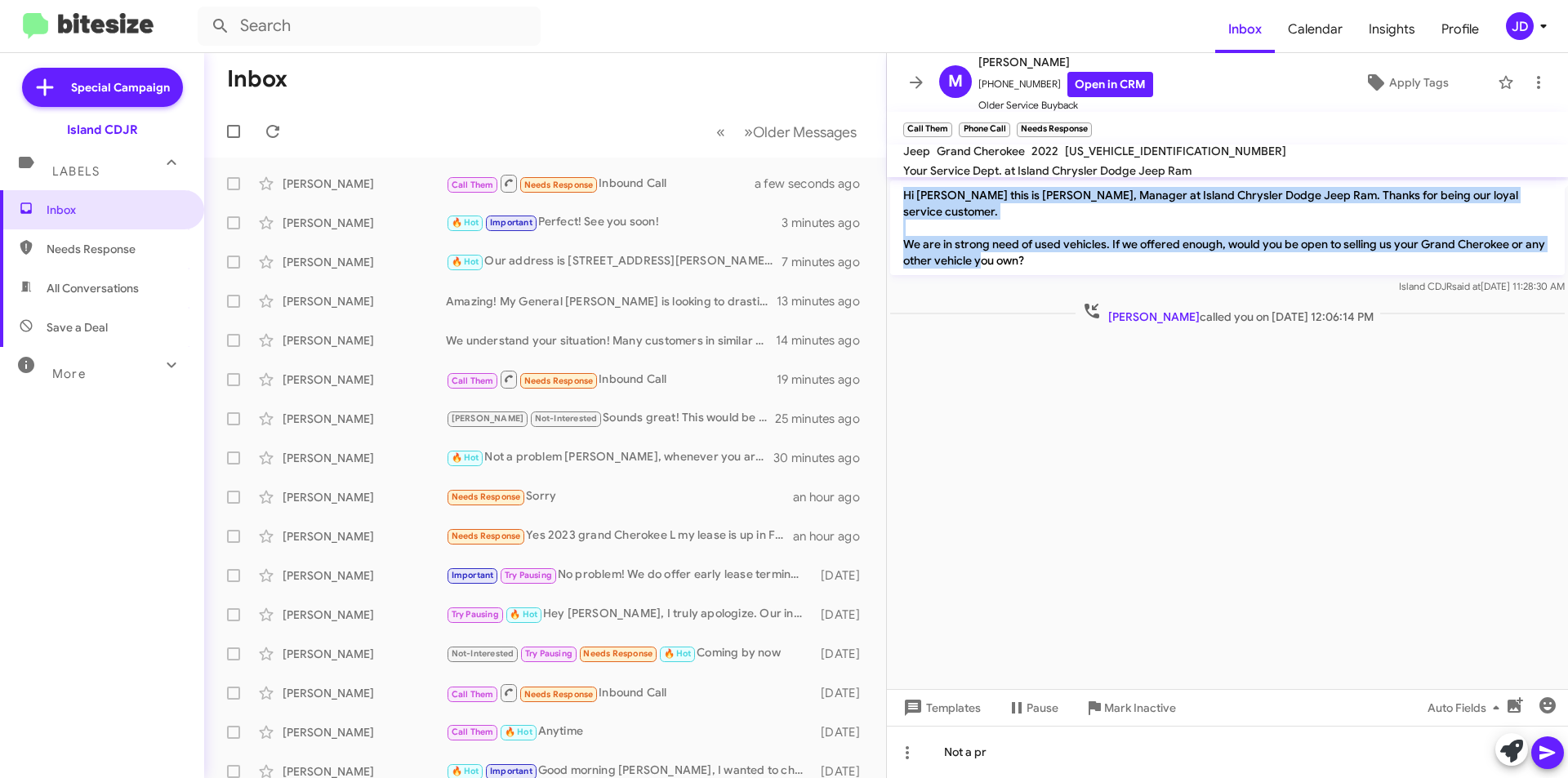
drag, startPoint x: 1049, startPoint y: 242, endPoint x: 899, endPoint y: 199, distance: 156.0
click at [899, 199] on p "Hi [PERSON_NAME] this is [PERSON_NAME], Manager at Island Chrysler Dodge Jeep R…" at bounding box center [1227, 227] width 675 height 94
drag, startPoint x: 899, startPoint y: 199, endPoint x: 1043, endPoint y: 237, distance: 148.9
click at [1043, 237] on p "Hi [PERSON_NAME] this is [PERSON_NAME], Manager at Island Chrysler Dodge Jeep R…" at bounding box center [1227, 227] width 675 height 94
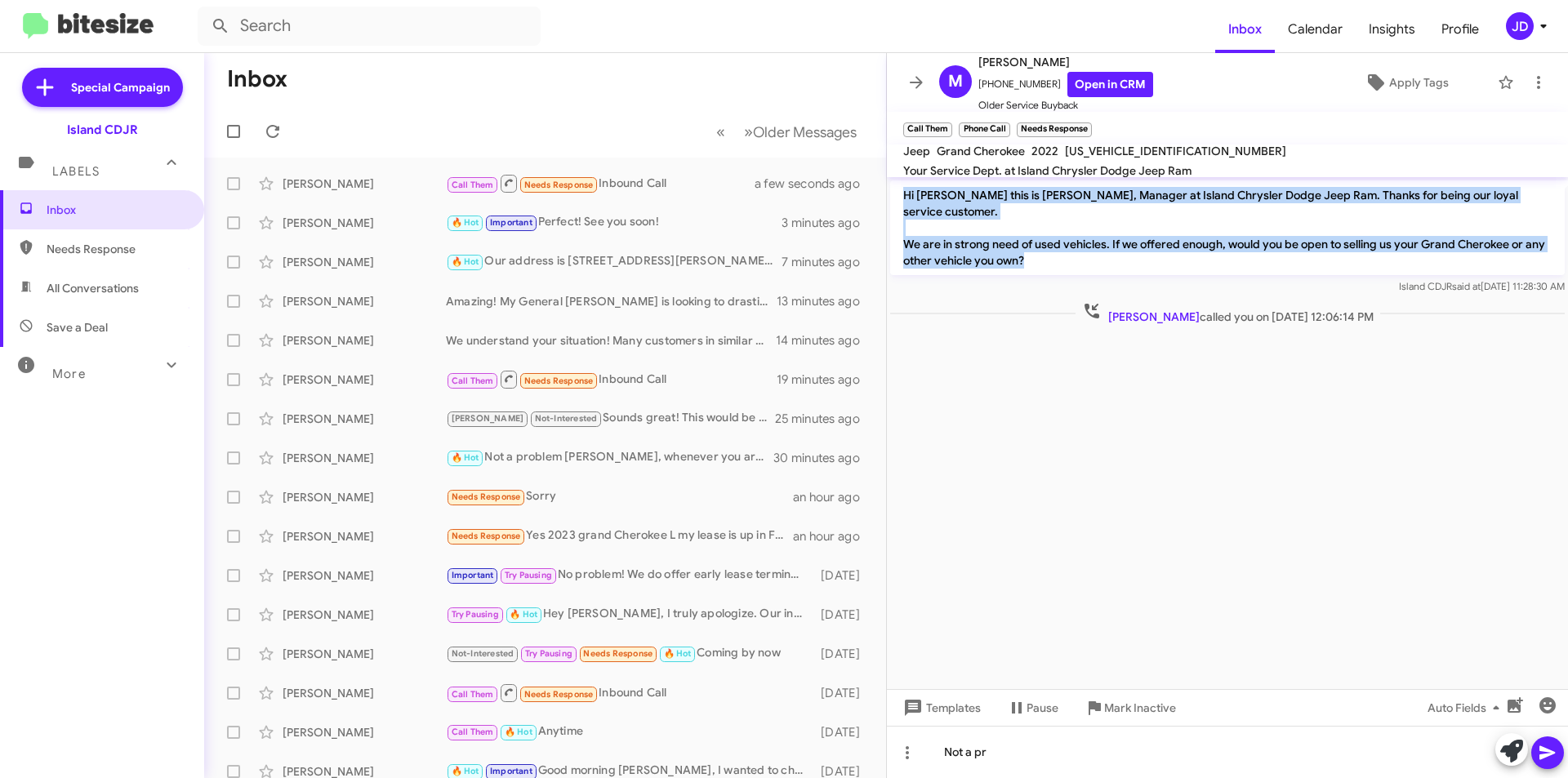
click at [1043, 237] on p "Hi [PERSON_NAME] this is [PERSON_NAME], Manager at Island Chrysler Dodge Jeep R…" at bounding box center [1227, 227] width 675 height 94
drag, startPoint x: 1043, startPoint y: 237, endPoint x: 897, endPoint y: 198, distance: 151.1
click at [897, 198] on p "Hi [PERSON_NAME] this is [PERSON_NAME], Manager at Island Chrysler Dodge Jeep R…" at bounding box center [1227, 227] width 675 height 94
click at [899, 198] on p "Hi [PERSON_NAME] this is [PERSON_NAME], Manager at Island Chrysler Dodge Jeep R…" at bounding box center [1227, 227] width 675 height 94
click at [901, 190] on p "Hi [PERSON_NAME] this is [PERSON_NAME], Manager at Island Chrysler Dodge Jeep R…" at bounding box center [1227, 227] width 675 height 94
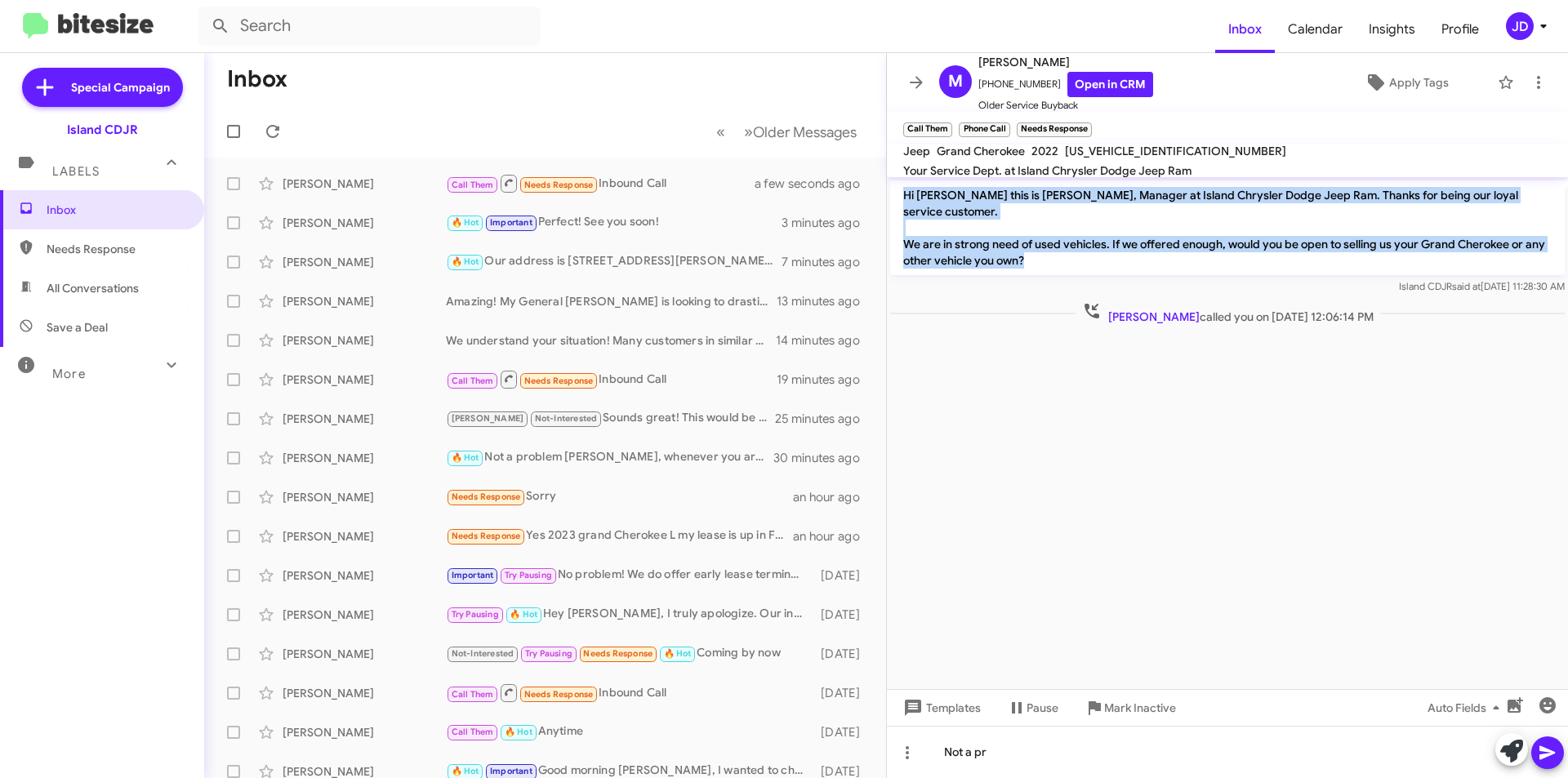
drag, startPoint x: 901, startPoint y: 191, endPoint x: 1097, endPoint y: 242, distance: 202.5
click at [1097, 242] on p "Hi [PERSON_NAME] this is [PERSON_NAME], Manager at Island Chrysler Dodge Jeep R…" at bounding box center [1227, 227] width 675 height 94
drag, startPoint x: 1097, startPoint y: 242, endPoint x: 907, endPoint y: 183, distance: 198.9
click at [907, 183] on p "Hi [PERSON_NAME] this is [PERSON_NAME], Manager at Island Chrysler Dodge Jeep R…" at bounding box center [1227, 227] width 675 height 94
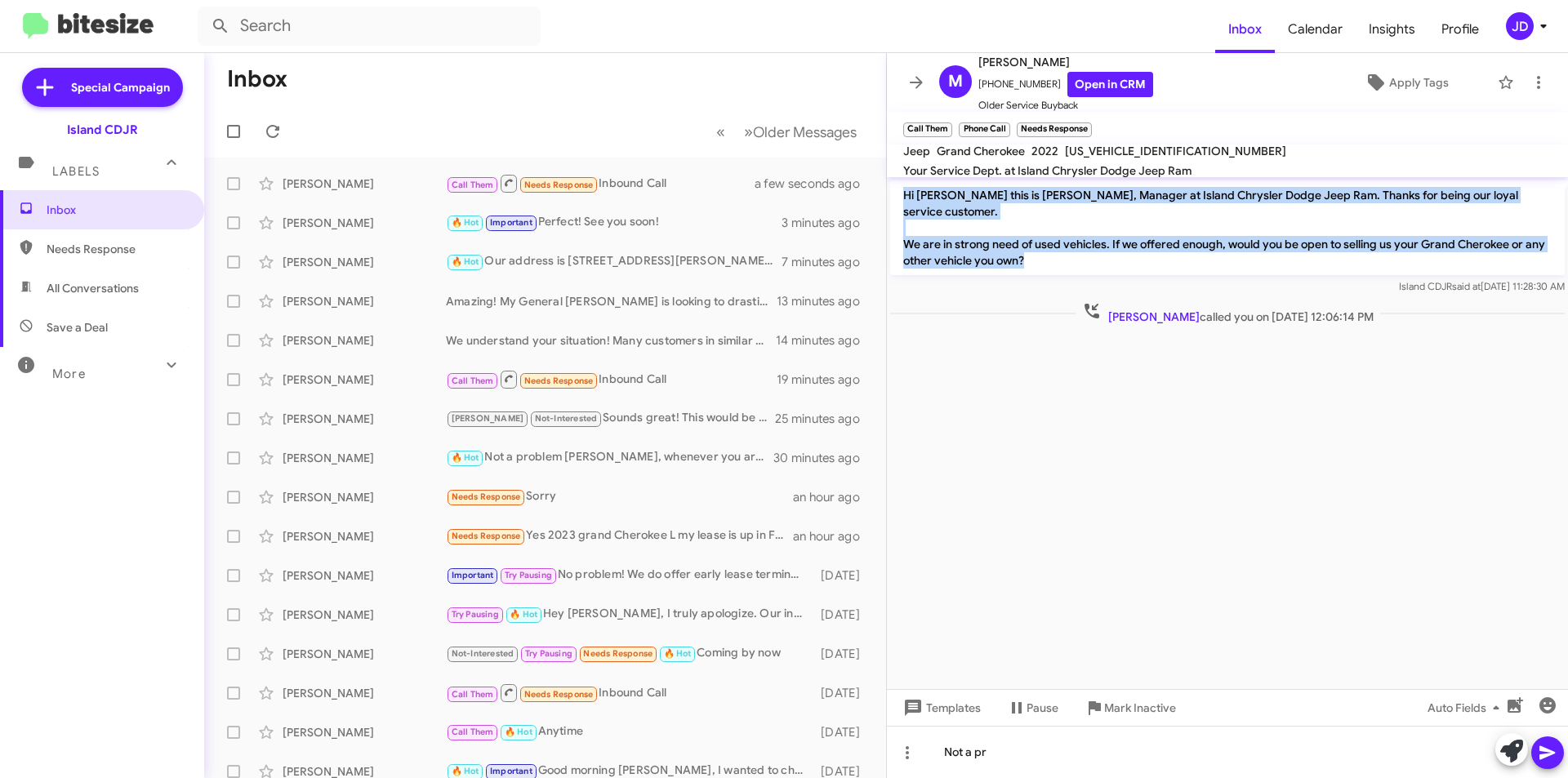
click at [906, 183] on p "Hi [PERSON_NAME] this is [PERSON_NAME], Manager at Island Chrysler Dodge Jeep R…" at bounding box center [1227, 227] width 675 height 94
drag, startPoint x: 906, startPoint y: 183, endPoint x: 1026, endPoint y: 238, distance: 132.0
click at [1026, 238] on p "Hi [PERSON_NAME] this is [PERSON_NAME], Manager at Island Chrysler Dodge Jeep R…" at bounding box center [1227, 227] width 675 height 94
click at [1026, 239] on p "Hi [PERSON_NAME] this is [PERSON_NAME], Manager at Island Chrysler Dodge Jeep R…" at bounding box center [1227, 227] width 675 height 94
click at [1018, 257] on p "Hi [PERSON_NAME] this is [PERSON_NAME], Manager at Island Chrysler Dodge Jeep R…" at bounding box center [1227, 227] width 675 height 94
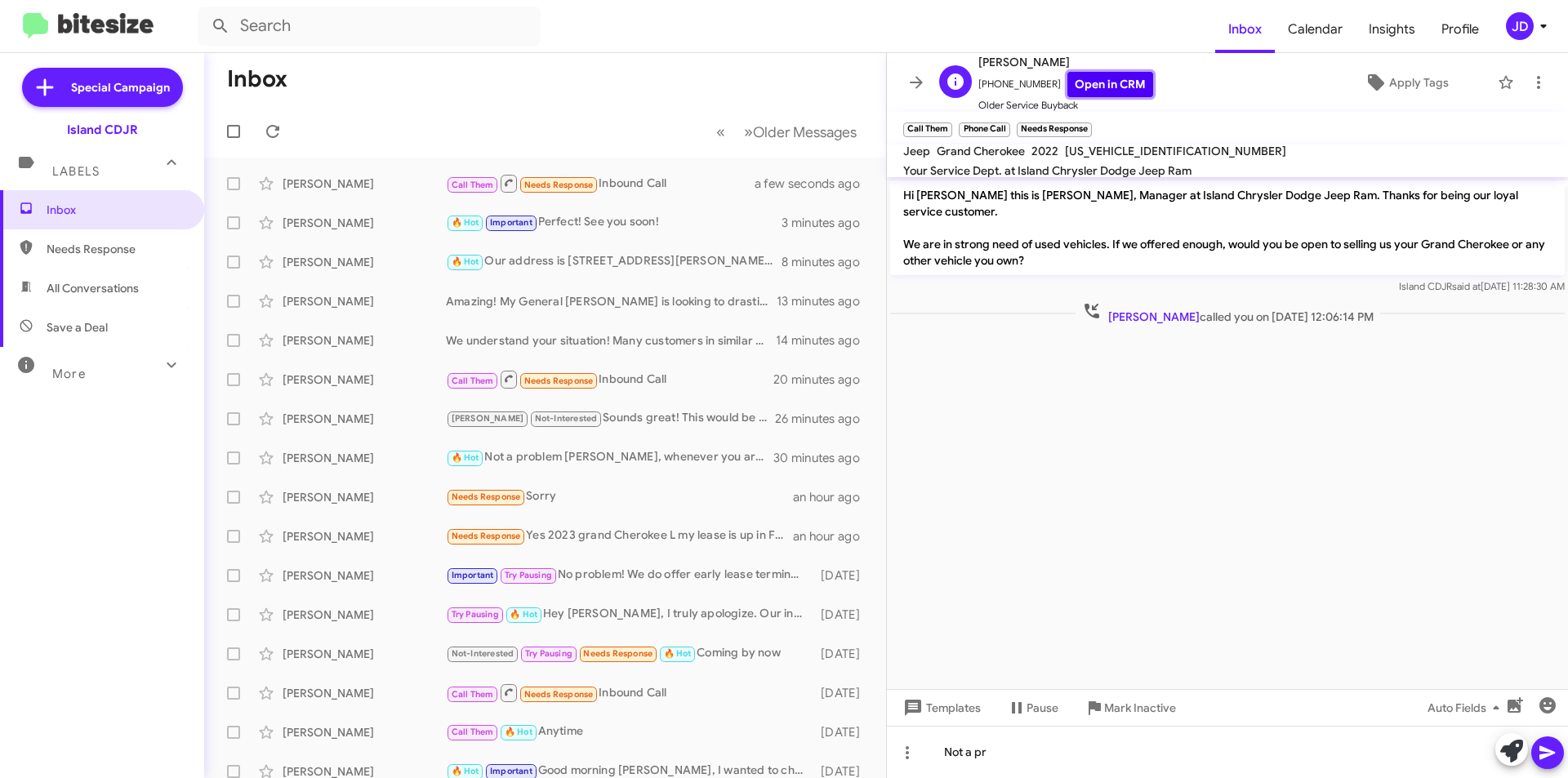
click at [1082, 80] on link "Open in CRM" at bounding box center [1110, 85] width 86 height 25
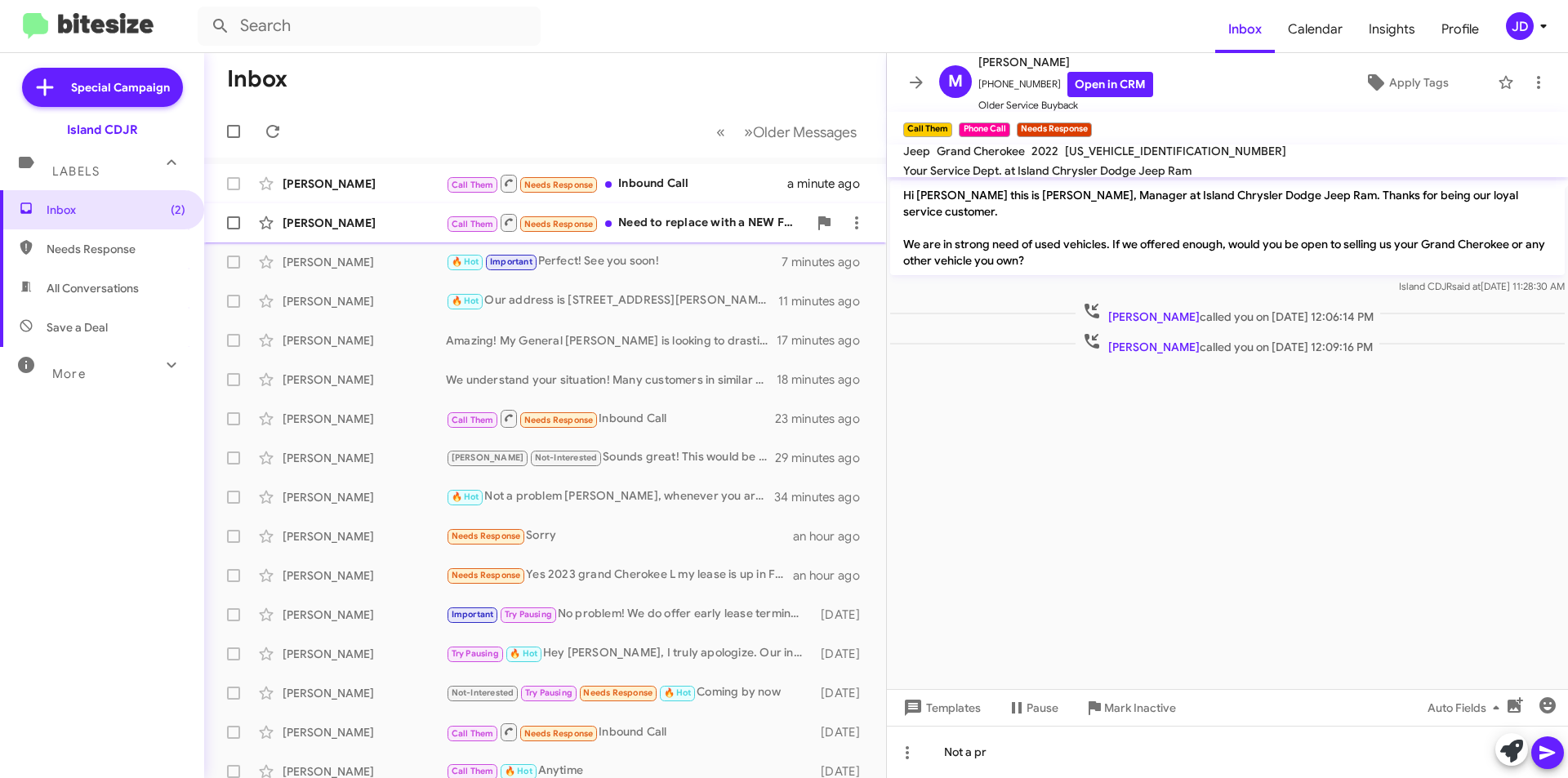
click at [625, 228] on div "Call Them Needs Response Need to replace with a NEW FULL SIZE CAR MY CAR HAS 35…" at bounding box center [627, 222] width 362 height 20
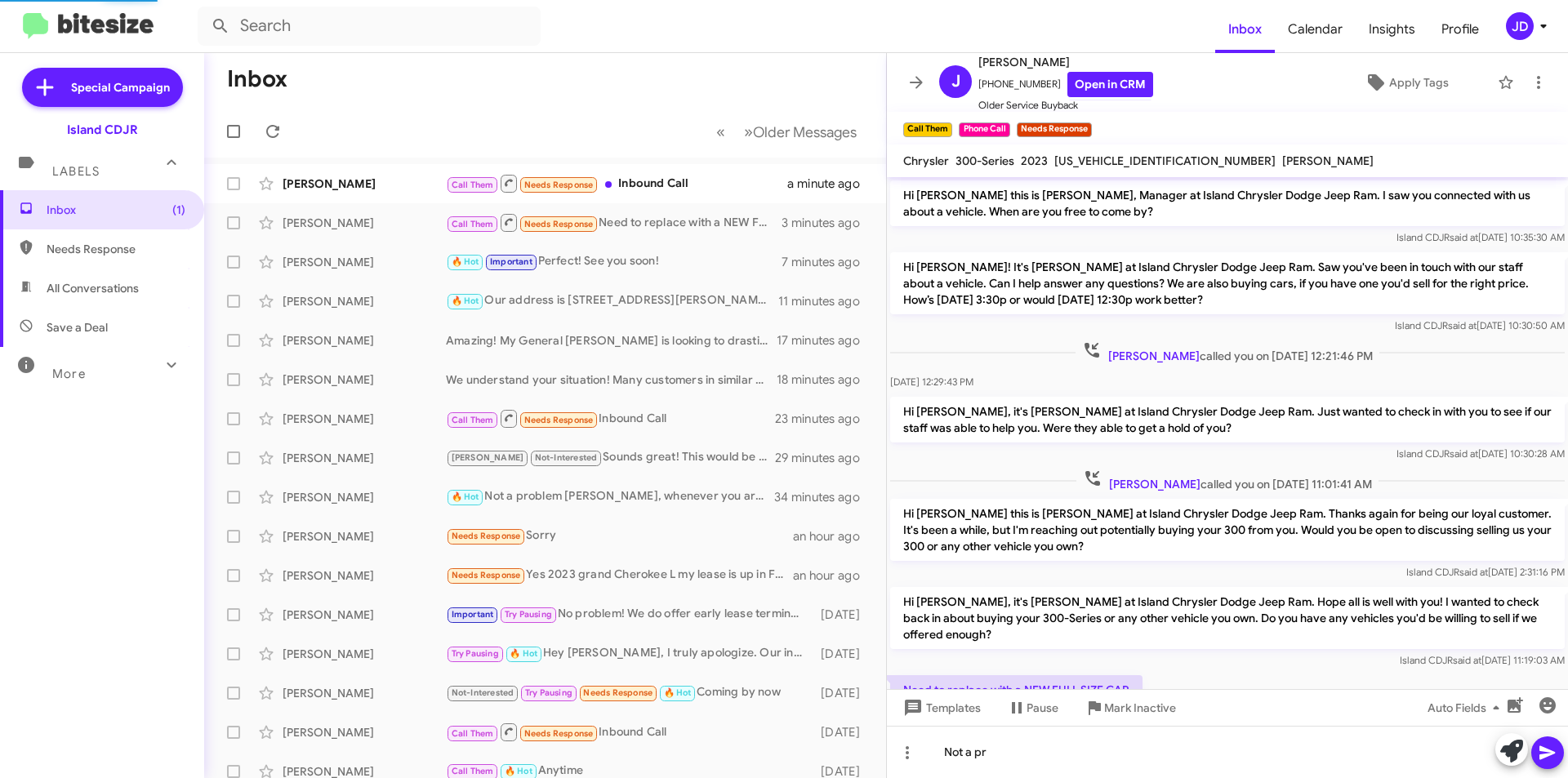
scroll to position [92, 0]
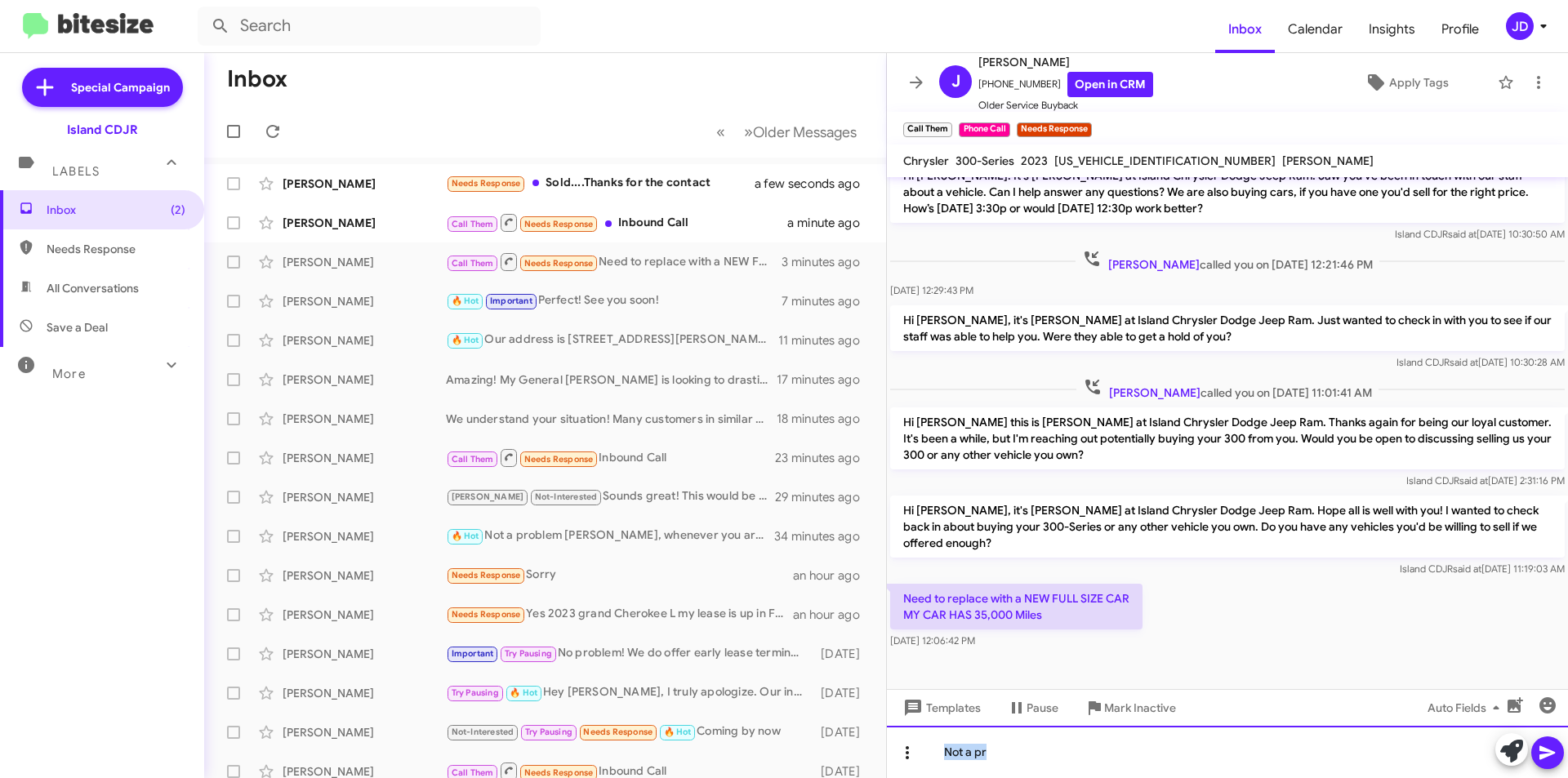
drag, startPoint x: 1018, startPoint y: 755, endPoint x: 915, endPoint y: 741, distance: 103.9
click at [915, 741] on div "Not a pr" at bounding box center [1227, 752] width 681 height 53
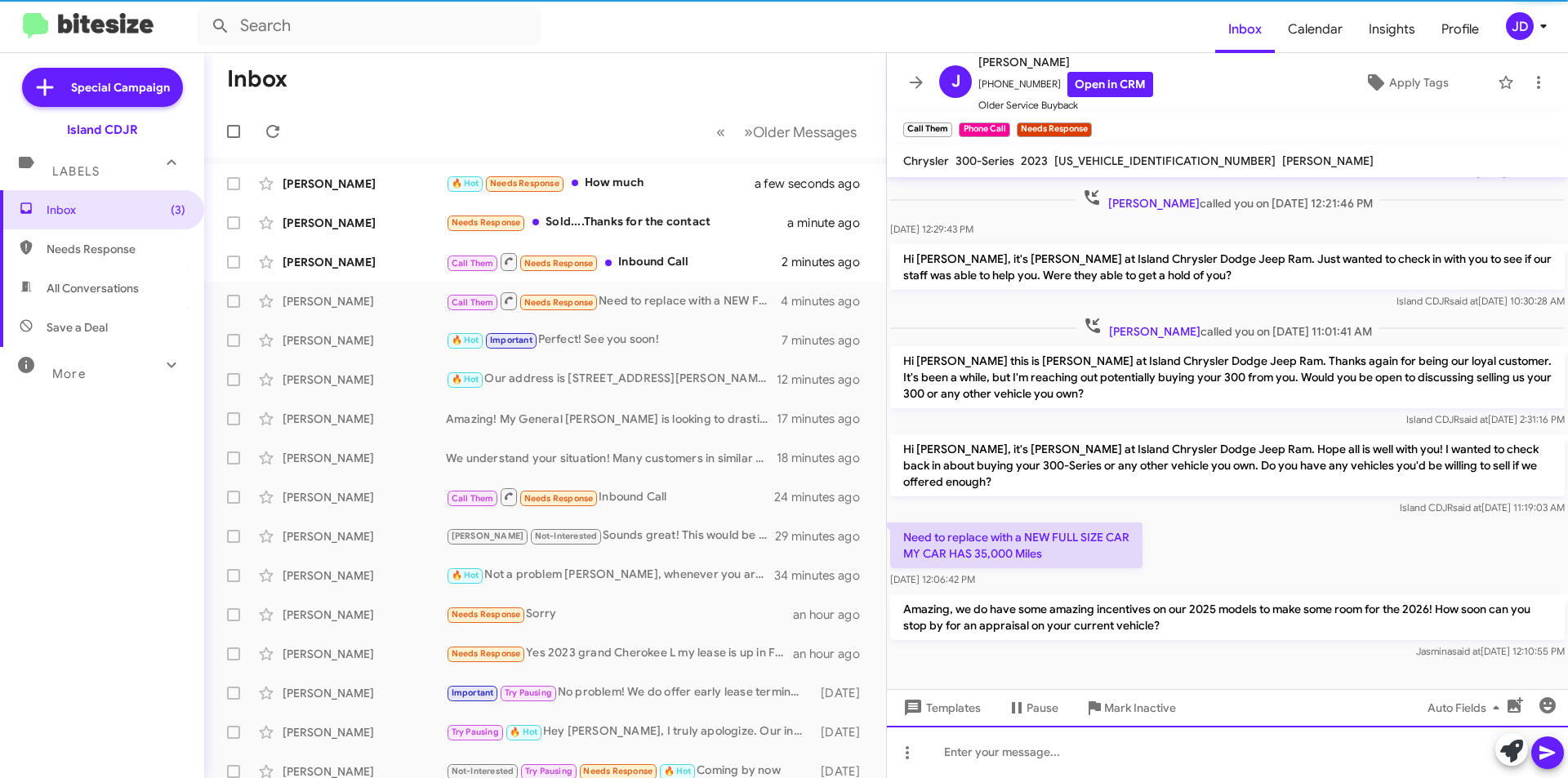
scroll to position [168, 0]
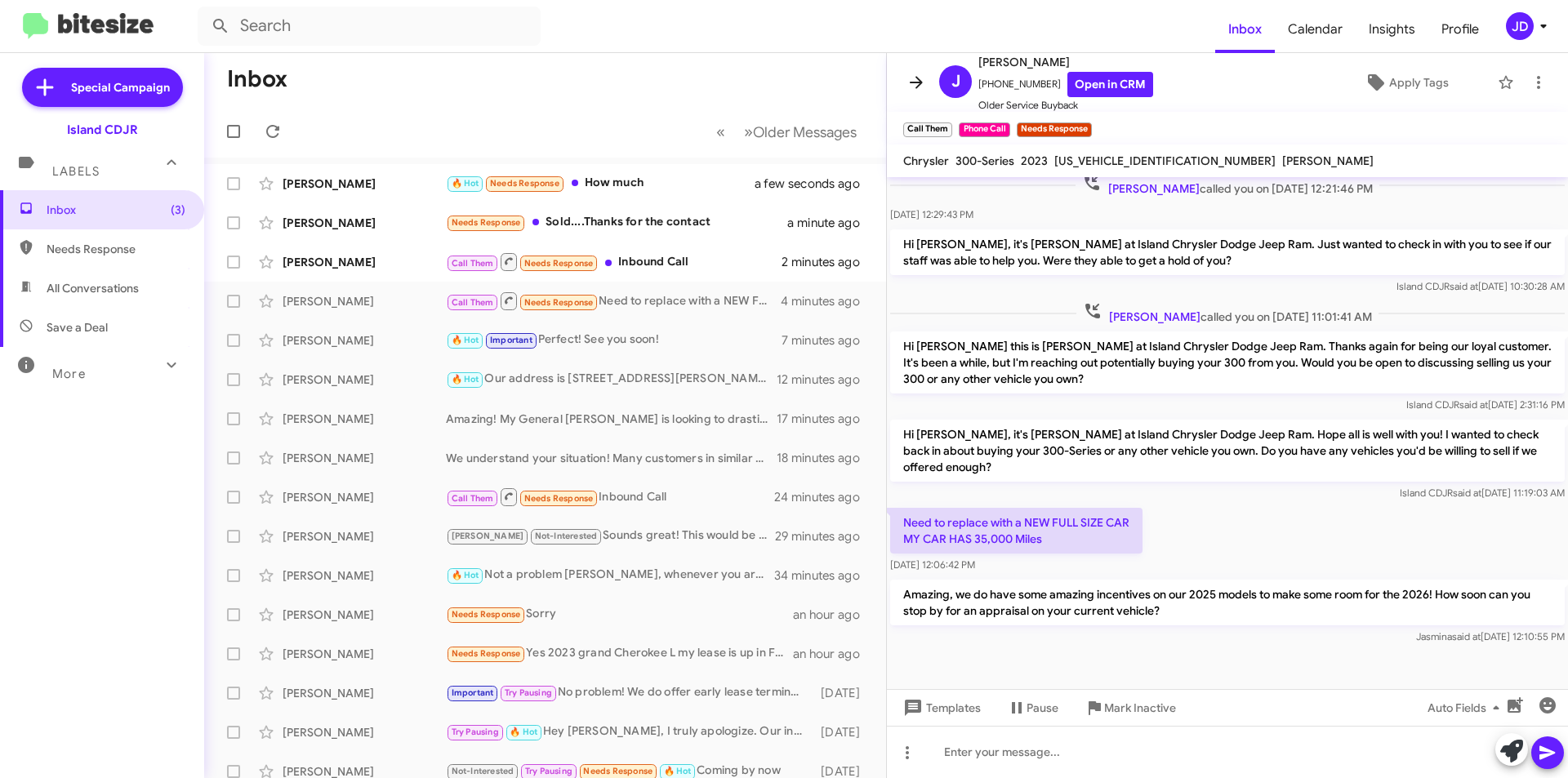
click at [916, 81] on icon at bounding box center [916, 83] width 20 height 20
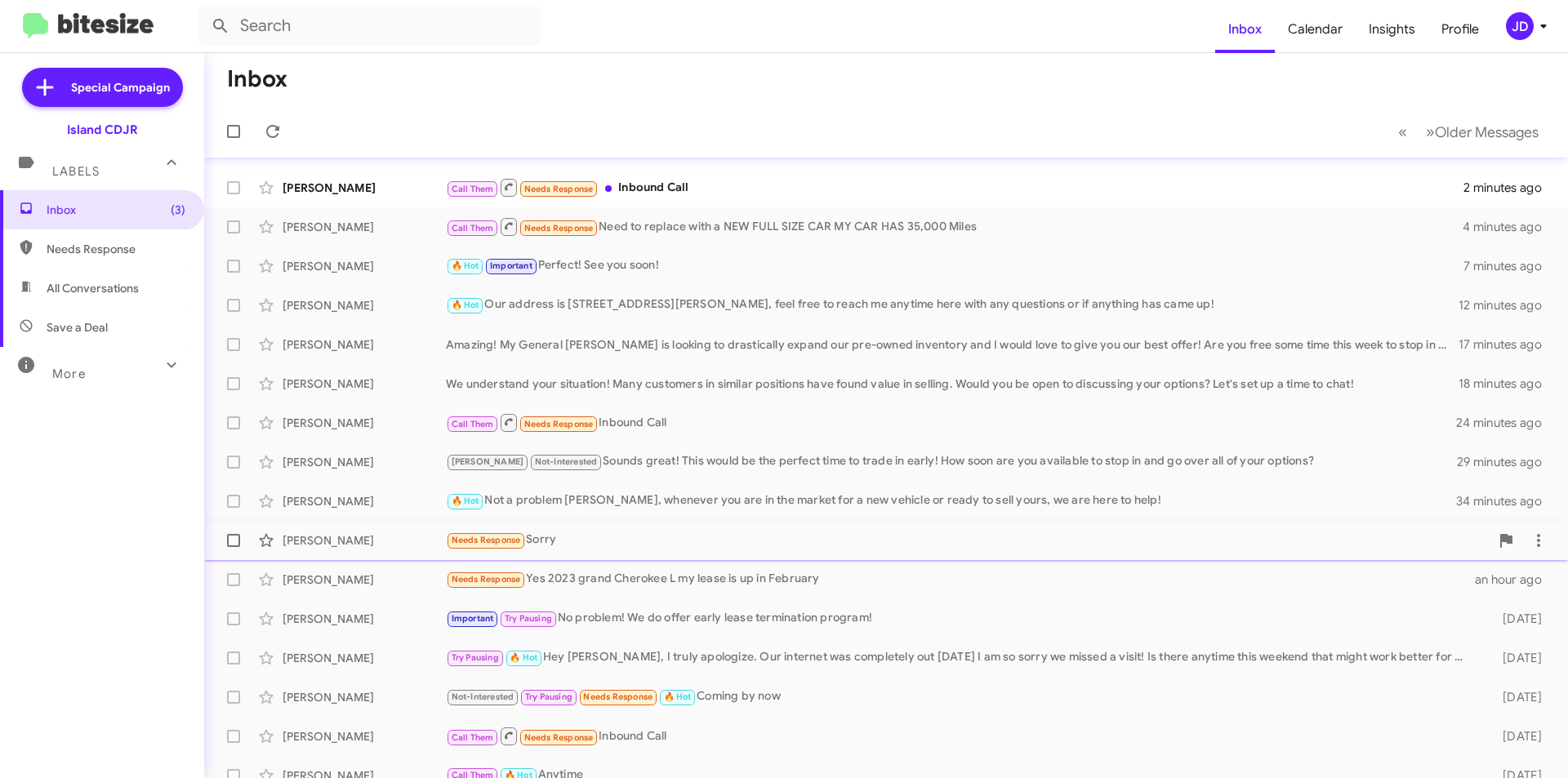
scroll to position [163, 0]
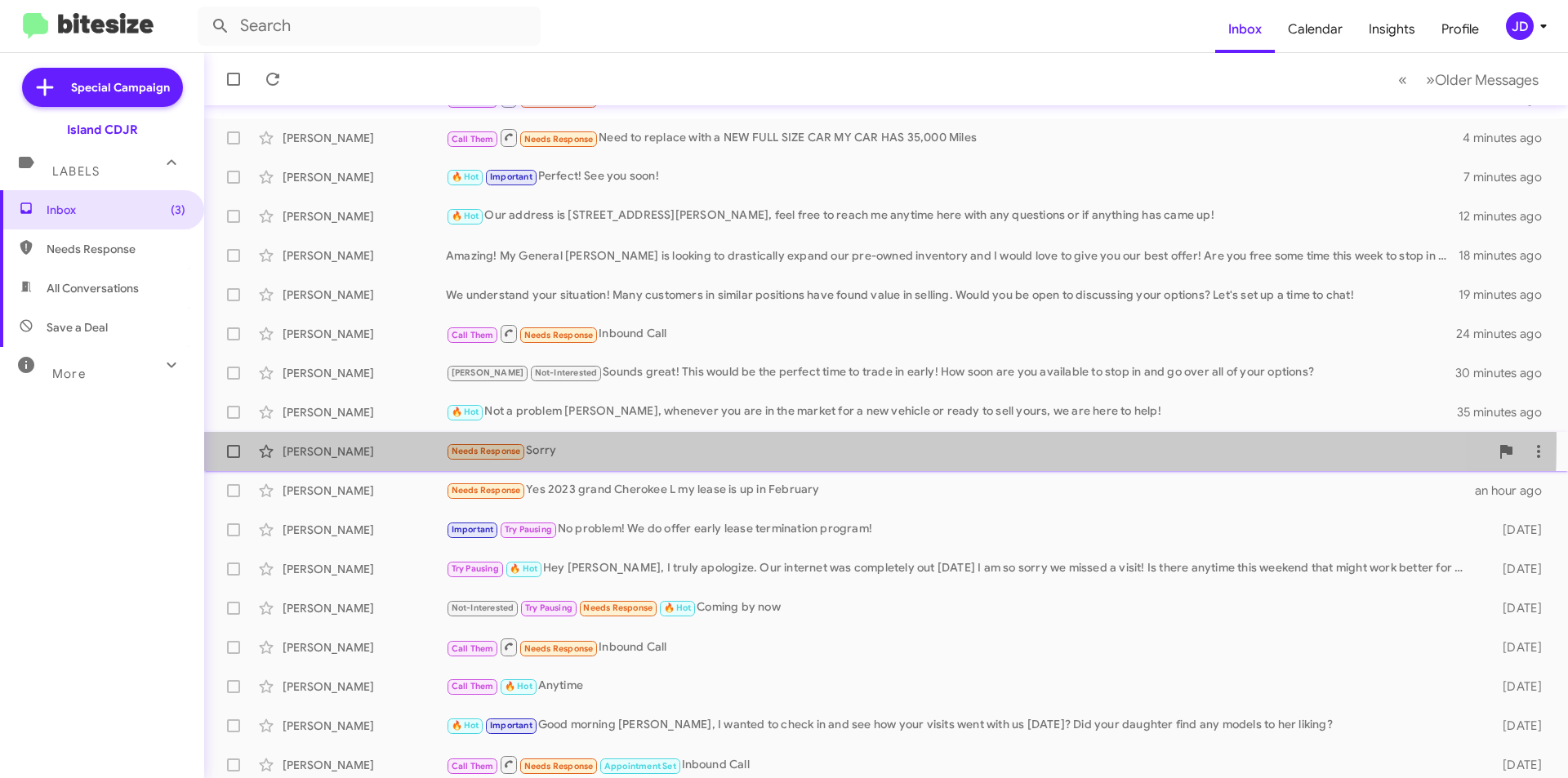
click at [681, 440] on div "Dzhangr [PERSON_NAME] Needs Response Sorry an hour ago" at bounding box center [886, 451] width 1338 height 33
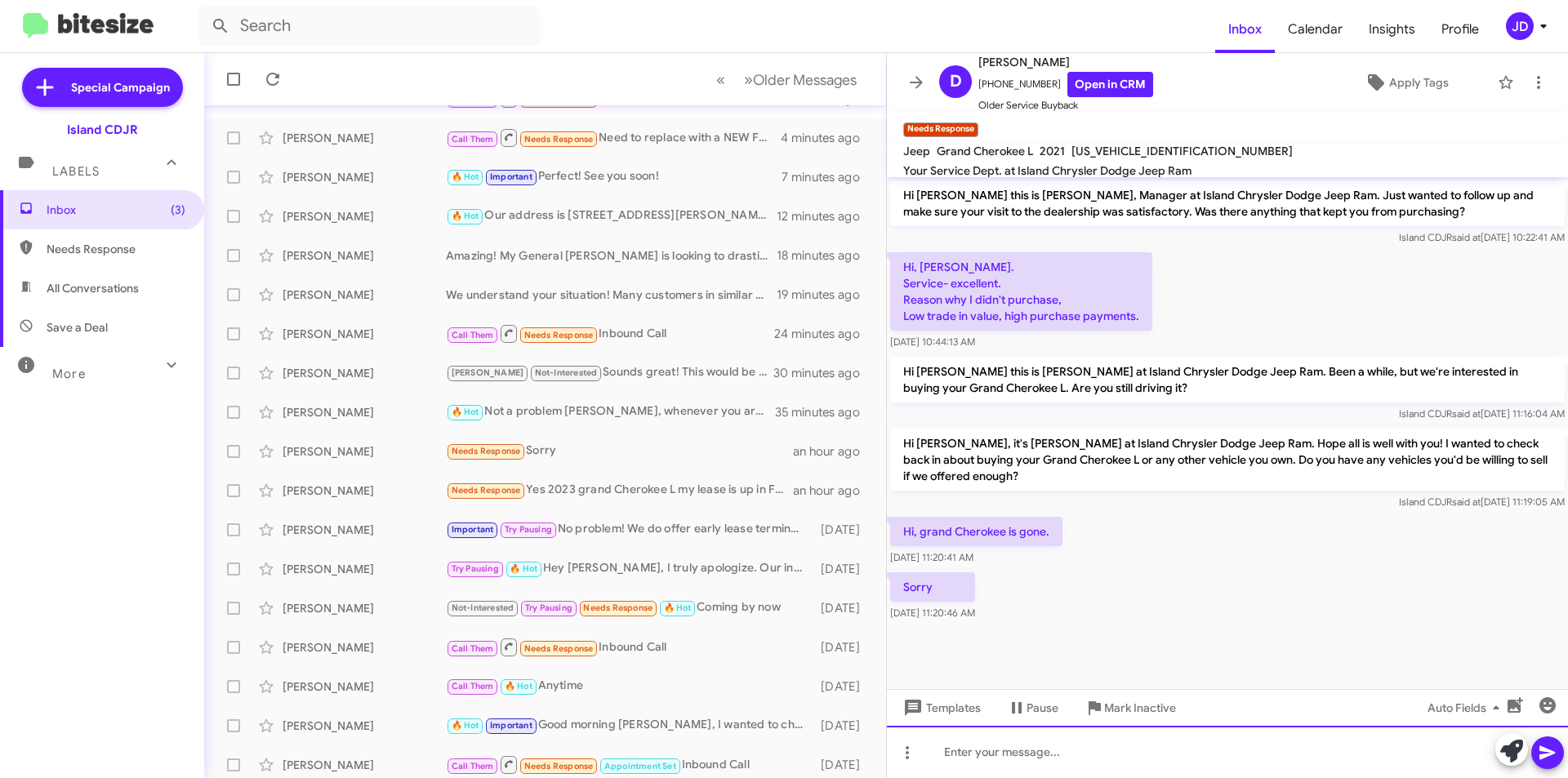
click at [1037, 762] on div at bounding box center [1227, 752] width 681 height 53
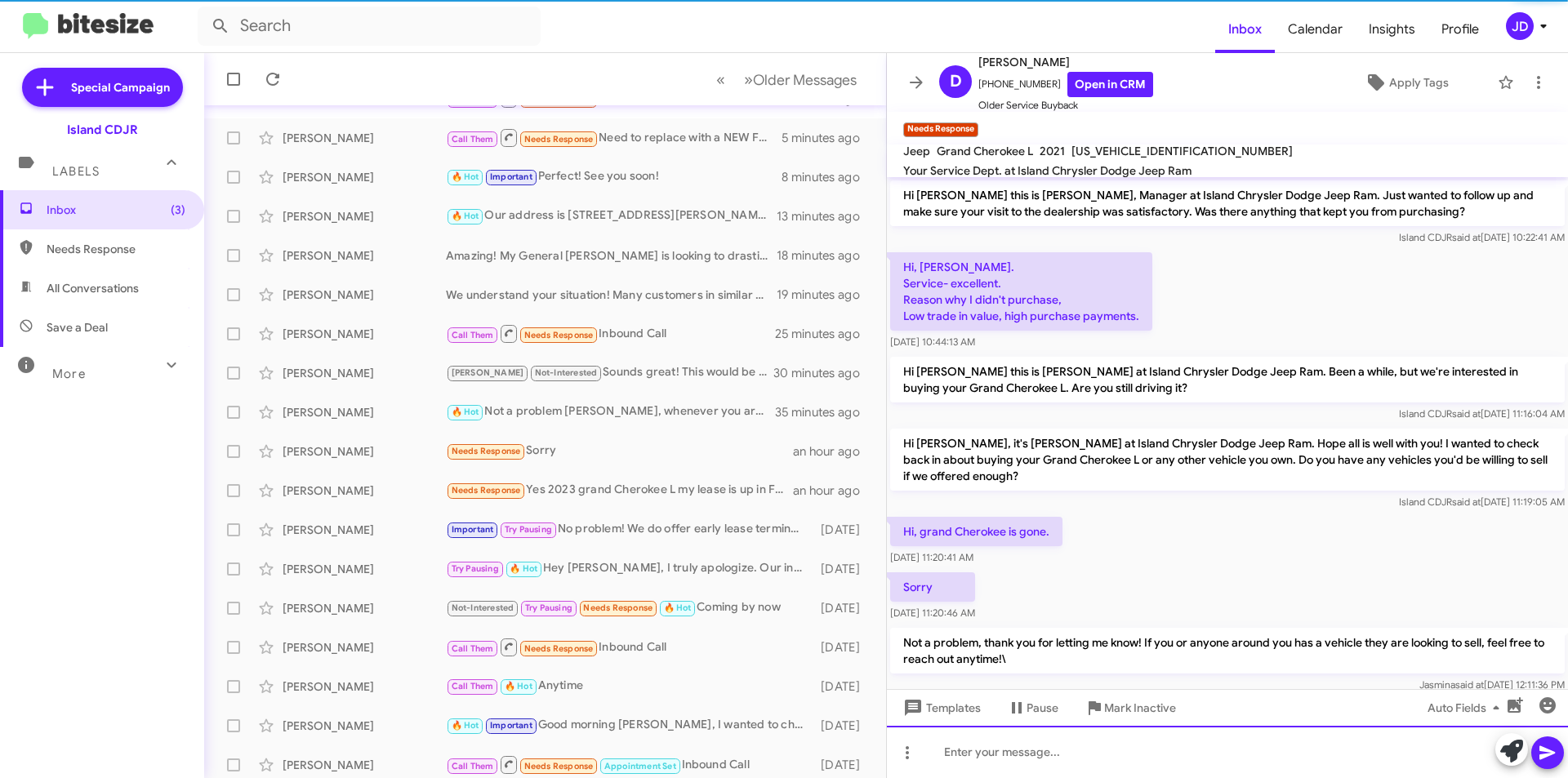
scroll to position [36, 0]
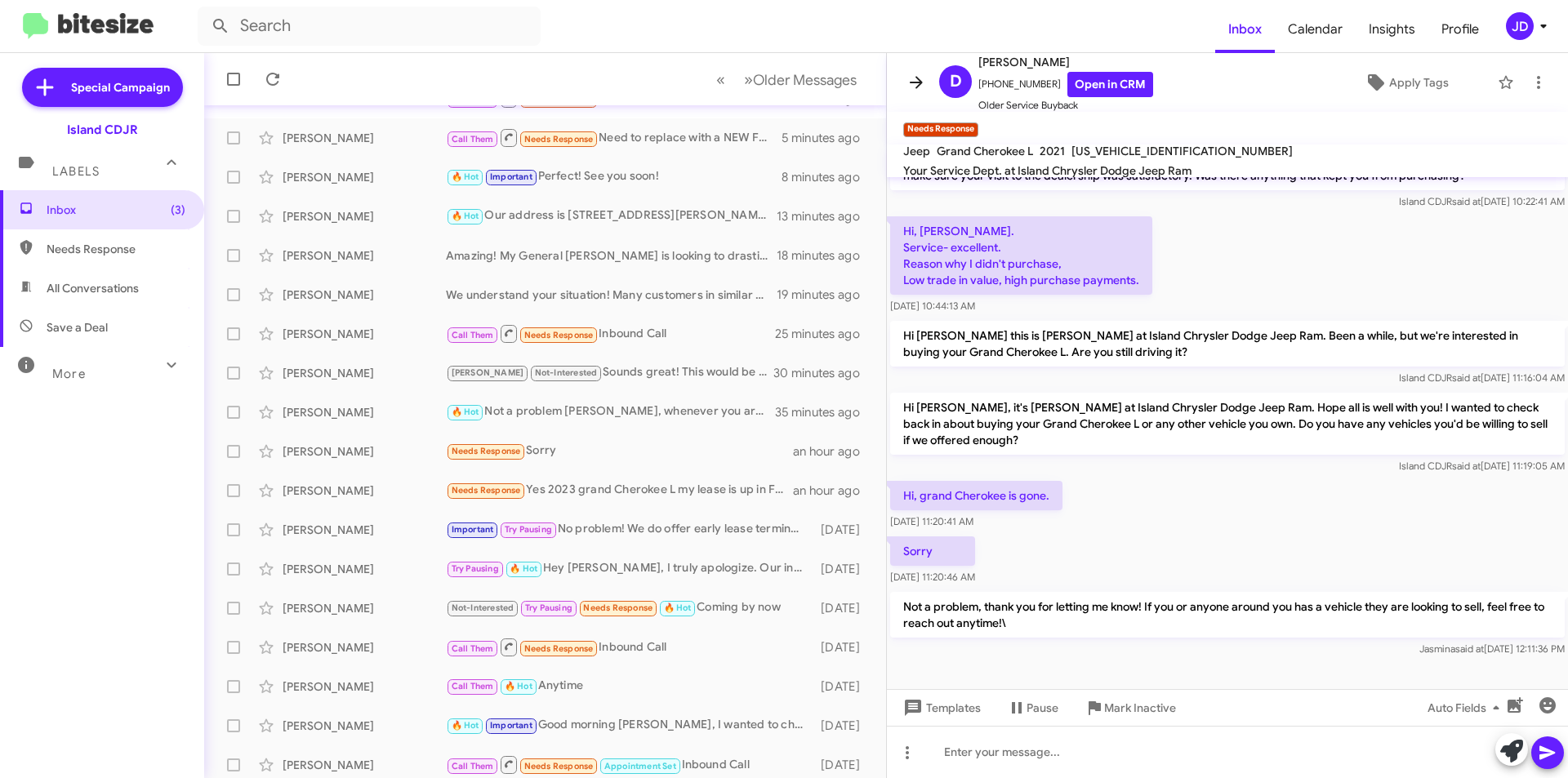
click at [918, 79] on icon at bounding box center [916, 82] width 13 height 12
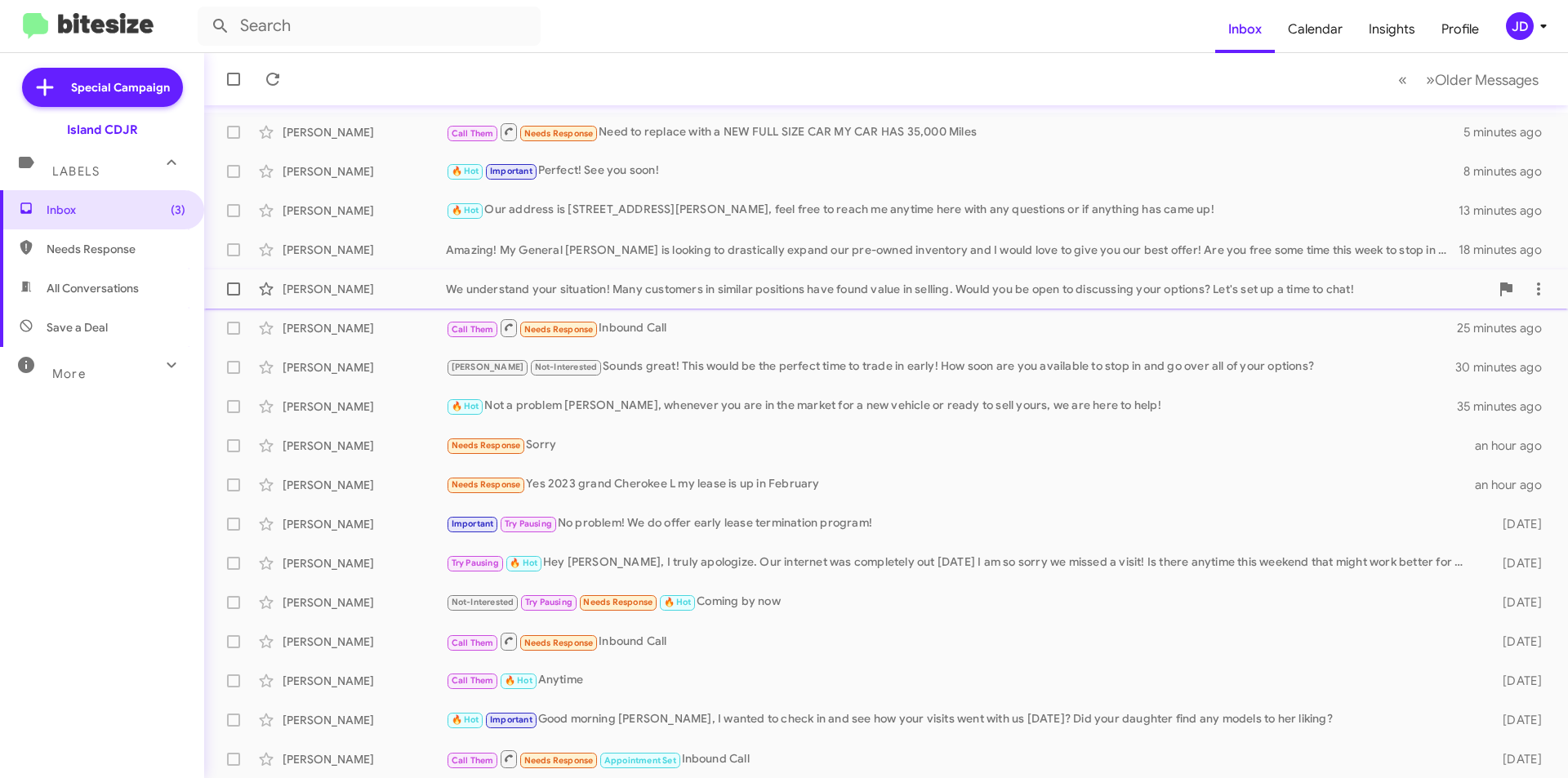
scroll to position [170, 0]
click at [727, 466] on span "[PERSON_NAME] Needs Response Yes 2023 grand Cherokee L my lease is up in Februa…" at bounding box center [886, 484] width 1364 height 39
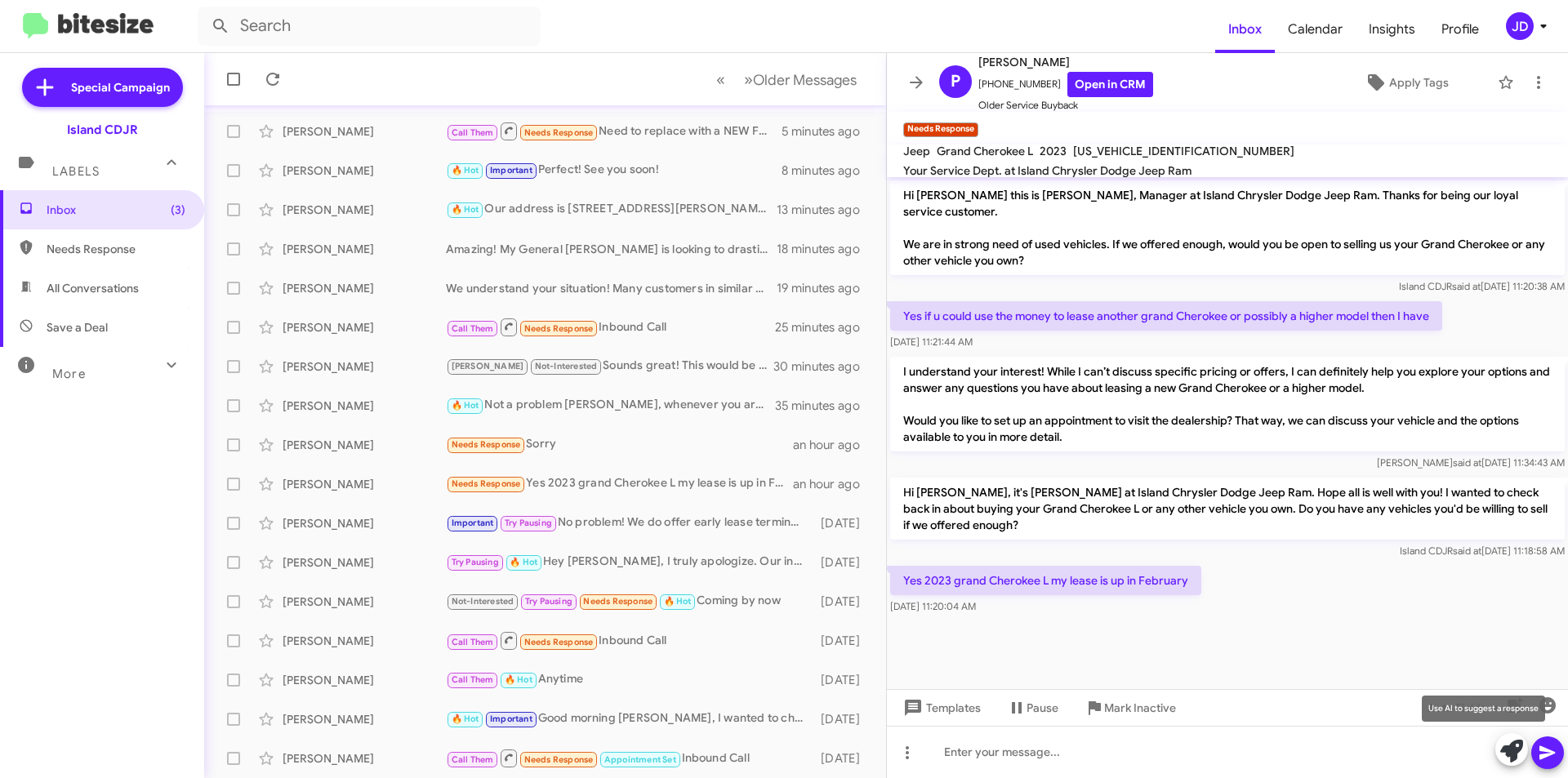
click at [1521, 757] on icon at bounding box center [1512, 751] width 23 height 23
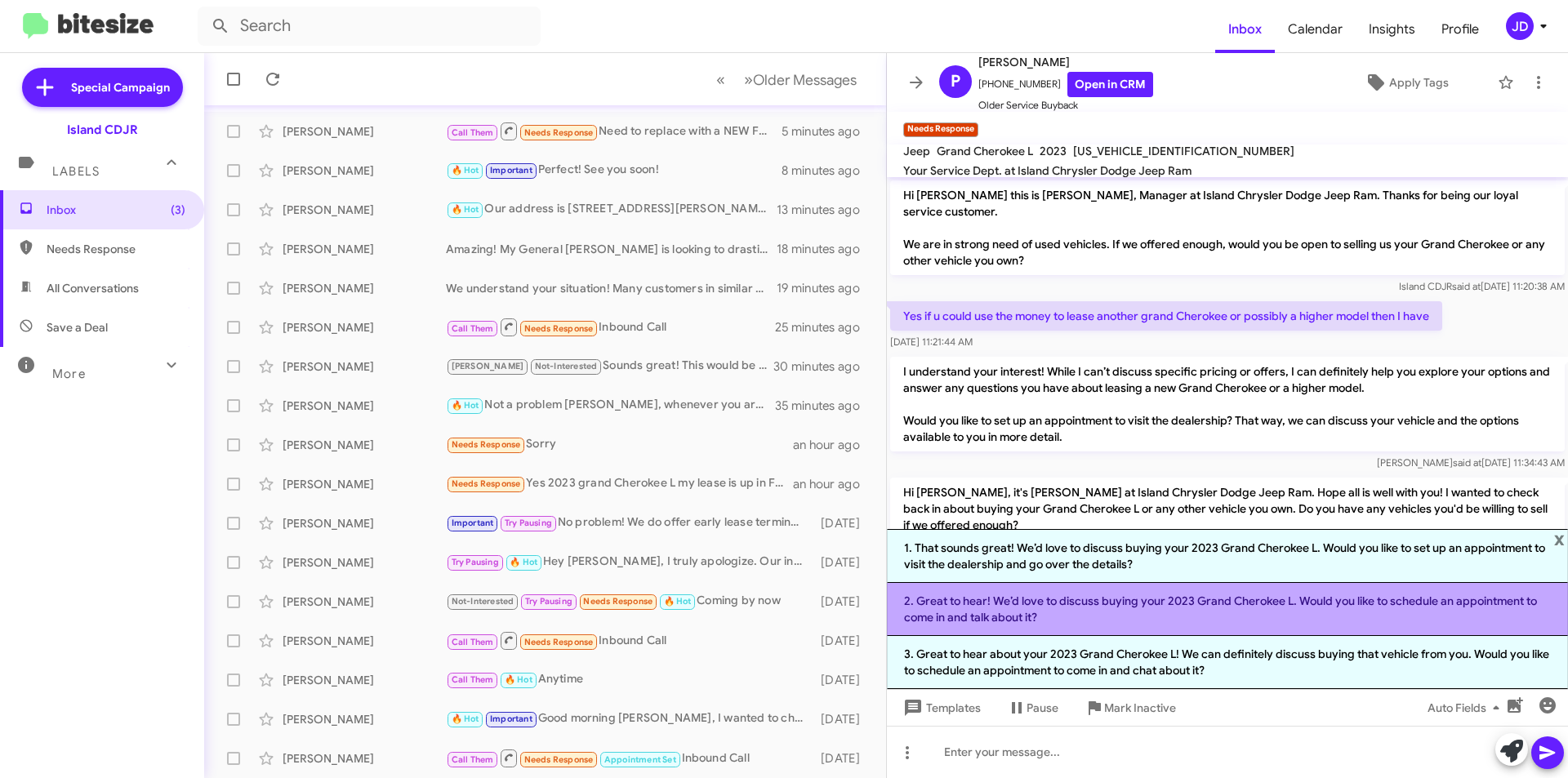
click at [1332, 612] on li "2. Great to hear! We’d love to discuss buying your 2023 Grand Cherokee L. Would…" at bounding box center [1227, 610] width 681 height 53
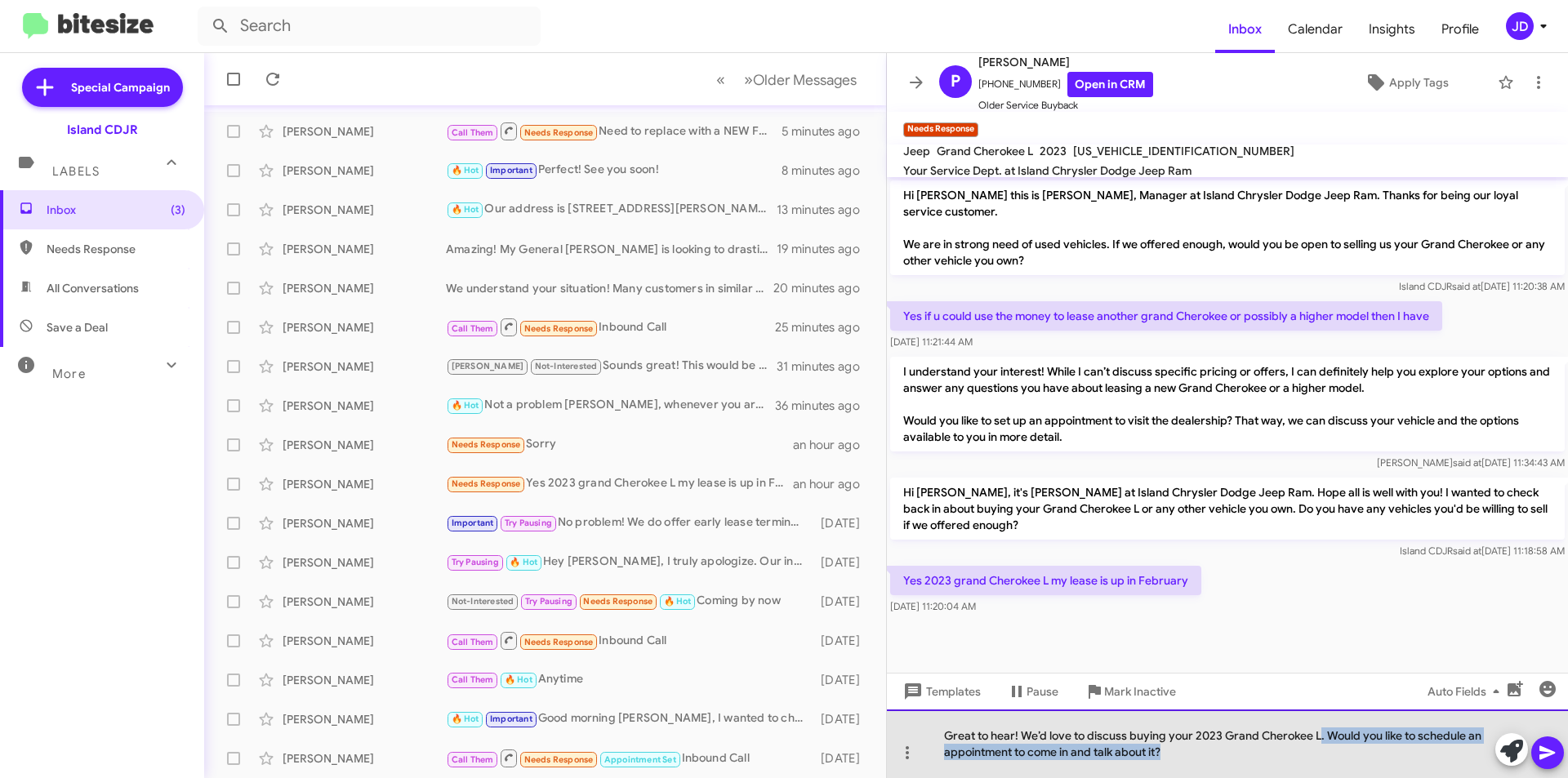
drag, startPoint x: 1350, startPoint y: 765, endPoint x: 1320, endPoint y: 728, distance: 47.6
click at [1320, 728] on div "Great to hear! We’d love to discuss buying your 2023 Grand Cherokee L. Would yo…" at bounding box center [1227, 743] width 681 height 69
click at [1318, 766] on div "Great to hear! We’d love to discuss buying your 2023 Grand Cherokee L. Would yo…" at bounding box center [1227, 743] width 681 height 69
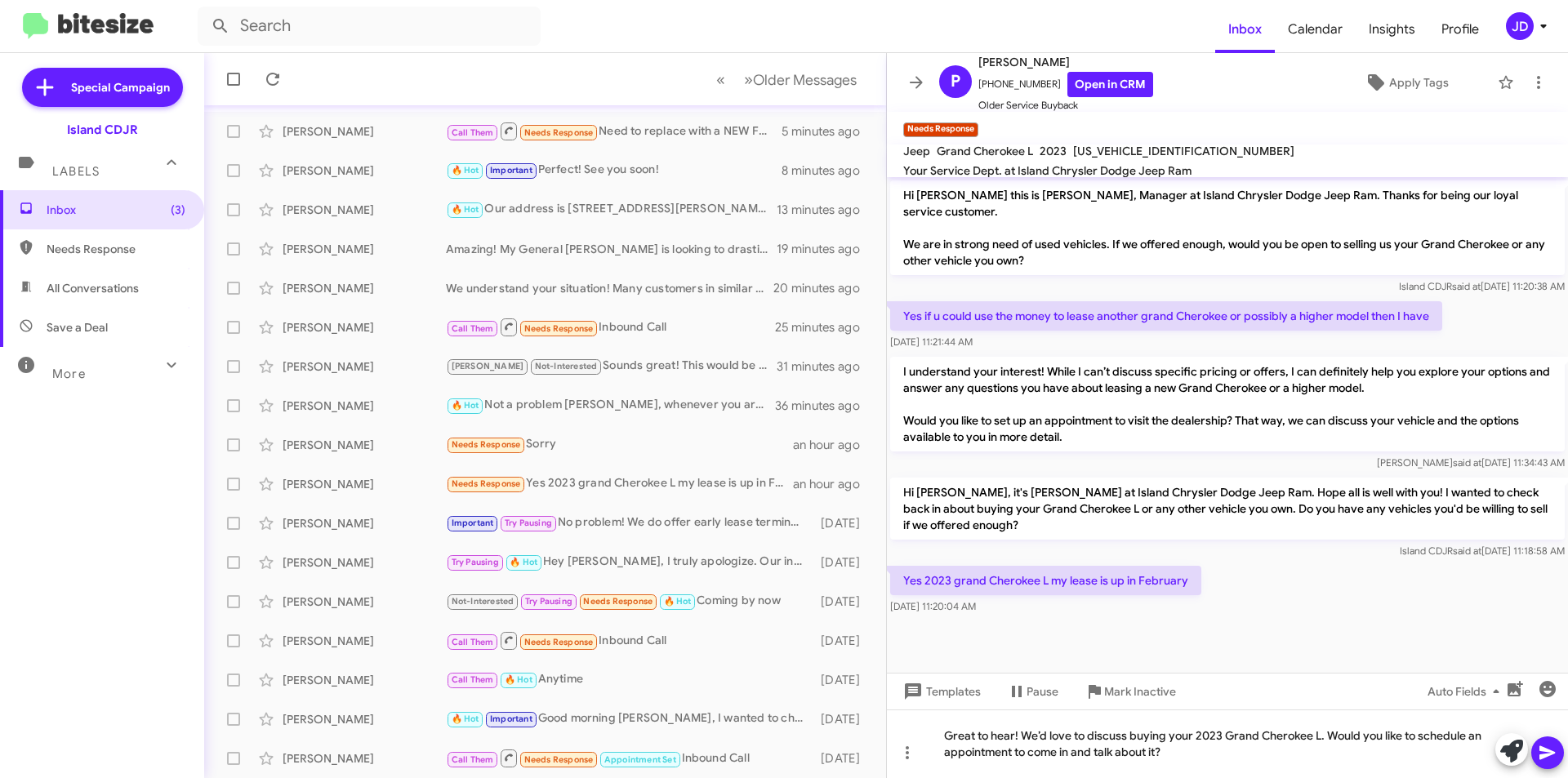
click at [1556, 757] on icon at bounding box center [1547, 753] width 20 height 20
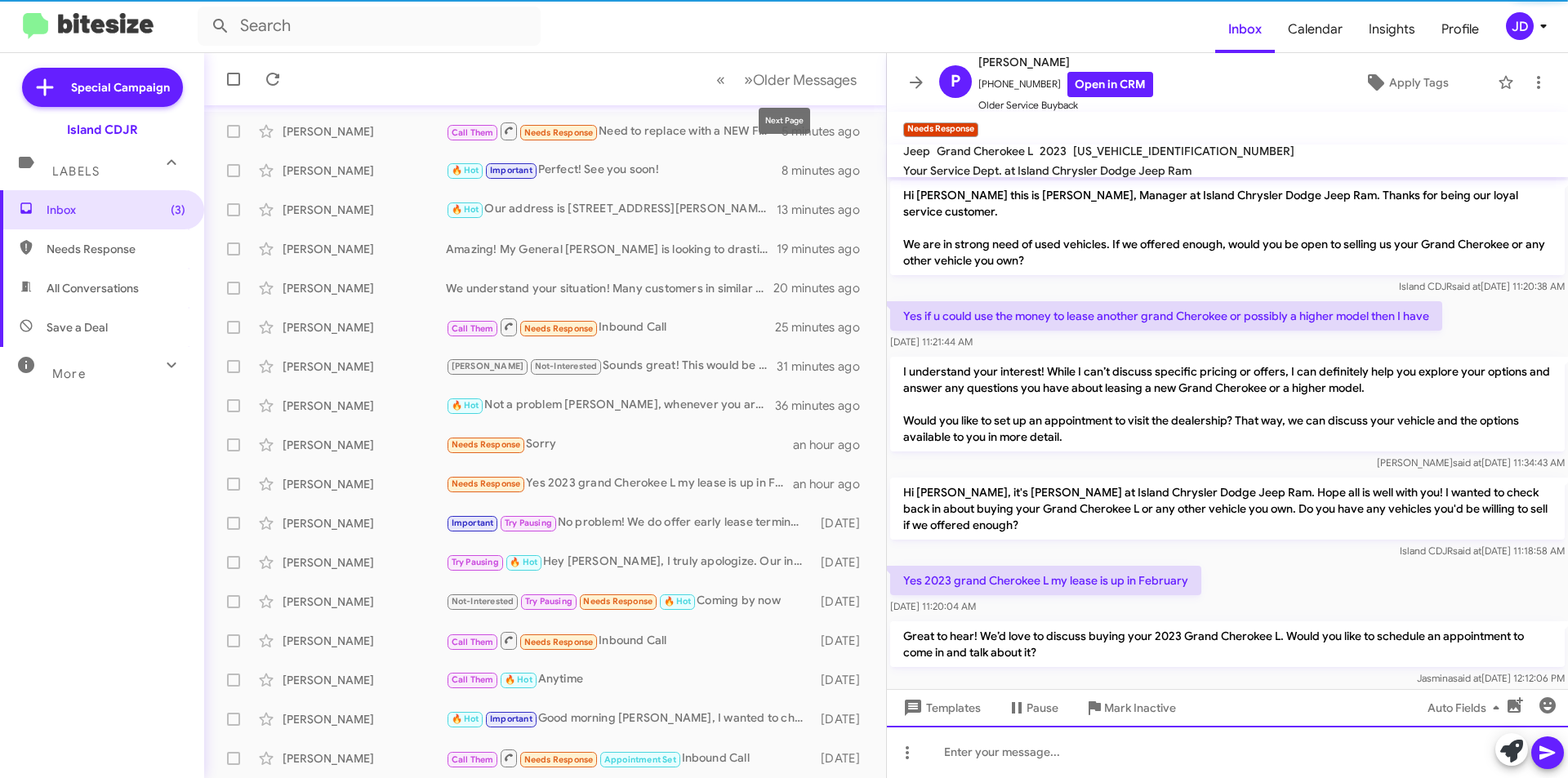
scroll to position [9, 0]
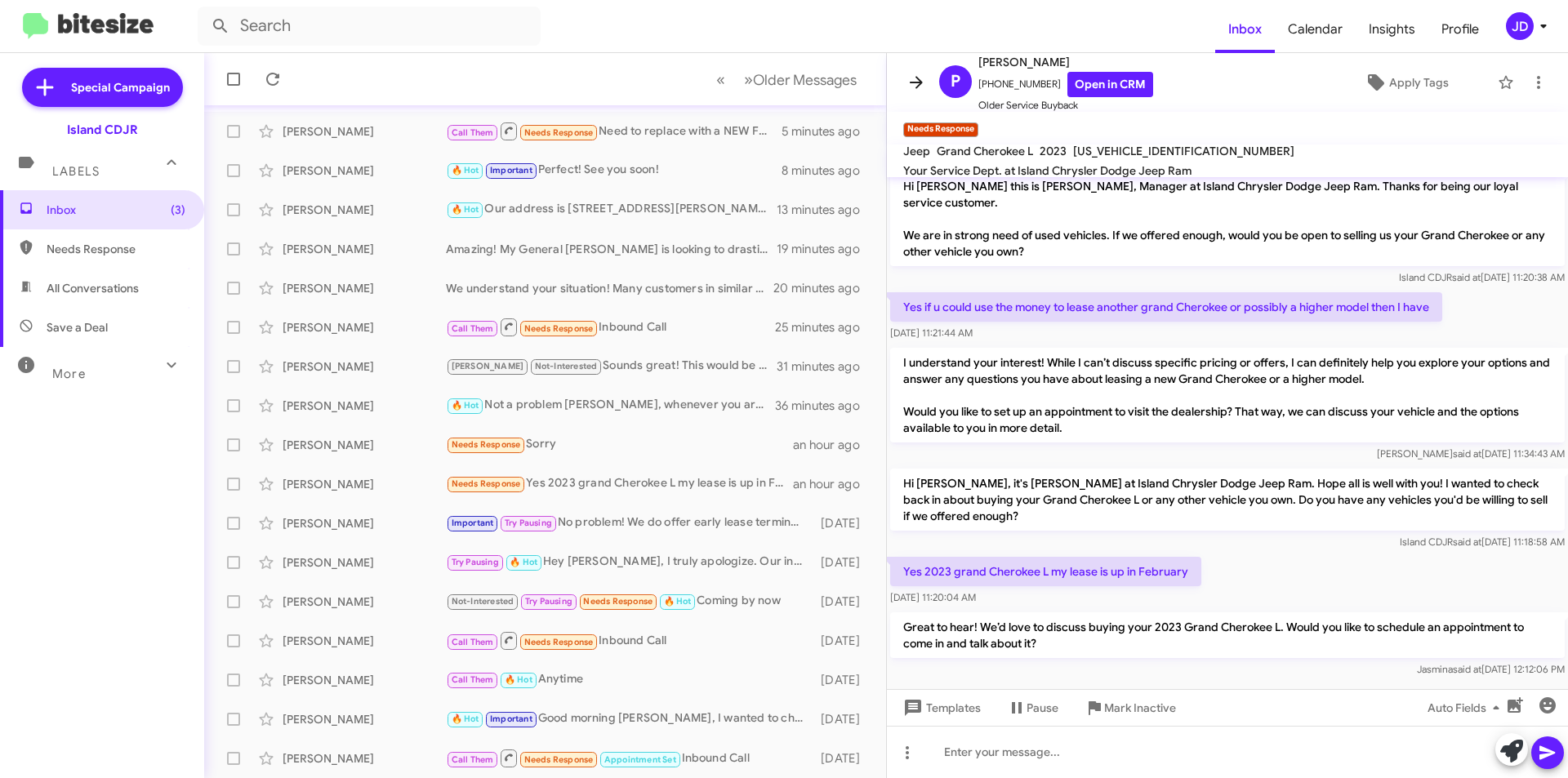
click at [926, 92] on span at bounding box center [916, 83] width 33 height 20
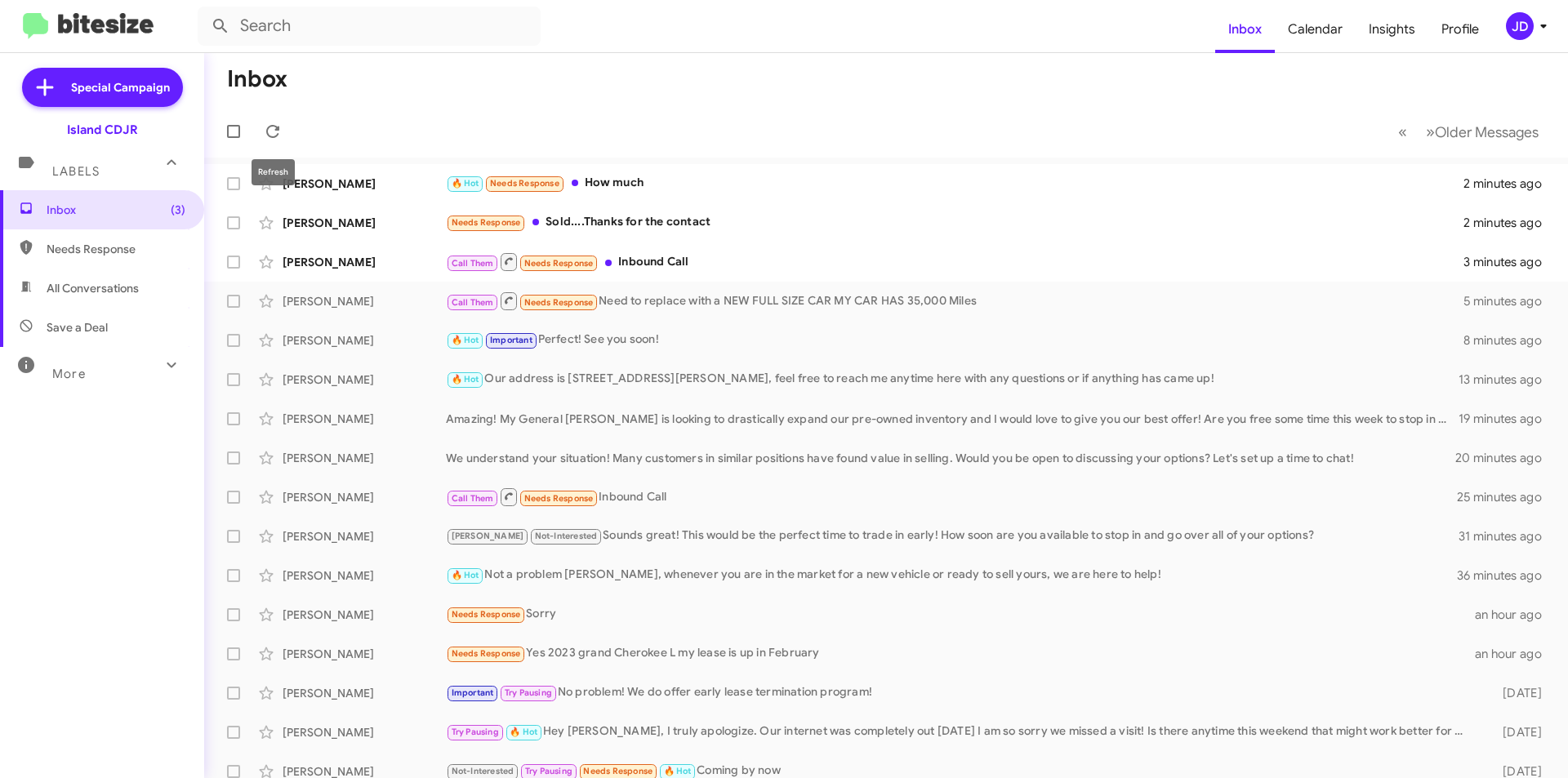
click at [277, 151] on mat-tooltip-component "Refresh" at bounding box center [273, 172] width 66 height 49
click at [271, 136] on icon at bounding box center [273, 131] width 13 height 13
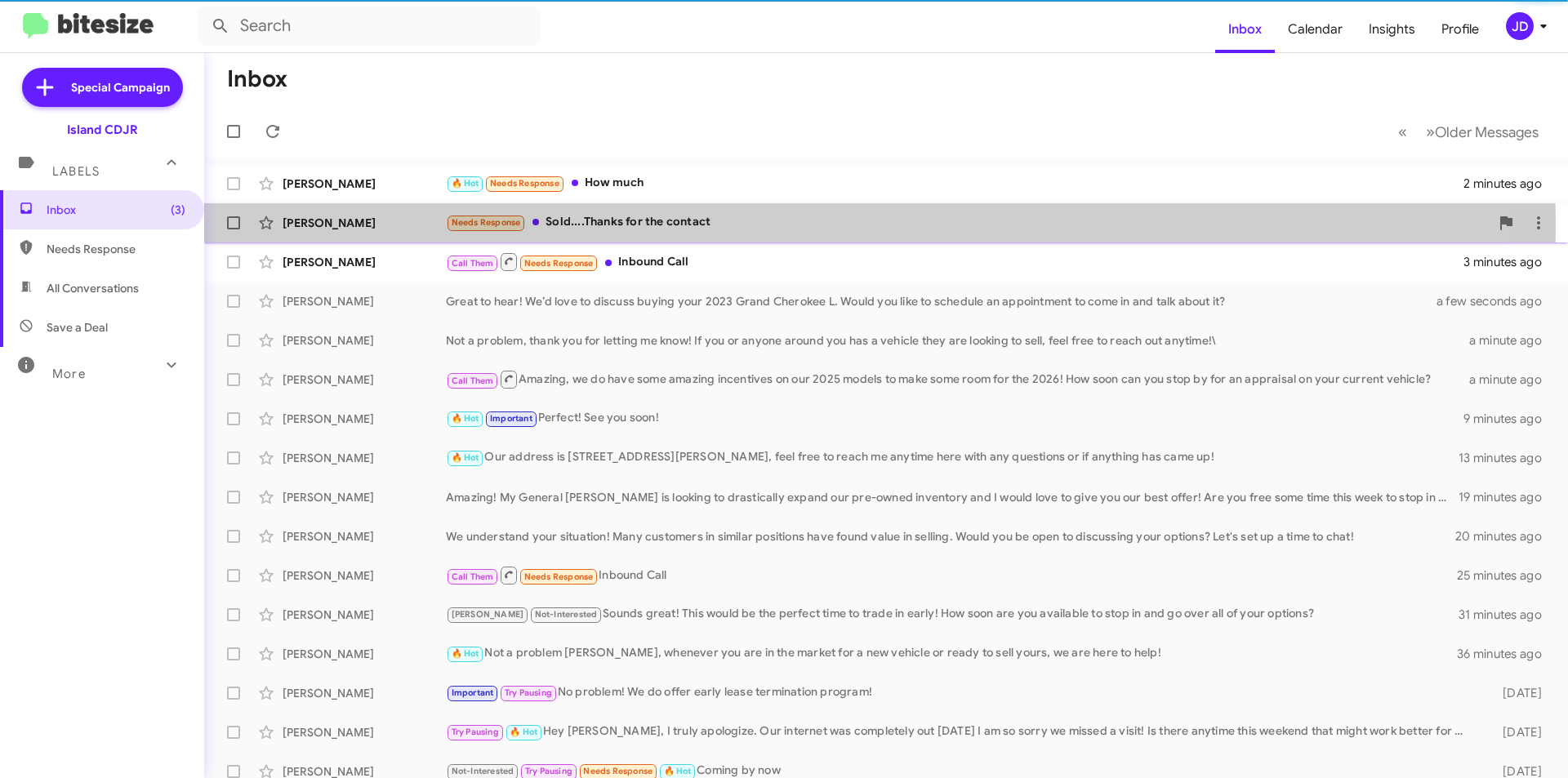
click at [390, 225] on div "[PERSON_NAME]" at bounding box center [364, 223] width 163 height 16
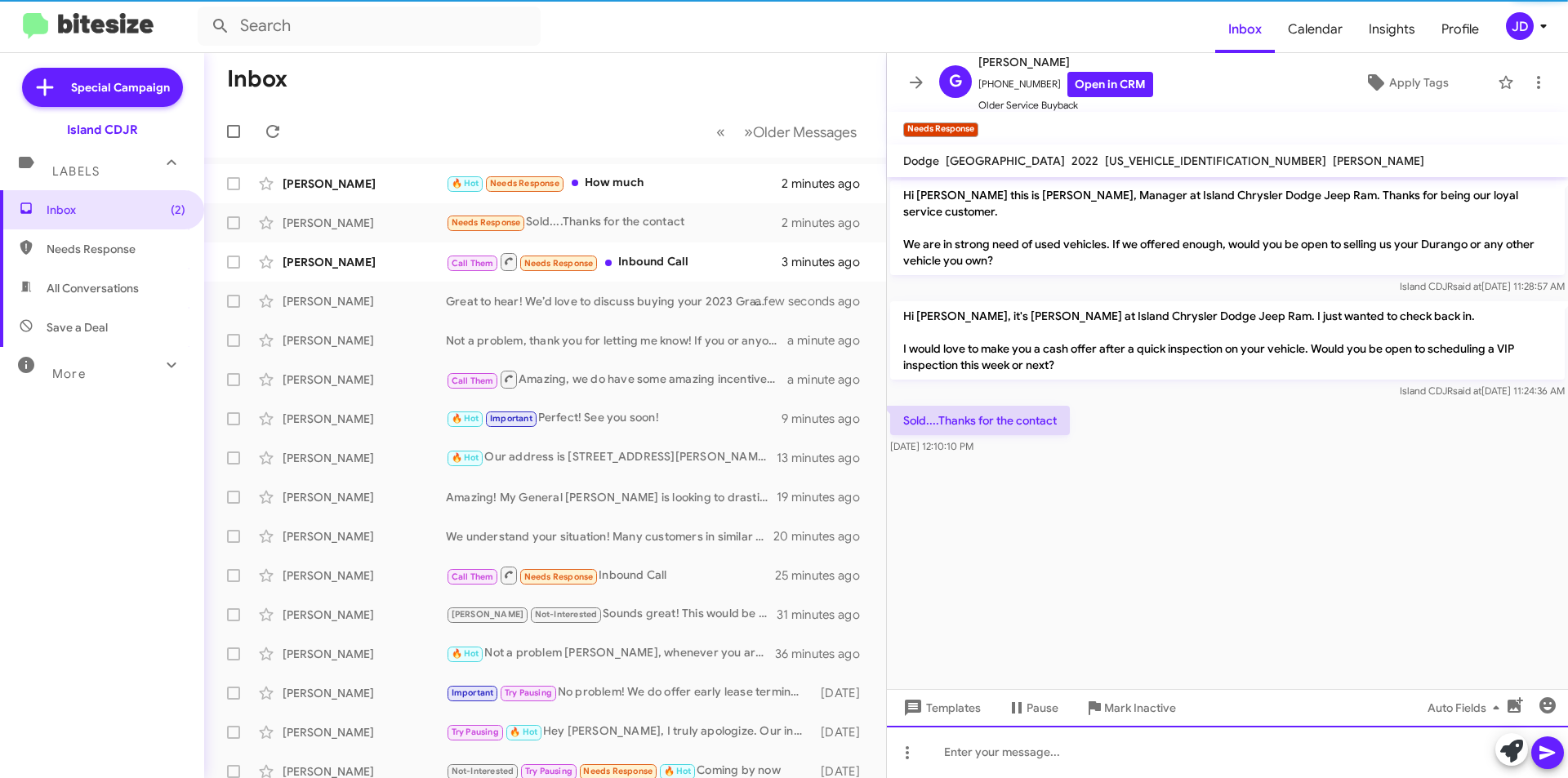
click at [1106, 769] on div at bounding box center [1227, 752] width 681 height 53
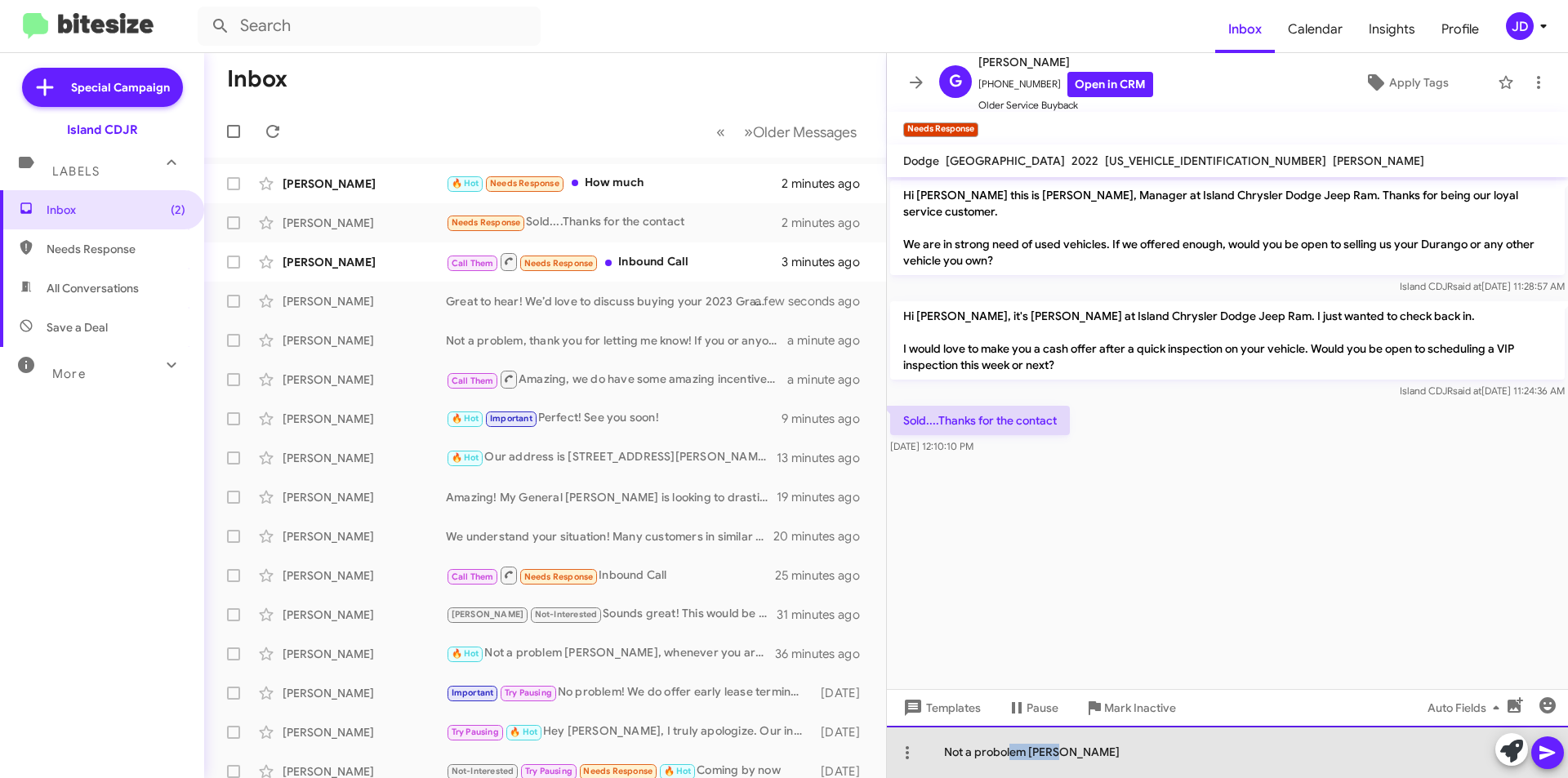
drag, startPoint x: 1087, startPoint y: 749, endPoint x: 1010, endPoint y: 766, distance: 78.9
click at [1010, 766] on div "Not a probolem [PERSON_NAME]" at bounding box center [1227, 752] width 681 height 53
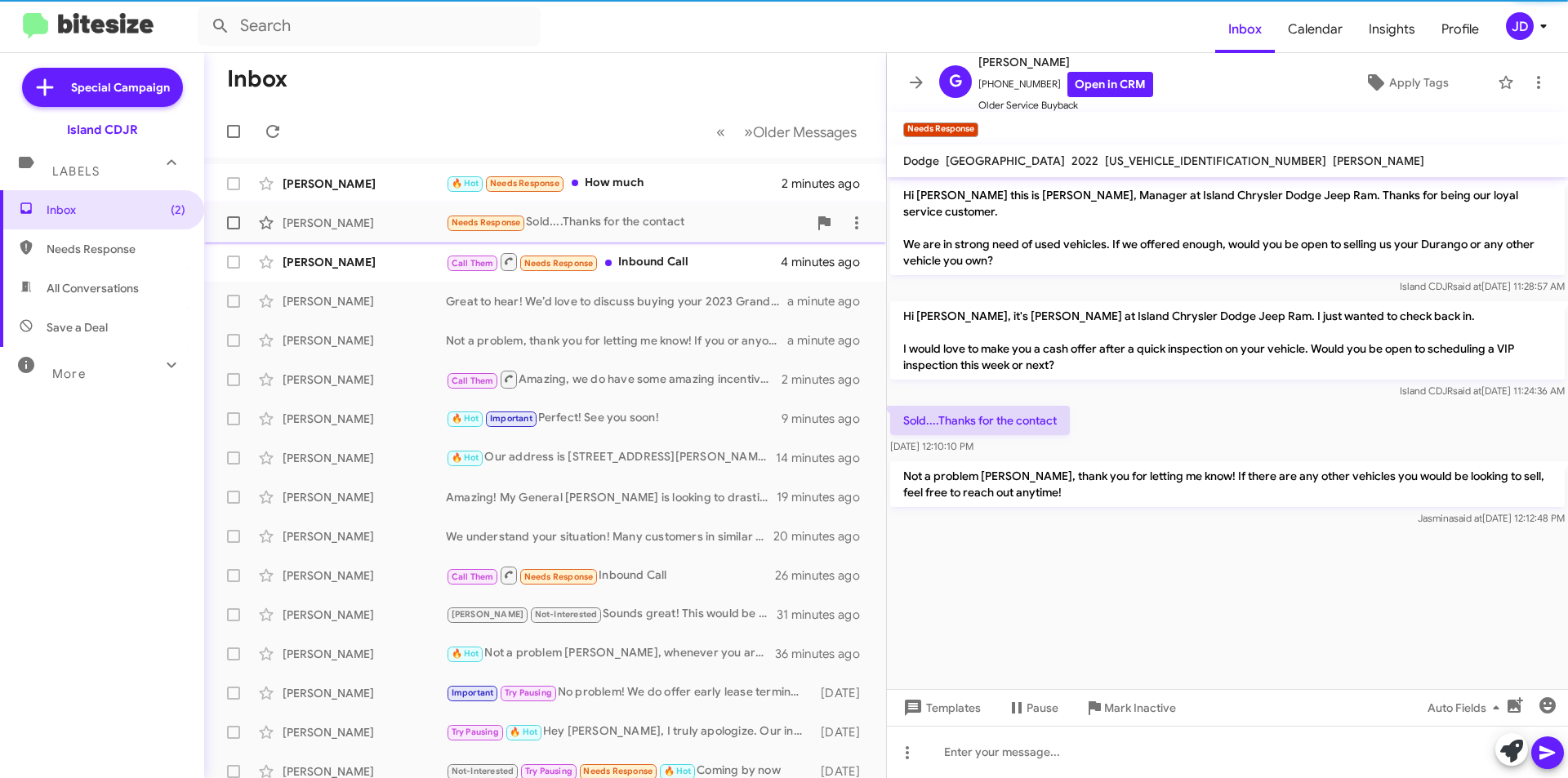
drag, startPoint x: 715, startPoint y: 190, endPoint x: 713, endPoint y: 209, distance: 19.1
click at [713, 209] on mat-action-list "[PERSON_NAME] 🔥 Hot Needs Response How much 2 minutes ago [PERSON_NAME] Needs R…" at bounding box center [545, 553] width 682 height 790
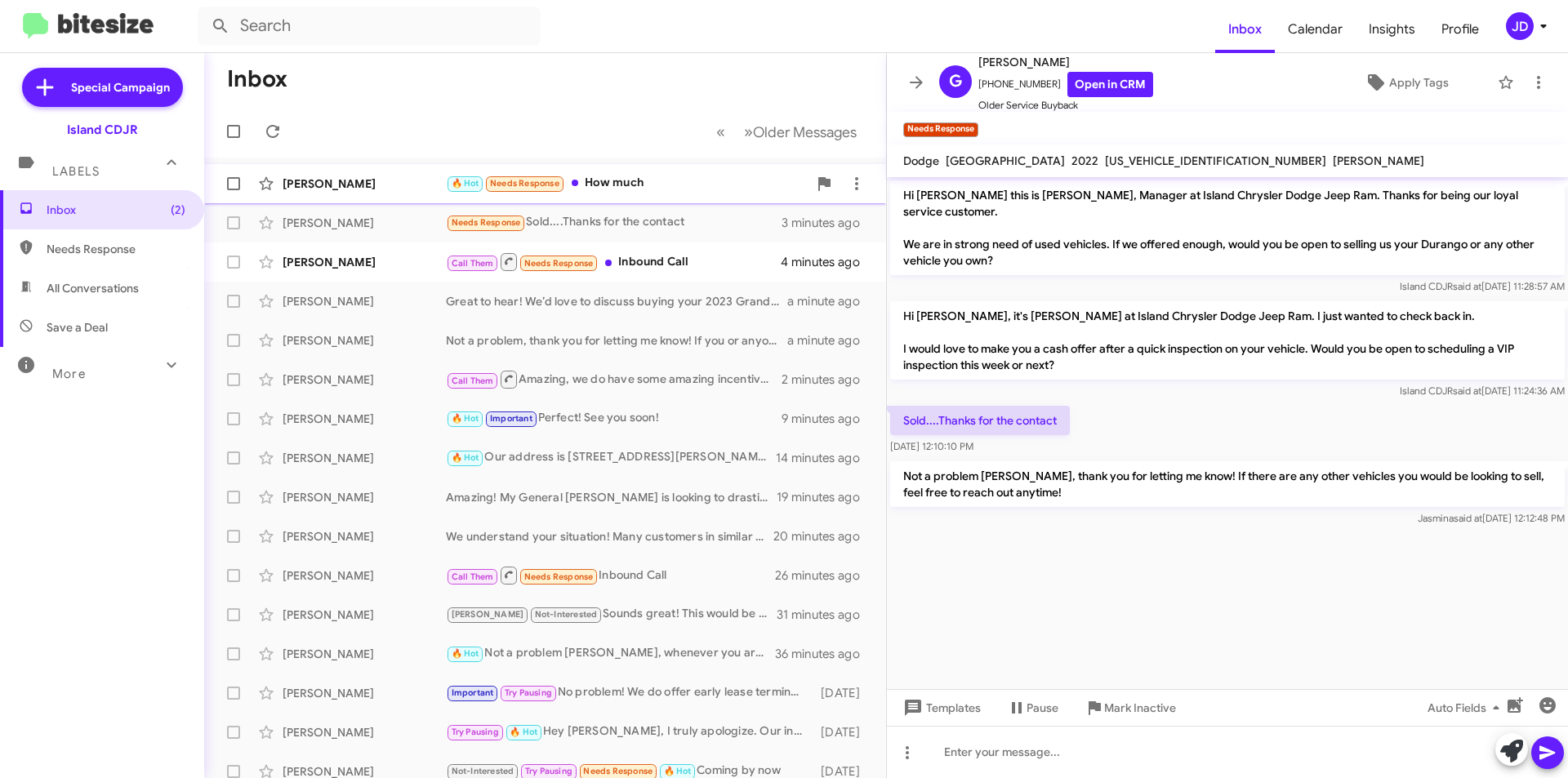
click at [702, 190] on div "🔥 Hot Needs Response How much" at bounding box center [627, 183] width 362 height 19
click at [680, 95] on mat-toolbar-row "Inbox" at bounding box center [545, 79] width 682 height 53
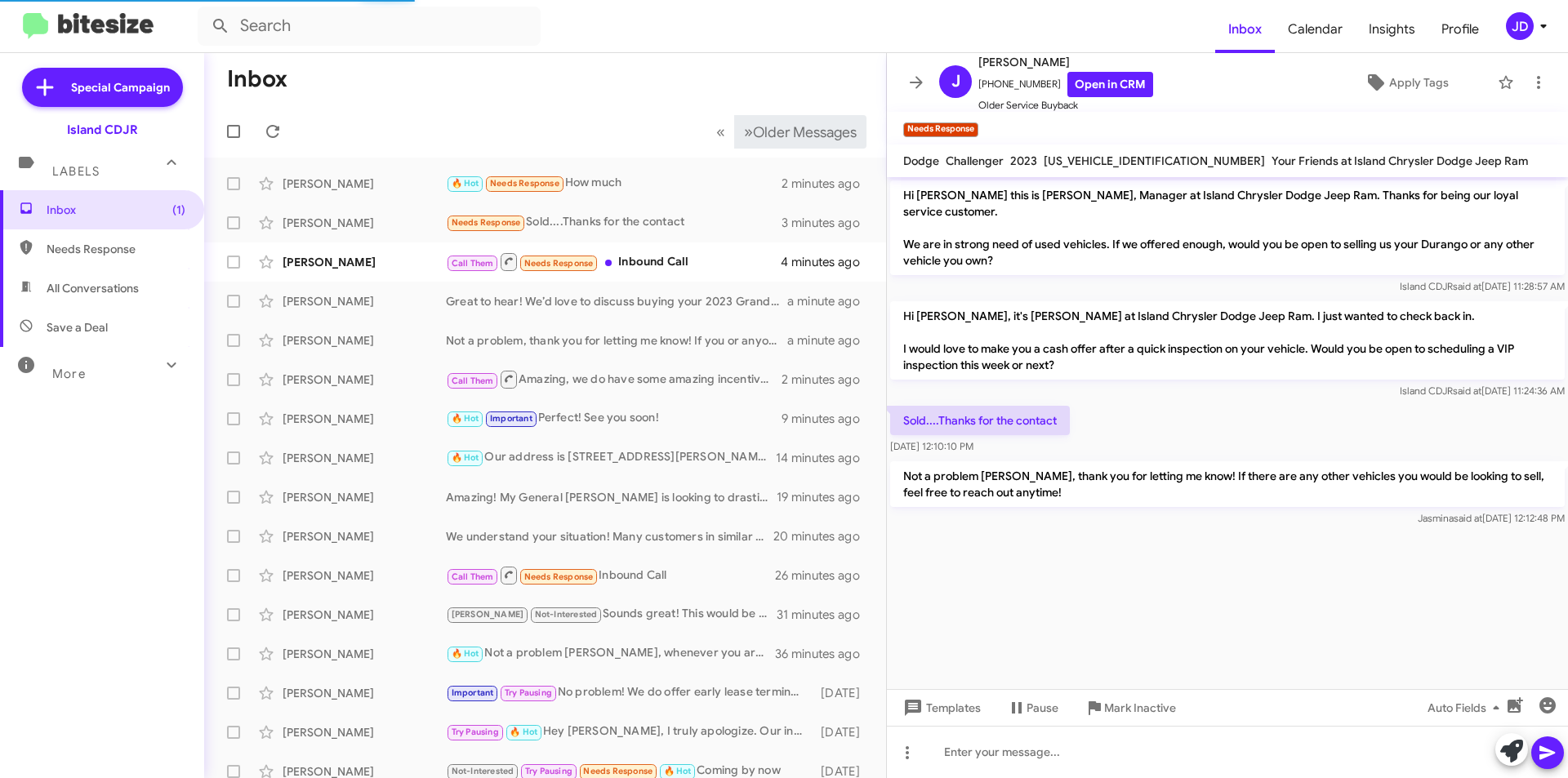
scroll to position [497, 0]
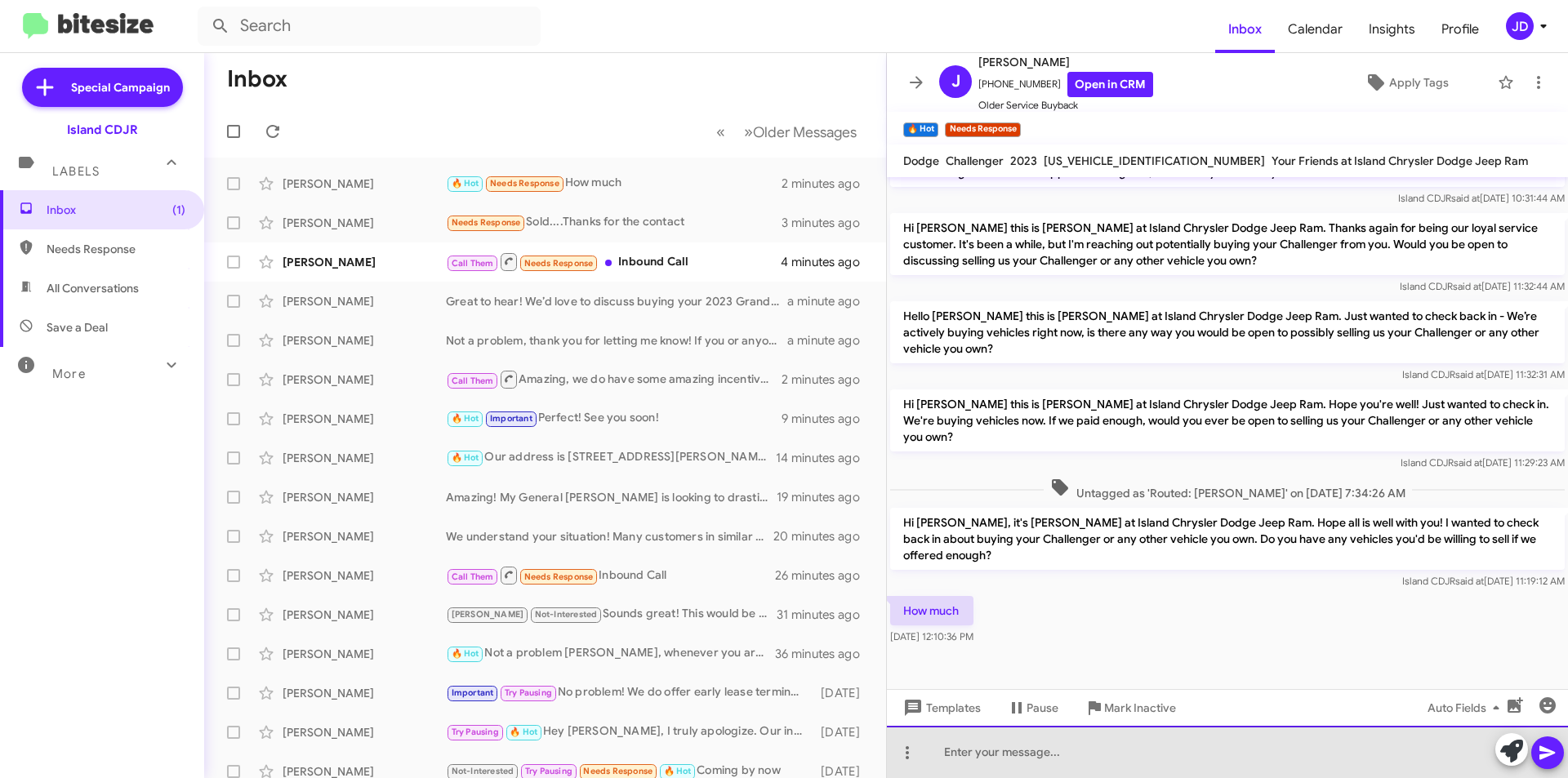
click at [1126, 741] on div at bounding box center [1227, 752] width 681 height 53
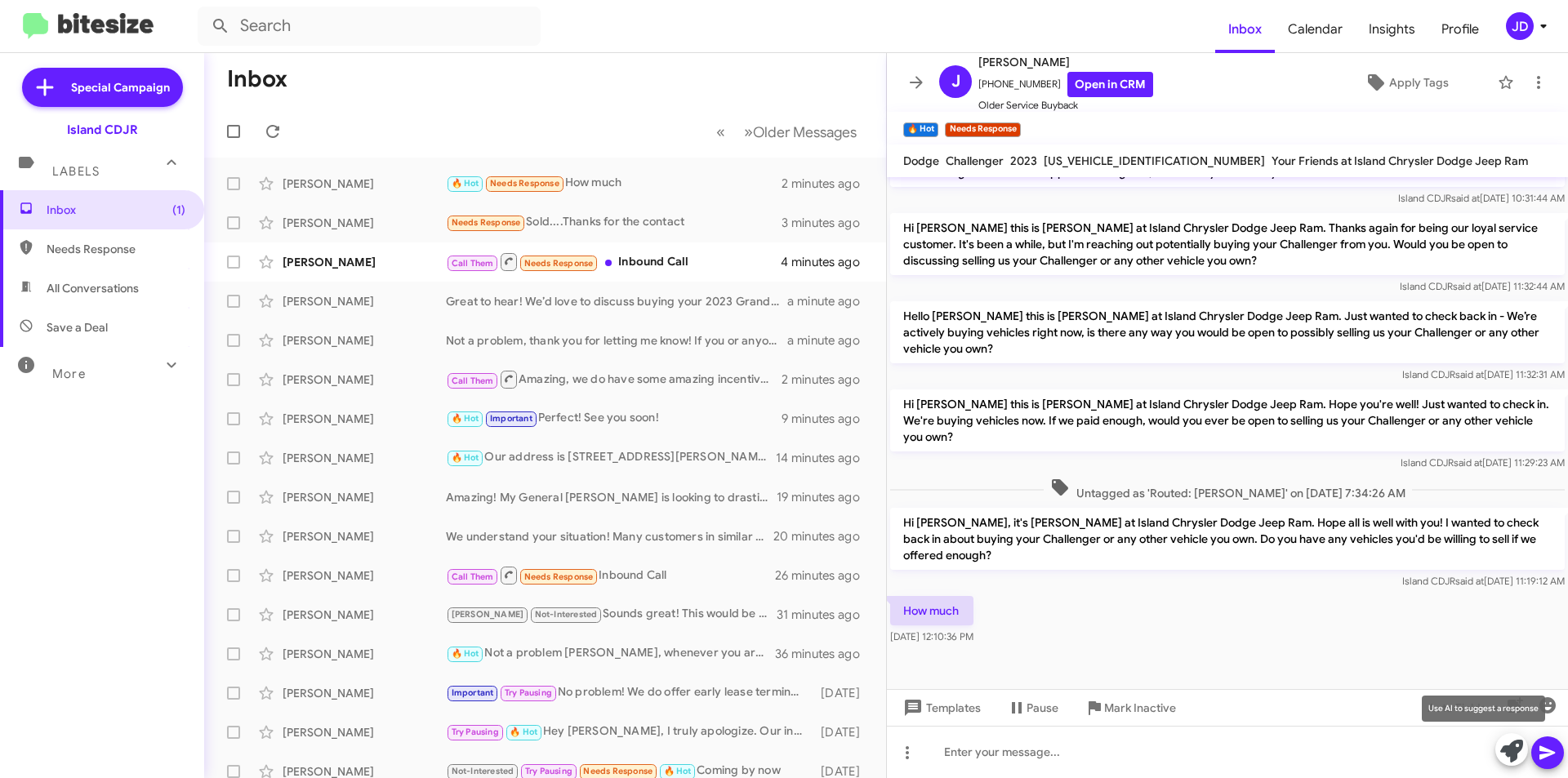
click at [1506, 755] on icon at bounding box center [1512, 751] width 23 height 23
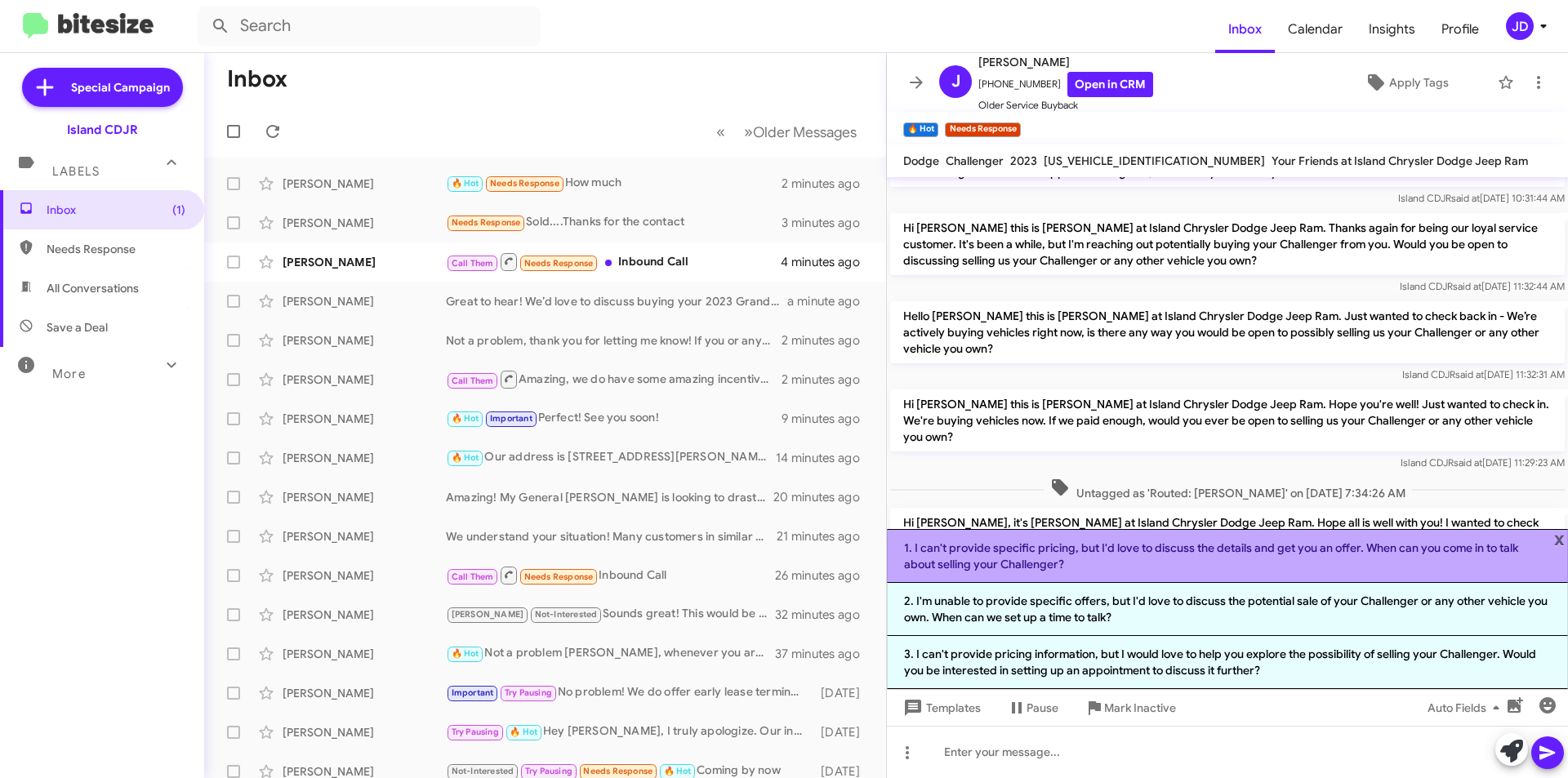
click at [1171, 562] on li "1. I can't provide specific pricing, but I'd love to discuss the details and ge…" at bounding box center [1227, 556] width 681 height 53
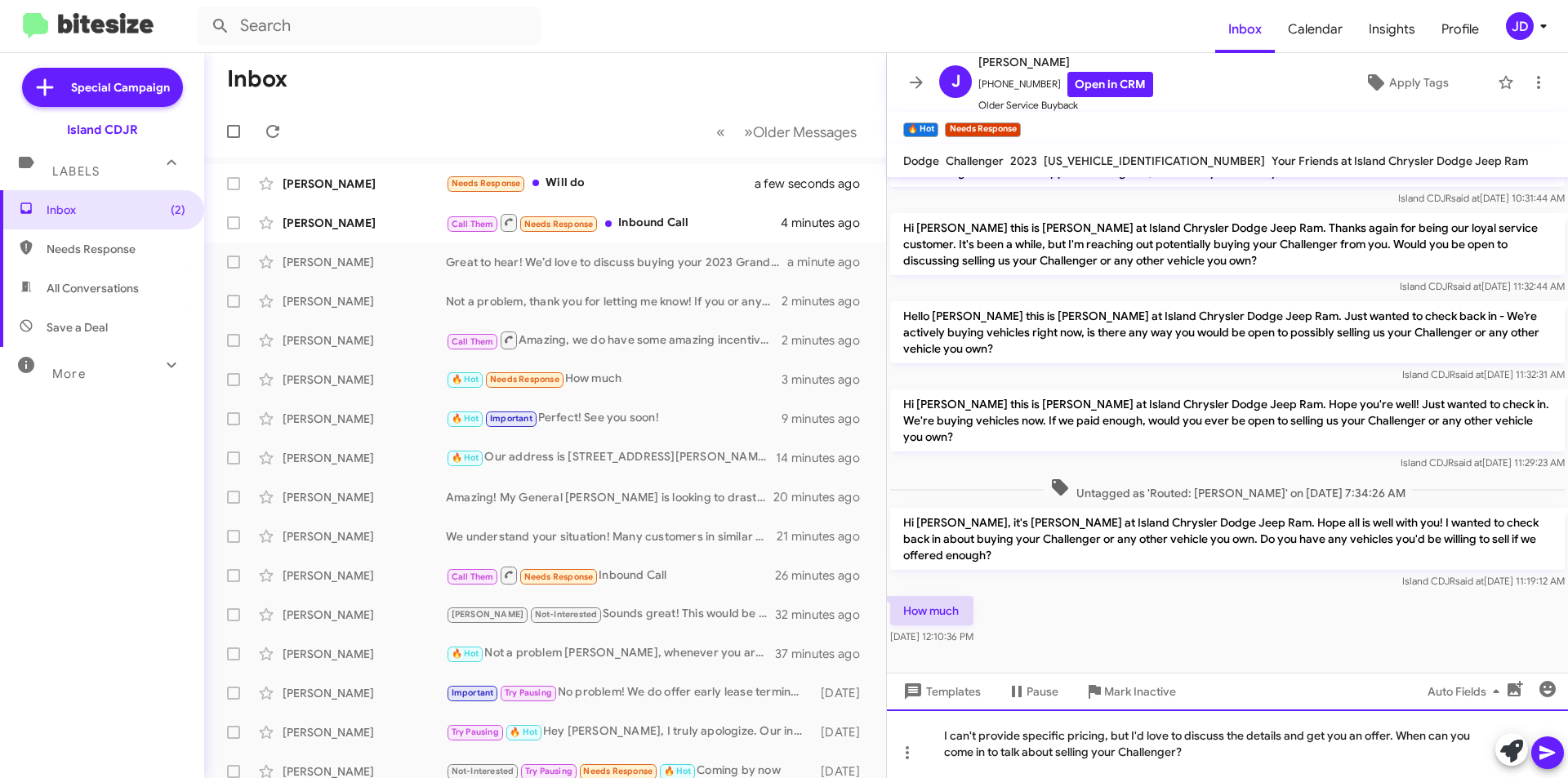
click at [1363, 733] on div "I can't provide specific pricing, but I'd love to discuss the details and get y…" at bounding box center [1227, 743] width 681 height 69
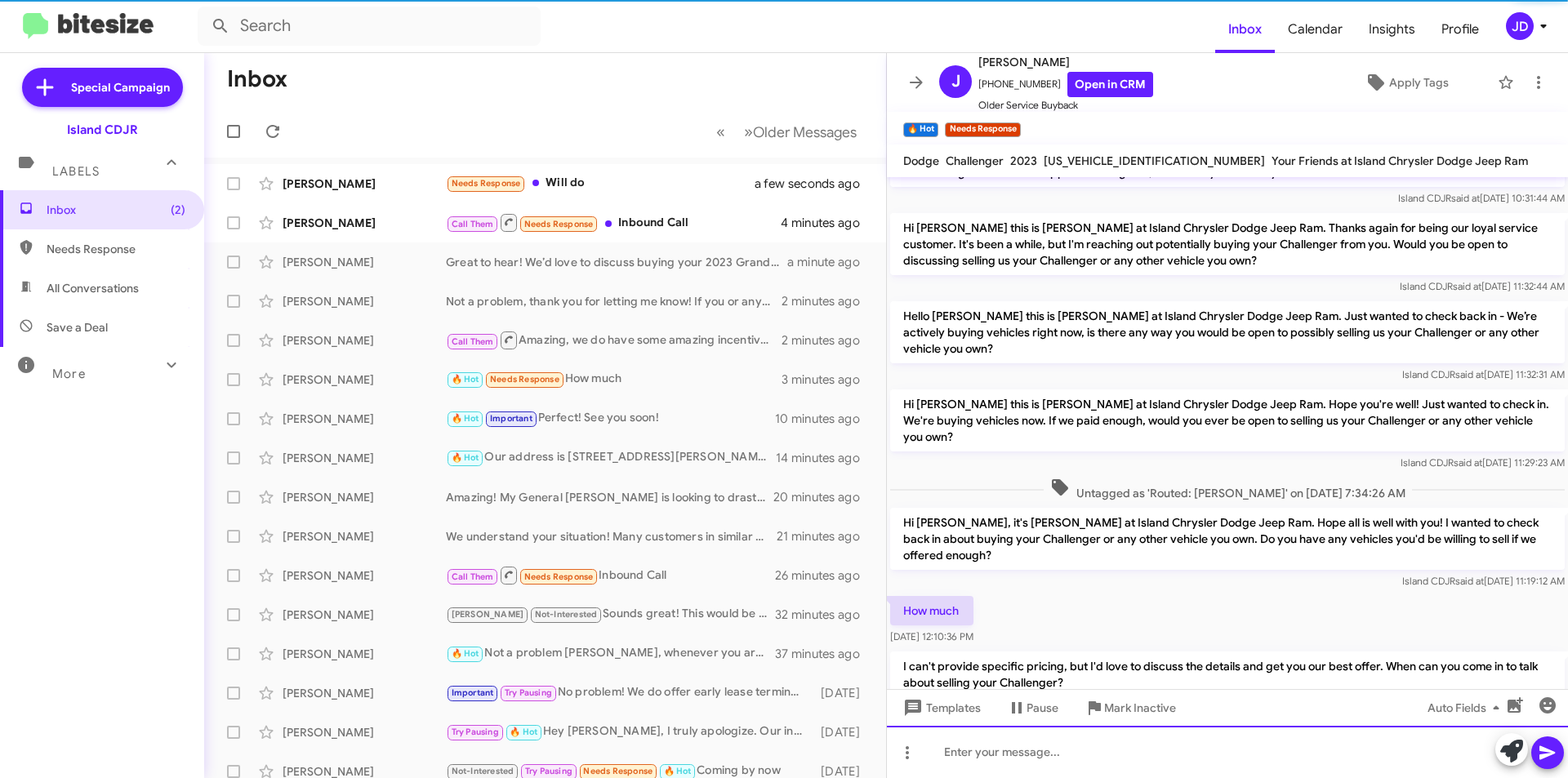
scroll to position [0, 0]
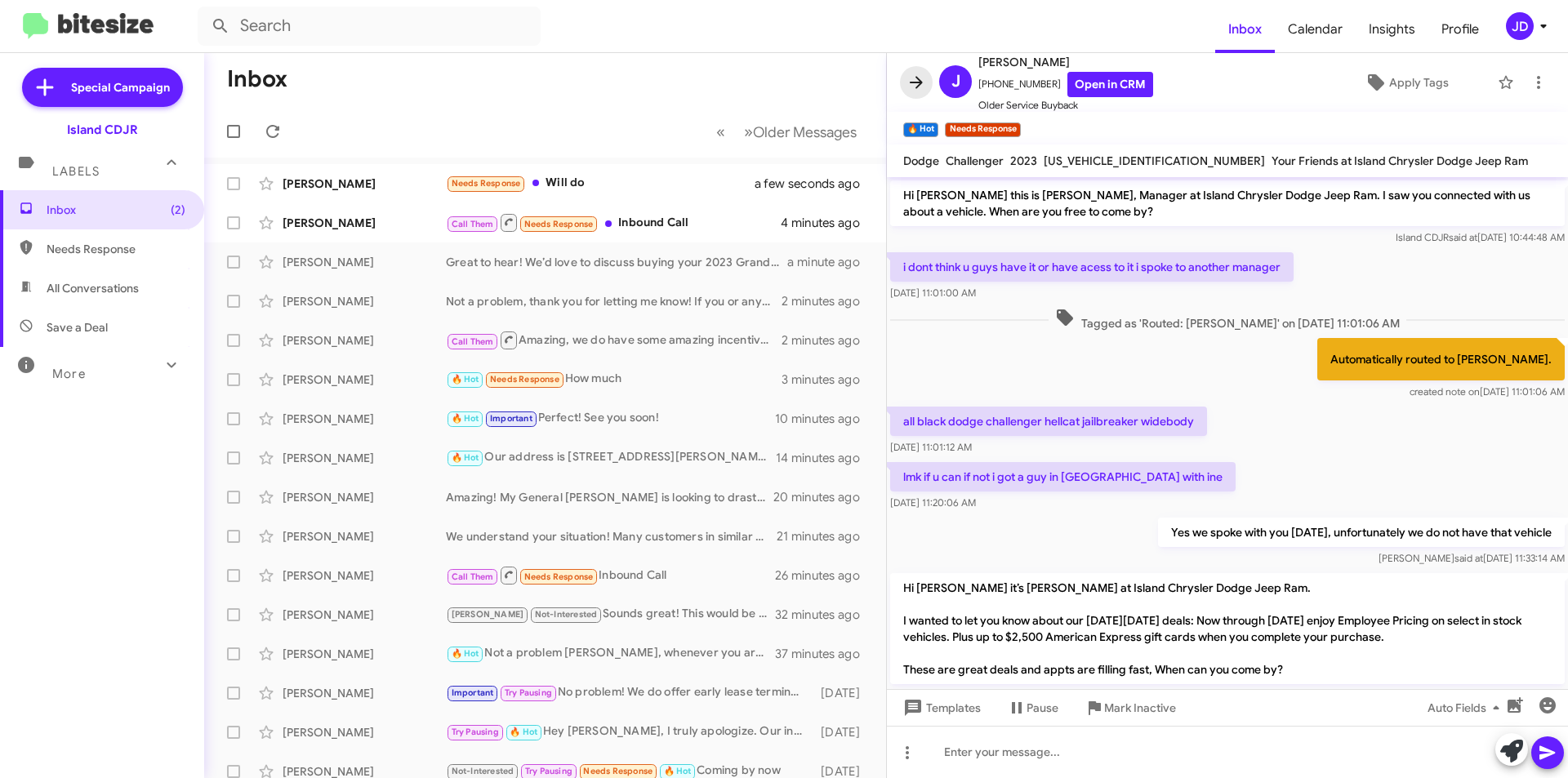
click at [911, 83] on icon at bounding box center [916, 82] width 13 height 12
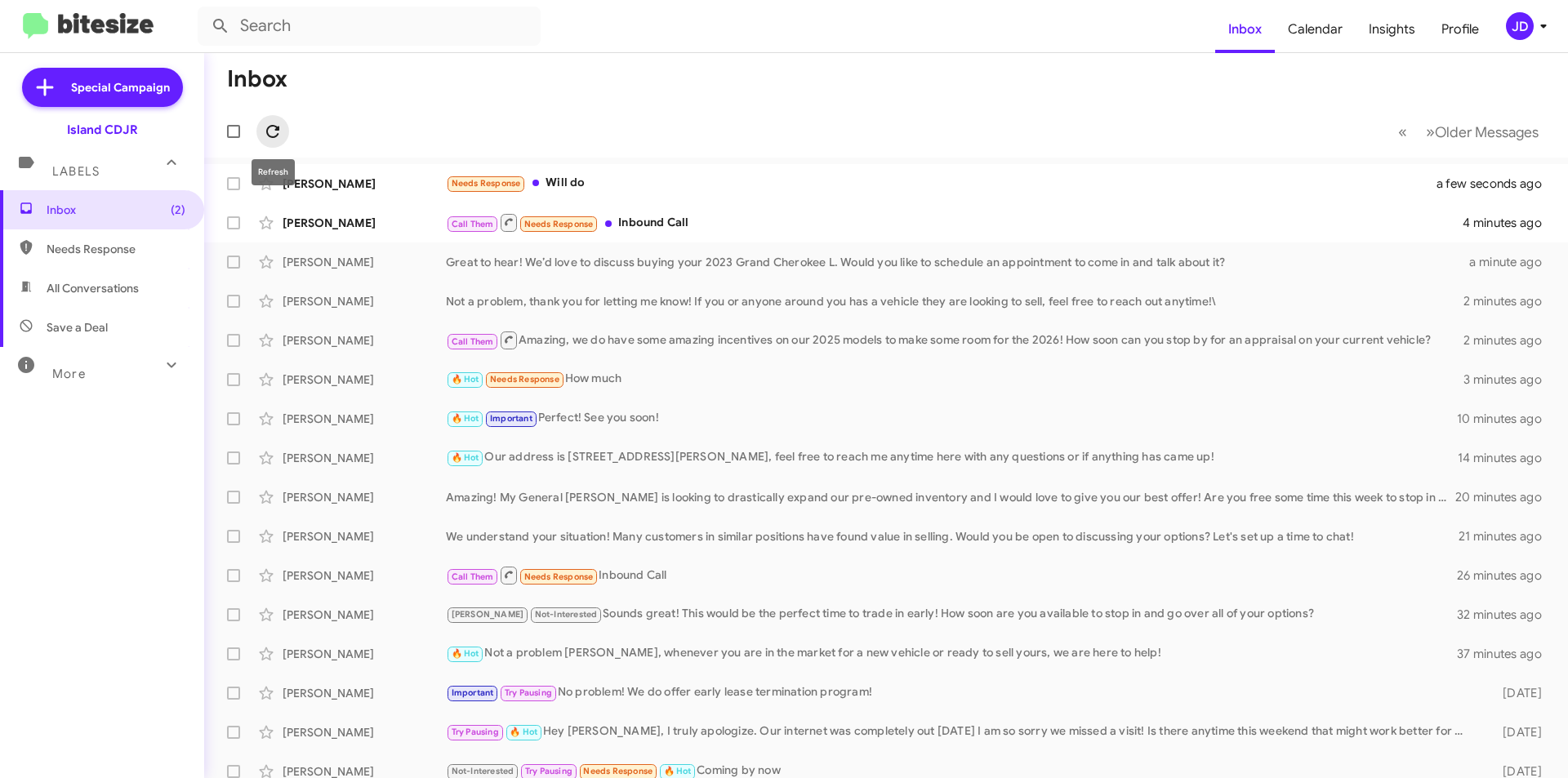
click at [267, 137] on icon at bounding box center [273, 132] width 20 height 20
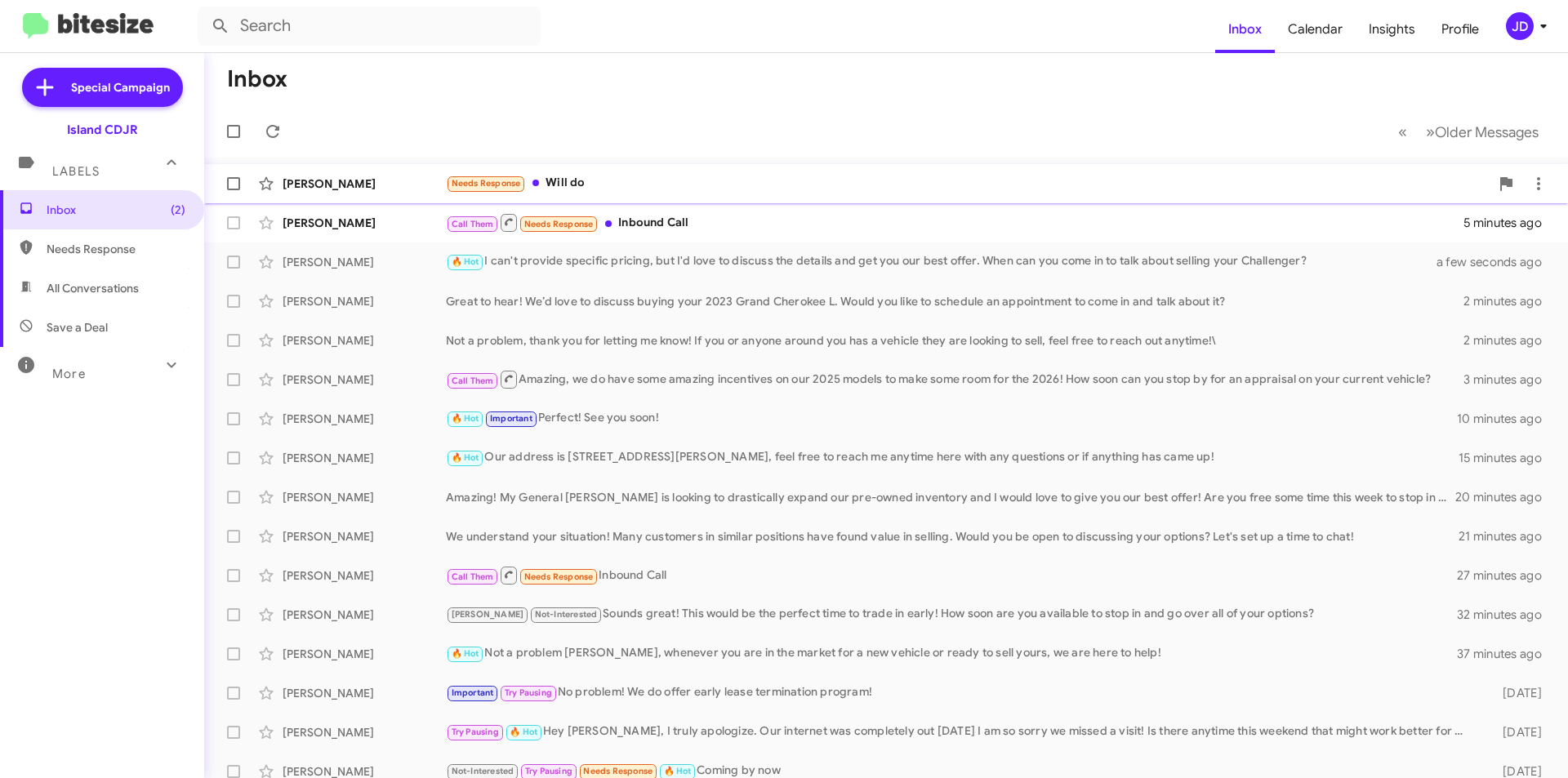
click at [506, 190] on small "Needs Response" at bounding box center [486, 184] width 77 height 15
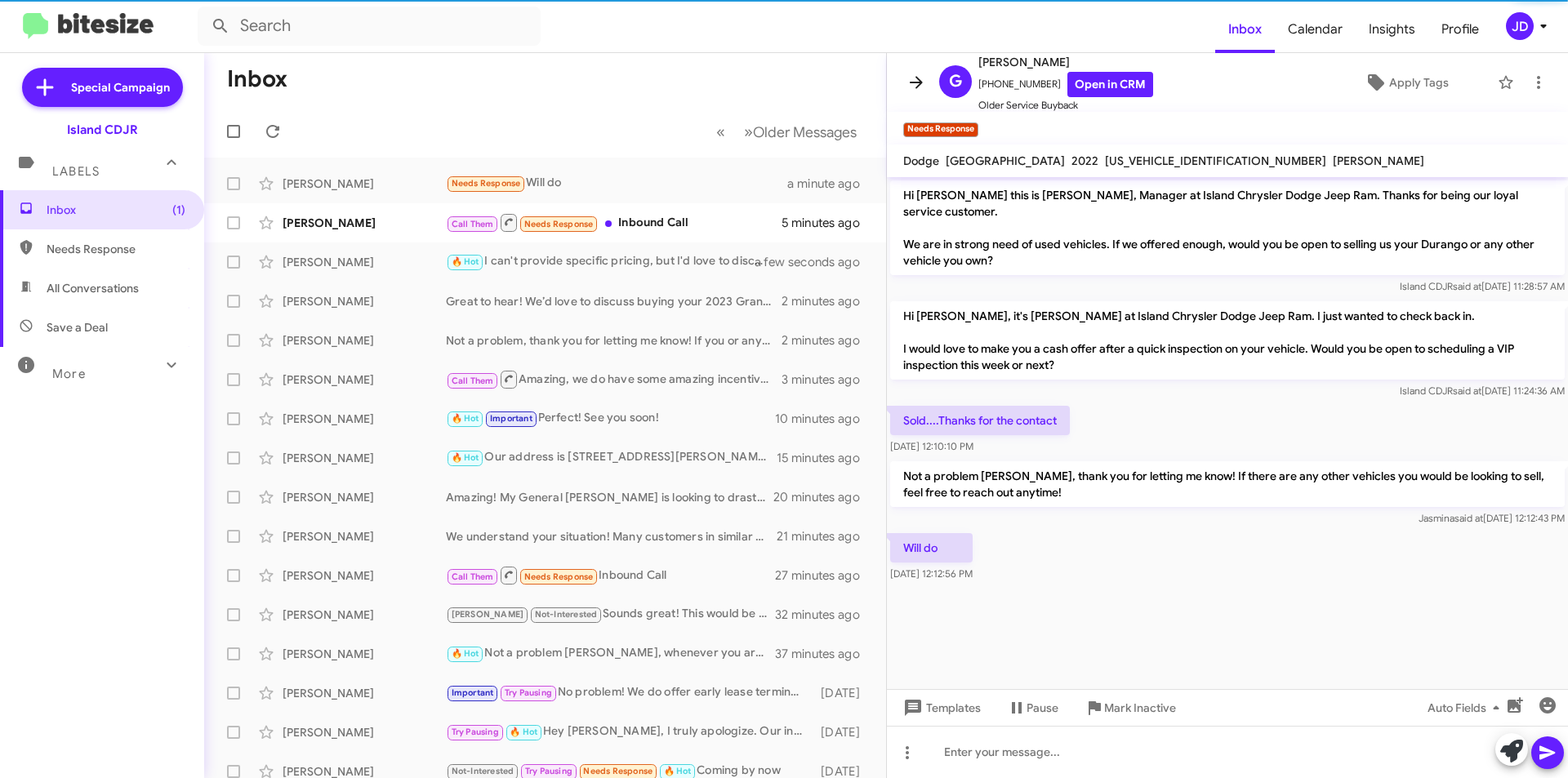
click at [910, 71] on button at bounding box center [916, 82] width 33 height 33
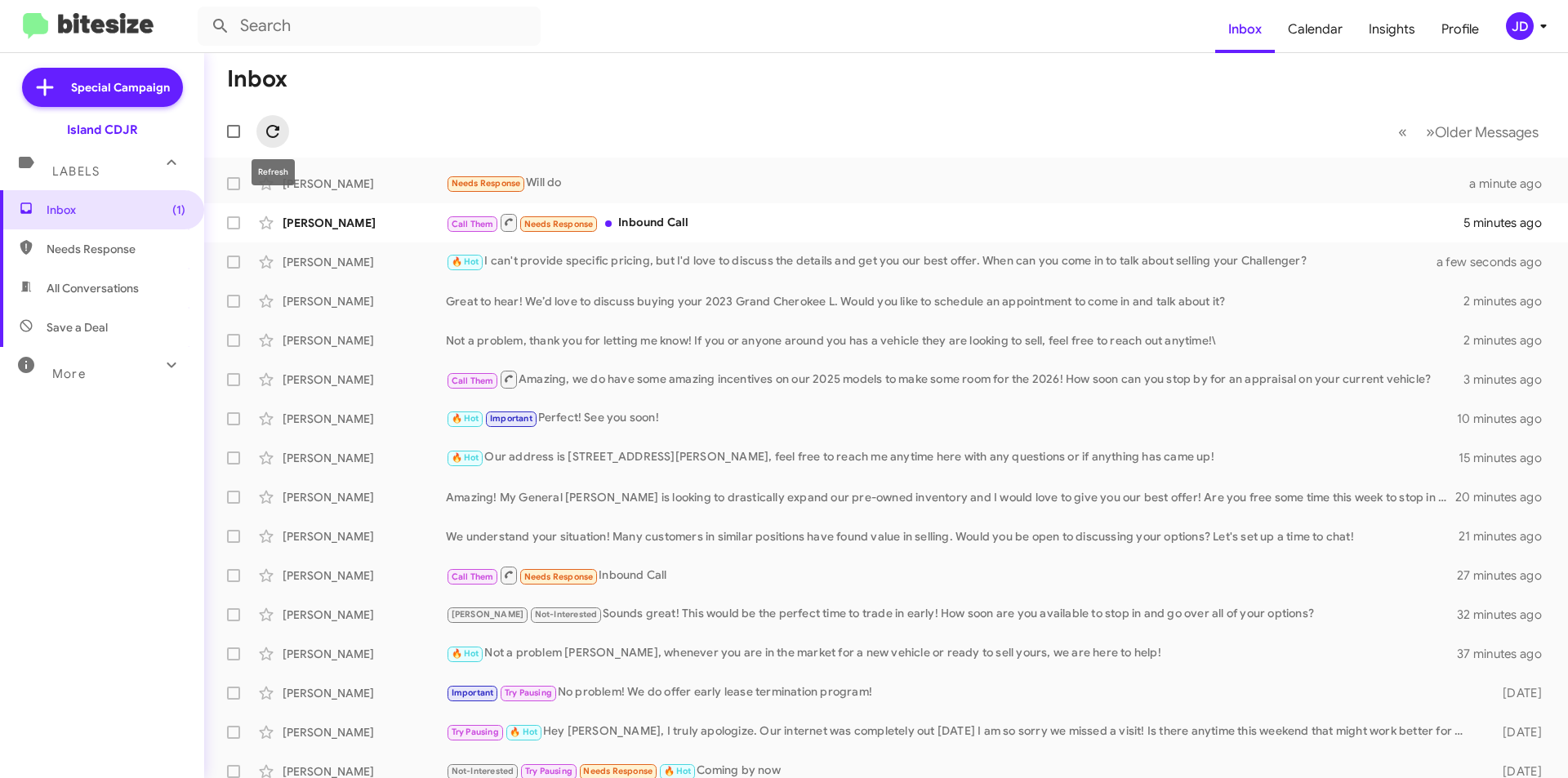
click at [274, 123] on icon at bounding box center [273, 132] width 20 height 20
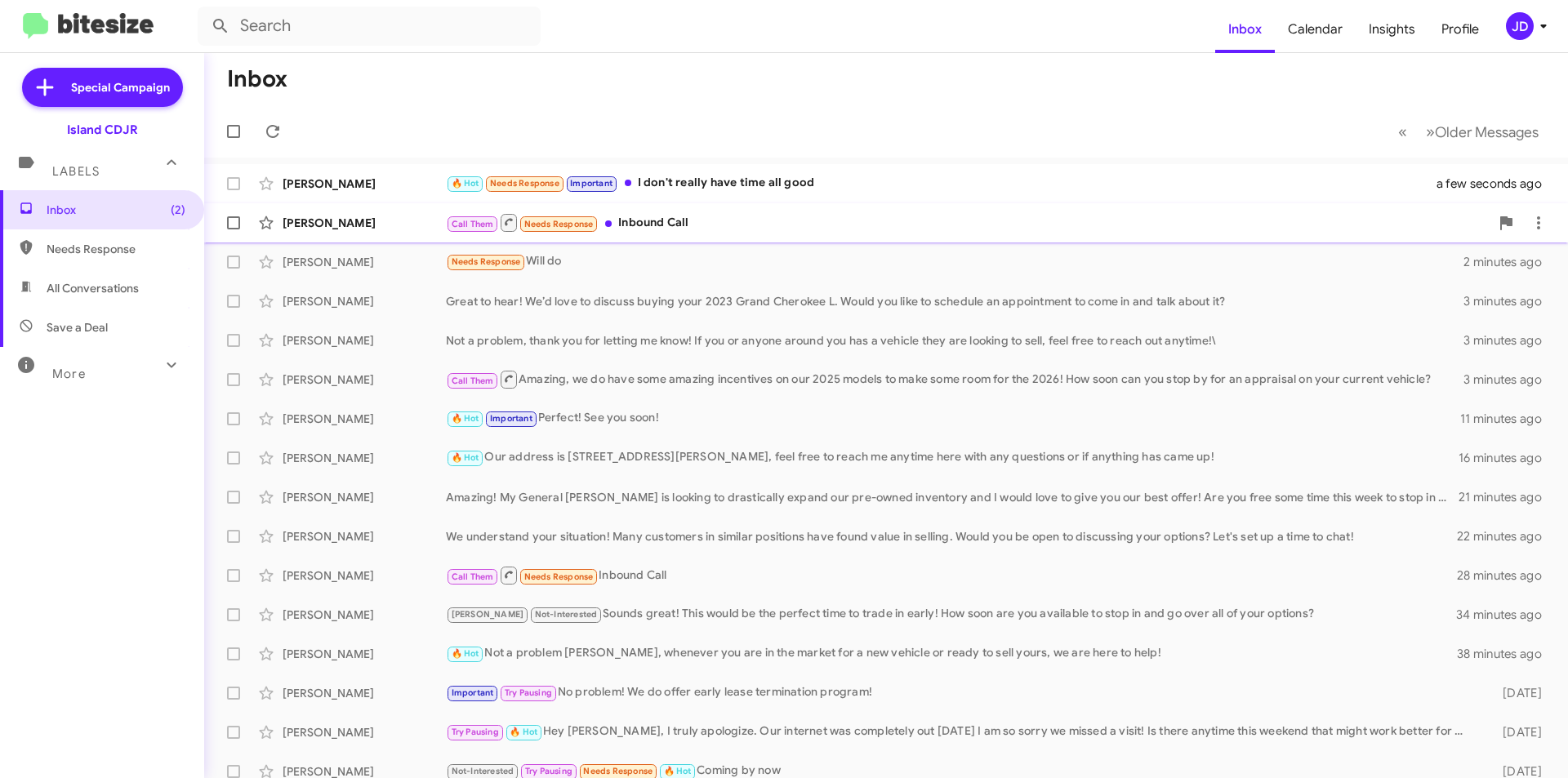
click at [607, 223] on span at bounding box center [608, 223] width 6 height 6
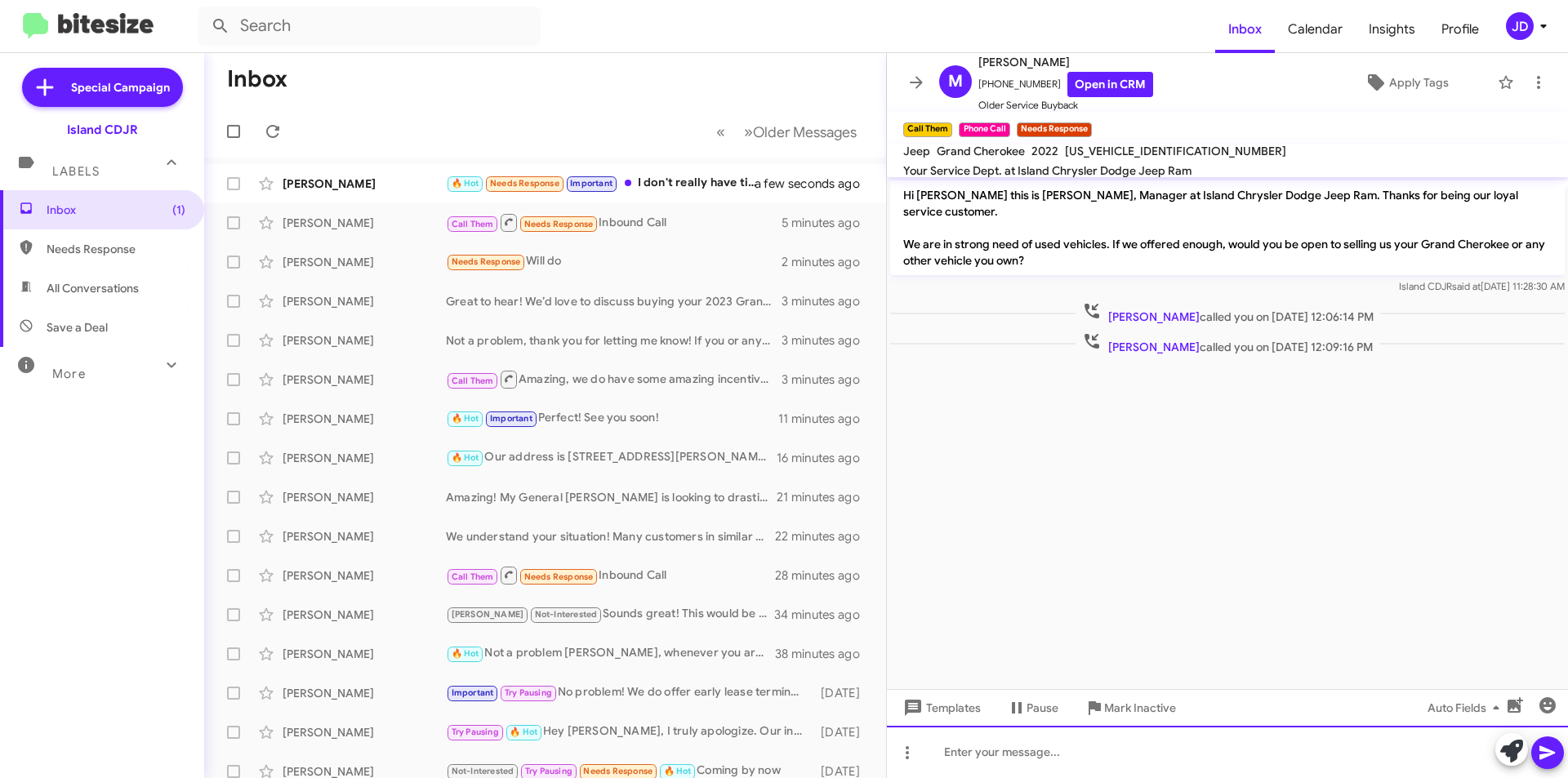
click at [1145, 762] on div at bounding box center [1227, 752] width 681 height 53
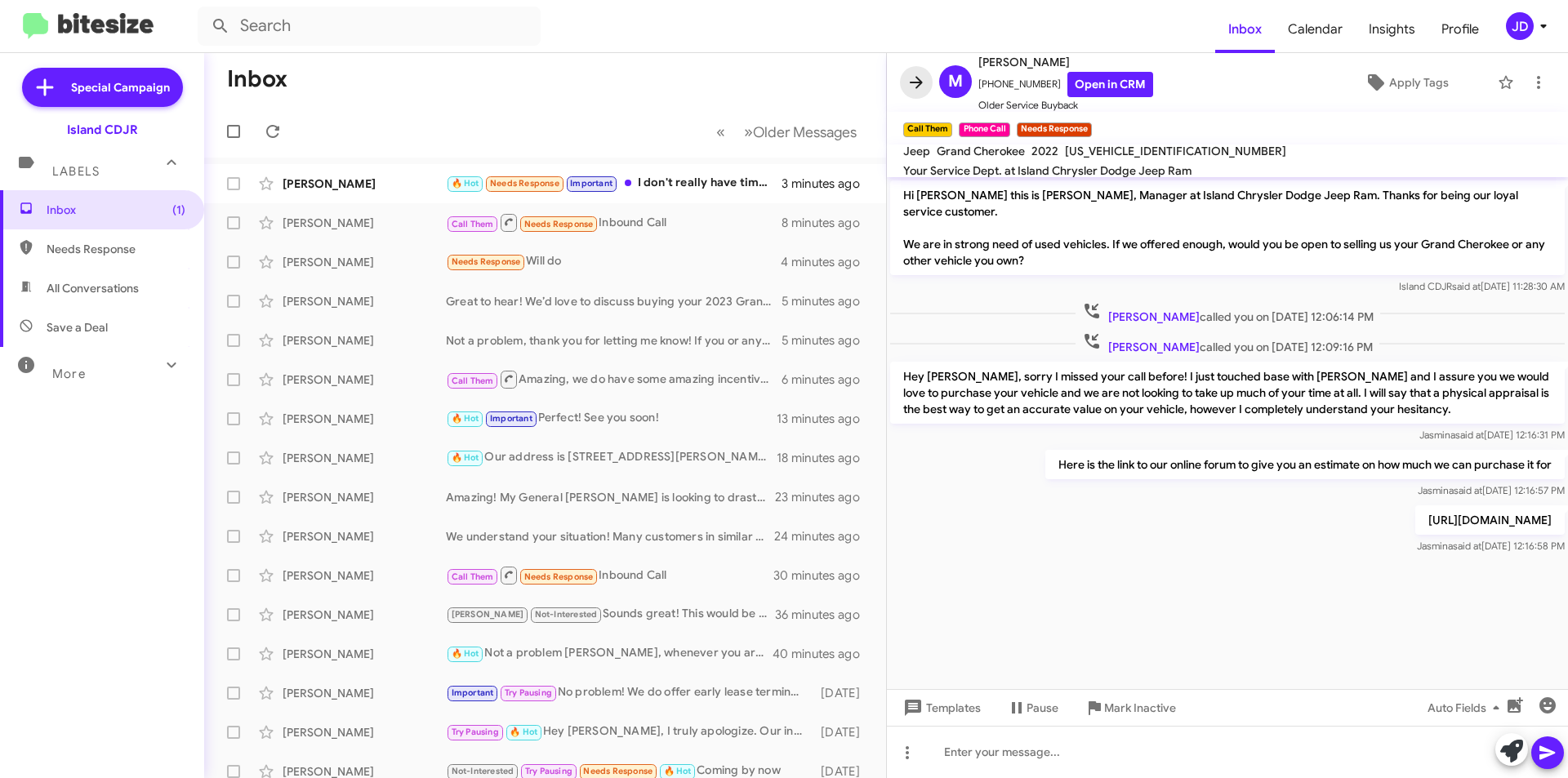
click at [909, 93] on button at bounding box center [916, 82] width 33 height 33
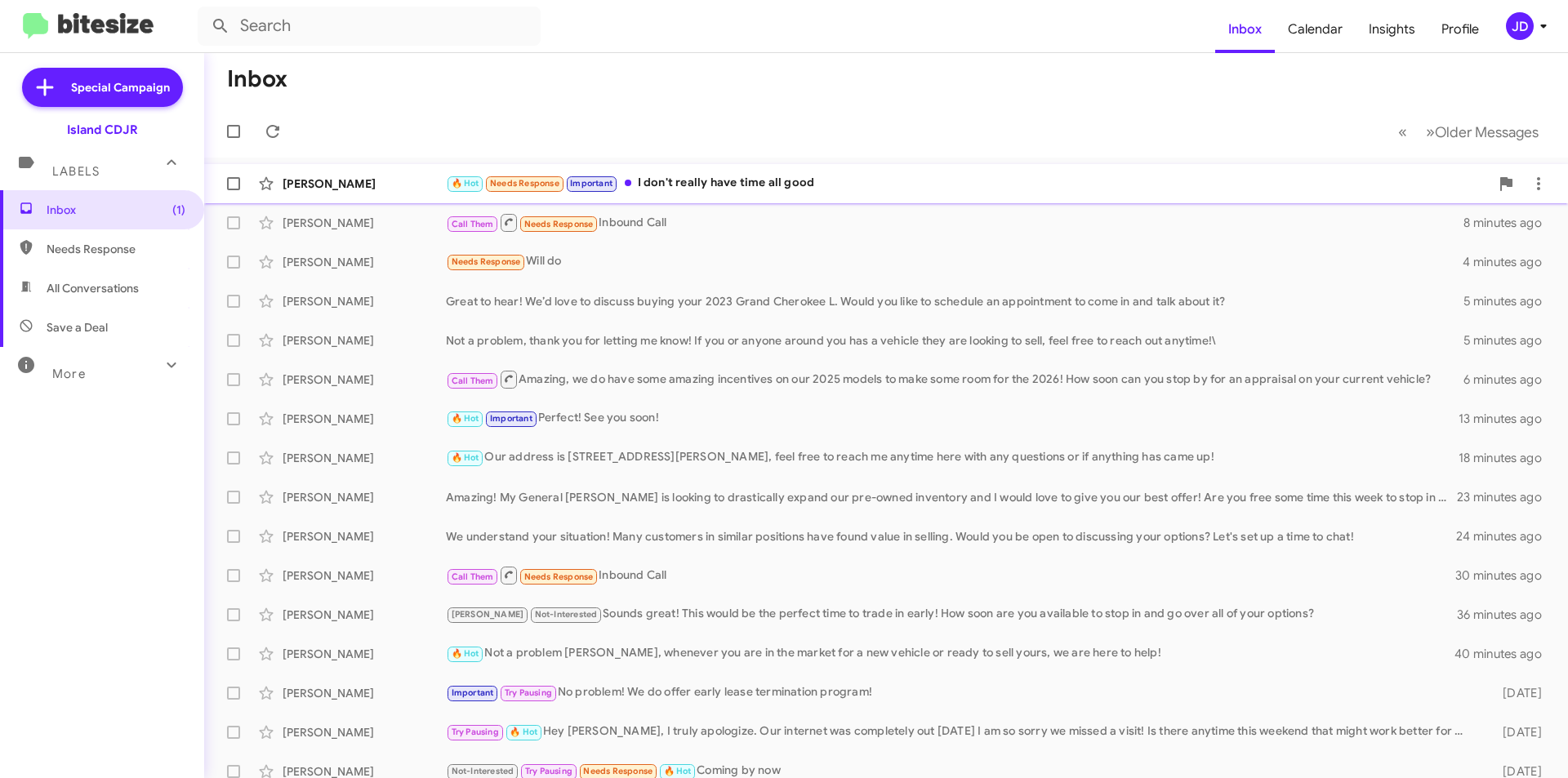
click at [780, 190] on div "🔥 Hot Needs Response Important I don't really have time all good" at bounding box center [967, 183] width 1044 height 19
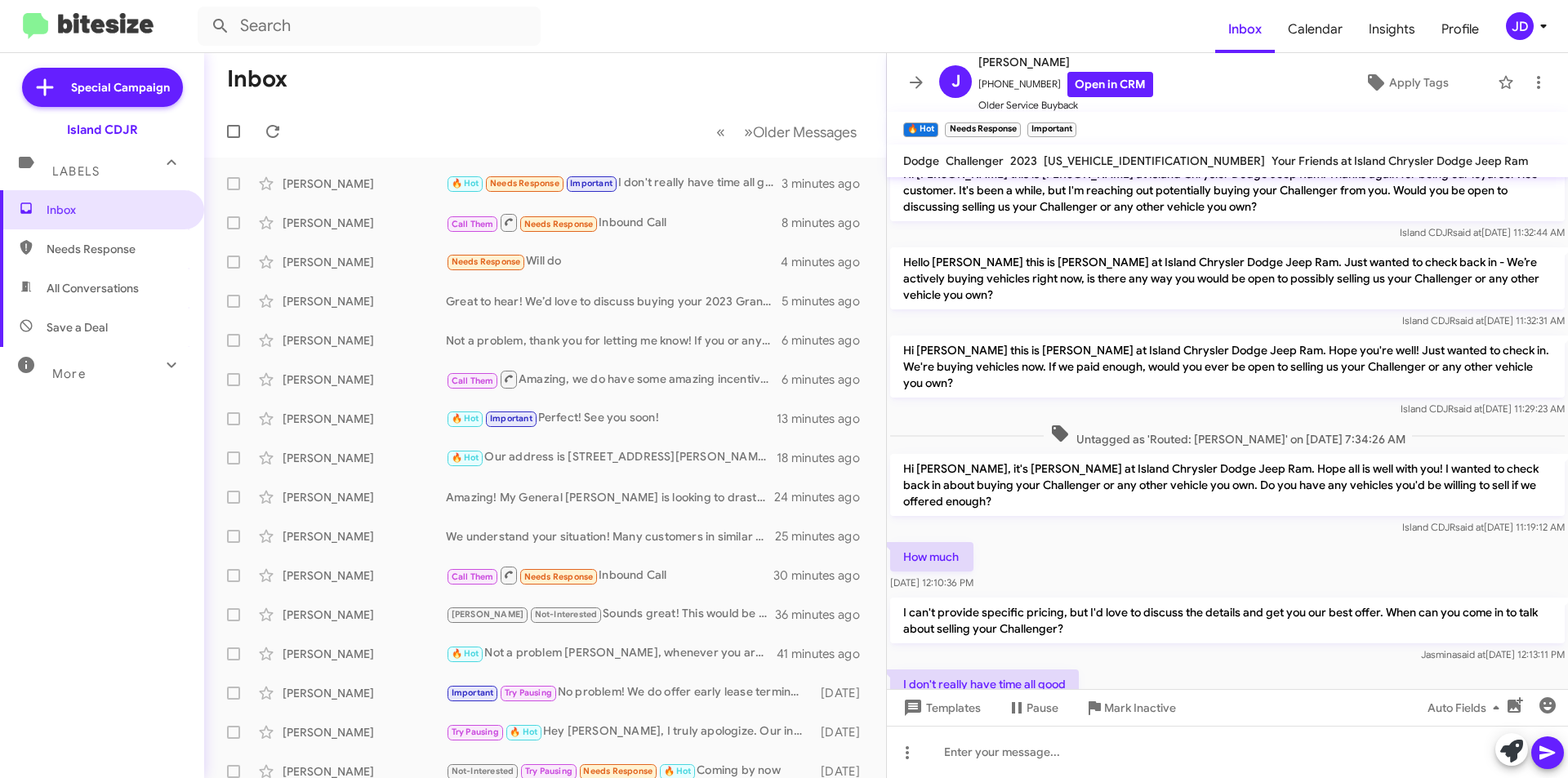
scroll to position [633, 0]
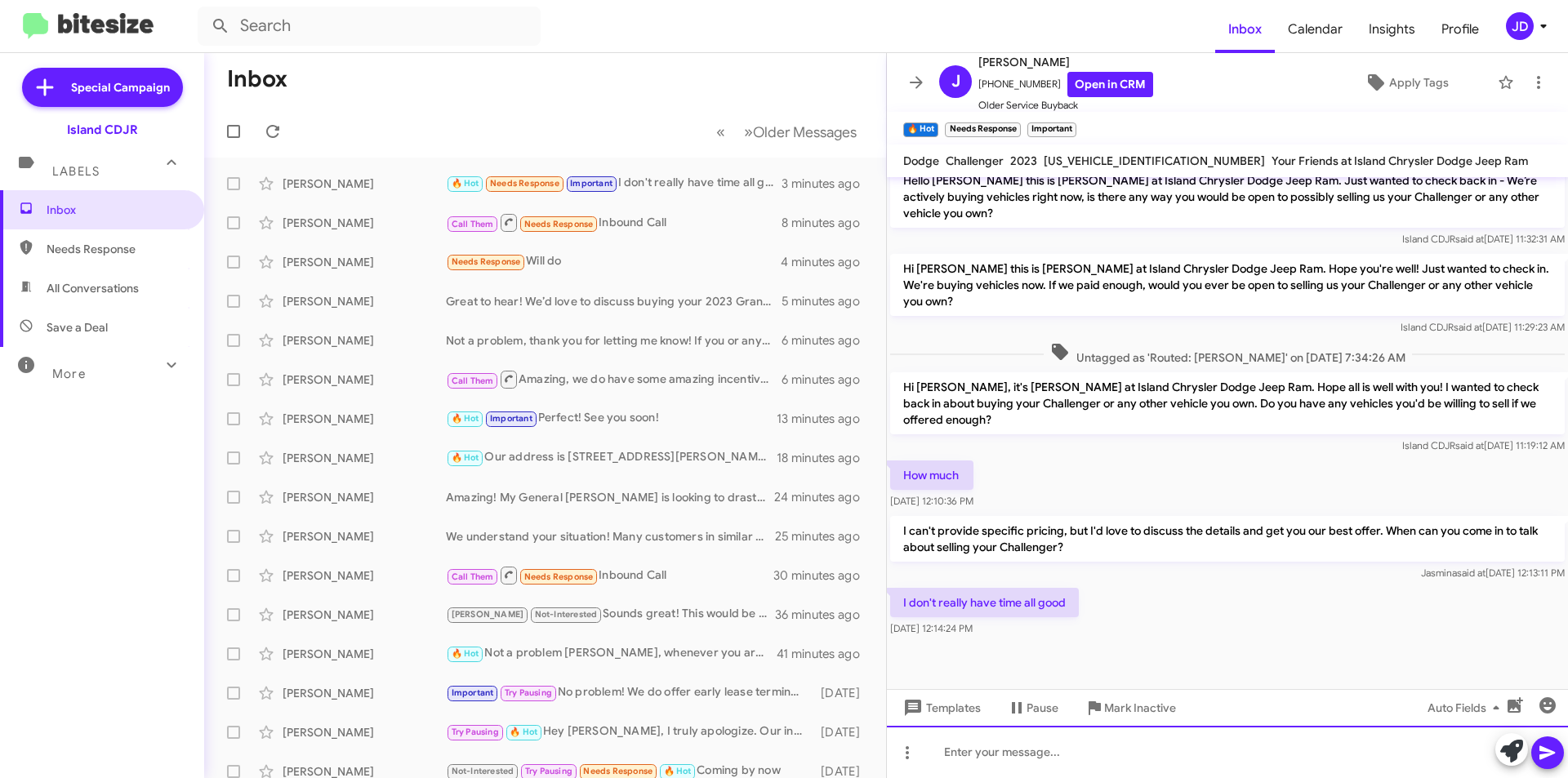
click at [1212, 754] on div at bounding box center [1227, 752] width 681 height 53
click at [1092, 72] on link "Open in CRM" at bounding box center [1110, 85] width 86 height 25
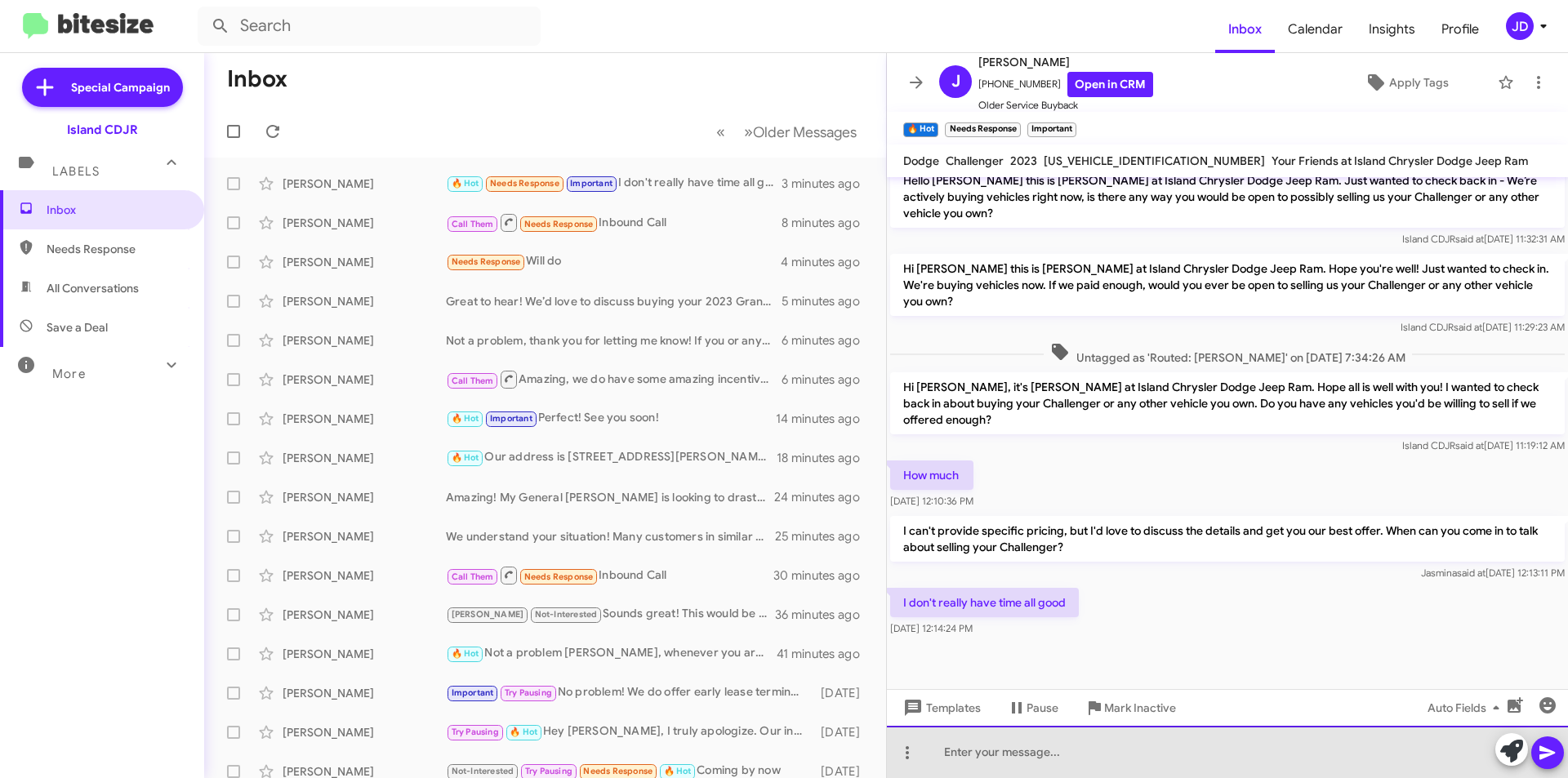
click at [1075, 767] on div at bounding box center [1227, 752] width 681 height 53
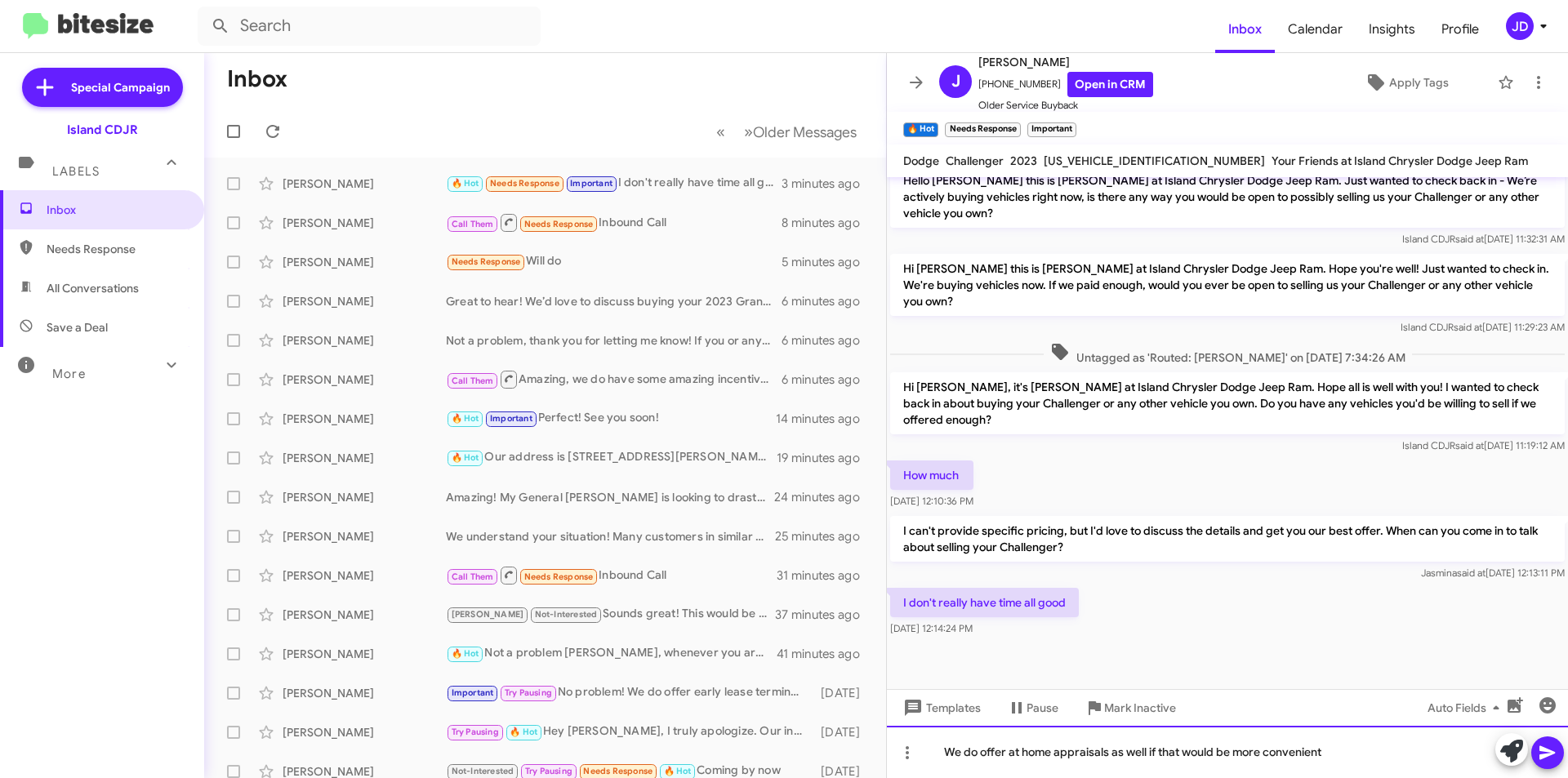
click at [1152, 757] on div "We do offer at home appraisals as well if that would be more convenient" at bounding box center [1227, 752] width 681 height 53
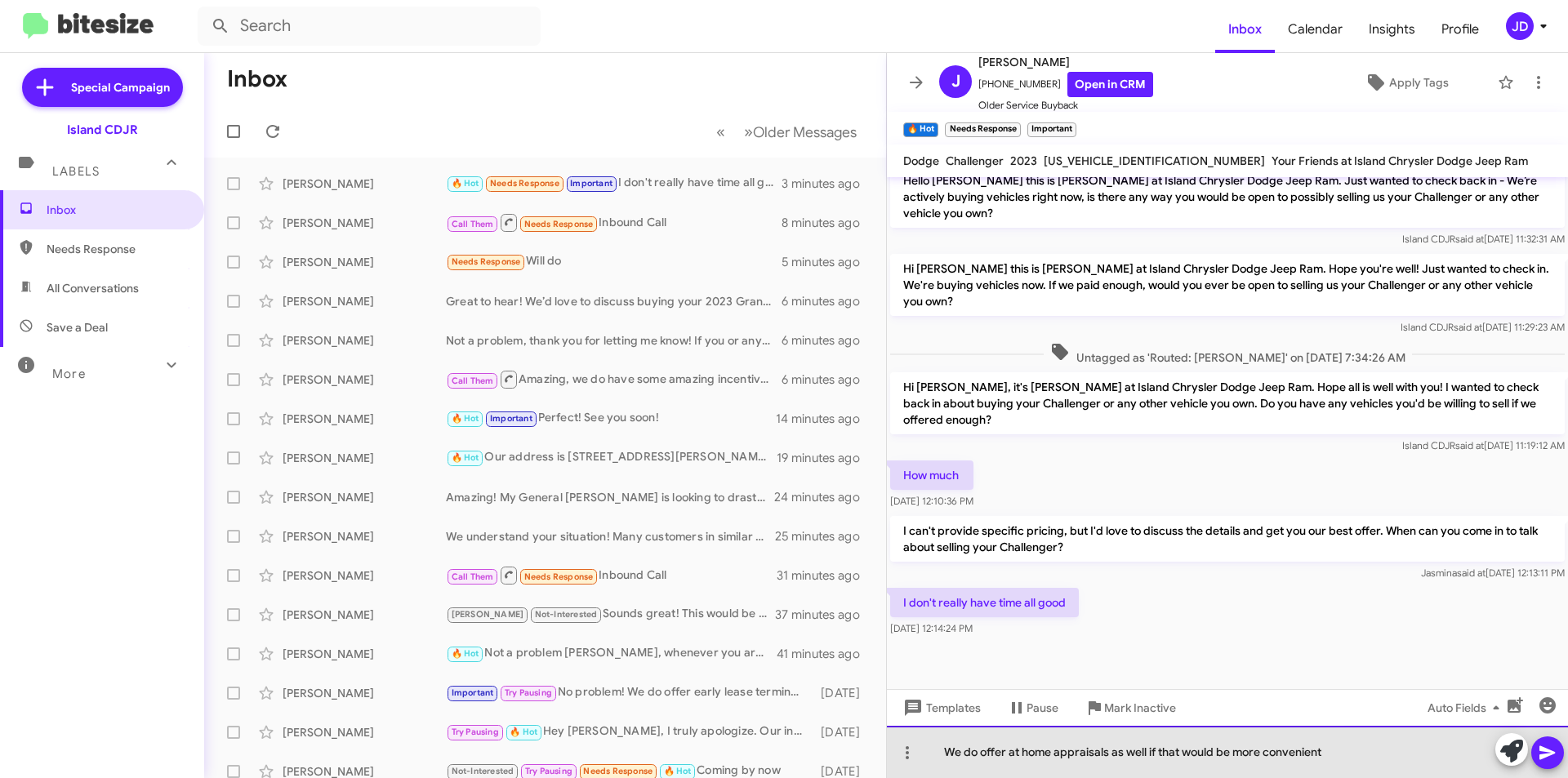
click at [1145, 752] on div "We do offer at home appraisals as well if that would be more convenient" at bounding box center [1227, 752] width 681 height 53
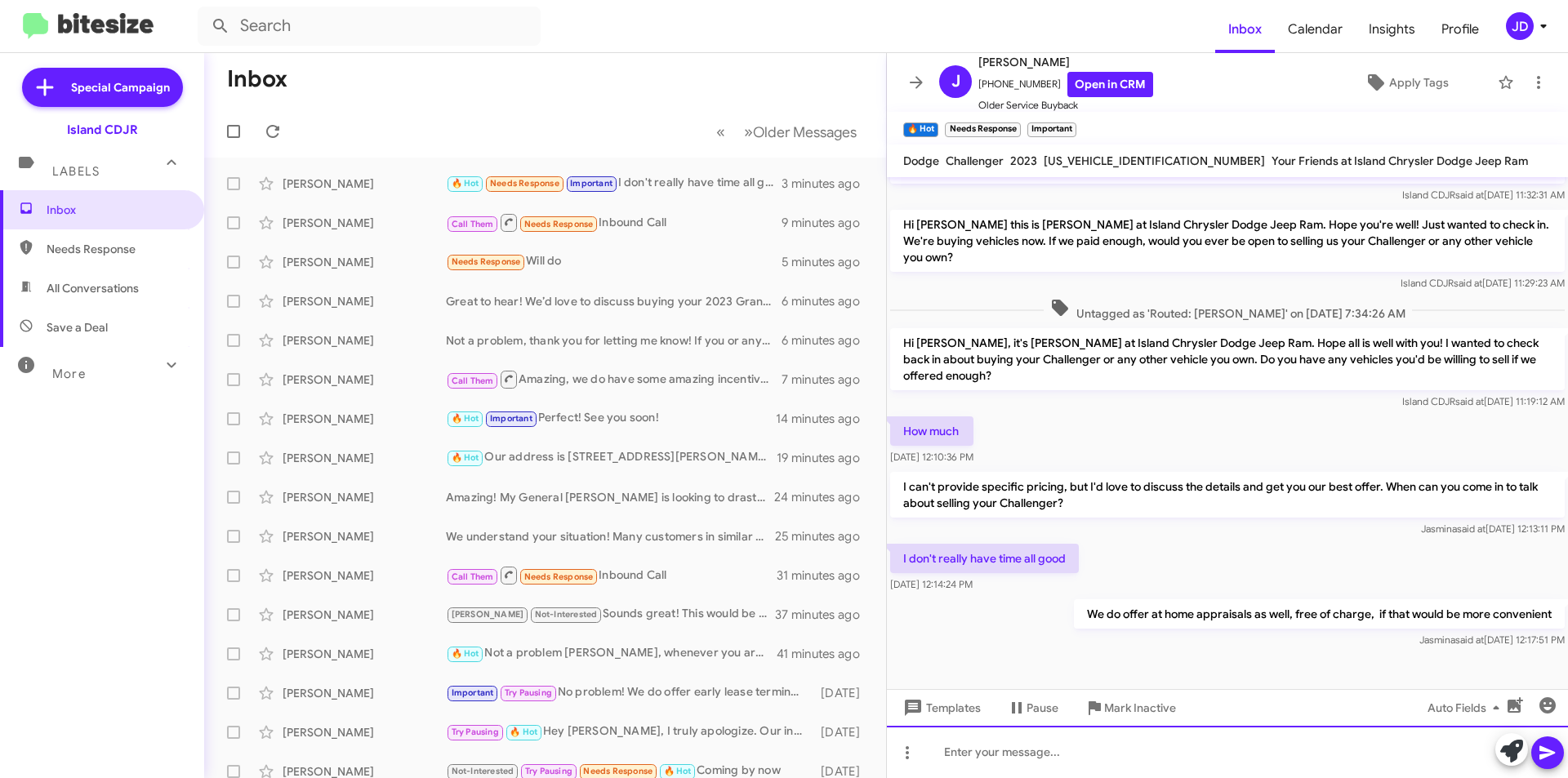
scroll to position [692, 0]
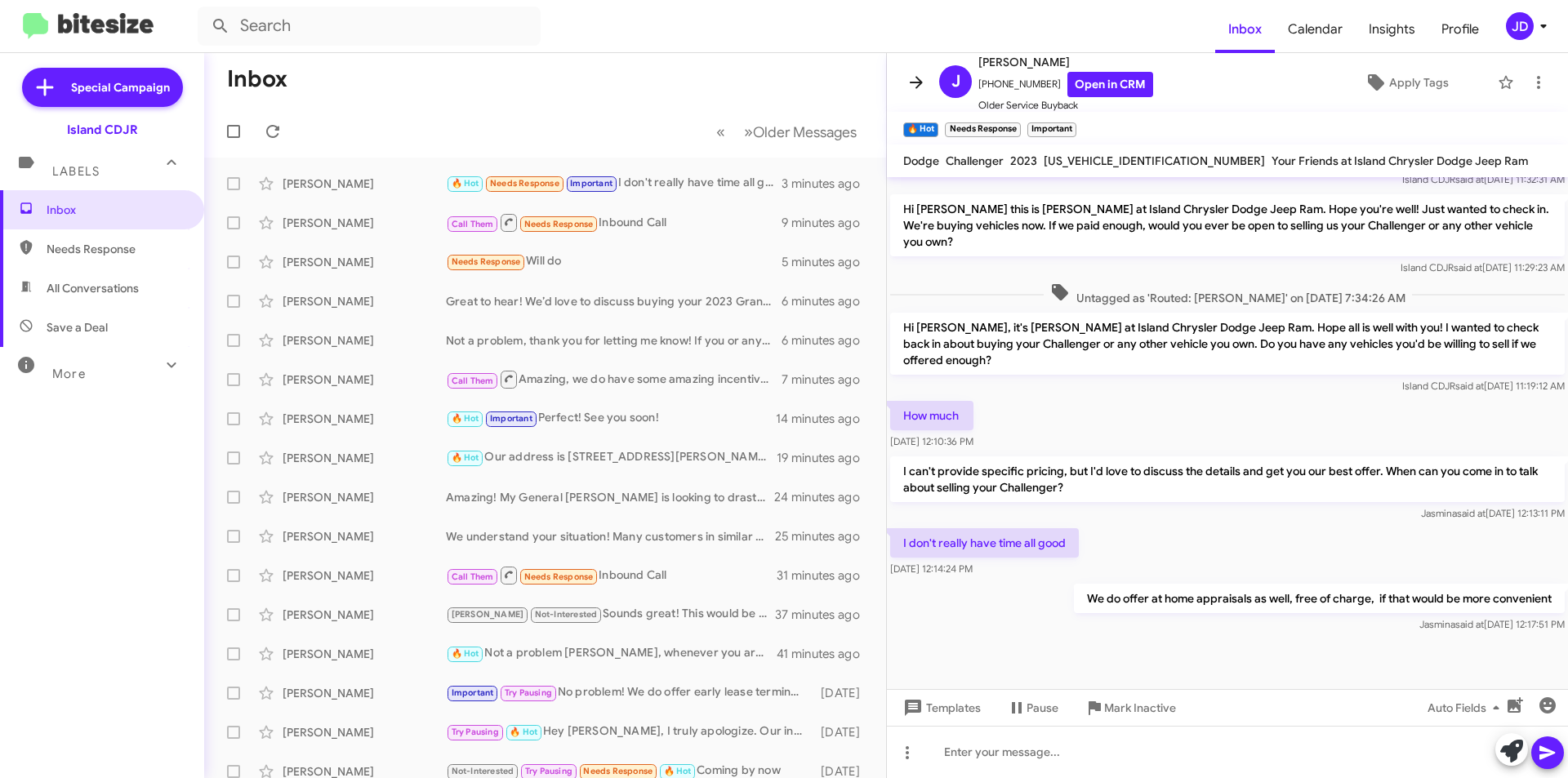
click at [917, 69] on button at bounding box center [916, 82] width 33 height 33
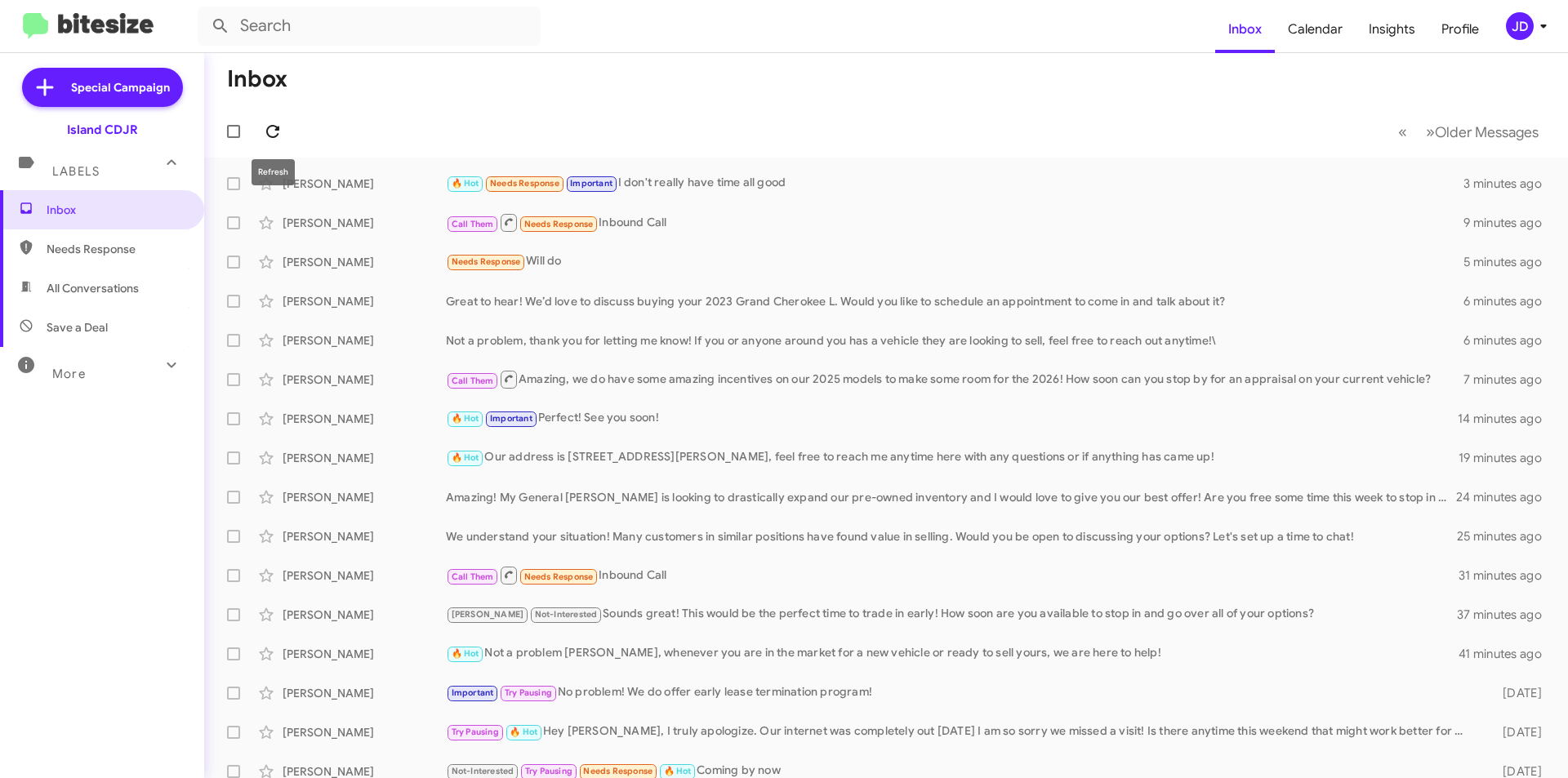
click at [278, 137] on icon at bounding box center [273, 132] width 20 height 20
click at [283, 132] on span at bounding box center [273, 132] width 33 height 20
click at [283, 122] on span at bounding box center [273, 132] width 33 height 20
click at [283, 122] on span at bounding box center [273, 132] width 33 height 20
click at [123, 297] on span "All Conversations" at bounding box center [102, 288] width 204 height 39
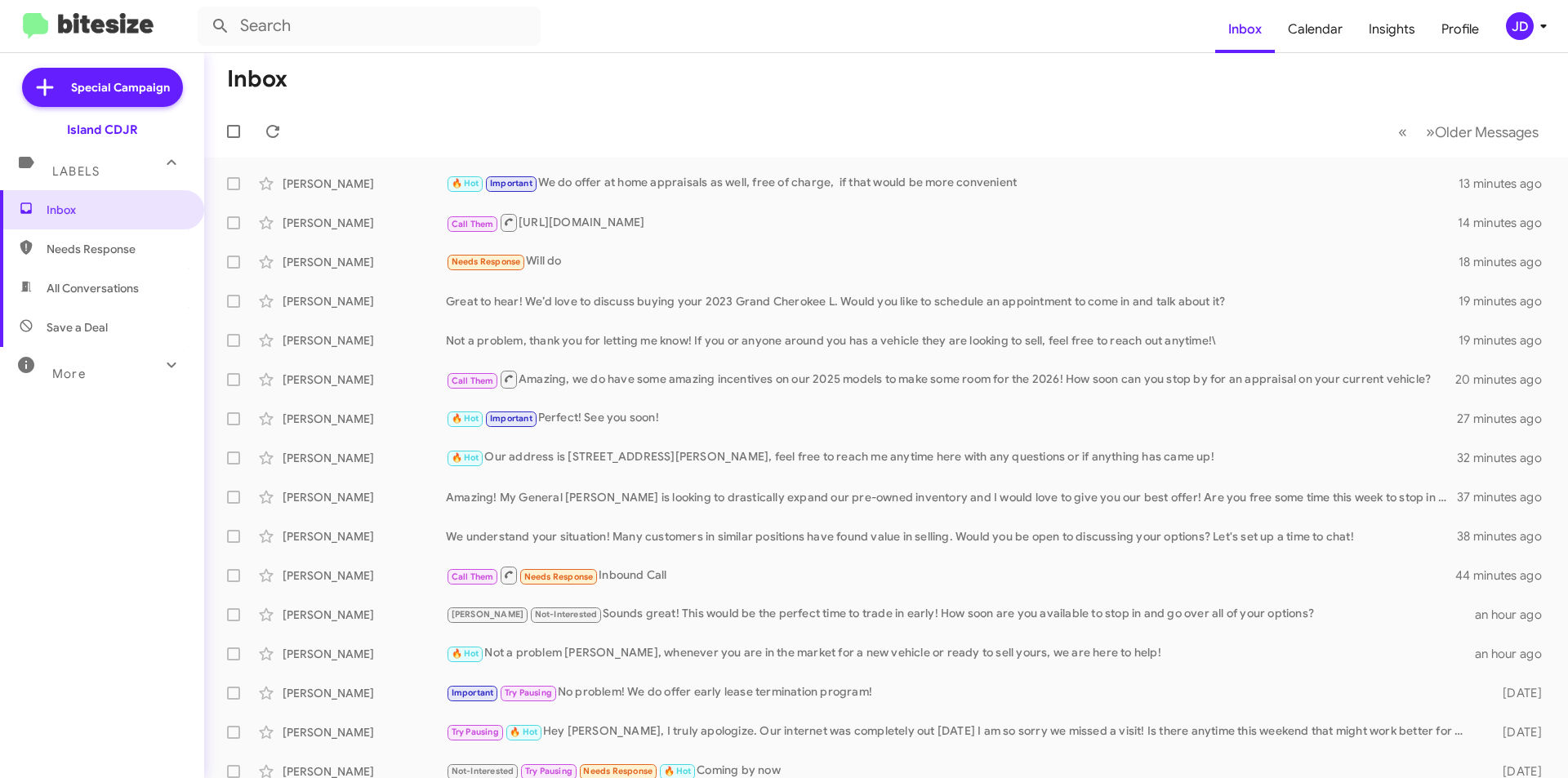
type input "in:all-conversations"
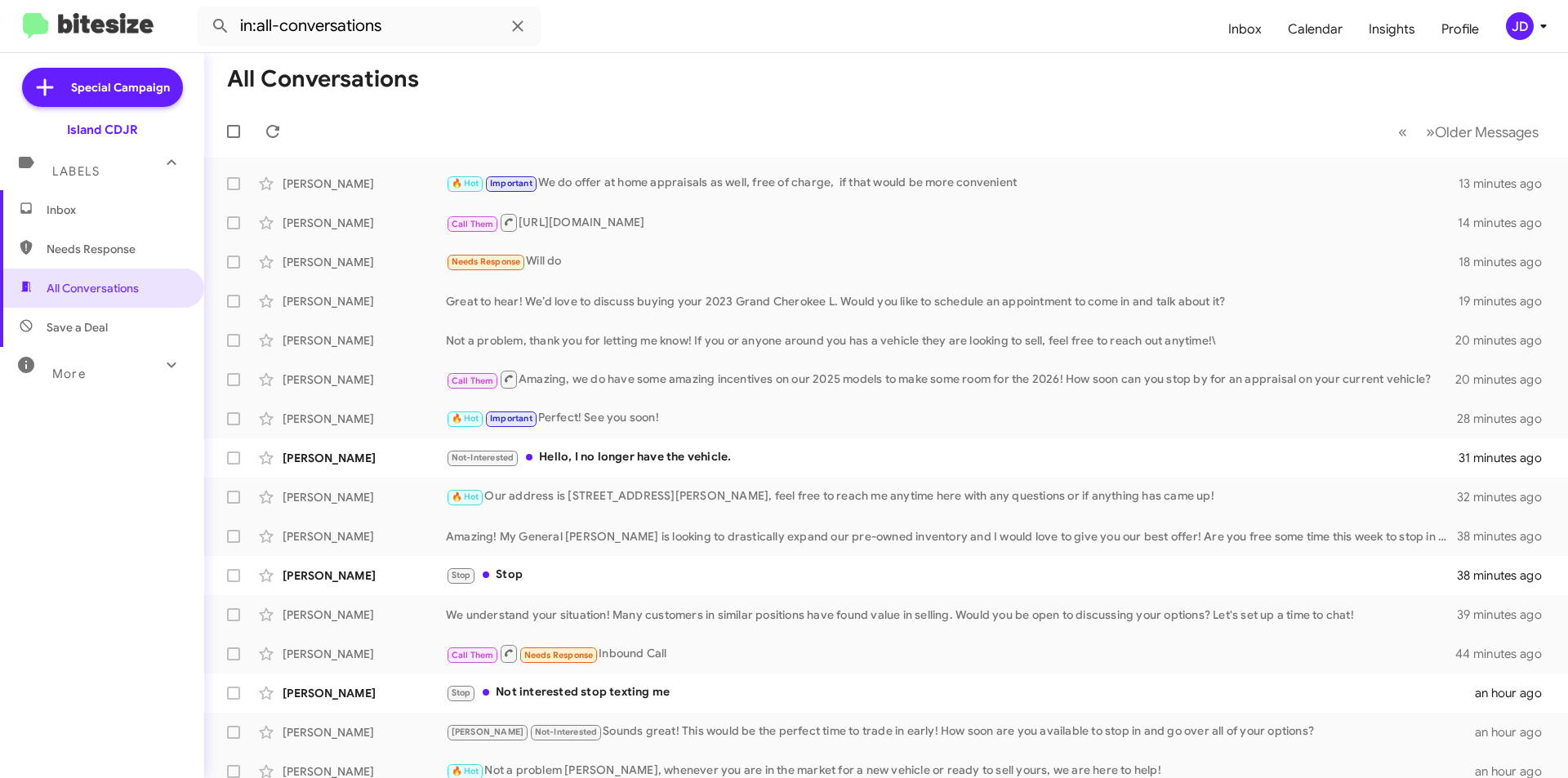
click at [144, 201] on span "Inbox" at bounding box center [102, 209] width 204 height 39
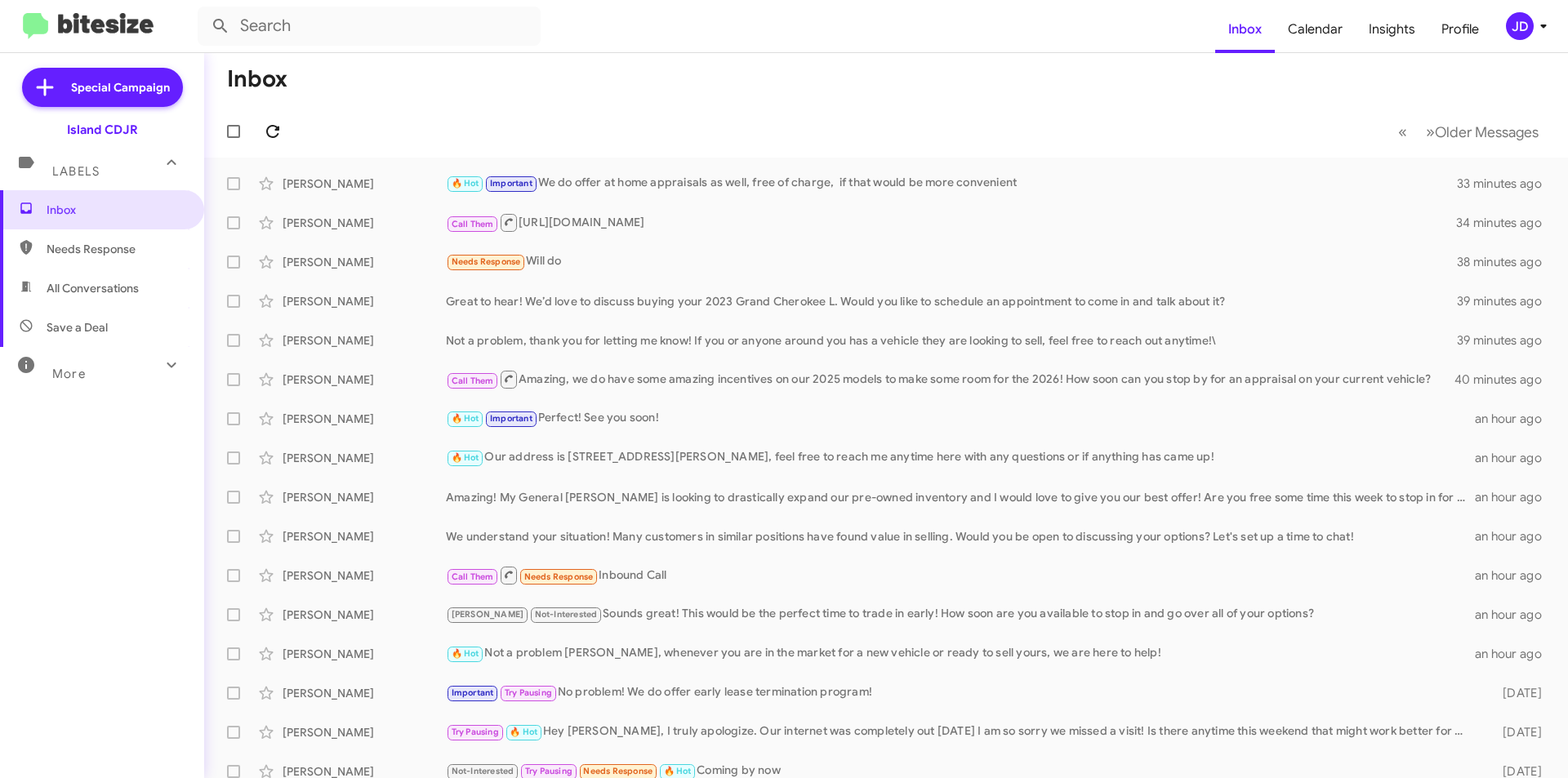
click at [268, 135] on icon at bounding box center [273, 131] width 13 height 13
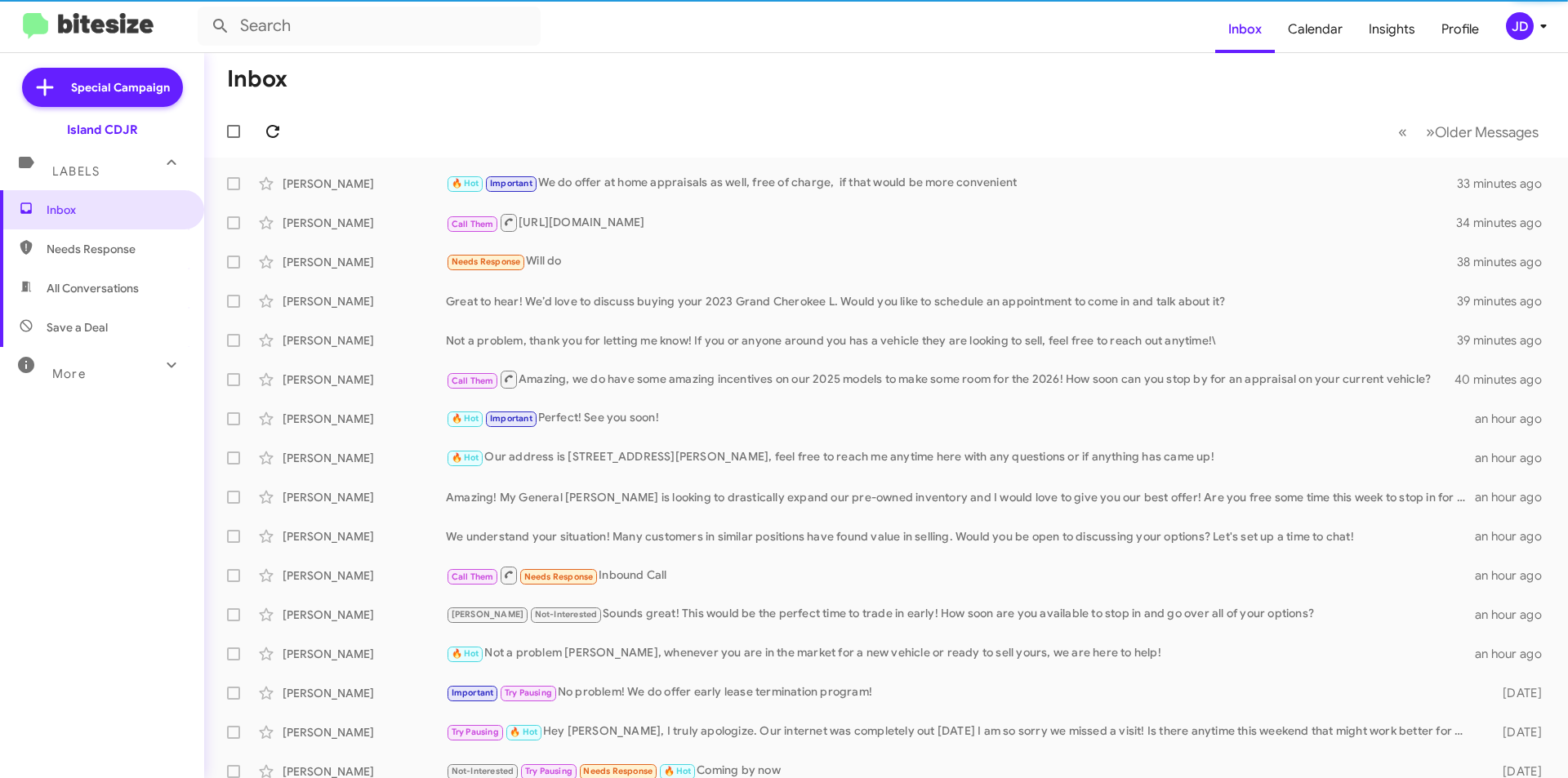
click at [268, 135] on icon at bounding box center [273, 131] width 13 height 13
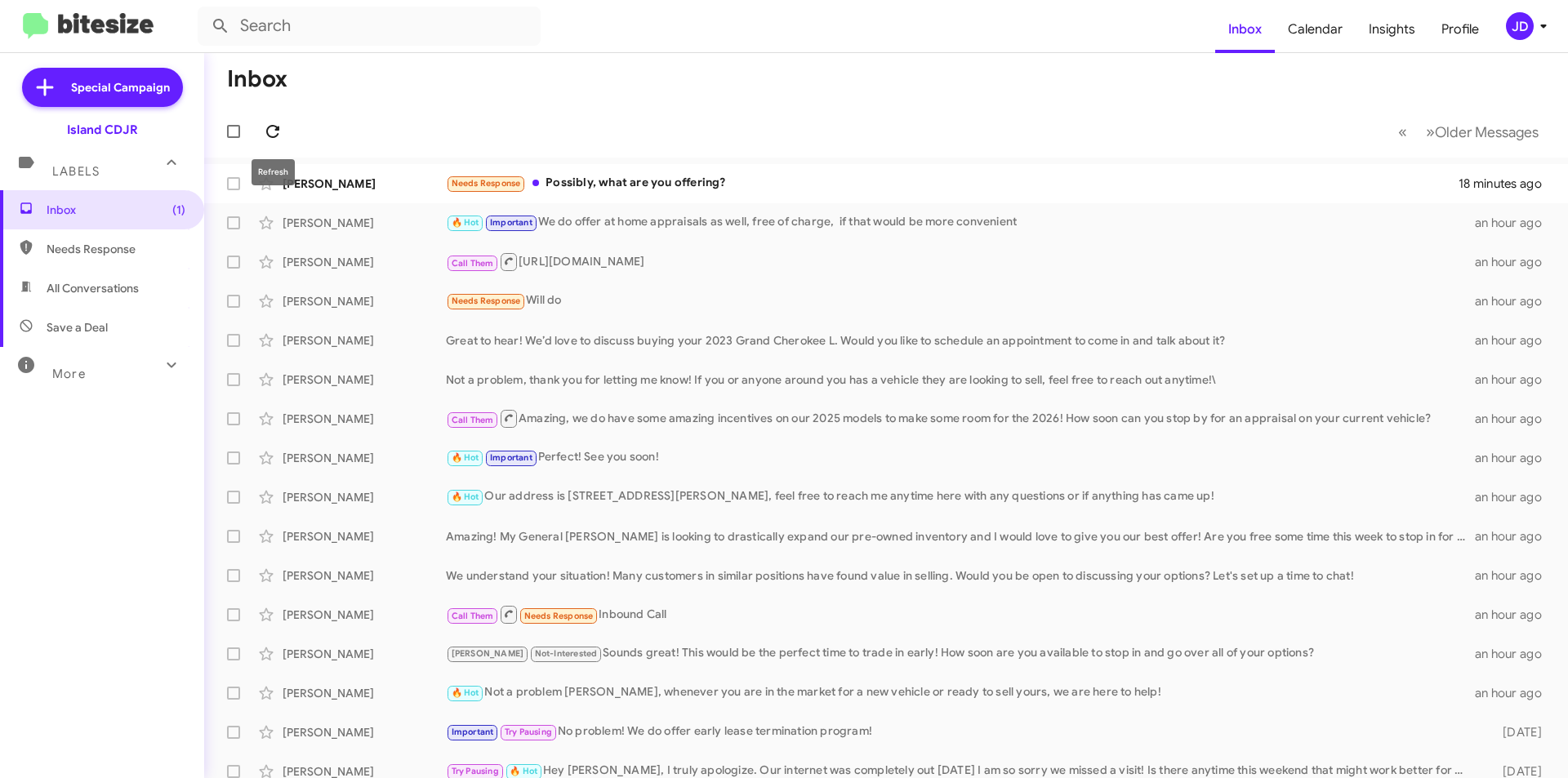
click at [274, 130] on icon at bounding box center [273, 132] width 20 height 20
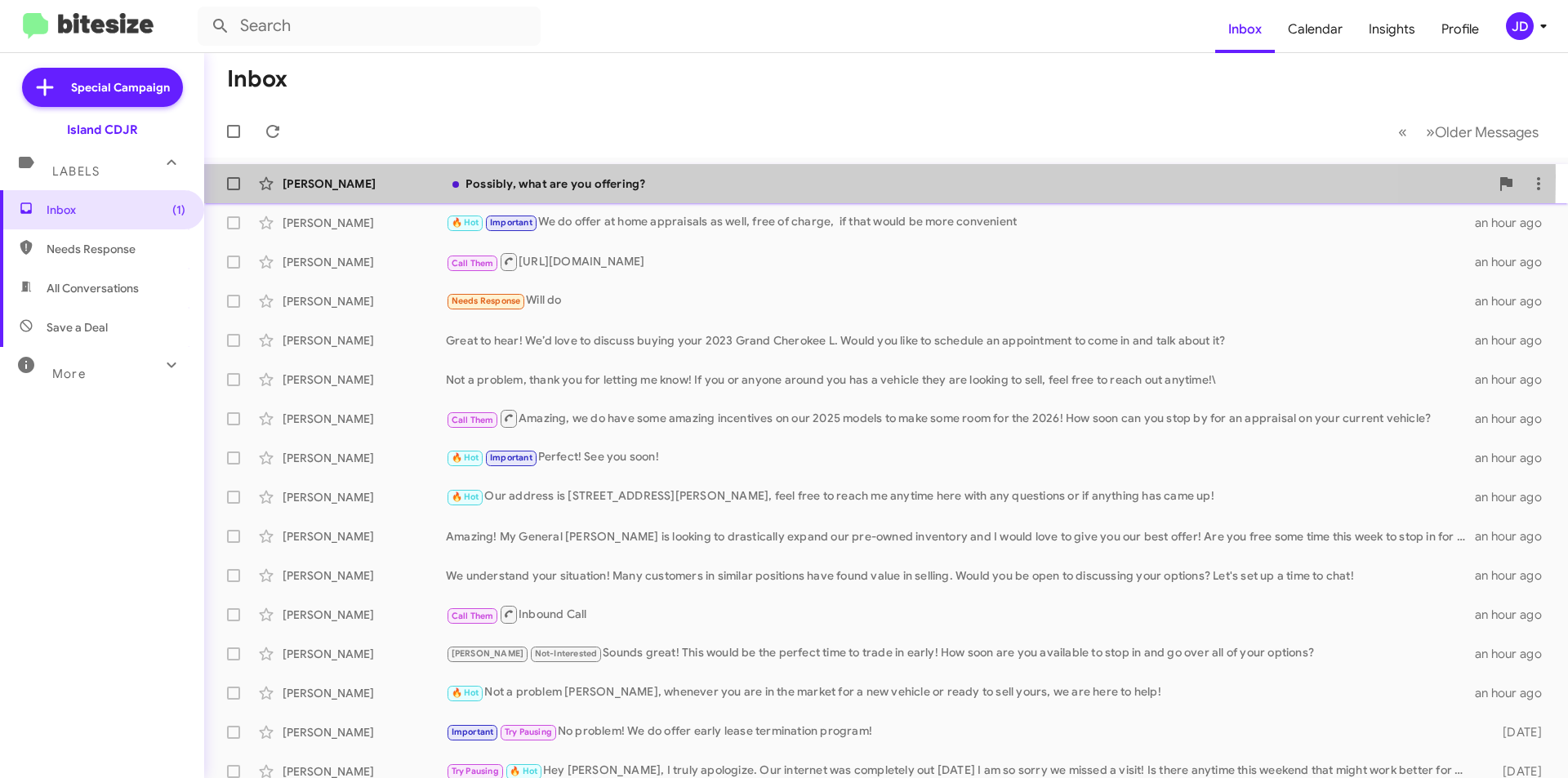
click at [439, 177] on div "[PERSON_NAME]" at bounding box center [364, 184] width 163 height 16
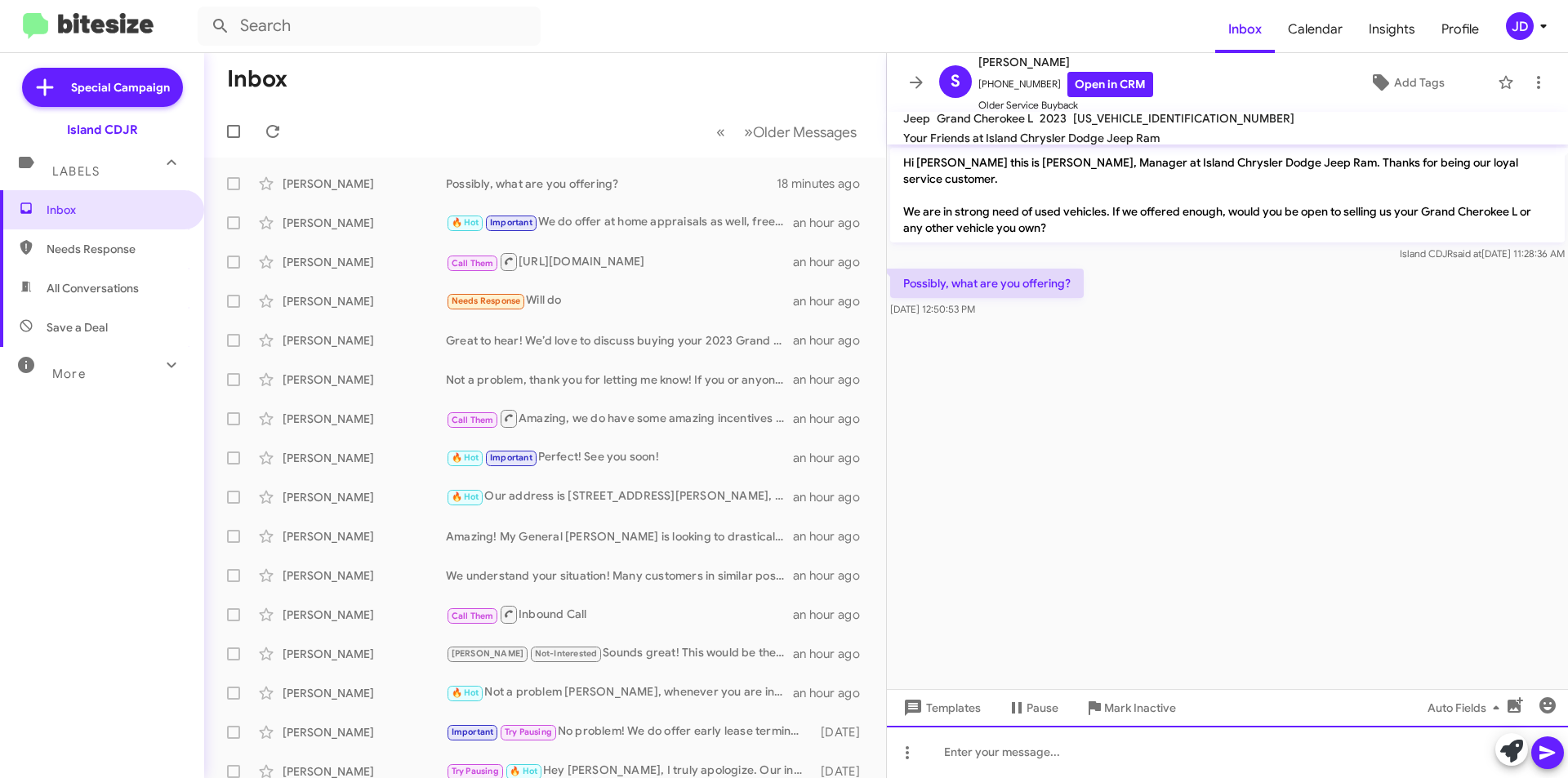
click at [1114, 752] on div at bounding box center [1227, 752] width 681 height 53
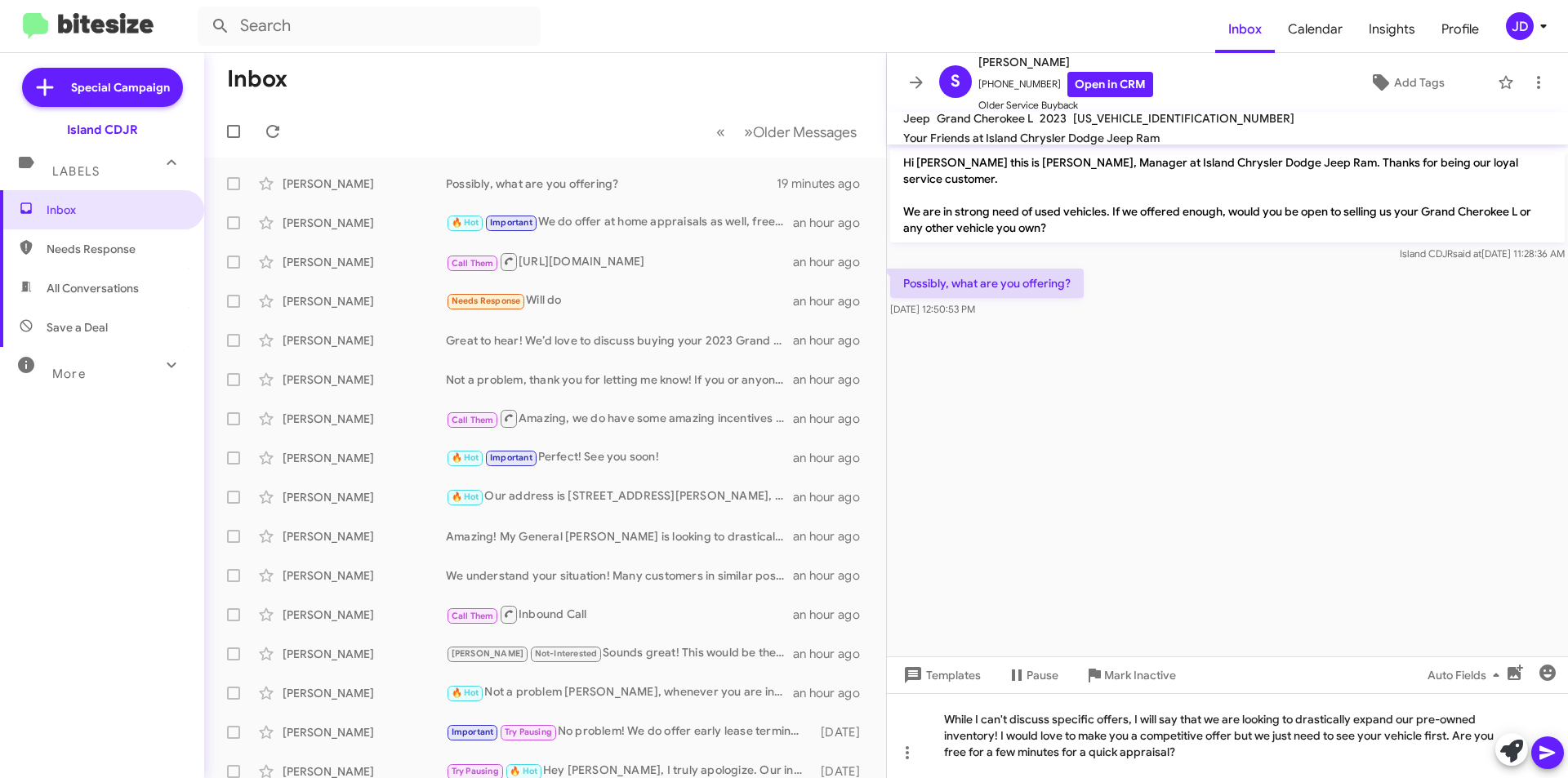
click at [1561, 759] on button at bounding box center [1547, 752] width 33 height 33
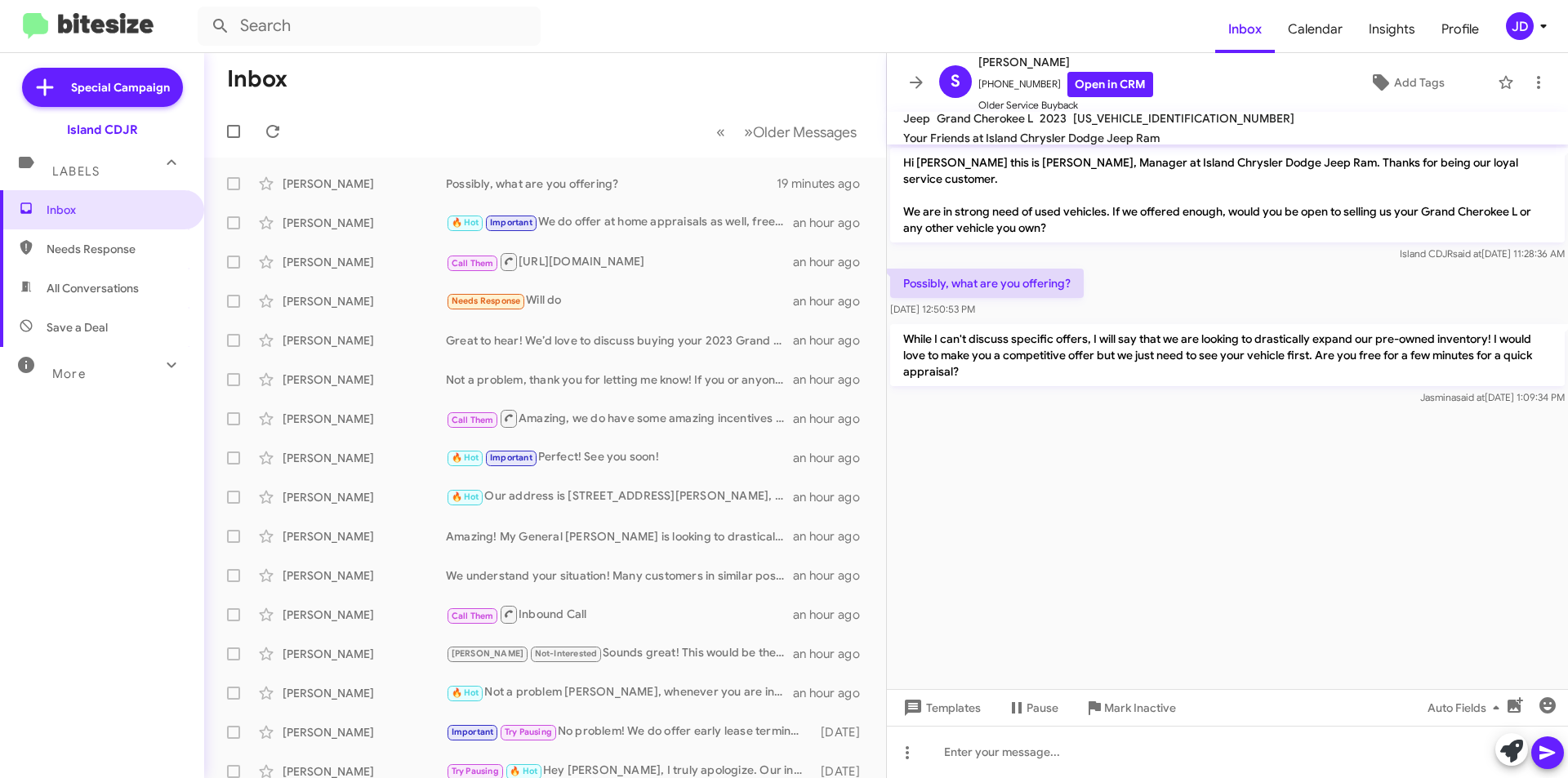
click at [909, 77] on icon at bounding box center [916, 83] width 20 height 20
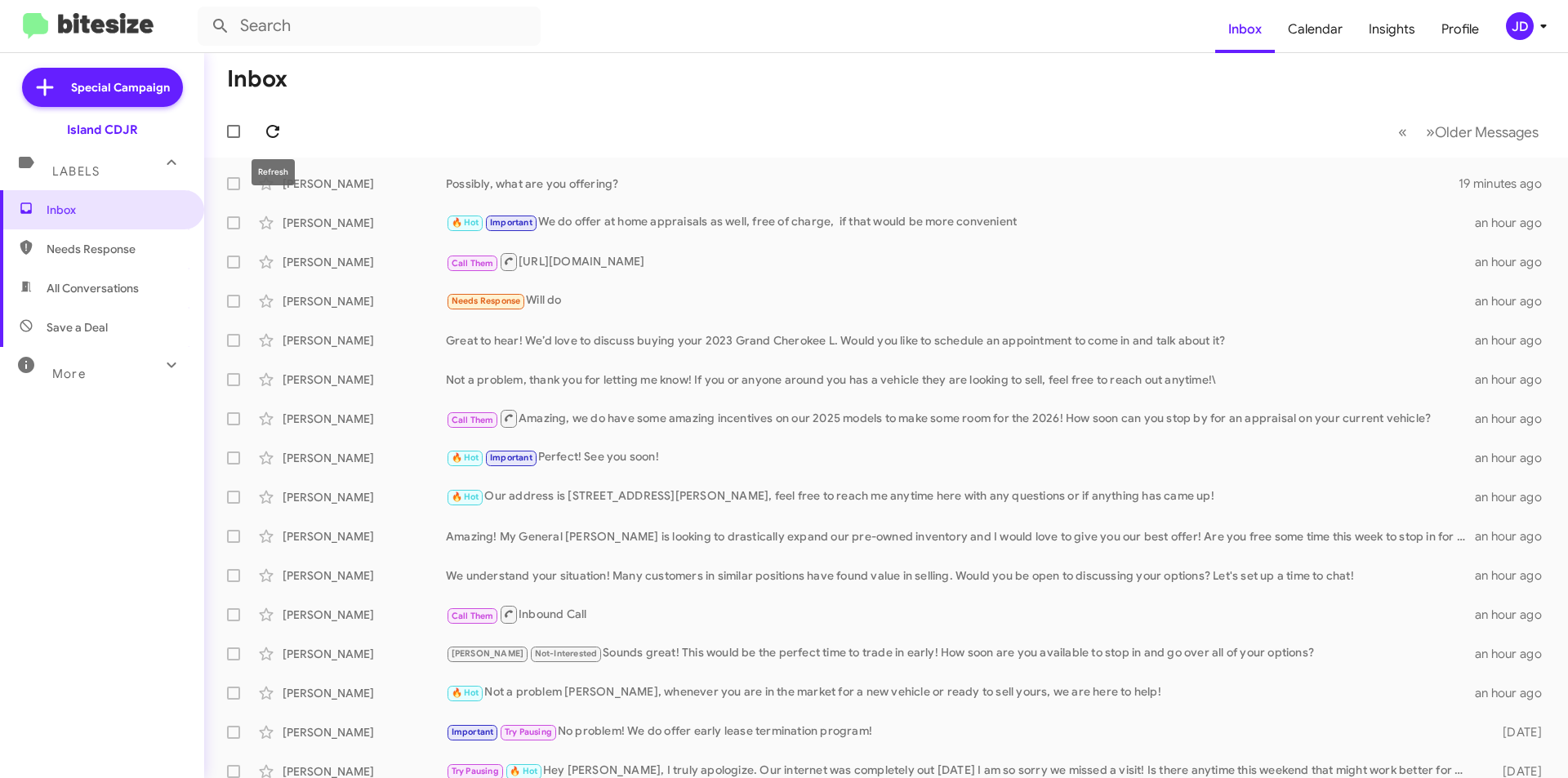
drag, startPoint x: 288, startPoint y: 140, endPoint x: 278, endPoint y: 133, distance: 12.2
click at [281, 136] on span at bounding box center [273, 132] width 33 height 20
click at [270, 138] on icon at bounding box center [273, 132] width 20 height 20
